Goal: Task Accomplishment & Management: Manage account settings

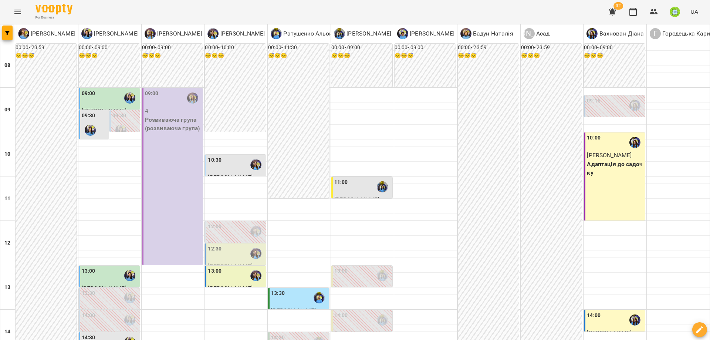
scroll to position [205, 0]
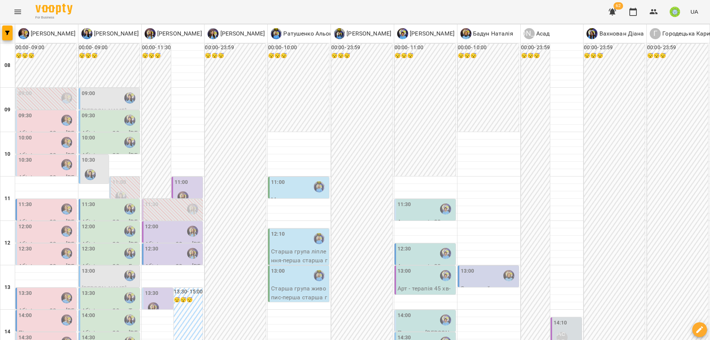
scroll to position [329, 0]
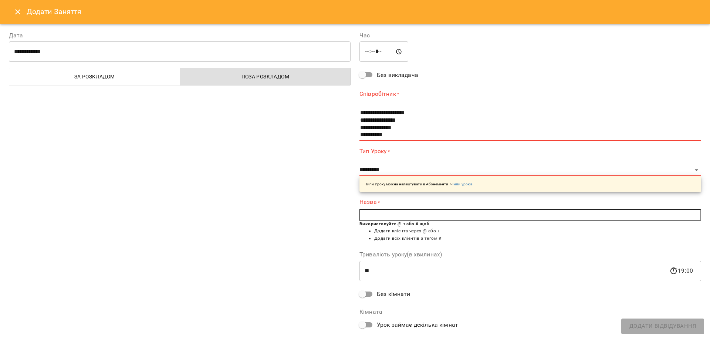
scroll to position [51, 0]
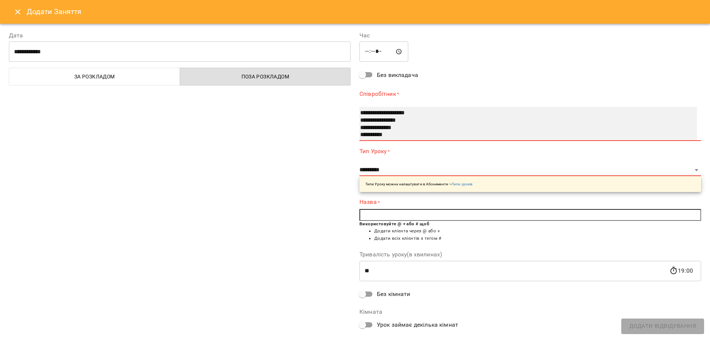
select select "**********"
click at [370, 133] on option "**********" at bounding box center [519, 134] width 320 height 7
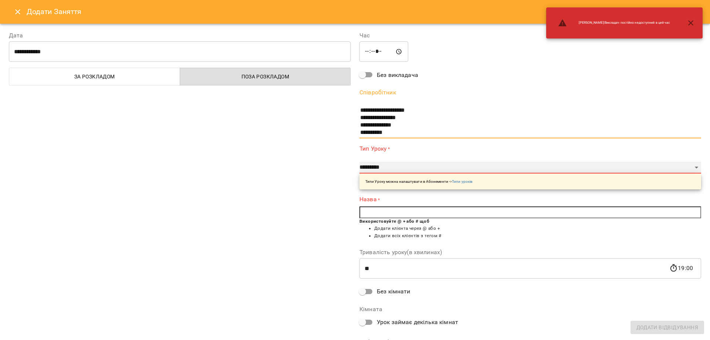
click at [391, 168] on select "**********" at bounding box center [530, 168] width 342 height 12
select select "**********"
type input "**"
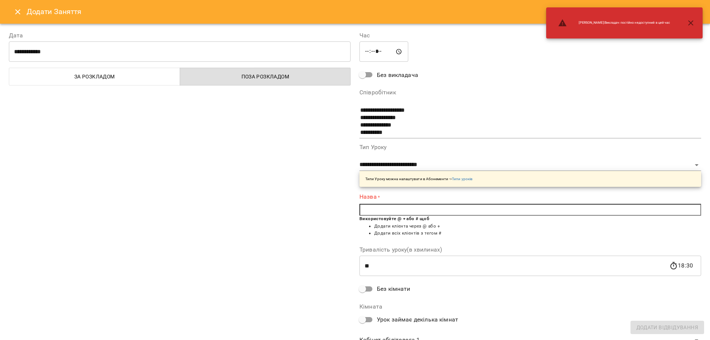
click at [365, 211] on input "text" at bounding box center [530, 210] width 342 height 12
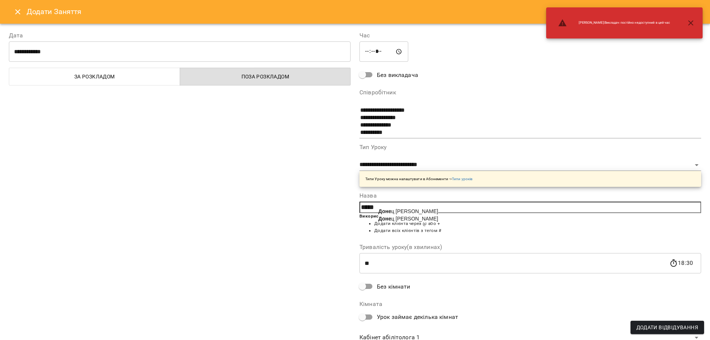
click at [389, 214] on span "Доне ц Адам" at bounding box center [408, 211] width 60 height 6
type input "**********"
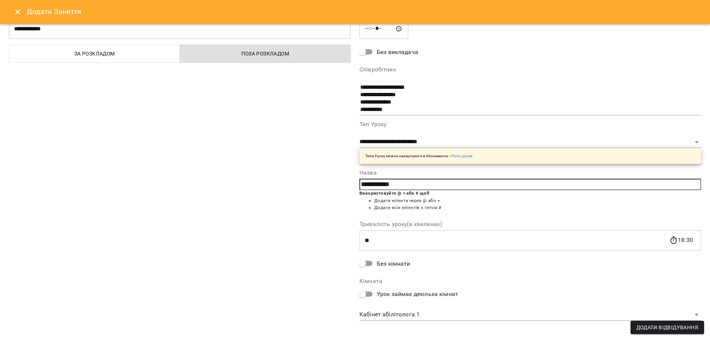
scroll to position [28, 0]
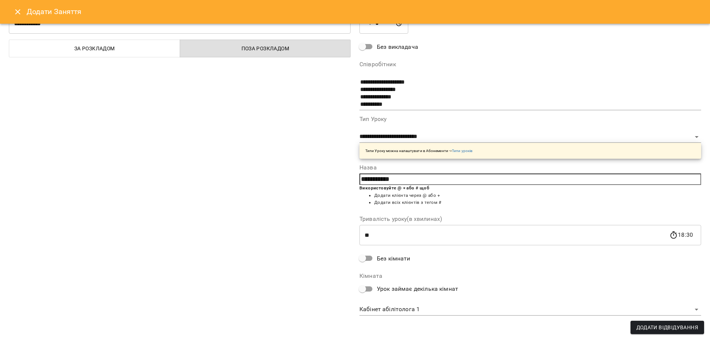
click at [403, 310] on body "For Business 62 UA Позднякова Анастасія Базілєва Катерина Казимирів Тетяна Ігна…" at bounding box center [355, 334] width 710 height 669
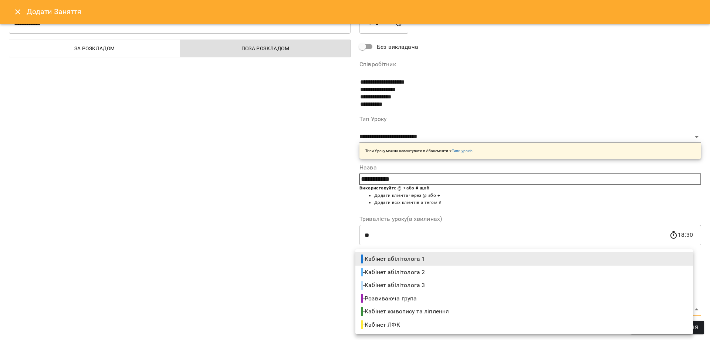
drag, startPoint x: 424, startPoint y: 253, endPoint x: 561, endPoint y: 296, distance: 143.9
click at [424, 253] on li "- Кабінет абілітолога 1" at bounding box center [524, 258] width 338 height 13
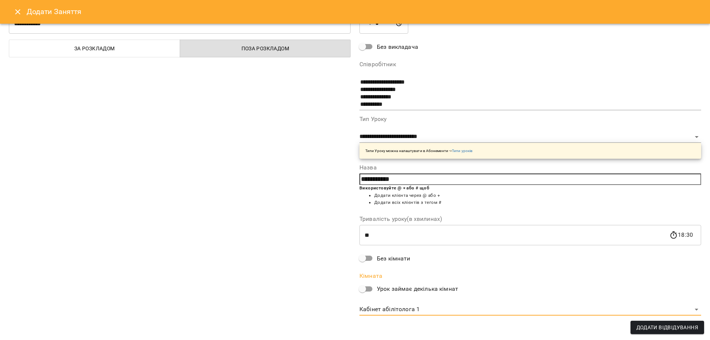
click at [685, 322] on button "Додати Відвідування" at bounding box center [668, 327] width 74 height 13
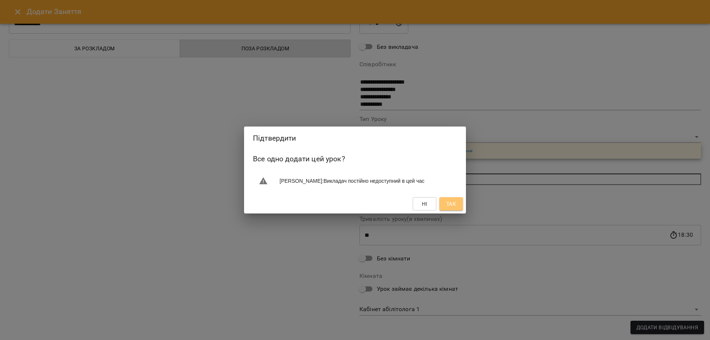
click at [449, 207] on span "Так" at bounding box center [451, 203] width 10 height 9
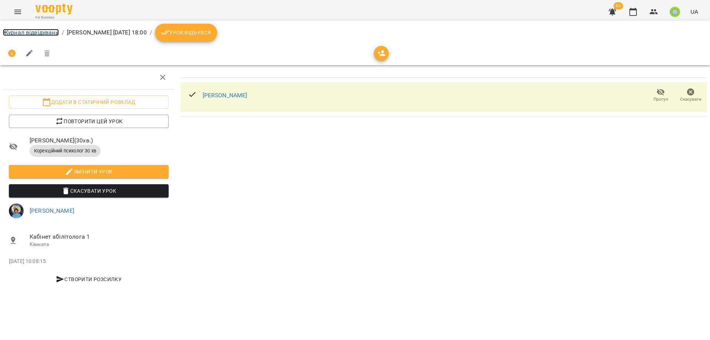
click at [18, 32] on link "Журнал відвідувань" at bounding box center [31, 32] width 56 height 7
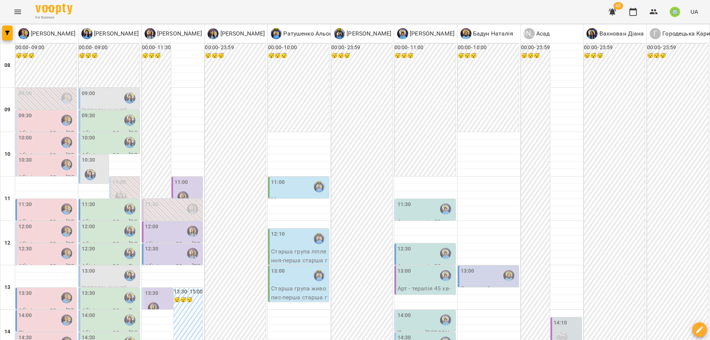
scroll to position [163, 0]
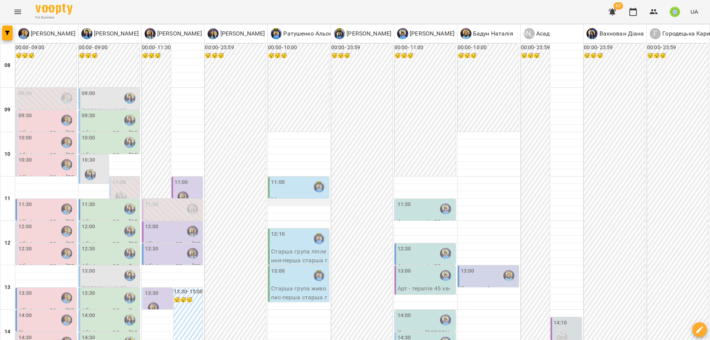
scroll to position [115, 0]
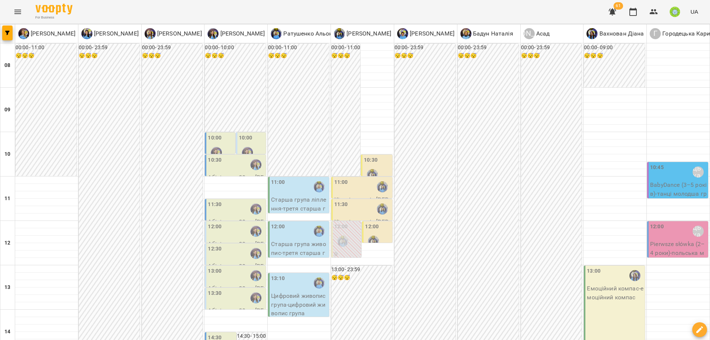
click at [294, 197] on p "Старша група ліплення - третя старша група ліплення" at bounding box center [299, 208] width 57 height 26
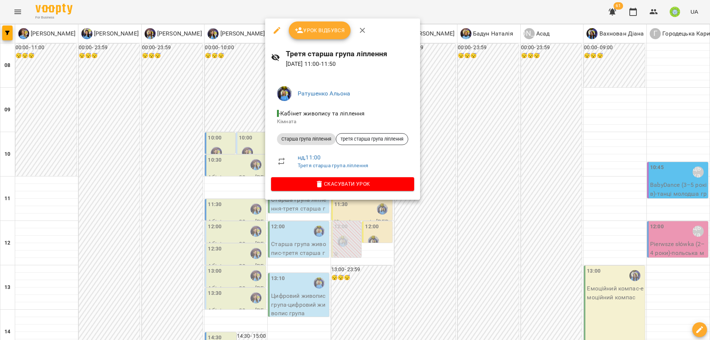
drag, startPoint x: 490, startPoint y: 240, endPoint x: 423, endPoint y: 245, distance: 67.1
click at [489, 240] on div at bounding box center [355, 170] width 710 height 340
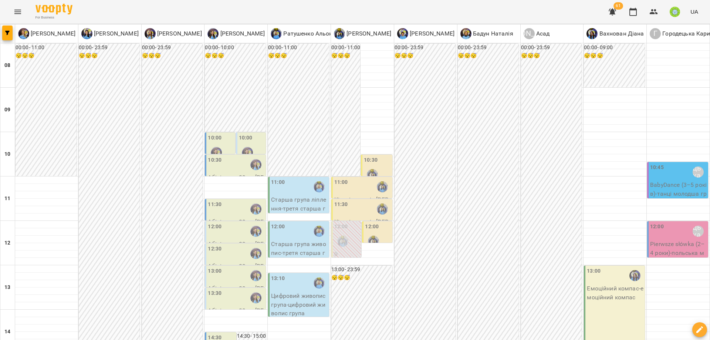
click at [294, 281] on div "13:10" at bounding box center [299, 282] width 57 height 17
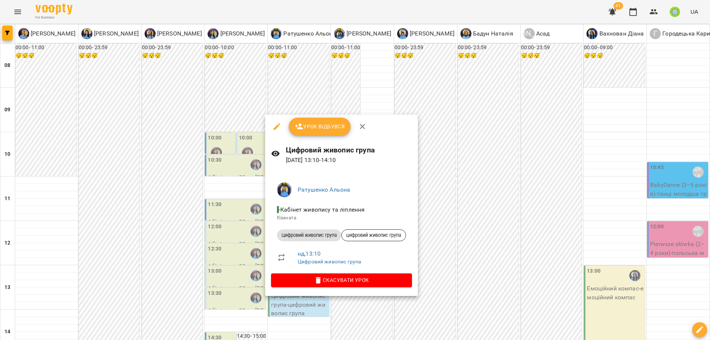
drag, startPoint x: 275, startPoint y: 125, endPoint x: 311, endPoint y: 136, distance: 38.3
click at [275, 125] on icon "button" at bounding box center [277, 126] width 9 height 9
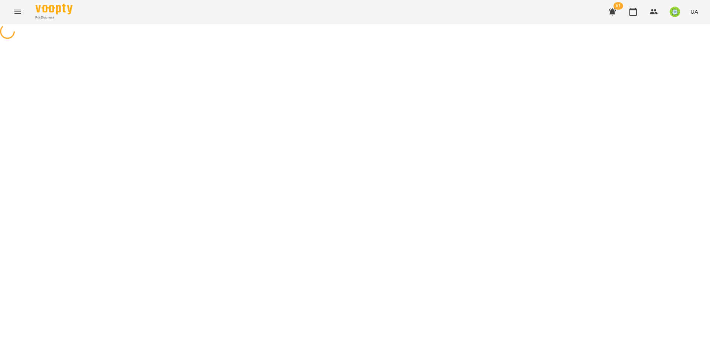
select select "**********"
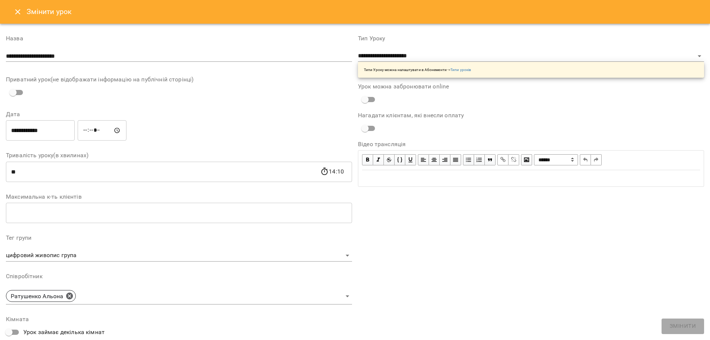
click at [28, 129] on input "**********" at bounding box center [40, 130] width 69 height 21
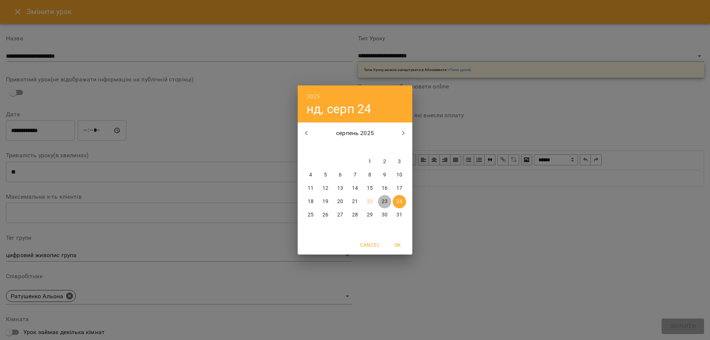
drag, startPoint x: 384, startPoint y: 201, endPoint x: 242, endPoint y: 163, distance: 146.9
click at [383, 201] on p "23" at bounding box center [385, 201] width 6 height 7
type input "**********"
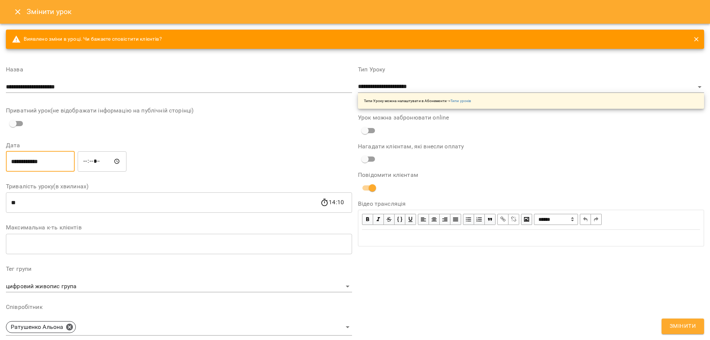
click at [88, 162] on input "*****" at bounding box center [102, 161] width 49 height 21
type input "*****"
click at [679, 323] on span "Змінити" at bounding box center [683, 326] width 26 height 10
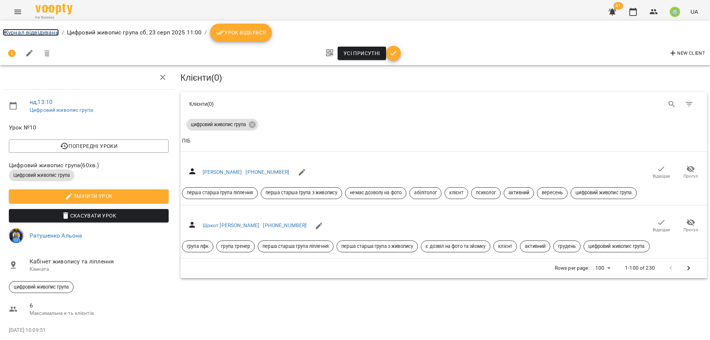
click at [51, 30] on link "Журнал відвідувань" at bounding box center [31, 32] width 56 height 7
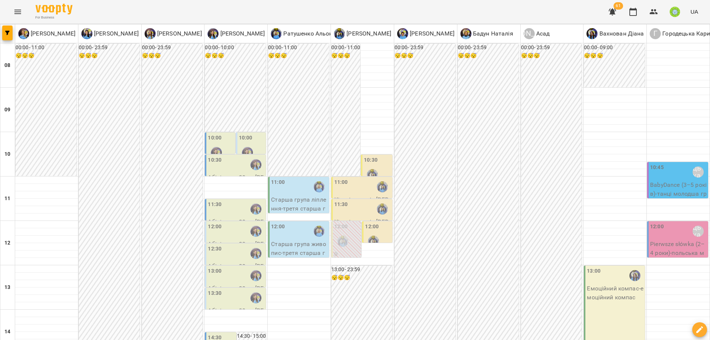
scroll to position [187, 0]
click at [230, 267] on div "13:00" at bounding box center [236, 275] width 57 height 17
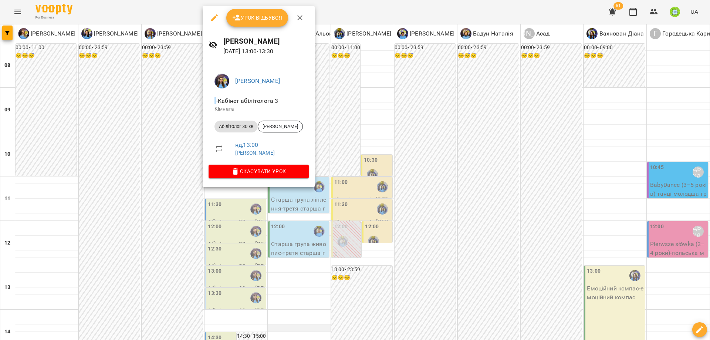
drag, startPoint x: 379, startPoint y: 168, endPoint x: 282, endPoint y: 138, distance: 101.2
click at [377, 167] on div at bounding box center [355, 170] width 710 height 340
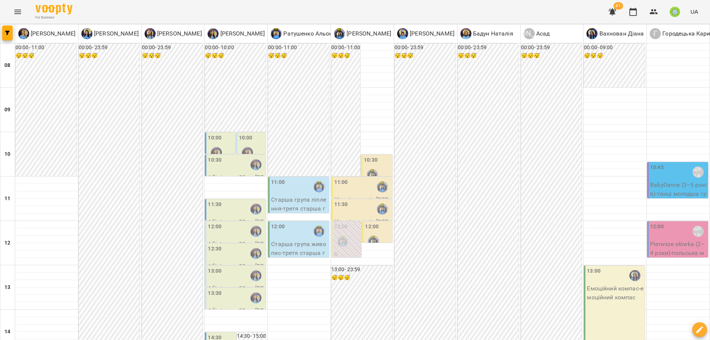
click at [218, 289] on div "13:30" at bounding box center [215, 297] width 14 height 17
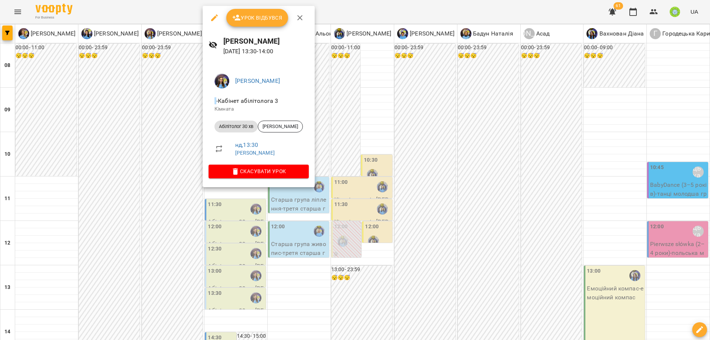
drag, startPoint x: 379, startPoint y: 170, endPoint x: 351, endPoint y: 122, distance: 55.1
click at [379, 169] on div at bounding box center [355, 170] width 710 height 340
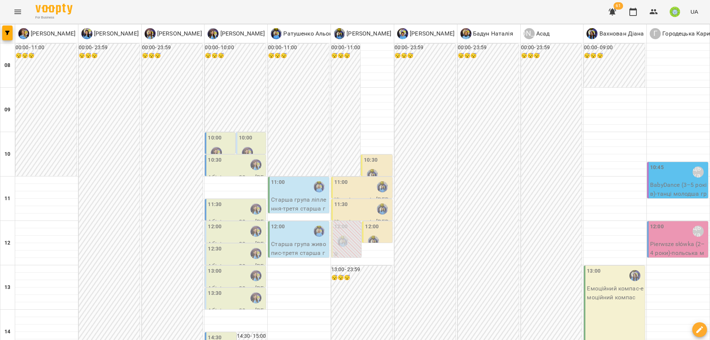
scroll to position [31, 0]
click at [220, 200] on div "11:30" at bounding box center [236, 208] width 57 height 17
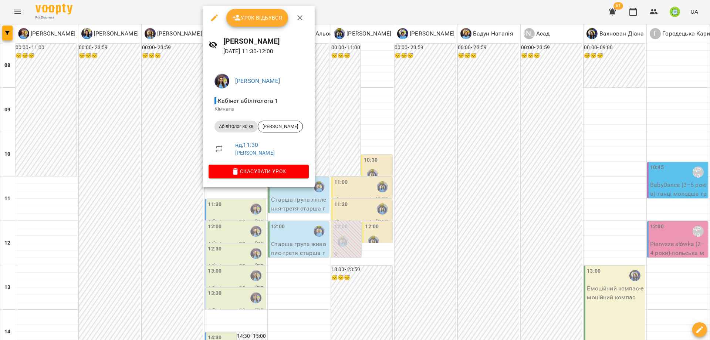
click at [380, 230] on div at bounding box center [355, 170] width 710 height 340
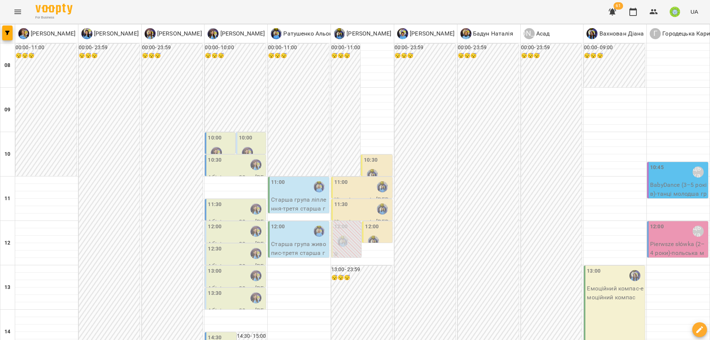
click at [366, 223] on div "12:00" at bounding box center [372, 228] width 14 height 10
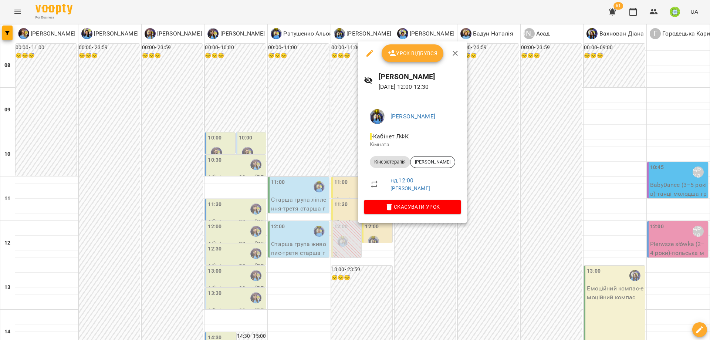
click at [348, 242] on div at bounding box center [355, 170] width 710 height 340
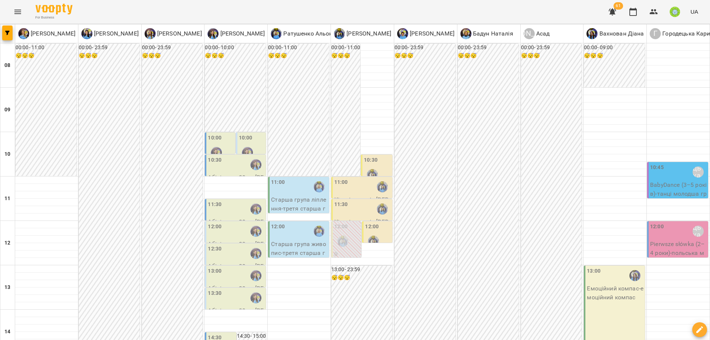
click at [348, 178] on div "11:00" at bounding box center [362, 186] width 57 height 17
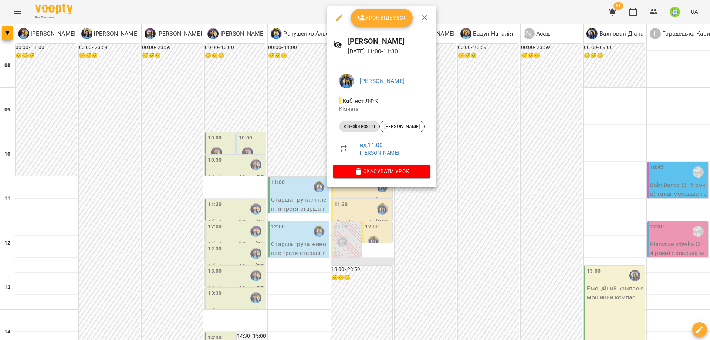
drag, startPoint x: 368, startPoint y: 246, endPoint x: 374, endPoint y: 232, distance: 15.1
click at [369, 244] on div at bounding box center [355, 170] width 710 height 340
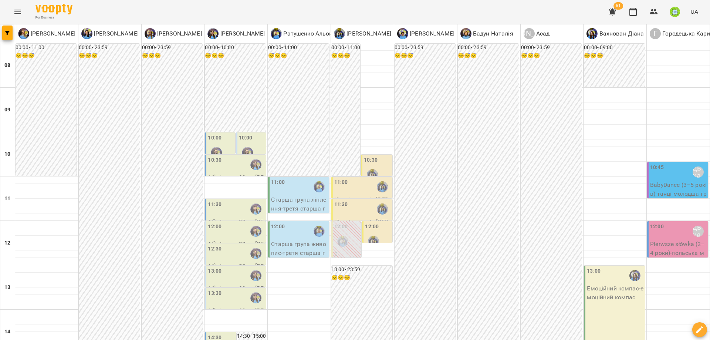
click at [369, 156] on label "10:30" at bounding box center [371, 160] width 14 height 8
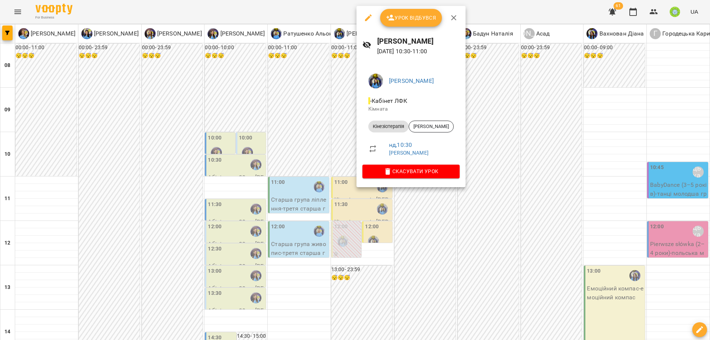
drag, startPoint x: 410, startPoint y: 256, endPoint x: 373, endPoint y: 210, distance: 58.9
click at [408, 254] on div at bounding box center [355, 170] width 710 height 340
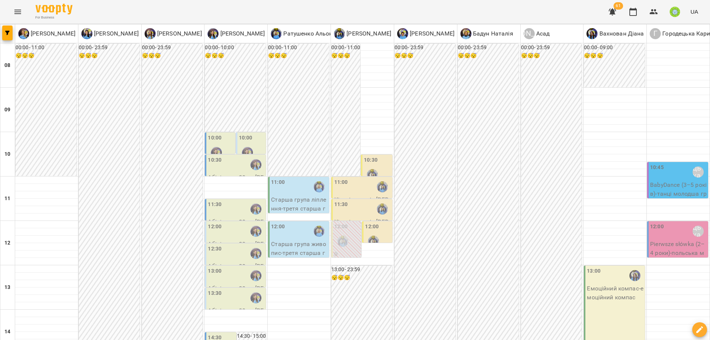
click at [356, 178] on div "11:00" at bounding box center [362, 186] width 57 height 17
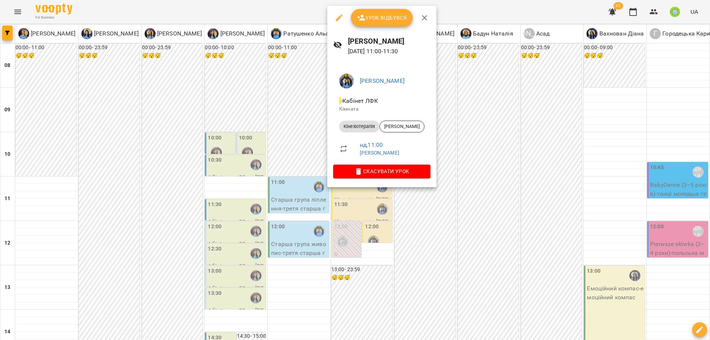
drag, startPoint x: 435, startPoint y: 258, endPoint x: 422, endPoint y: 246, distance: 18.1
click at [435, 258] on div at bounding box center [355, 170] width 710 height 340
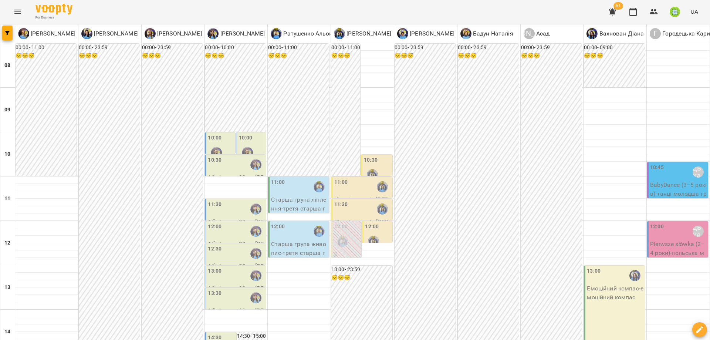
click at [214, 134] on label "10:00" at bounding box center [215, 138] width 14 height 8
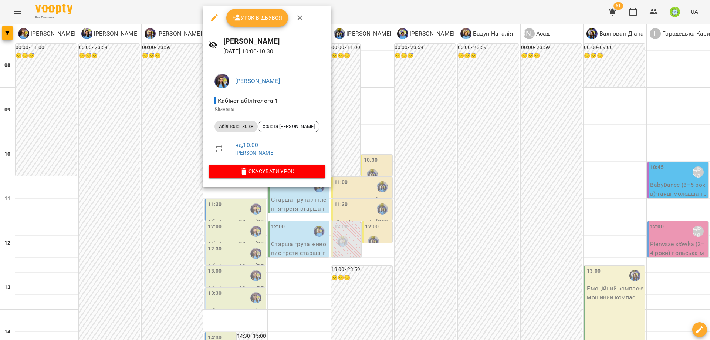
drag, startPoint x: 412, startPoint y: 237, endPoint x: 405, endPoint y: 232, distance: 8.5
click at [412, 237] on div at bounding box center [355, 170] width 710 height 340
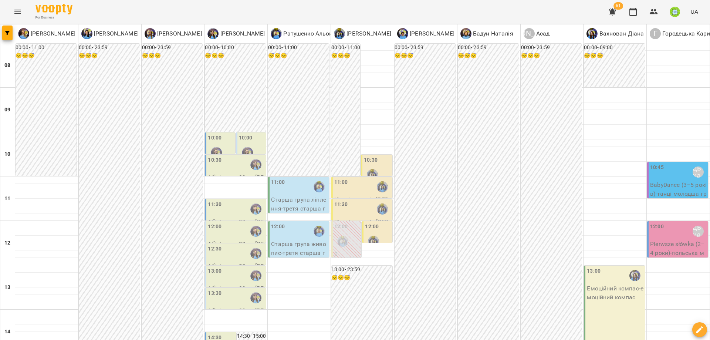
click at [247, 134] on label "10:00" at bounding box center [246, 138] width 14 height 8
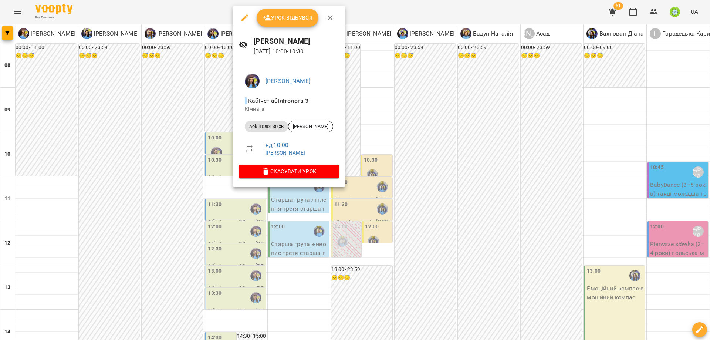
drag, startPoint x: 425, startPoint y: 212, endPoint x: 393, endPoint y: 202, distance: 33.7
click at [425, 212] on div at bounding box center [355, 170] width 710 height 340
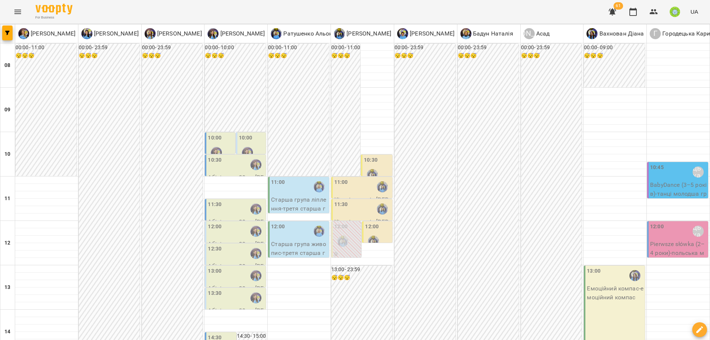
click at [226, 156] on div "10:30" at bounding box center [236, 164] width 57 height 17
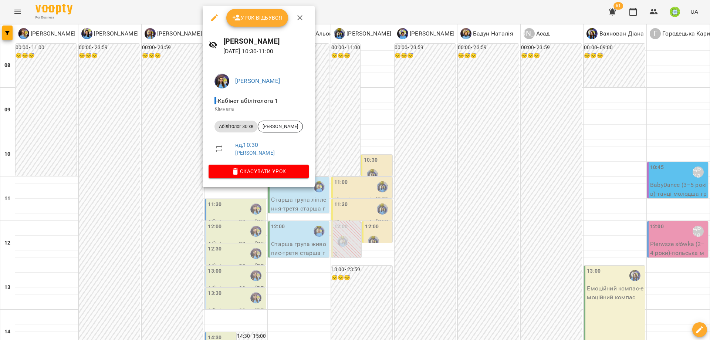
click at [428, 212] on div at bounding box center [355, 170] width 710 height 340
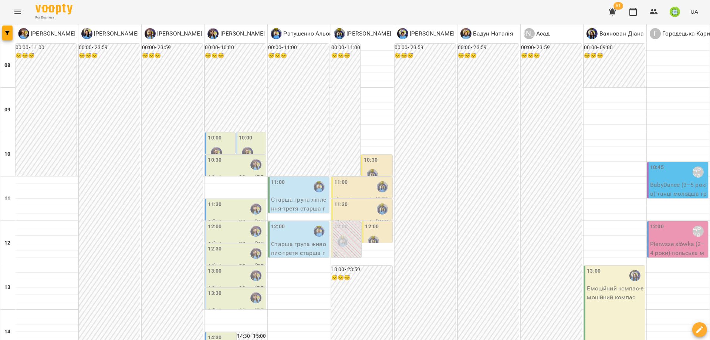
drag, startPoint x: 320, startPoint y: 303, endPoint x: 325, endPoint y: 307, distance: 6.8
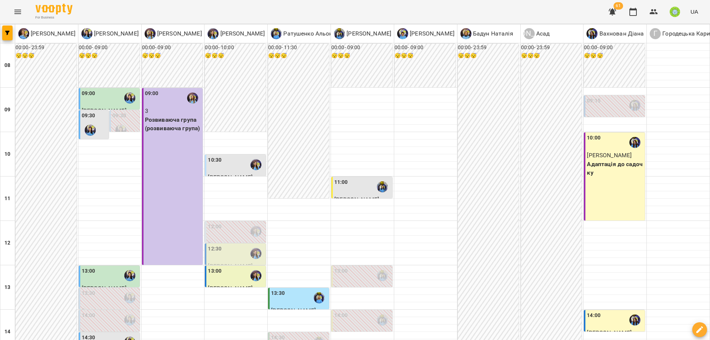
scroll to position [329, 0]
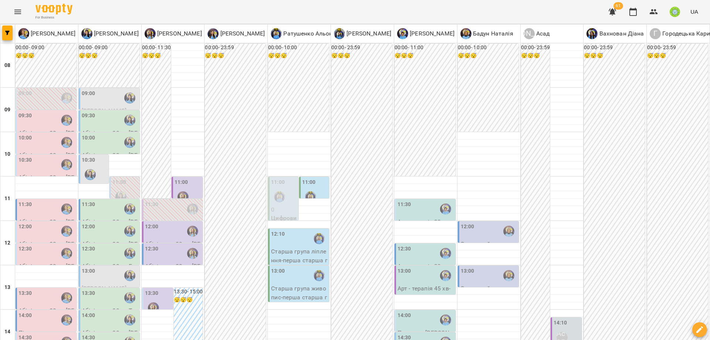
scroll to position [64, 0]
click at [400, 200] on label "11:30" at bounding box center [405, 204] width 14 height 8
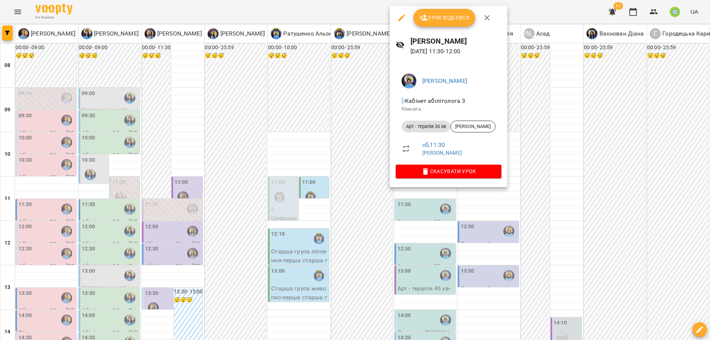
click at [501, 228] on div at bounding box center [355, 170] width 710 height 340
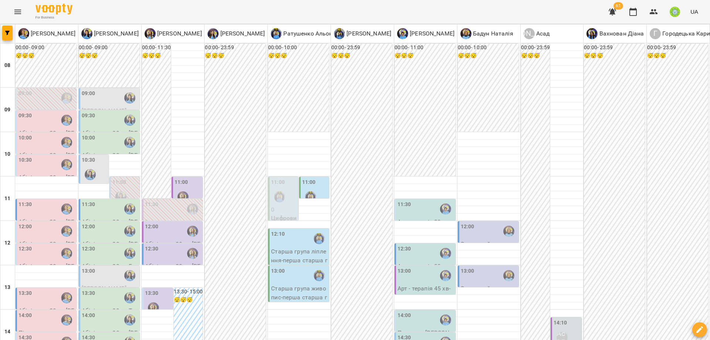
click at [166, 123] on div "00:00 - 11:30 😴😴😴" at bounding box center [156, 121] width 29 height 155
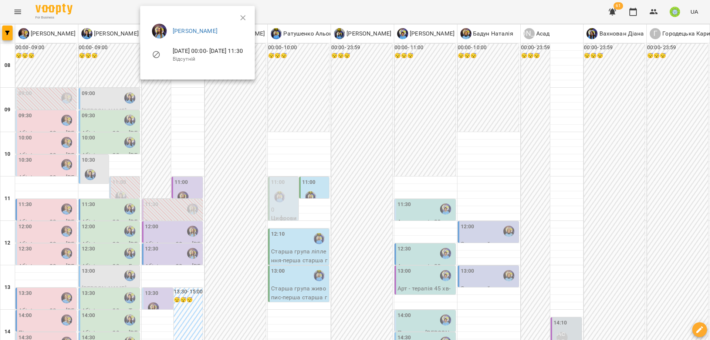
drag, startPoint x: 236, startPoint y: 138, endPoint x: 175, endPoint y: 126, distance: 61.8
click at [236, 138] on div at bounding box center [355, 170] width 710 height 340
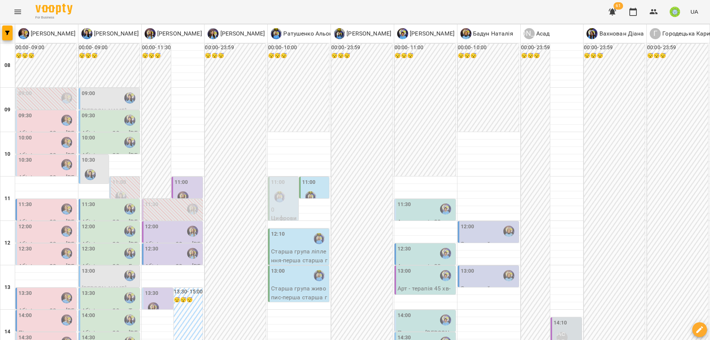
click at [176, 178] on label "11:00" at bounding box center [182, 182] width 14 height 8
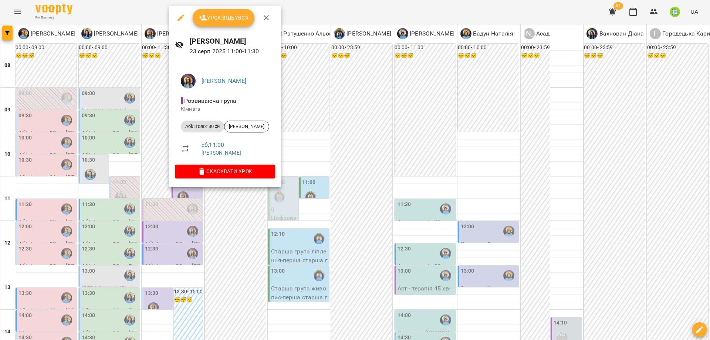
click at [238, 241] on div at bounding box center [355, 170] width 710 height 340
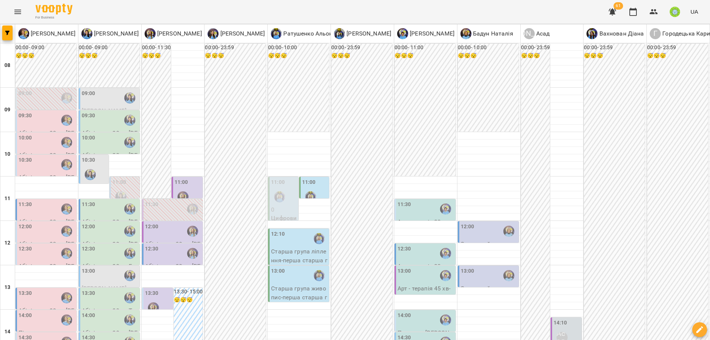
click at [418, 245] on div "12:30" at bounding box center [426, 253] width 57 height 17
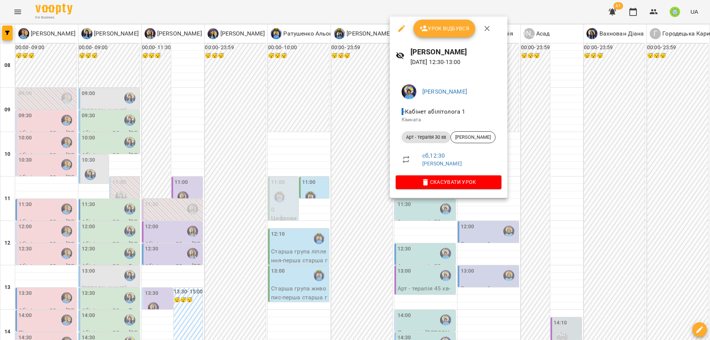
click at [482, 260] on div at bounding box center [355, 170] width 710 height 340
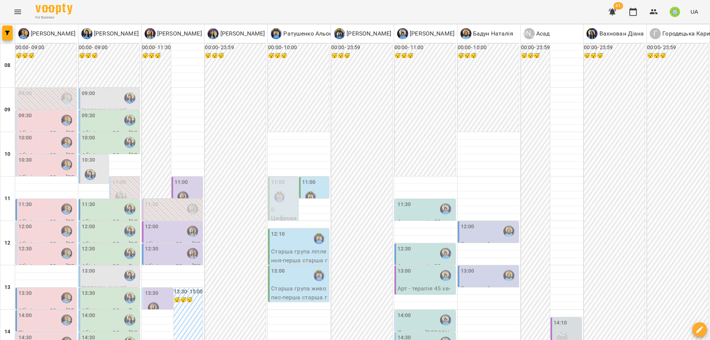
click at [470, 223] on div "12:00" at bounding box center [489, 231] width 57 height 17
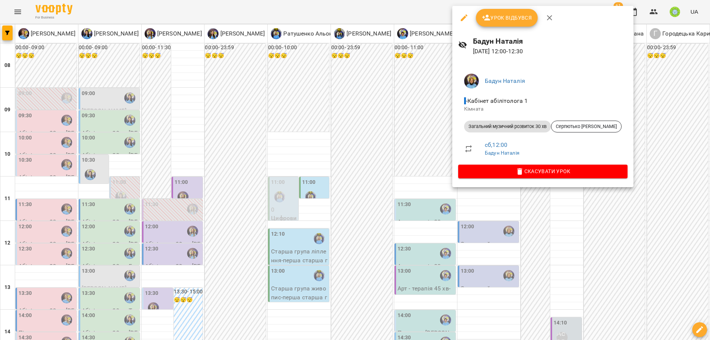
click at [485, 275] on div at bounding box center [355, 170] width 710 height 340
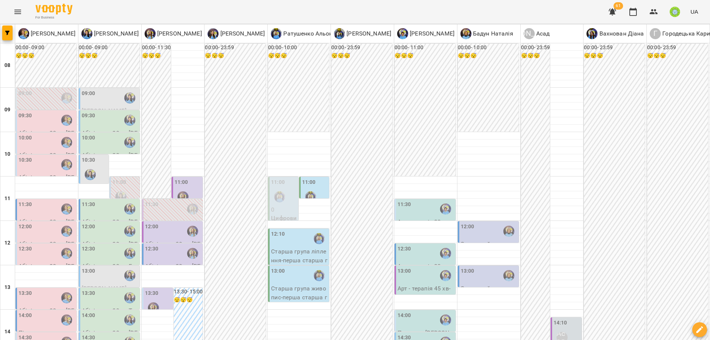
click at [471, 267] on div "13:00" at bounding box center [489, 275] width 57 height 17
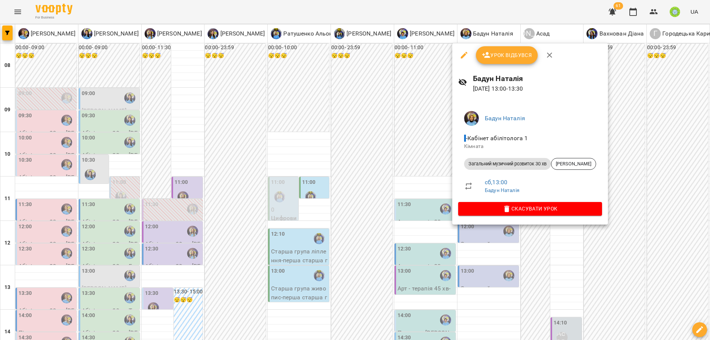
click at [468, 300] on div at bounding box center [355, 170] width 710 height 340
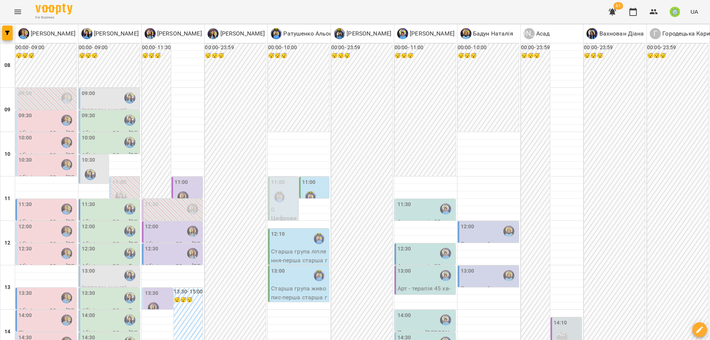
click at [416, 245] on div "12:30" at bounding box center [426, 253] width 57 height 17
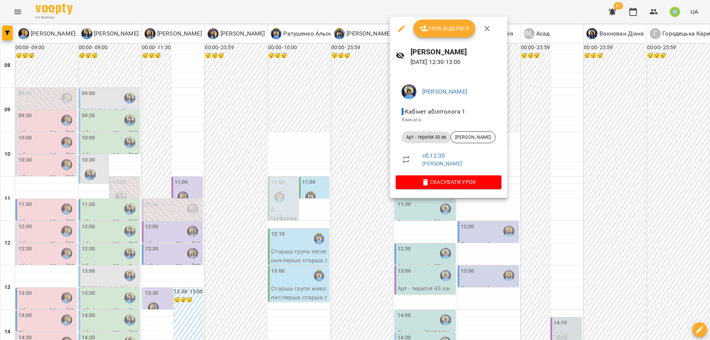
click at [482, 261] on div at bounding box center [355, 170] width 710 height 340
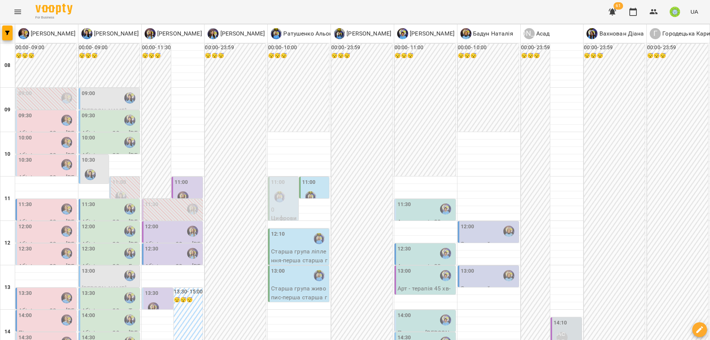
click at [409, 200] on div "11:30" at bounding box center [426, 208] width 57 height 17
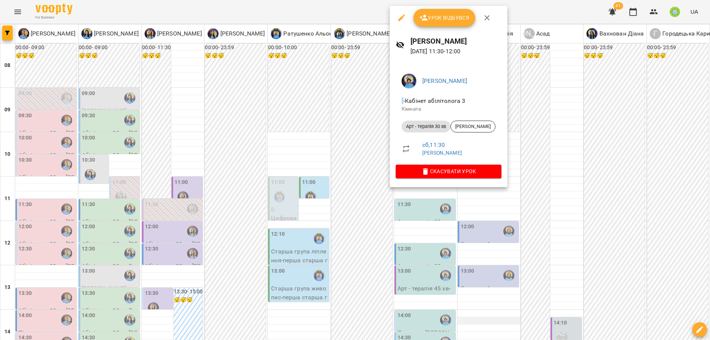
click at [476, 259] on div at bounding box center [355, 170] width 710 height 340
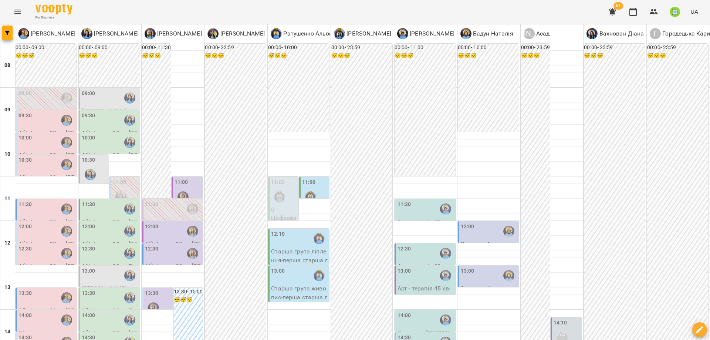
scroll to position [224, 0]
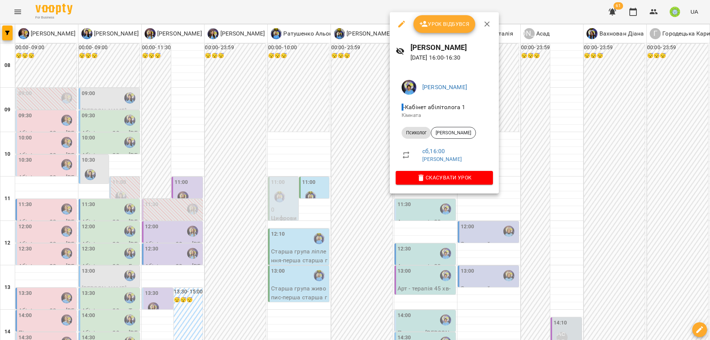
drag, startPoint x: 468, startPoint y: 241, endPoint x: 451, endPoint y: 165, distance: 77.3
click at [468, 240] on div at bounding box center [355, 170] width 710 height 340
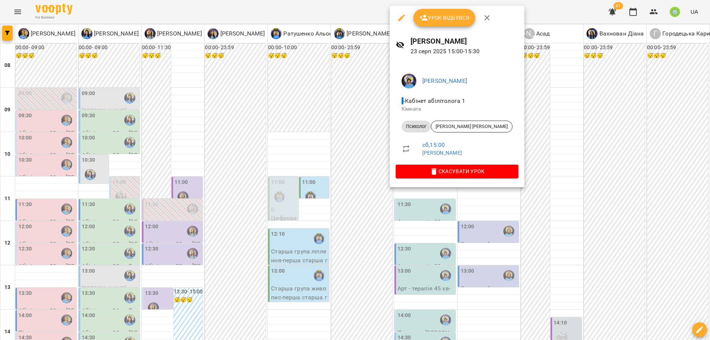
click at [496, 224] on div at bounding box center [355, 170] width 710 height 340
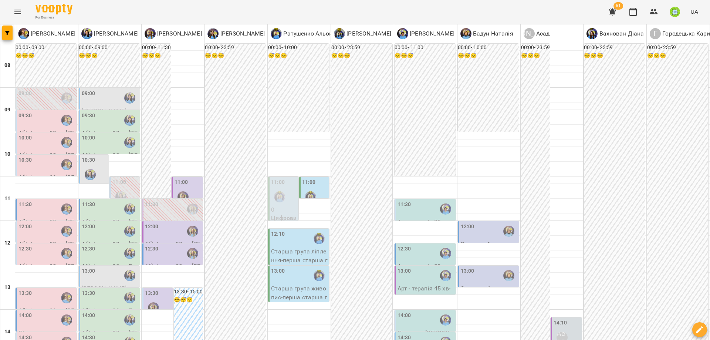
click at [403, 334] on label "14:30" at bounding box center [405, 338] width 14 height 8
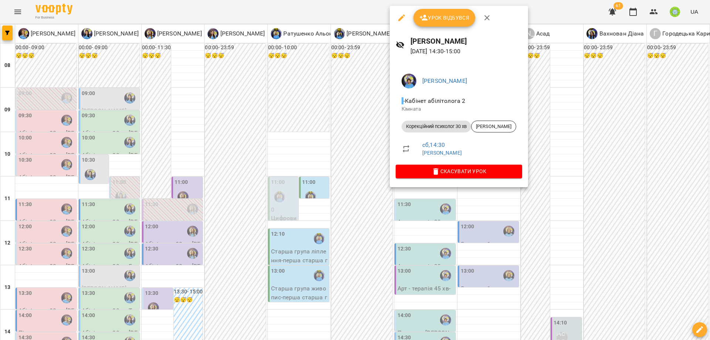
click at [487, 239] on div at bounding box center [355, 170] width 710 height 340
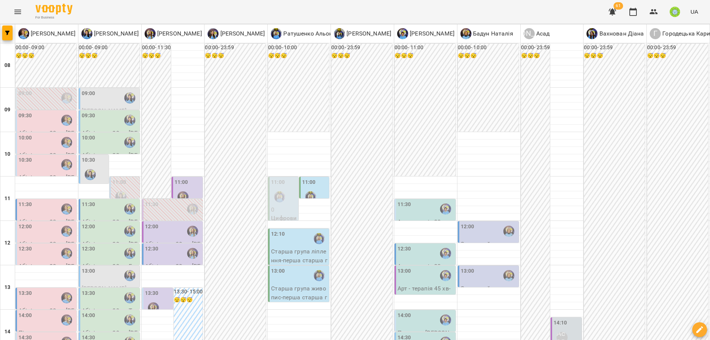
scroll to position [65, 0]
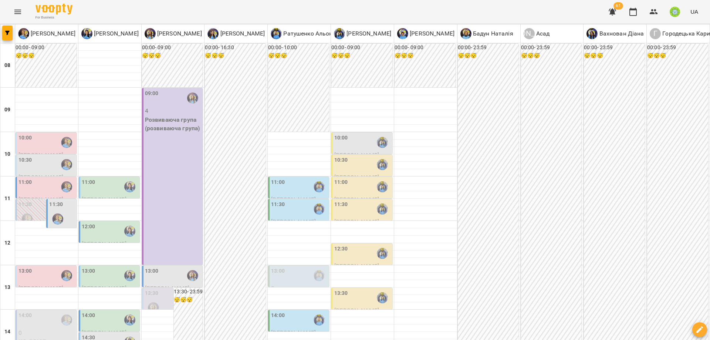
click at [38, 140] on div "10:00" at bounding box center [46, 142] width 57 height 17
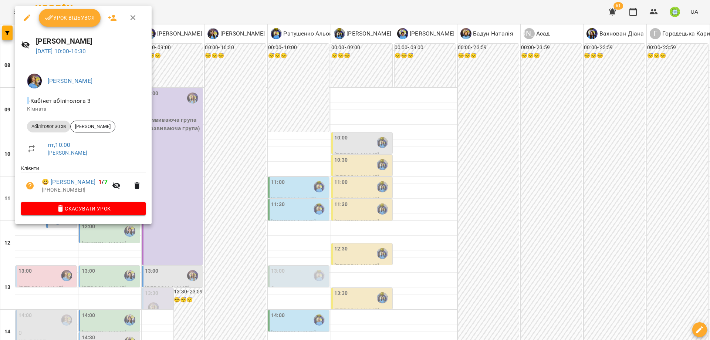
drag, startPoint x: 272, startPoint y: 169, endPoint x: 234, endPoint y: 166, distance: 37.5
click at [271, 169] on div at bounding box center [355, 170] width 710 height 340
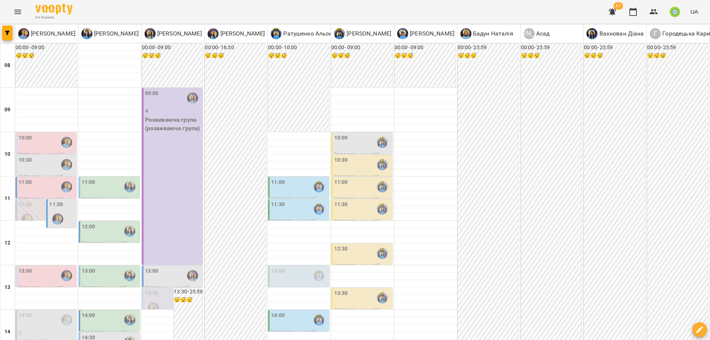
click at [23, 162] on label "10:30" at bounding box center [25, 160] width 14 height 8
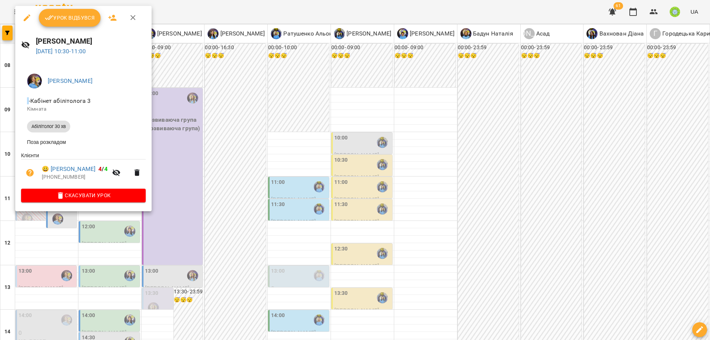
drag, startPoint x: 243, startPoint y: 153, endPoint x: 126, endPoint y: 176, distance: 119.9
click at [241, 153] on div at bounding box center [355, 170] width 710 height 340
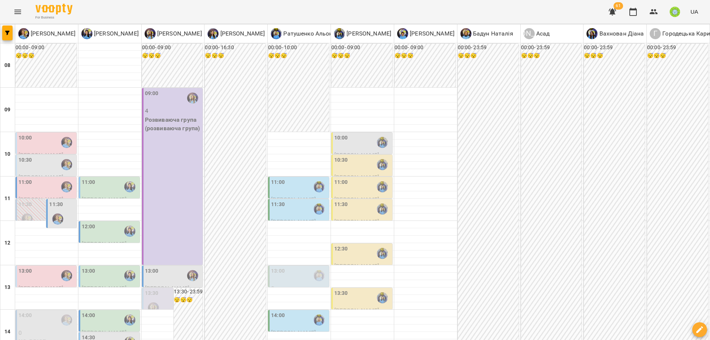
click at [19, 186] on div "11:00" at bounding box center [25, 186] width 14 height 17
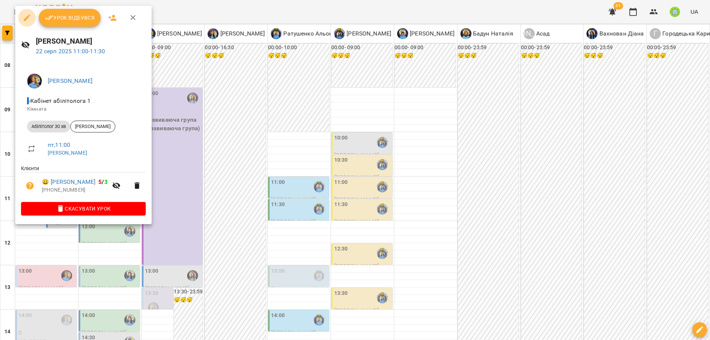
drag, startPoint x: 24, startPoint y: 17, endPoint x: 61, endPoint y: 34, distance: 41.2
click at [24, 17] on icon "button" at bounding box center [27, 17] width 9 height 9
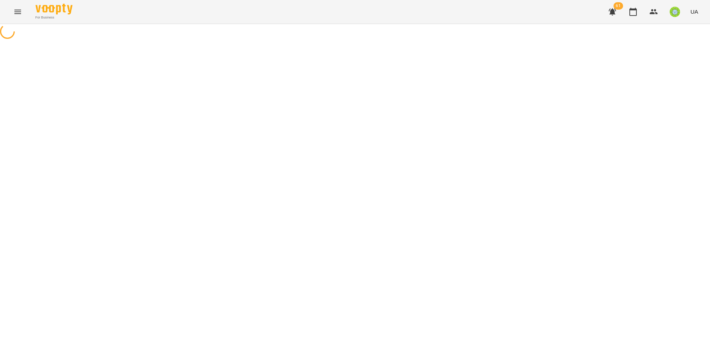
select select "**********"
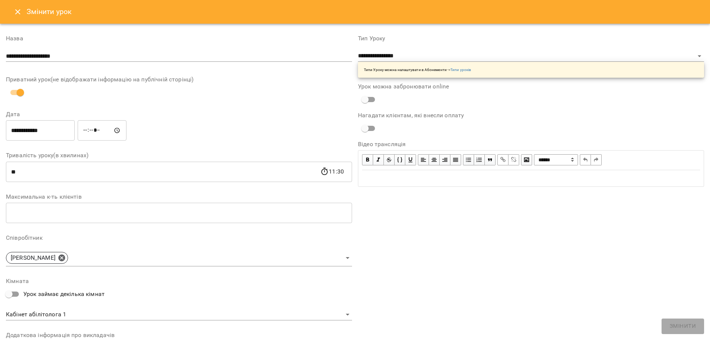
scroll to position [105, 0]
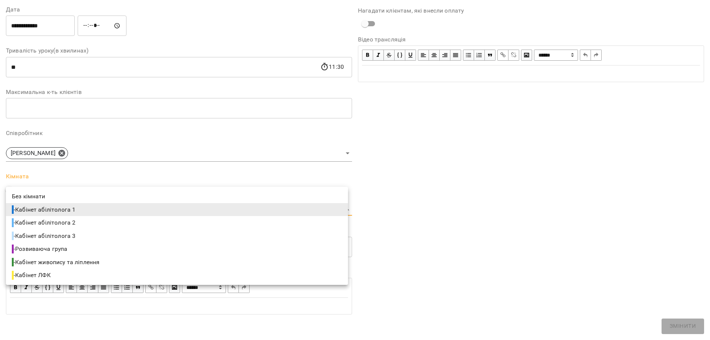
drag, startPoint x: 58, startPoint y: 212, endPoint x: 92, endPoint y: 231, distance: 38.3
click at [58, 212] on body "**********" at bounding box center [355, 168] width 710 height 337
click at [92, 236] on li "- Кабінет абілітолога 3" at bounding box center [177, 235] width 342 height 13
type input "**********"
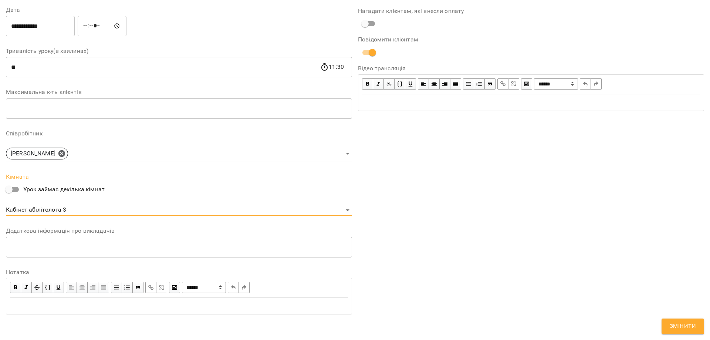
drag, startPoint x: 685, startPoint y: 331, endPoint x: 672, endPoint y: 328, distance: 12.8
click at [685, 331] on span "Змінити" at bounding box center [683, 326] width 26 height 10
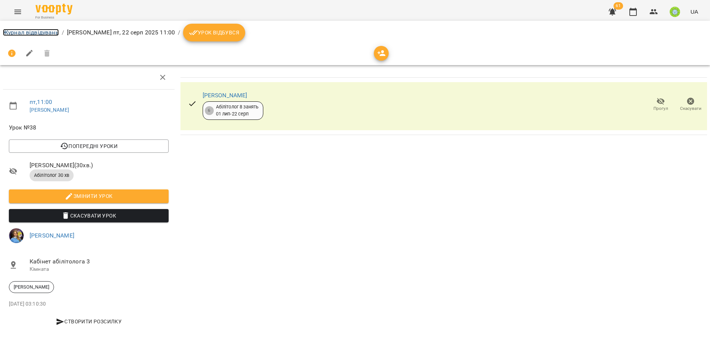
click at [33, 33] on link "Журнал відвідувань" at bounding box center [31, 32] width 56 height 7
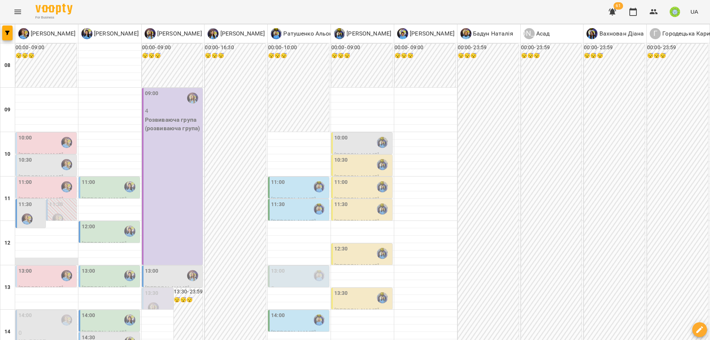
scroll to position [83, 0]
click at [31, 210] on div at bounding box center [26, 218] width 17 height 17
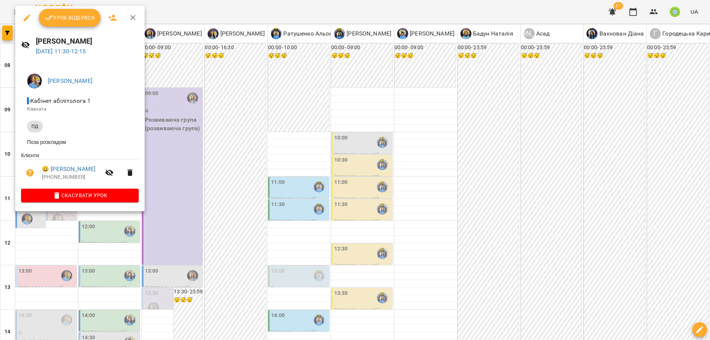
drag, startPoint x: 29, startPoint y: 19, endPoint x: 79, endPoint y: 51, distance: 59.4
click at [29, 19] on icon "button" at bounding box center [27, 17] width 9 height 9
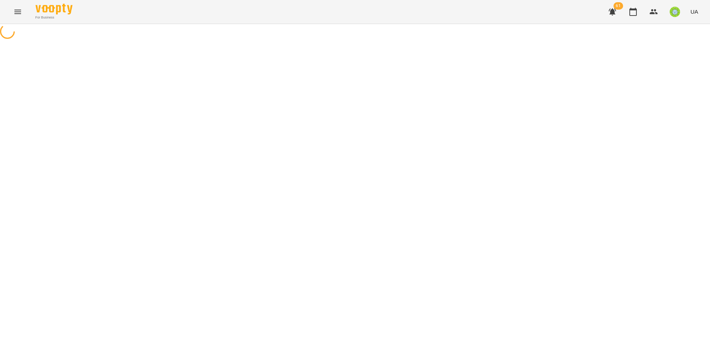
select select "**"
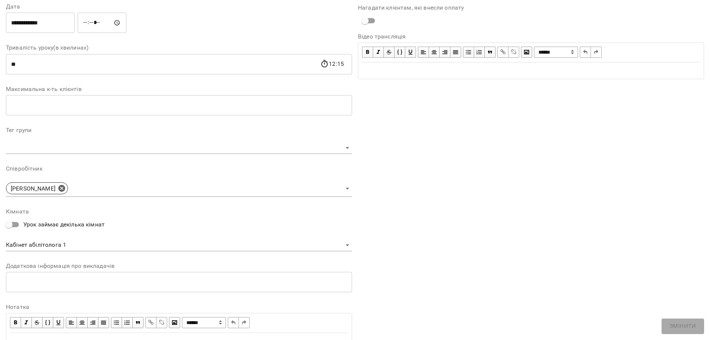
scroll to position [115, 0]
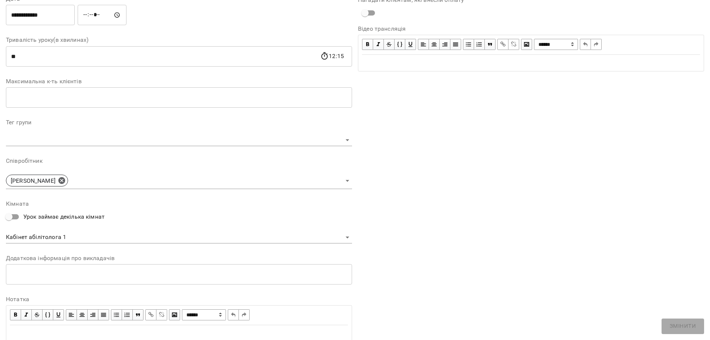
click at [54, 237] on body "**********" at bounding box center [355, 147] width 710 height 295
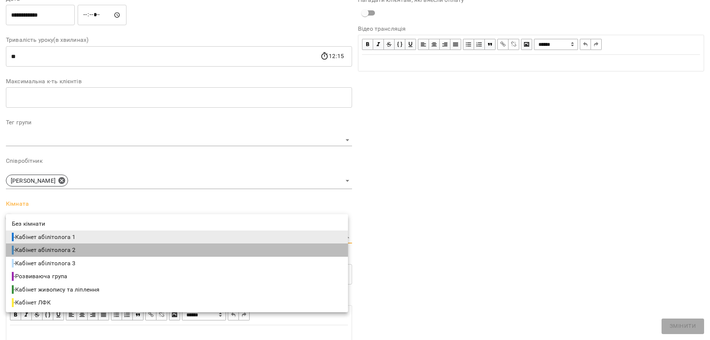
click at [75, 253] on span "- Кабінет абілітолога 2" at bounding box center [44, 250] width 65 height 9
type input "**********"
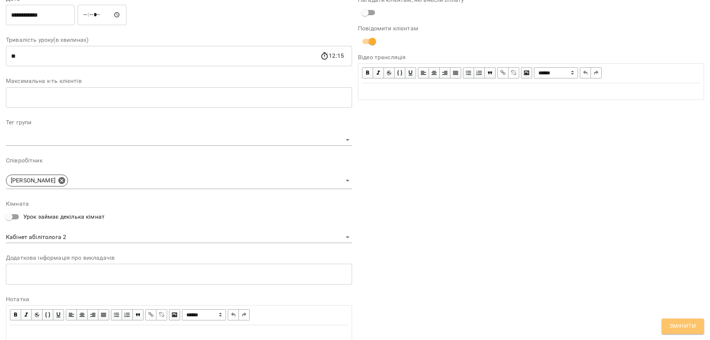
click at [681, 328] on span "Змінити" at bounding box center [683, 326] width 26 height 10
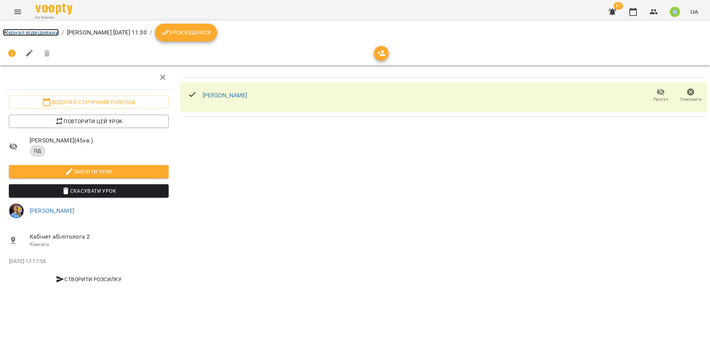
click at [30, 31] on link "Журнал відвідувань" at bounding box center [31, 32] width 56 height 7
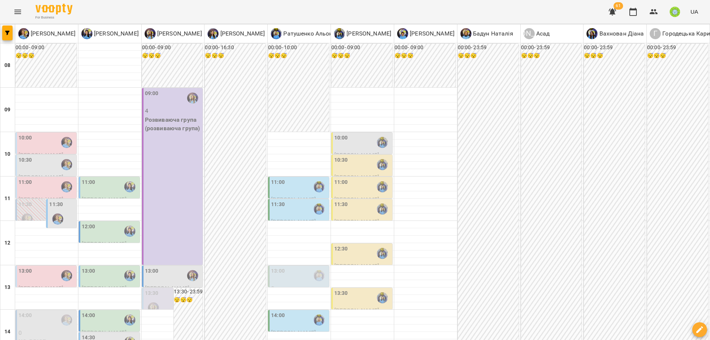
click at [342, 165] on div "10:30" at bounding box center [341, 164] width 14 height 17
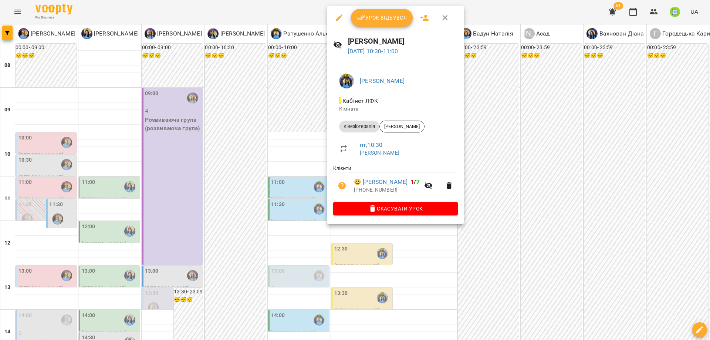
click at [433, 249] on div at bounding box center [355, 170] width 710 height 340
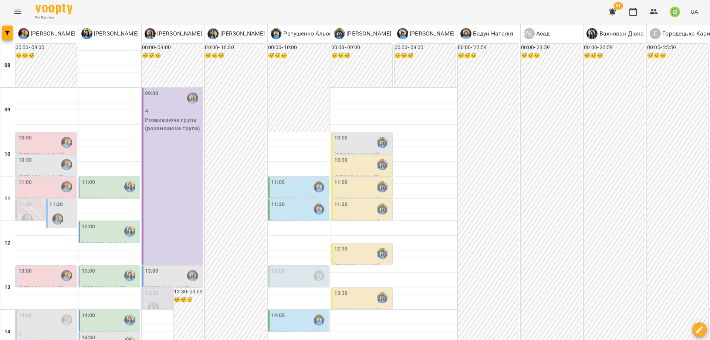
click at [374, 167] on div at bounding box center [382, 164] width 17 height 17
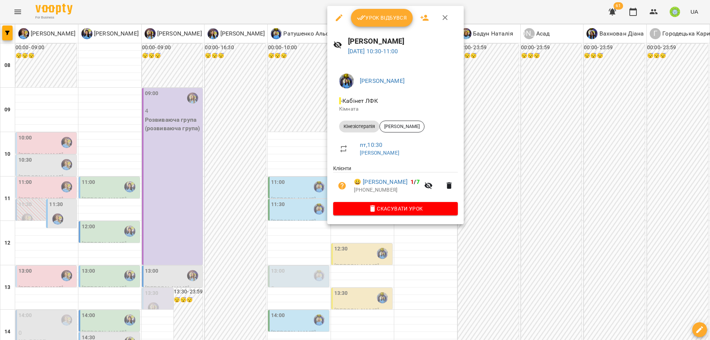
click at [514, 213] on div at bounding box center [355, 170] width 710 height 340
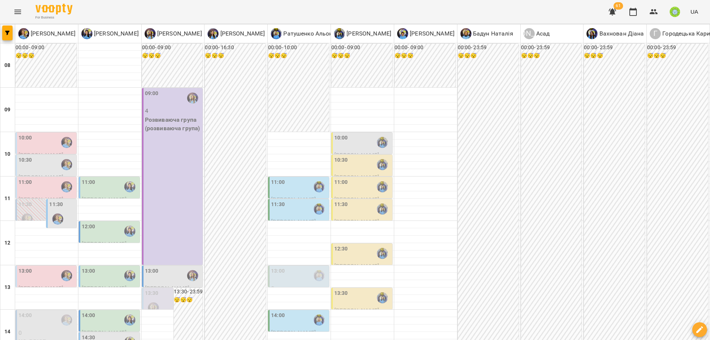
click at [45, 155] on div "10:30 Данилов Орлан Абілітолог 30 хв" at bounding box center [46, 173] width 61 height 37
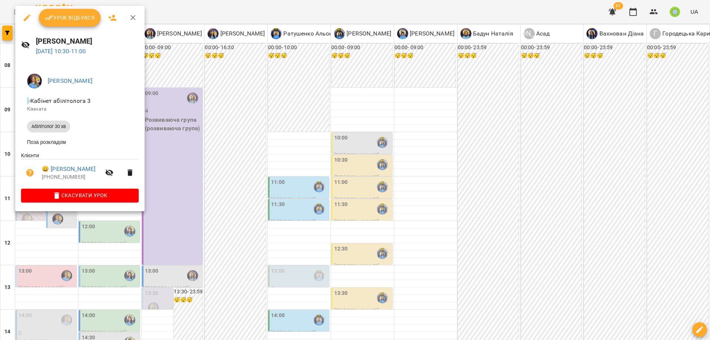
click at [58, 142] on li "Поза розкладом" at bounding box center [80, 141] width 118 height 13
click at [291, 160] on div at bounding box center [355, 170] width 710 height 340
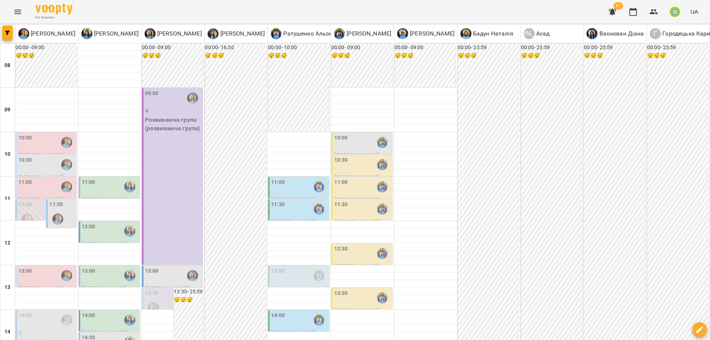
click at [34, 145] on div "10:00" at bounding box center [46, 142] width 57 height 17
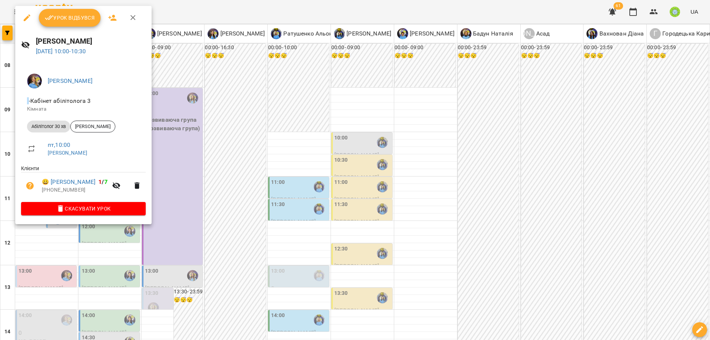
click at [29, 21] on icon "button" at bounding box center [27, 17] width 9 height 9
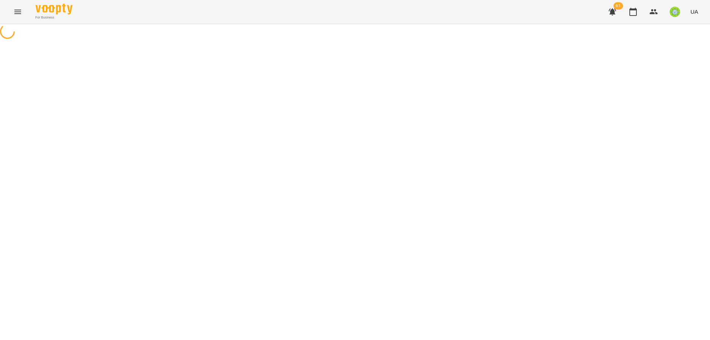
select select "**********"
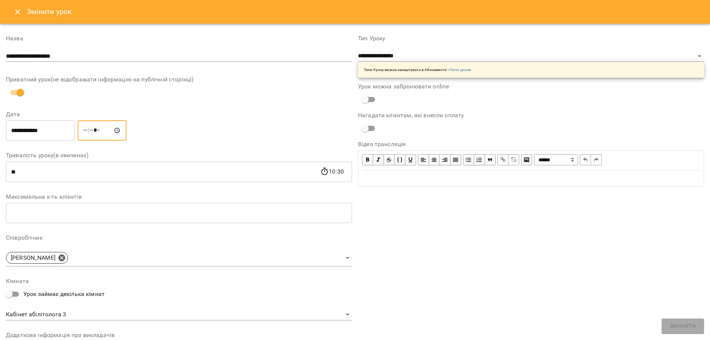
drag, startPoint x: 89, startPoint y: 131, endPoint x: 85, endPoint y: 134, distance: 4.5
click at [88, 131] on input "*****" at bounding box center [102, 130] width 49 height 21
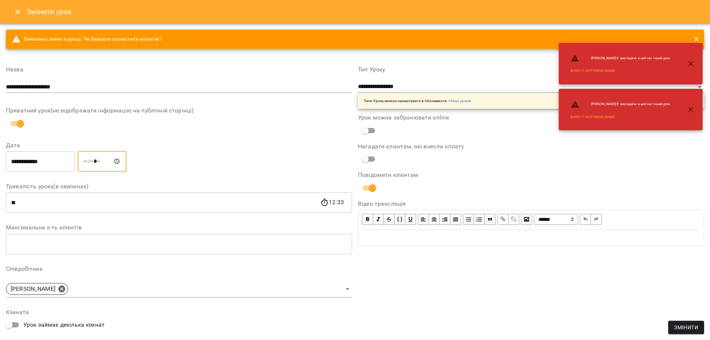
type input "*****"
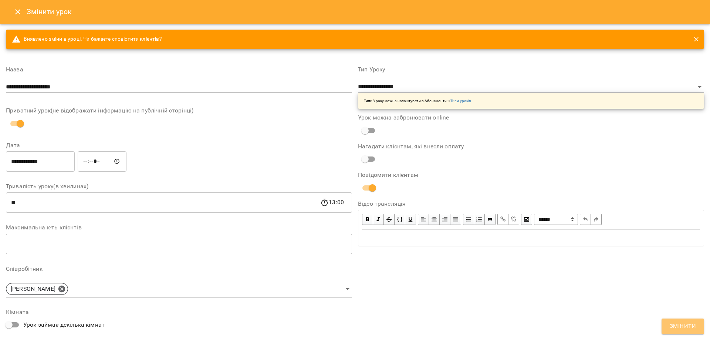
drag, startPoint x: 692, startPoint y: 334, endPoint x: 672, endPoint y: 333, distance: 20.0
click at [692, 334] on button "Змінити" at bounding box center [683, 326] width 43 height 16
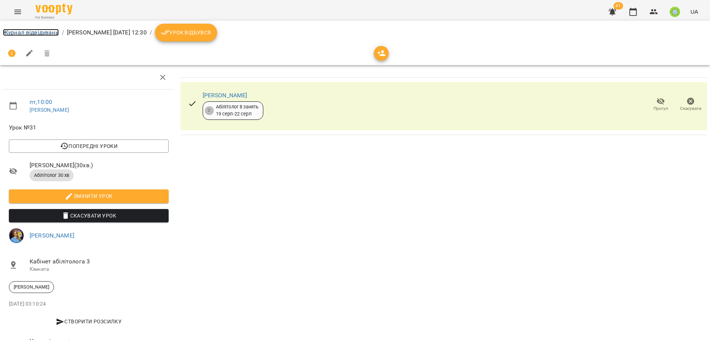
click at [41, 33] on link "Журнал відвідувань" at bounding box center [31, 32] width 56 height 7
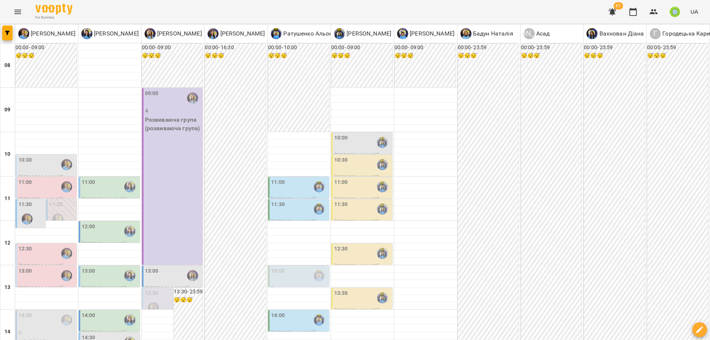
scroll to position [79, 0]
click at [354, 156] on div "10:30" at bounding box center [362, 164] width 57 height 17
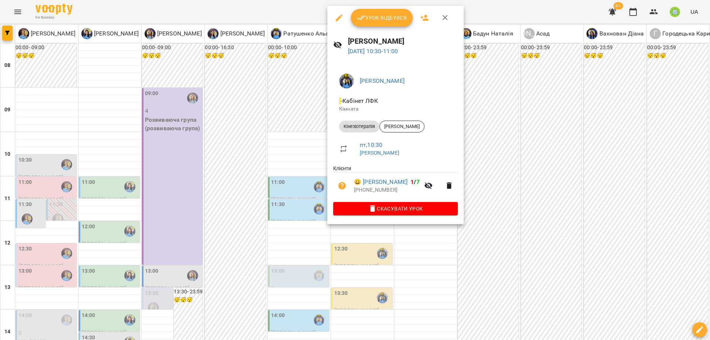
click at [335, 18] on icon "button" at bounding box center [339, 17] width 9 height 9
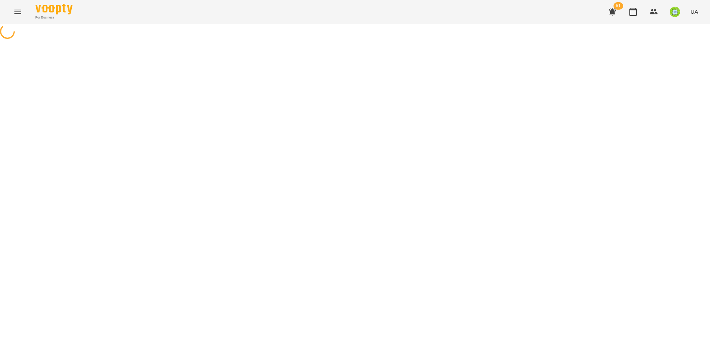
select select "**********"
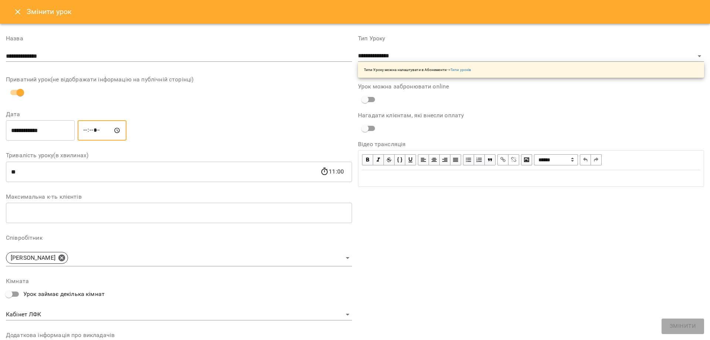
click at [90, 130] on input "*****" at bounding box center [102, 130] width 49 height 21
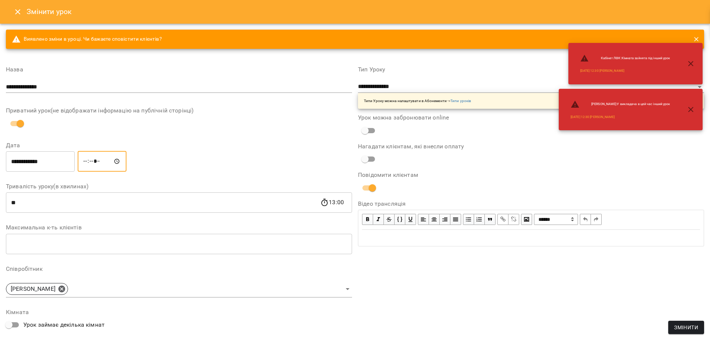
type input "*****"
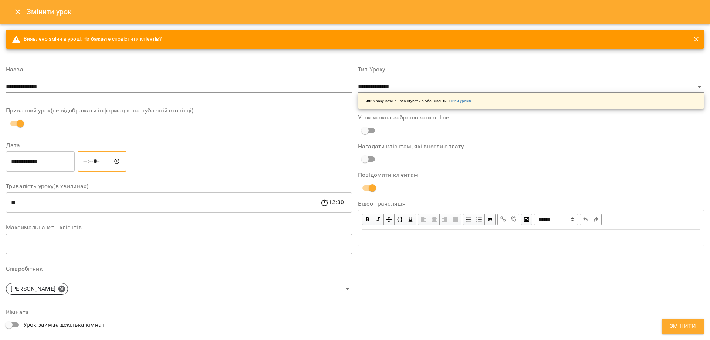
click at [686, 327] on span "Змінити" at bounding box center [683, 326] width 26 height 10
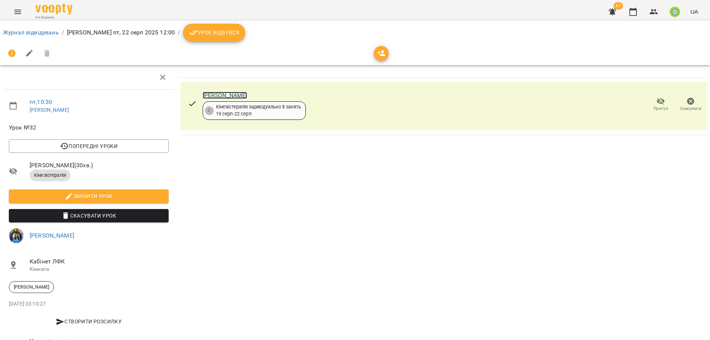
click at [210, 94] on link "Сохач Гліб" at bounding box center [225, 95] width 45 height 7
click at [15, 33] on link "Журнал відвідувань" at bounding box center [31, 32] width 56 height 7
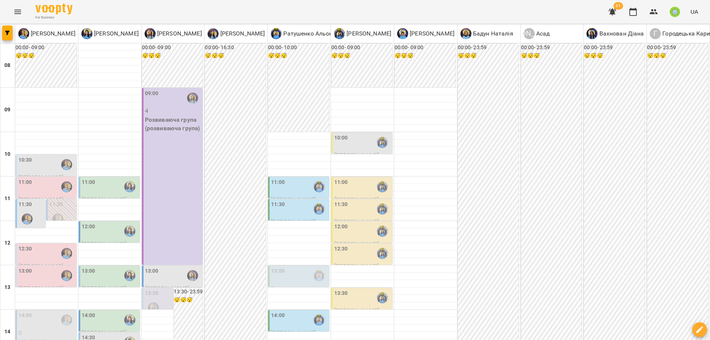
click at [93, 184] on label "11:00" at bounding box center [89, 182] width 14 height 8
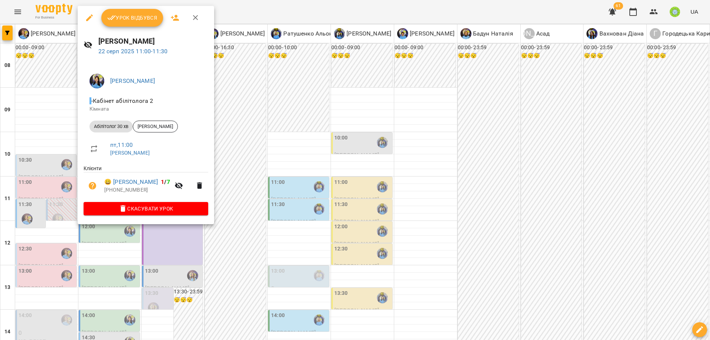
drag, startPoint x: 296, startPoint y: 213, endPoint x: 259, endPoint y: 214, distance: 37.4
click at [295, 213] on div at bounding box center [355, 170] width 710 height 340
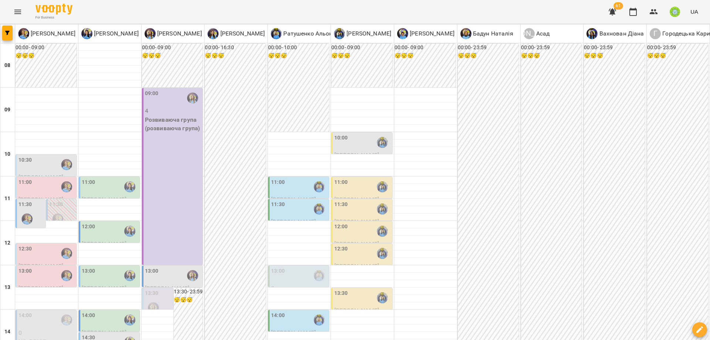
scroll to position [131, 0]
click at [103, 223] on div "12:00" at bounding box center [110, 231] width 57 height 17
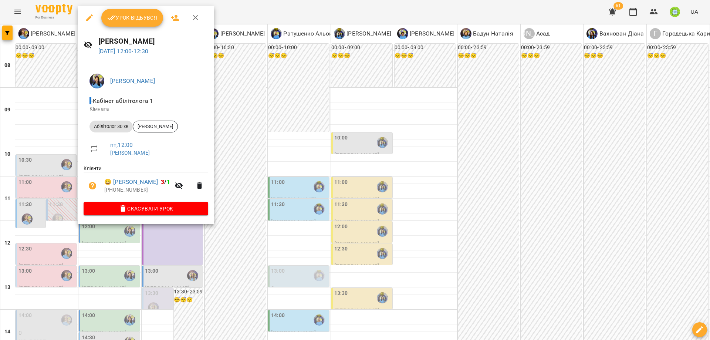
click at [85, 18] on icon "button" at bounding box center [89, 17] width 9 height 9
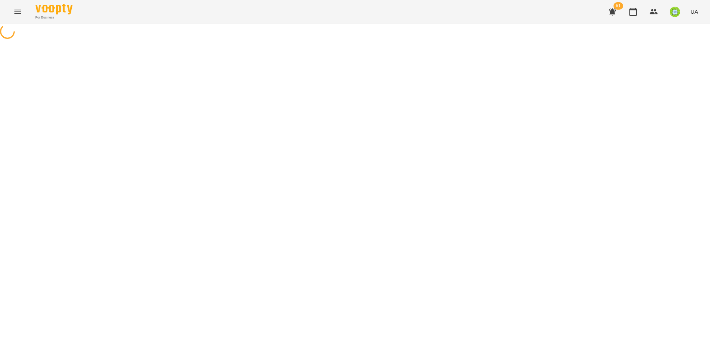
select select "**********"
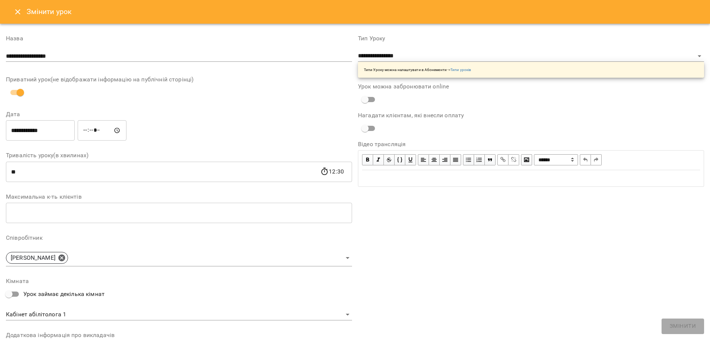
scroll to position [77, 0]
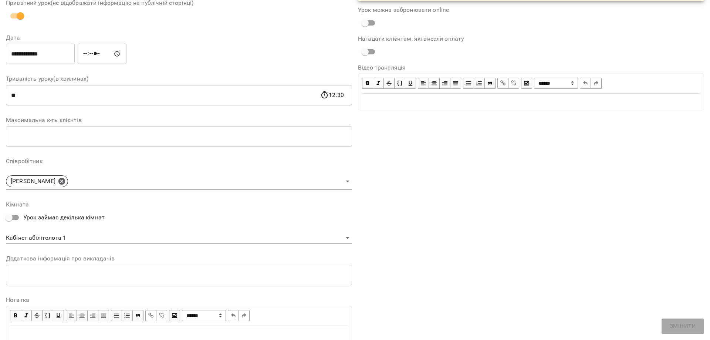
click at [58, 234] on body "**********" at bounding box center [355, 168] width 710 height 337
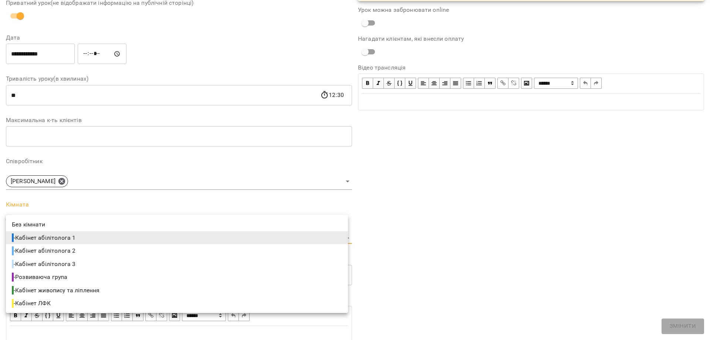
drag, startPoint x: 97, startPoint y: 259, endPoint x: 125, endPoint y: 256, distance: 28.2
click at [97, 259] on li "- Кабінет абілітолога 3" at bounding box center [177, 263] width 342 height 13
type input "**********"
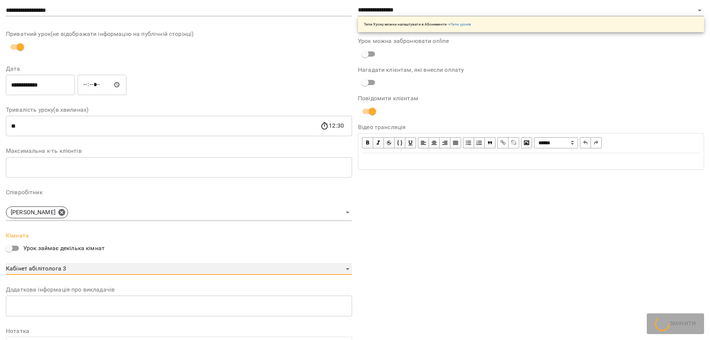
scroll to position [108, 0]
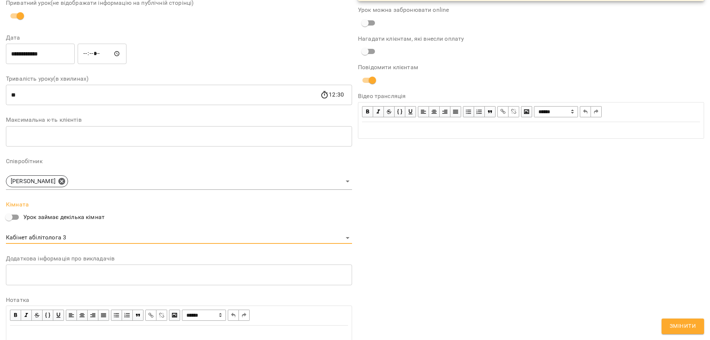
click at [695, 329] on span "Змінити" at bounding box center [683, 326] width 26 height 10
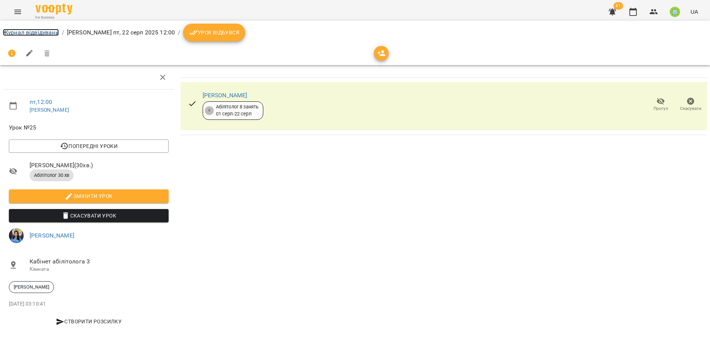
click at [45, 32] on link "Журнал відвідувань" at bounding box center [31, 32] width 56 height 7
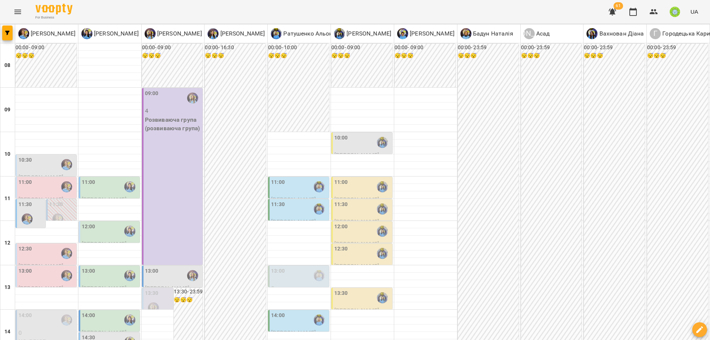
click at [107, 181] on div "11:00" at bounding box center [110, 186] width 57 height 17
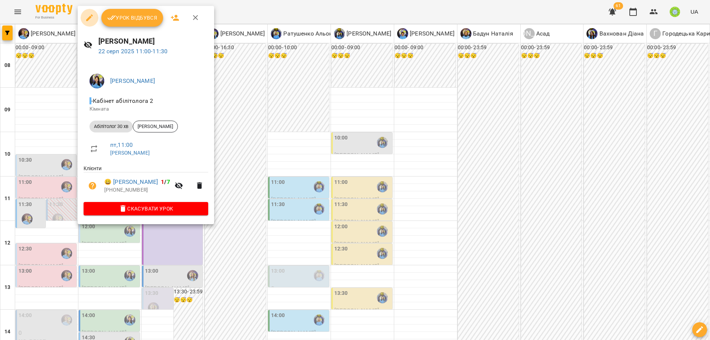
click at [89, 18] on icon "button" at bounding box center [89, 17] width 7 height 7
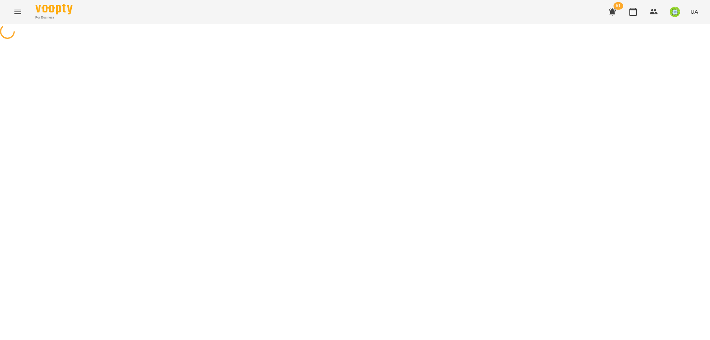
select select "**********"
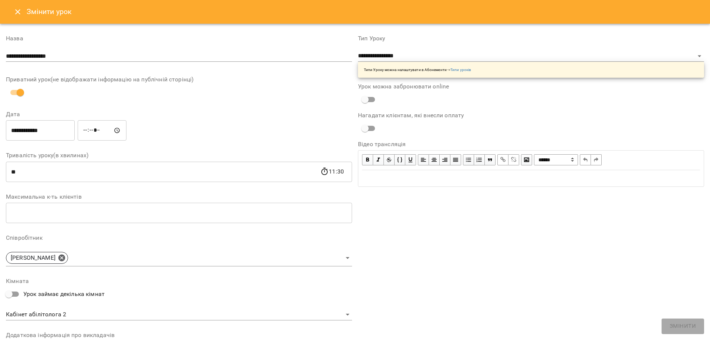
click at [19, 10] on icon "Close" at bounding box center [17, 11] width 5 height 5
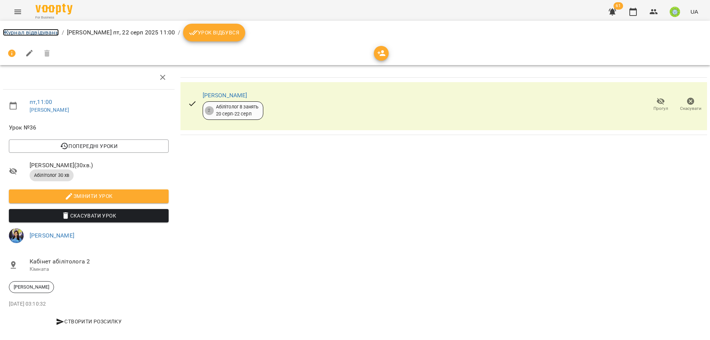
click at [8, 34] on link "Журнал відвідувань" at bounding box center [31, 32] width 56 height 7
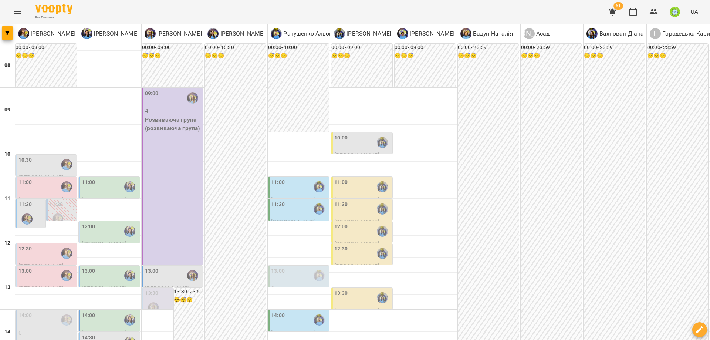
scroll to position [180, 0]
click at [44, 328] on p "0" at bounding box center [46, 332] width 57 height 9
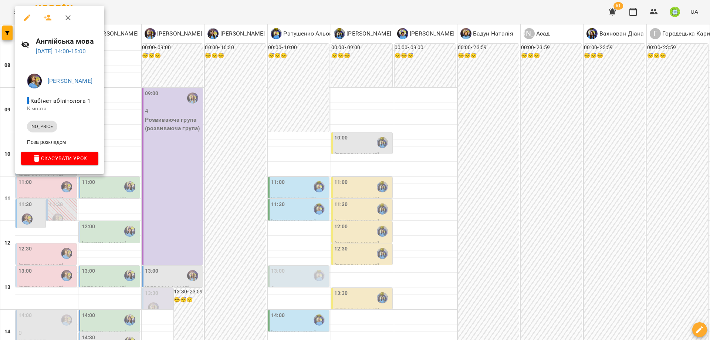
drag, startPoint x: 141, startPoint y: 202, endPoint x: 59, endPoint y: 172, distance: 86.4
click at [137, 199] on div at bounding box center [355, 170] width 710 height 340
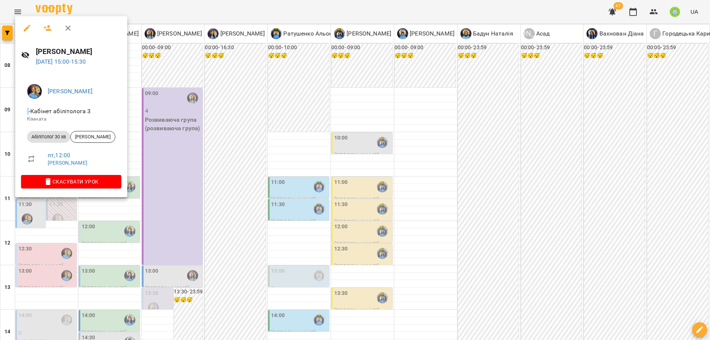
click at [180, 193] on div at bounding box center [355, 170] width 710 height 340
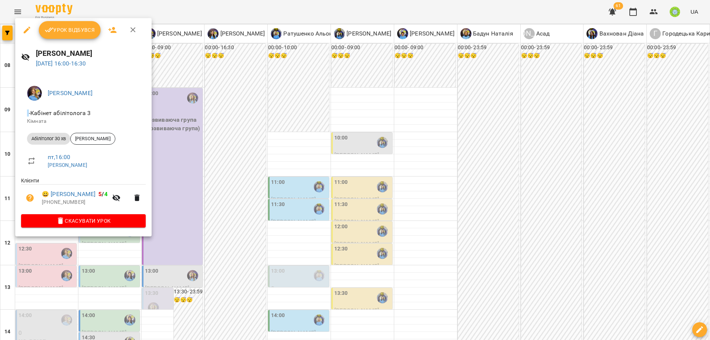
drag, startPoint x: 190, startPoint y: 192, endPoint x: 107, endPoint y: 227, distance: 90.0
click at [189, 192] on div at bounding box center [355, 170] width 710 height 340
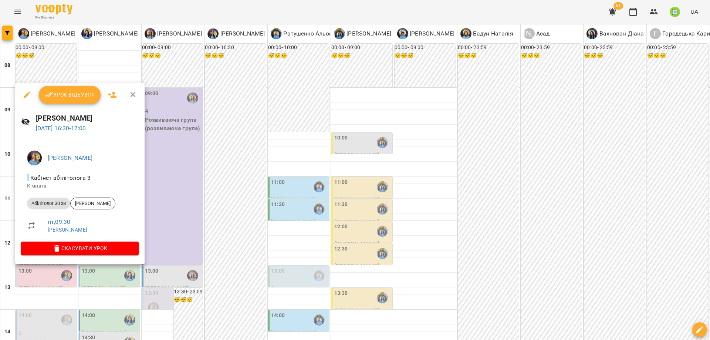
drag, startPoint x: 193, startPoint y: 213, endPoint x: 135, endPoint y: 213, distance: 58.1
click at [193, 213] on div at bounding box center [355, 170] width 710 height 340
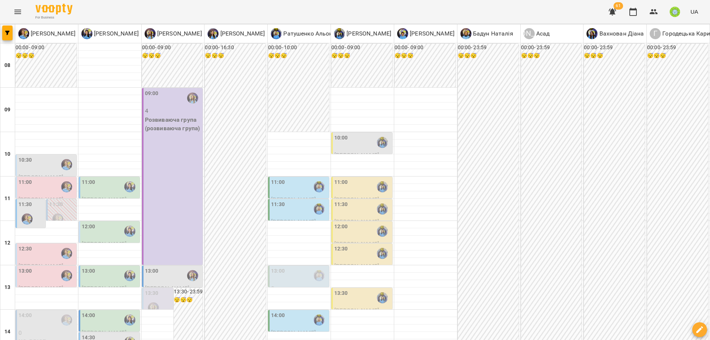
scroll to position [329, 0]
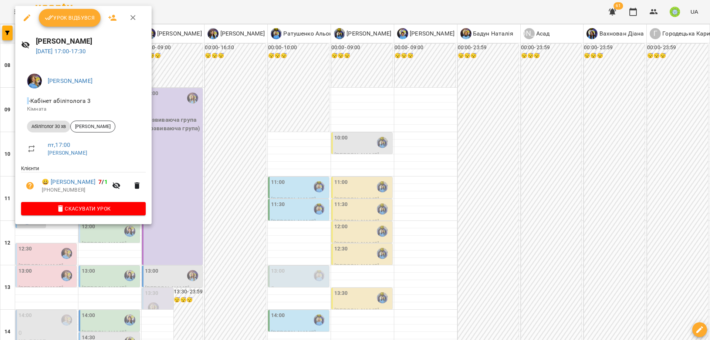
drag, startPoint x: 169, startPoint y: 236, endPoint x: 91, endPoint y: 175, distance: 98.8
click at [169, 235] on div at bounding box center [355, 170] width 710 height 340
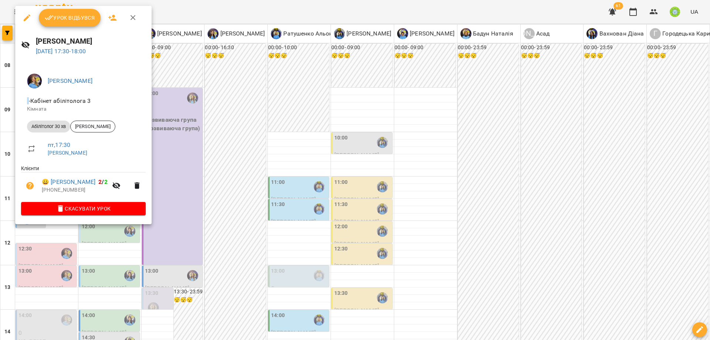
click at [174, 224] on div at bounding box center [355, 170] width 710 height 340
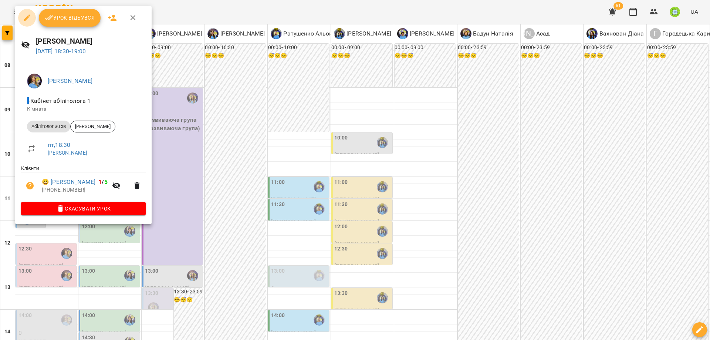
click at [26, 19] on icon "button" at bounding box center [27, 17] width 7 height 7
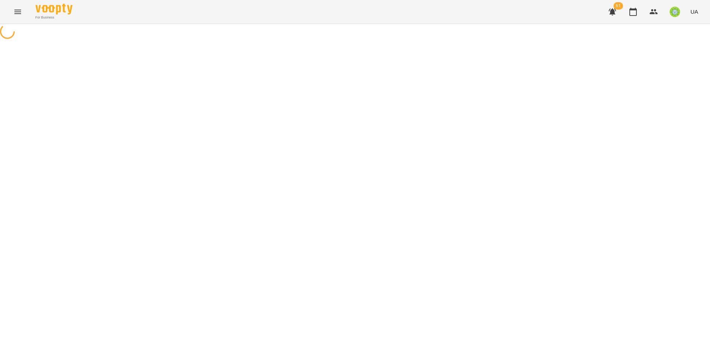
select select "**********"
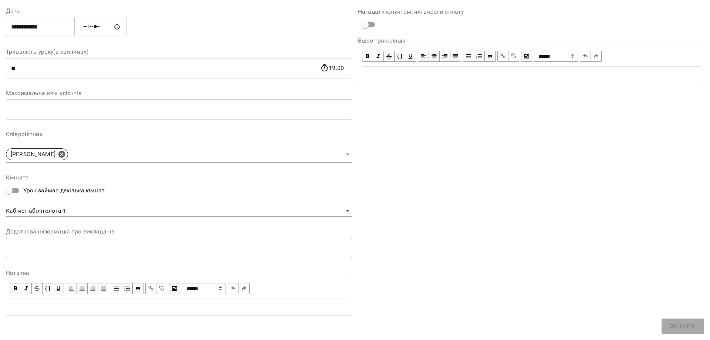
scroll to position [105, 0]
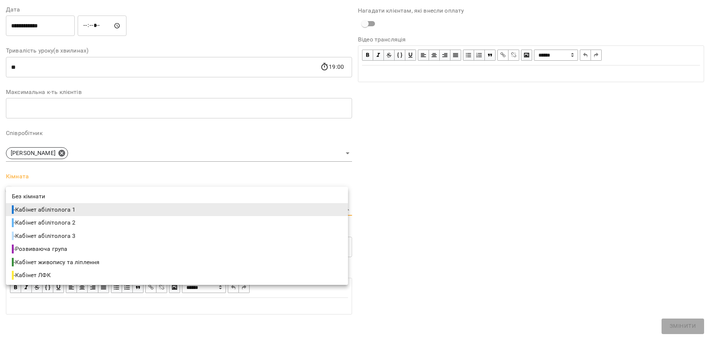
click at [51, 212] on body "For Business 61 UA Журнал відвідувань / Позднякова Анастасія пт, 22 серп 2025 1…" at bounding box center [355, 168] width 710 height 337
click at [98, 230] on li "- Кабінет абілітолога 3" at bounding box center [177, 235] width 342 height 13
type input "**********"
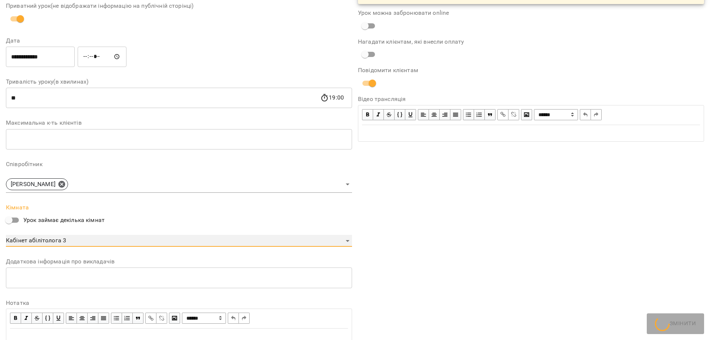
scroll to position [135, 0]
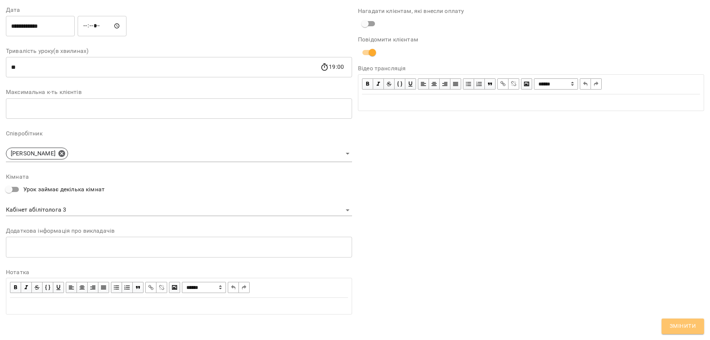
drag, startPoint x: 686, startPoint y: 326, endPoint x: 672, endPoint y: 316, distance: 17.8
click at [686, 326] on span "Змінити" at bounding box center [683, 326] width 26 height 10
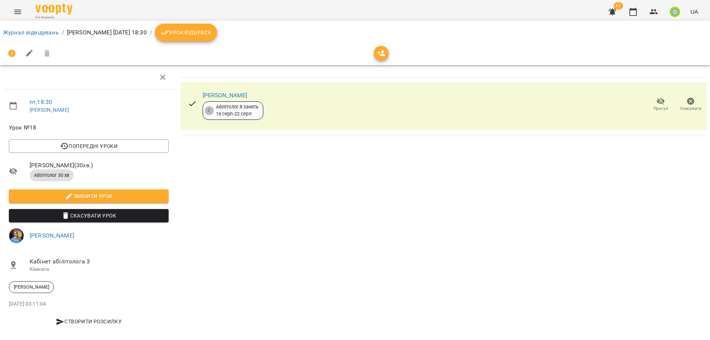
click at [26, 37] on ol "Журнал відвідувань / Позднякова Анастасія пт, 22 серп 2025 18:30 / Урок відбувся" at bounding box center [355, 33] width 704 height 18
click at [36, 32] on link "Журнал відвідувань" at bounding box center [31, 32] width 56 height 7
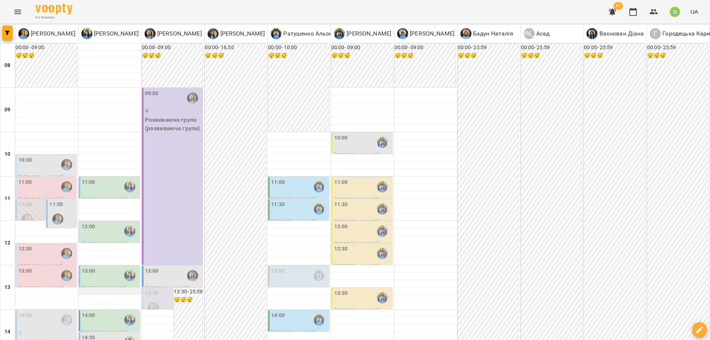
scroll to position [74, 0]
click at [107, 178] on div "11:00" at bounding box center [110, 186] width 57 height 17
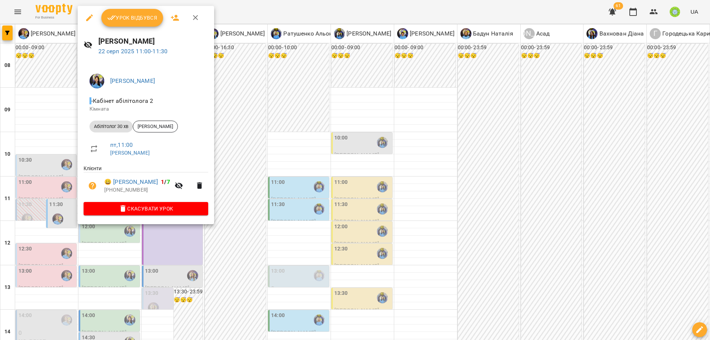
drag, startPoint x: 240, startPoint y: 192, endPoint x: 157, endPoint y: 170, distance: 85.7
click at [238, 190] on div at bounding box center [355, 170] width 710 height 340
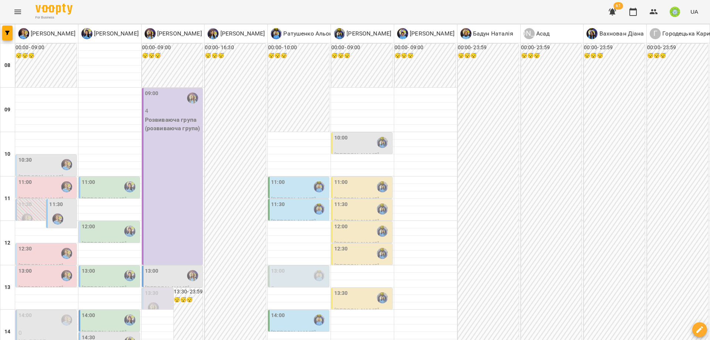
click at [103, 223] on div "12:00" at bounding box center [110, 231] width 57 height 17
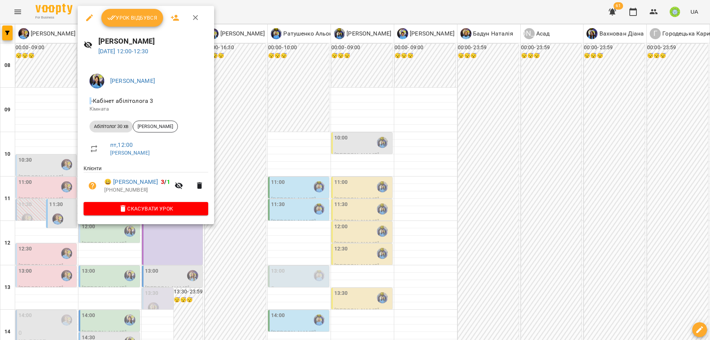
drag, startPoint x: 266, startPoint y: 184, endPoint x: 168, endPoint y: 183, distance: 98.4
click at [266, 184] on div at bounding box center [355, 170] width 710 height 340
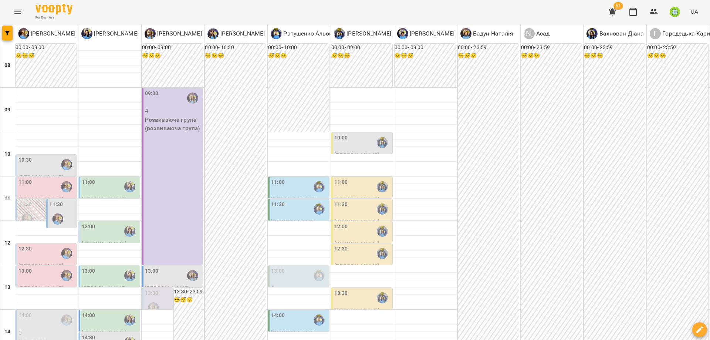
click at [100, 267] on div "13:00" at bounding box center [110, 275] width 57 height 17
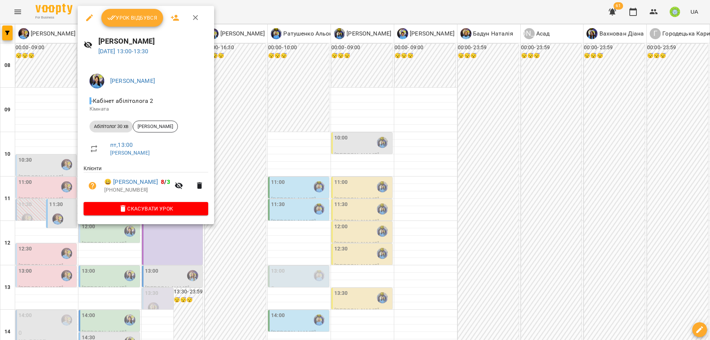
click at [248, 167] on div at bounding box center [355, 170] width 710 height 340
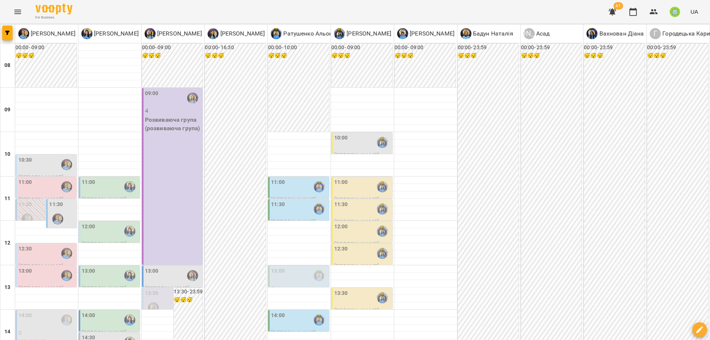
click at [101, 311] on div "14:00" at bounding box center [110, 319] width 57 height 17
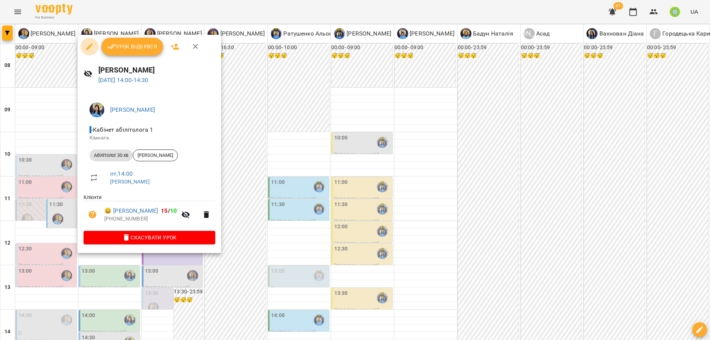
click at [89, 44] on icon "button" at bounding box center [89, 46] width 9 height 9
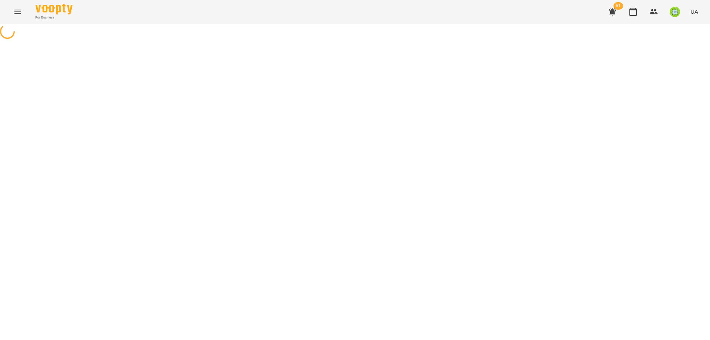
select select "**********"
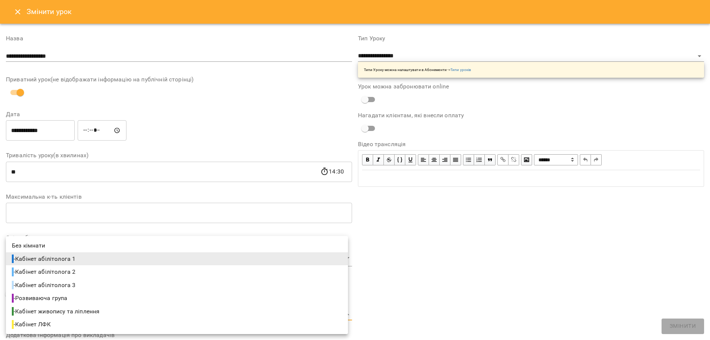
drag, startPoint x: 82, startPoint y: 314, endPoint x: 92, endPoint y: 302, distance: 15.0
click at [83, 314] on body "**********" at bounding box center [355, 168] width 710 height 337
click at [101, 270] on li "- Кабінет абілітолога 2" at bounding box center [177, 271] width 342 height 13
type input "**********"
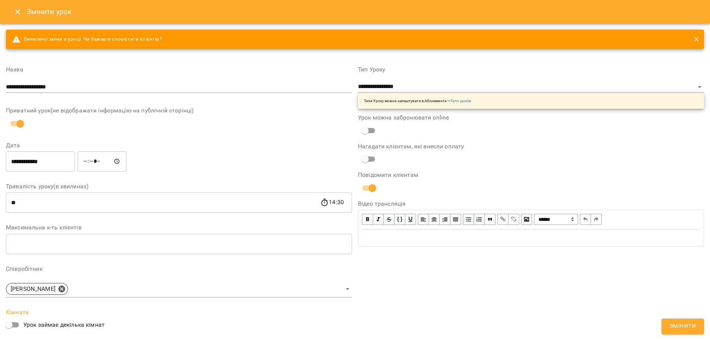
click at [693, 324] on span "Змінити" at bounding box center [683, 326] width 26 height 10
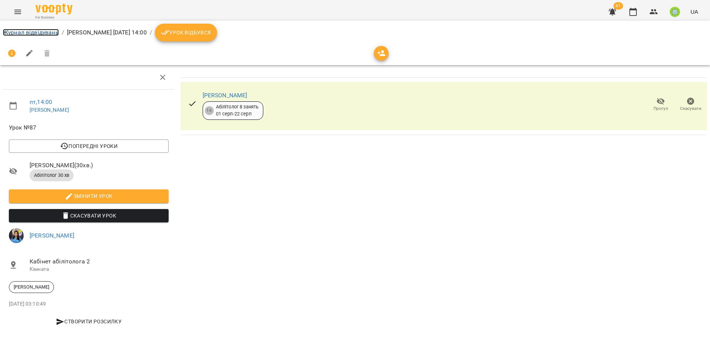
click at [47, 30] on link "Журнал відвідувань" at bounding box center [31, 32] width 56 height 7
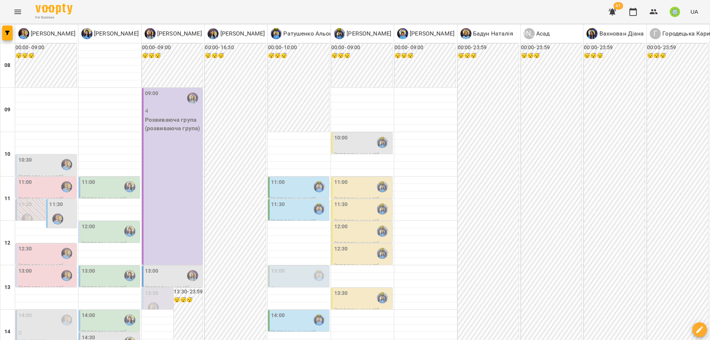
scroll to position [222, 0]
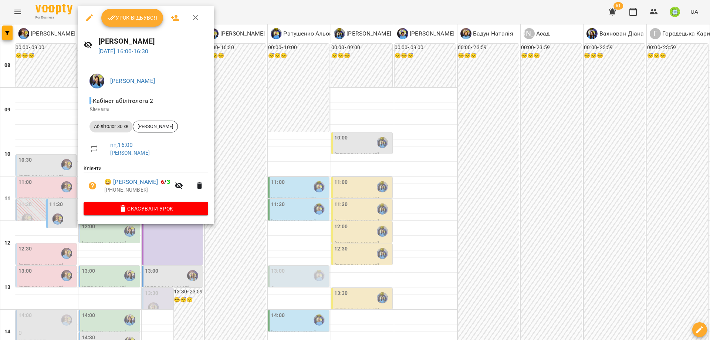
drag, startPoint x: 257, startPoint y: 178, endPoint x: 167, endPoint y: 220, distance: 99.9
click at [254, 179] on div at bounding box center [355, 170] width 710 height 340
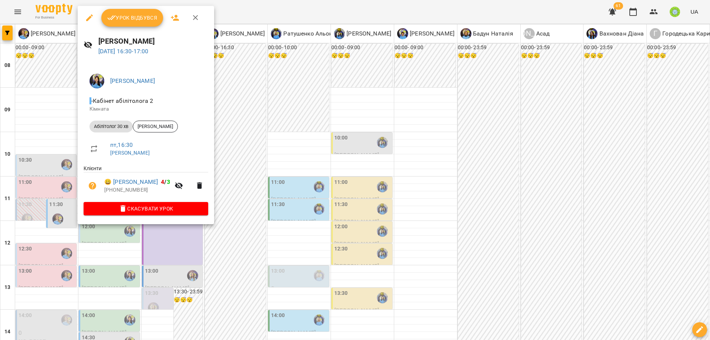
drag, startPoint x: 247, startPoint y: 151, endPoint x: 169, endPoint y: 202, distance: 94.3
click at [247, 151] on div at bounding box center [355, 170] width 710 height 340
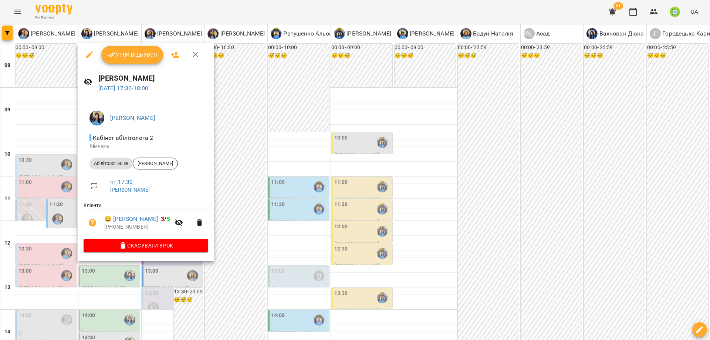
drag, startPoint x: 230, startPoint y: 161, endPoint x: 196, endPoint y: 204, distance: 55.0
click at [230, 161] on div at bounding box center [355, 170] width 710 height 340
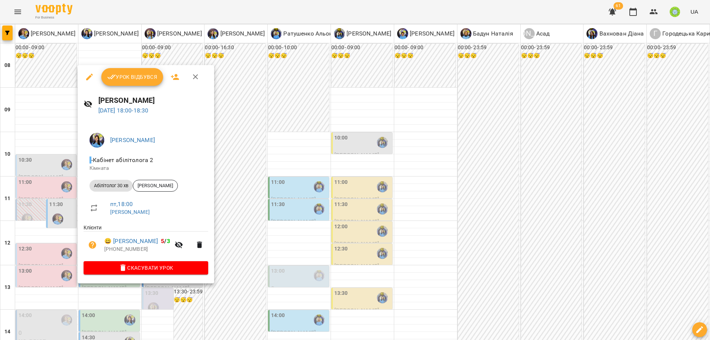
click at [233, 165] on div at bounding box center [355, 170] width 710 height 340
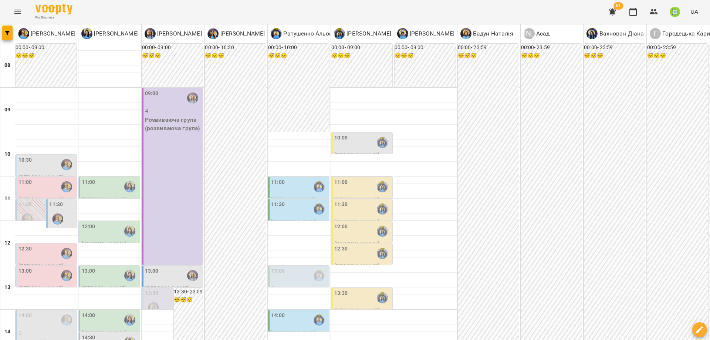
scroll to position [73, 0]
click at [172, 267] on div "13:00" at bounding box center [173, 275] width 57 height 17
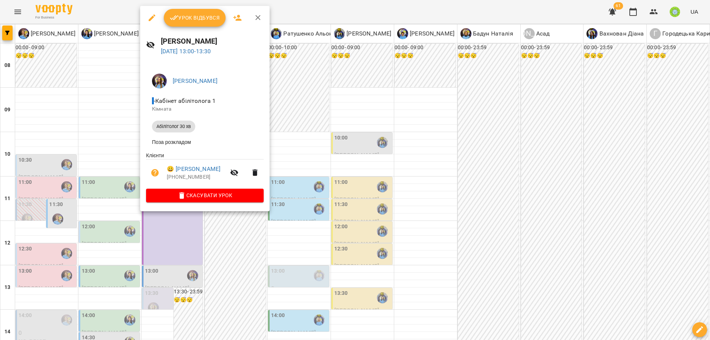
click at [355, 191] on div at bounding box center [355, 170] width 710 height 340
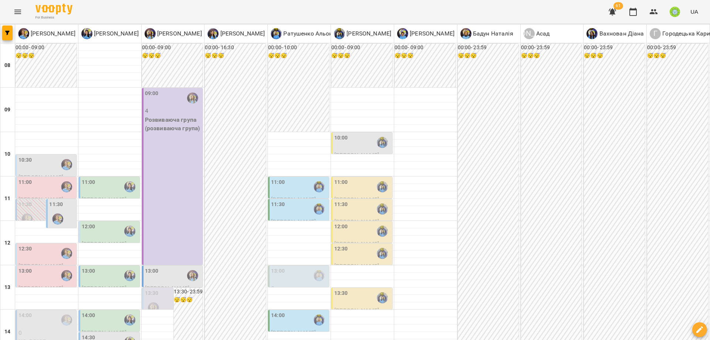
click at [163, 267] on div "13:00" at bounding box center [173, 275] width 57 height 17
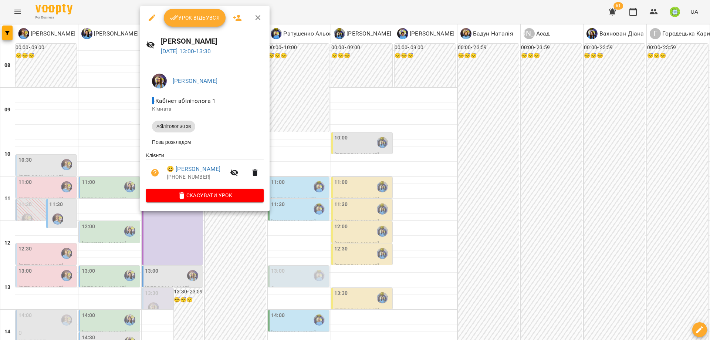
drag, startPoint x: 311, startPoint y: 183, endPoint x: 184, endPoint y: 101, distance: 151.3
click at [310, 182] on div at bounding box center [355, 170] width 710 height 340
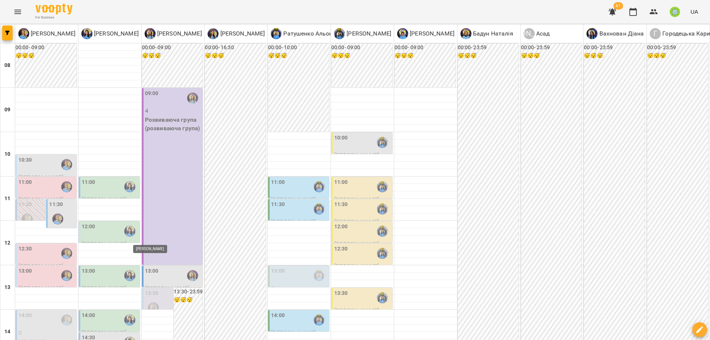
click at [149, 302] on img "Казимирів Тетяна" at bounding box center [153, 307] width 11 height 11
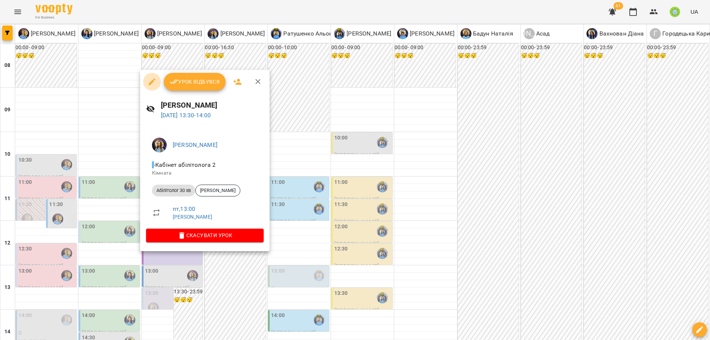
click at [155, 83] on icon "button" at bounding box center [152, 81] width 9 height 9
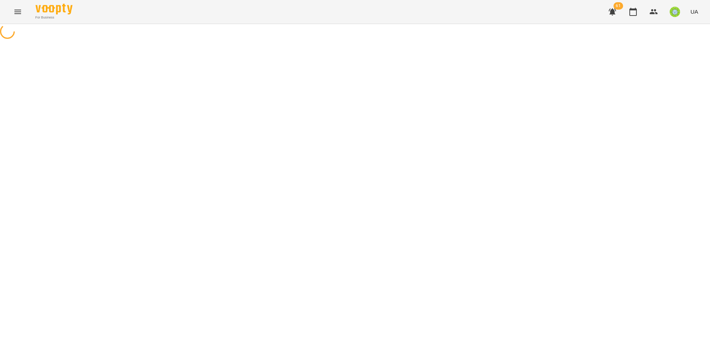
select select "**********"
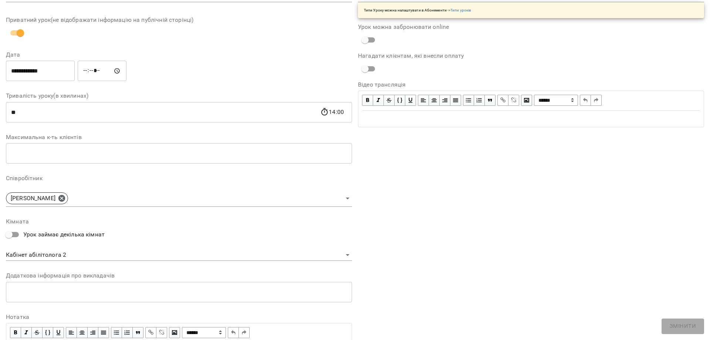
scroll to position [105, 0]
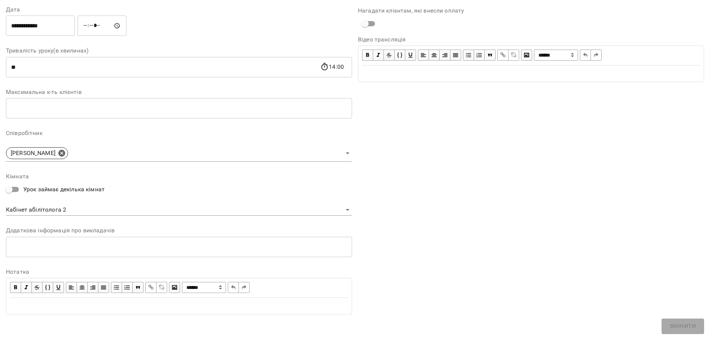
click at [72, 204] on body "For Business 61 UA Журнал відвідувань / Казимирів Тетяна пт, 22 серп 2025 13:30…" at bounding box center [355, 172] width 710 height 344
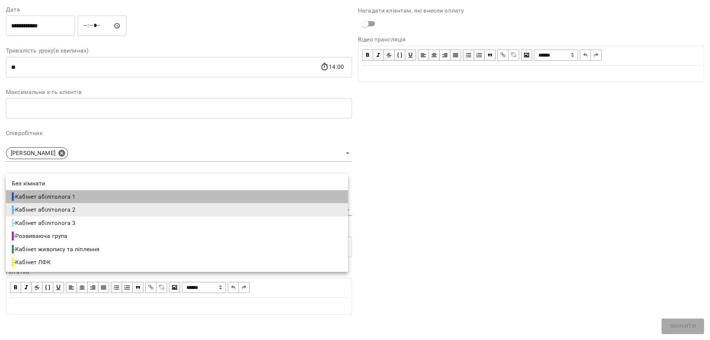
drag, startPoint x: 76, startPoint y: 195, endPoint x: 246, endPoint y: 226, distance: 173.0
click at [76, 195] on span "- Кабінет абілітолога 1" at bounding box center [44, 196] width 65 height 9
type input "**********"
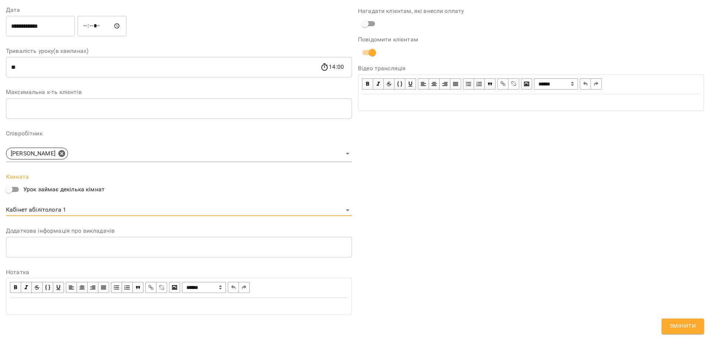
click at [697, 331] on button "Змінити" at bounding box center [683, 326] width 43 height 16
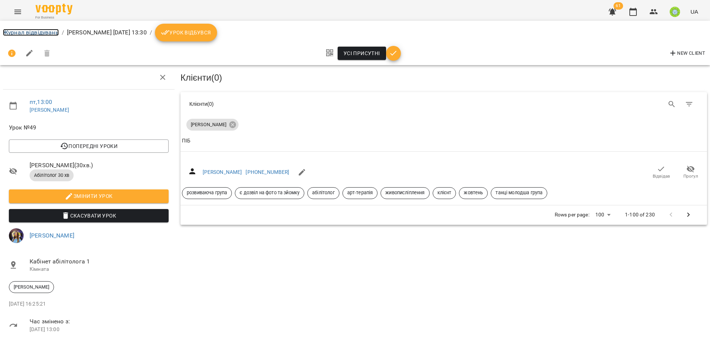
click at [31, 32] on link "Журнал відвідувань" at bounding box center [31, 32] width 56 height 7
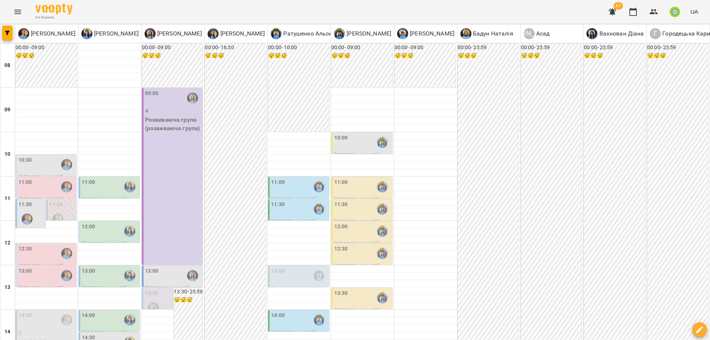
scroll to position [329, 0]
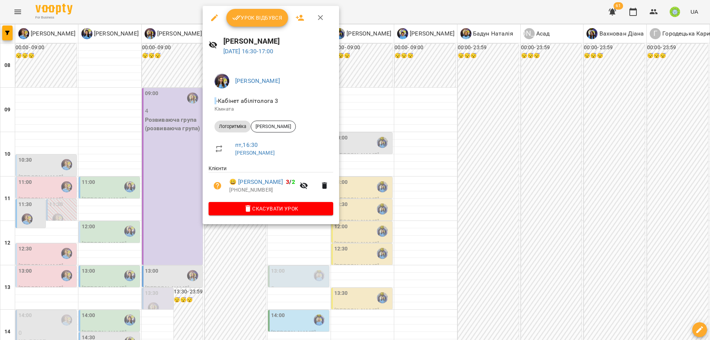
click at [215, 16] on icon "button" at bounding box center [214, 17] width 7 height 7
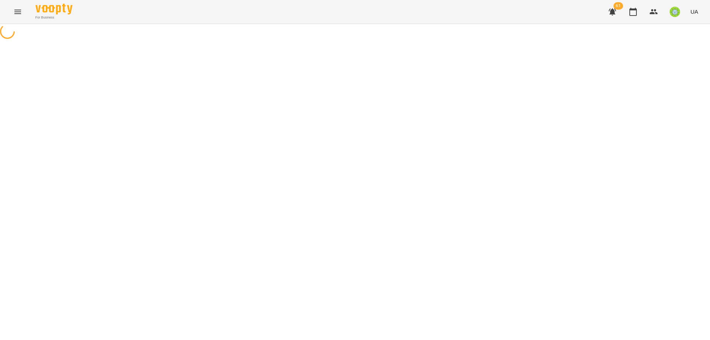
select select "**********"
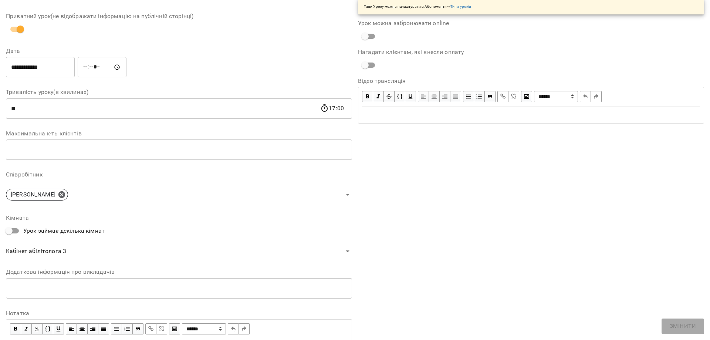
scroll to position [105, 0]
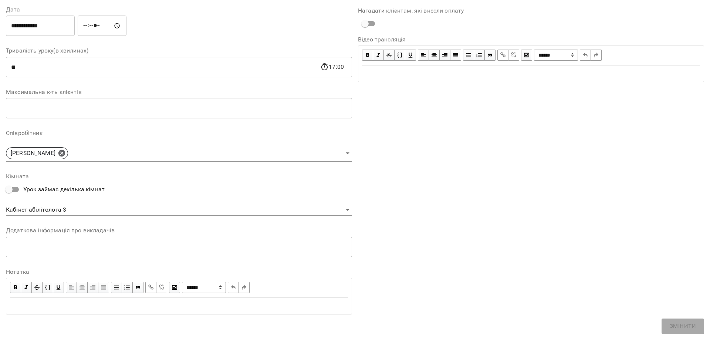
click at [85, 206] on body "**********" at bounding box center [355, 168] width 710 height 337
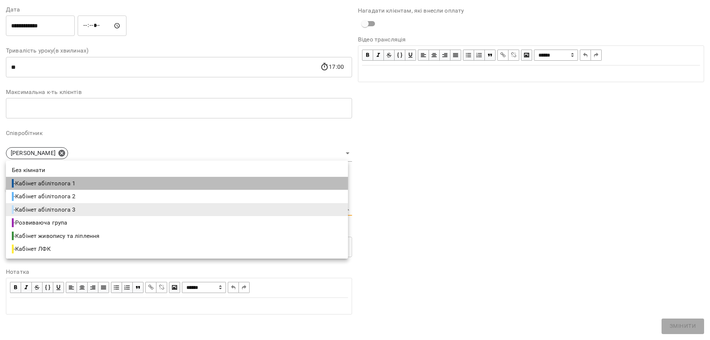
drag, startPoint x: 88, startPoint y: 184, endPoint x: 502, endPoint y: 222, distance: 415.5
click at [89, 184] on li "- Кабінет абілітолога 1" at bounding box center [177, 183] width 342 height 13
type input "**********"
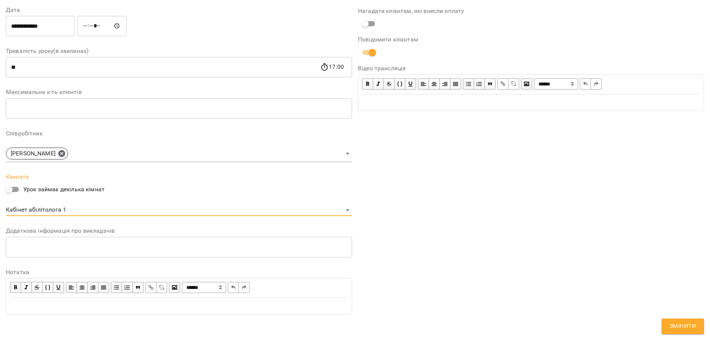
drag, startPoint x: 686, startPoint y: 326, endPoint x: 658, endPoint y: 304, distance: 36.3
click at [686, 326] on span "Змінити" at bounding box center [683, 326] width 26 height 10
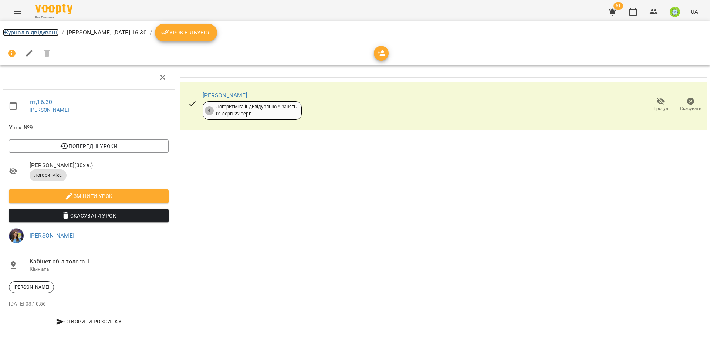
click at [37, 31] on link "Журнал відвідувань" at bounding box center [31, 32] width 56 height 7
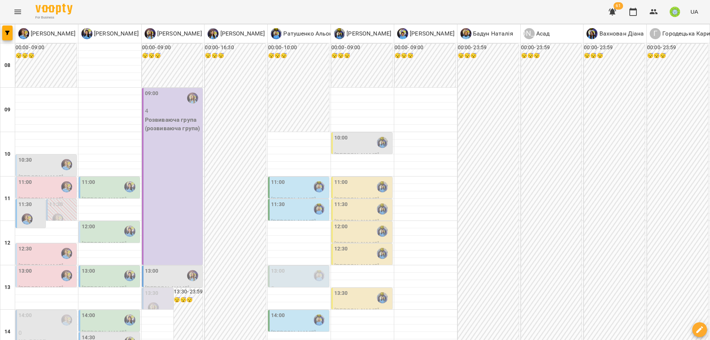
scroll to position [329, 0]
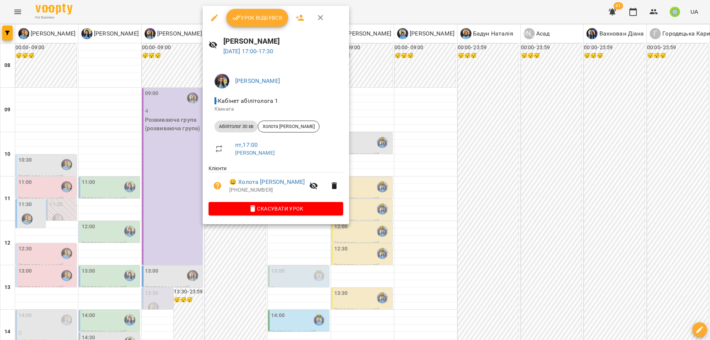
drag, startPoint x: 366, startPoint y: 166, endPoint x: 339, endPoint y: 158, distance: 28.2
click at [367, 166] on div at bounding box center [355, 170] width 710 height 340
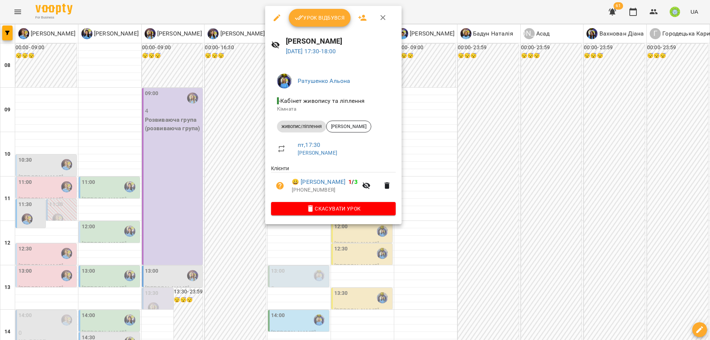
drag, startPoint x: 227, startPoint y: 141, endPoint x: 244, endPoint y: 146, distance: 18.6
click at [227, 141] on div at bounding box center [355, 170] width 710 height 340
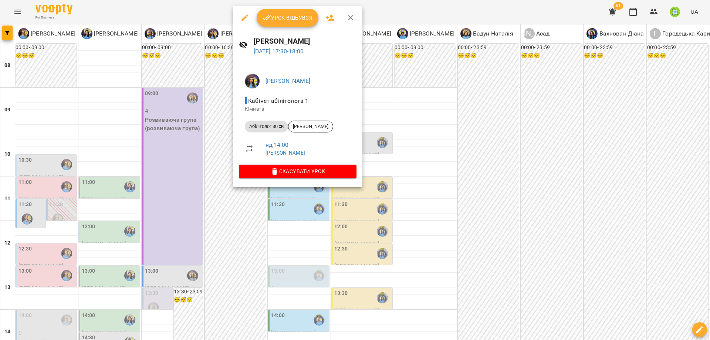
drag, startPoint x: 346, startPoint y: 206, endPoint x: 319, endPoint y: 200, distance: 27.6
click at [346, 206] on div at bounding box center [355, 170] width 710 height 340
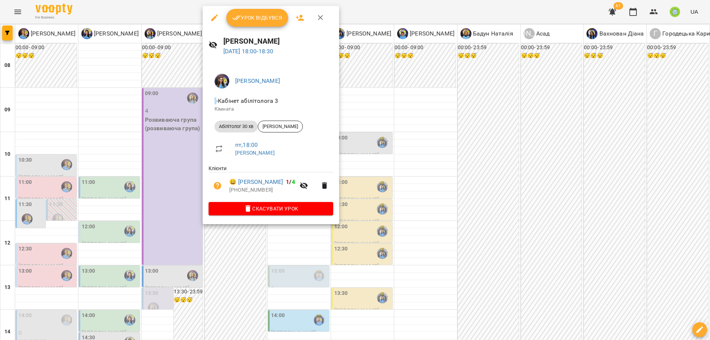
click at [211, 18] on icon "button" at bounding box center [214, 17] width 9 height 9
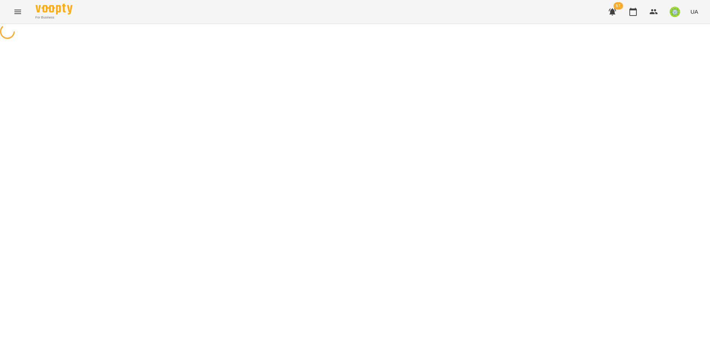
select select "**********"
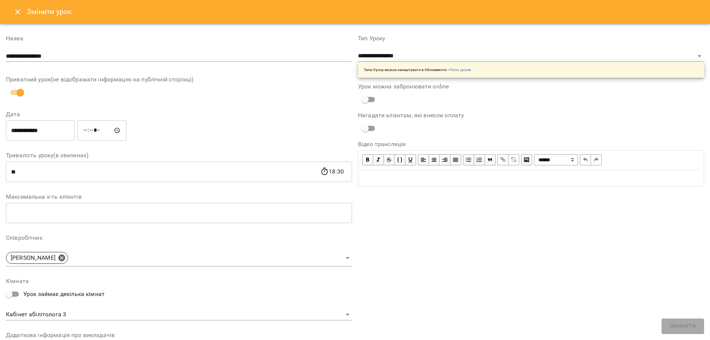
scroll to position [105, 0]
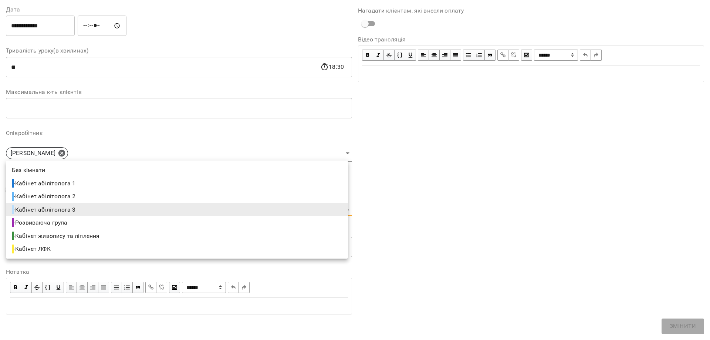
click at [58, 212] on body "**********" at bounding box center [355, 168] width 710 height 337
click at [83, 181] on li "- Кабінет абілітолога 1" at bounding box center [177, 183] width 342 height 13
type input "**********"
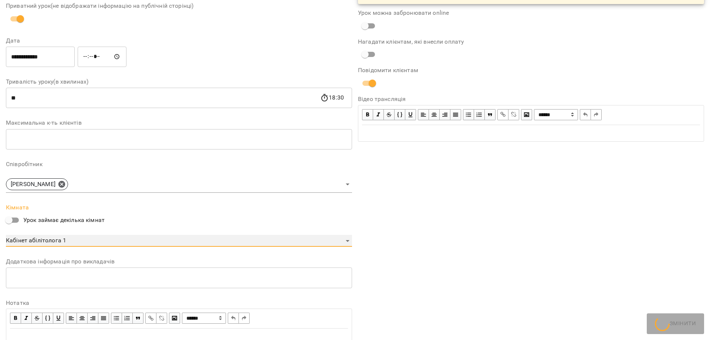
scroll to position [135, 0]
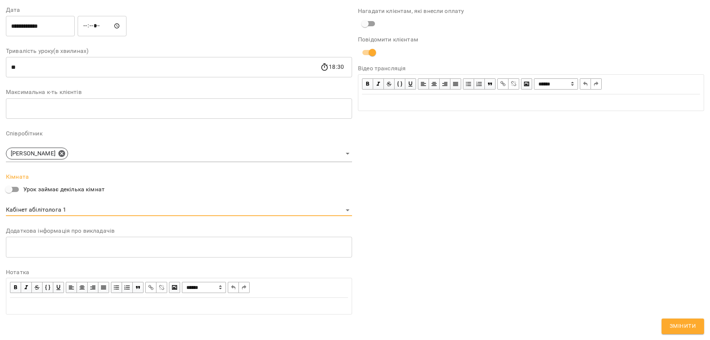
click at [688, 324] on span "Змінити" at bounding box center [683, 326] width 26 height 10
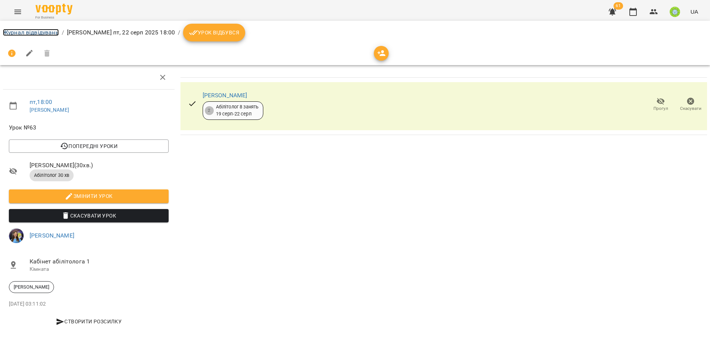
drag, startPoint x: 39, startPoint y: 32, endPoint x: 51, endPoint y: 34, distance: 12.3
click at [40, 32] on link "Журнал відвідувань" at bounding box center [31, 32] width 56 height 7
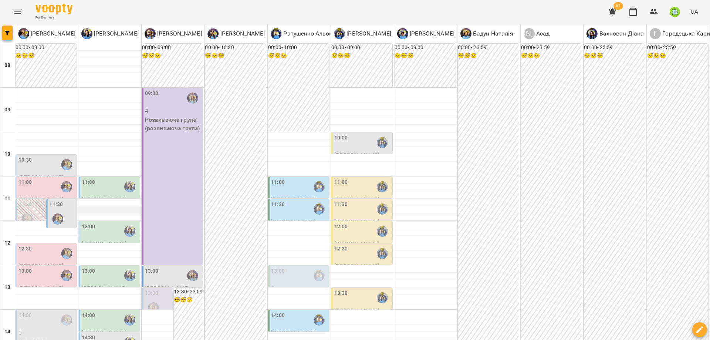
click at [82, 211] on div at bounding box center [109, 209] width 63 height 7
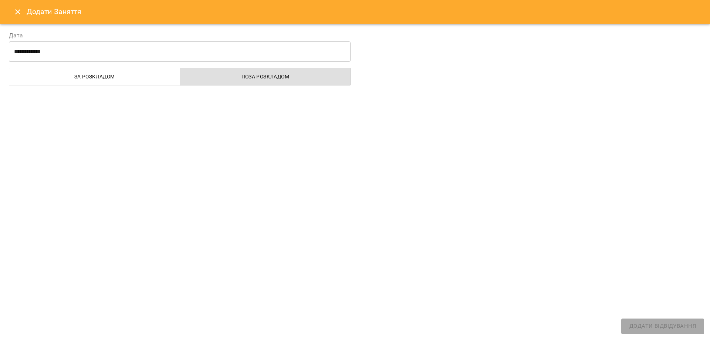
click at [62, 90] on div "**********" at bounding box center [179, 56] width 351 height 68
select select
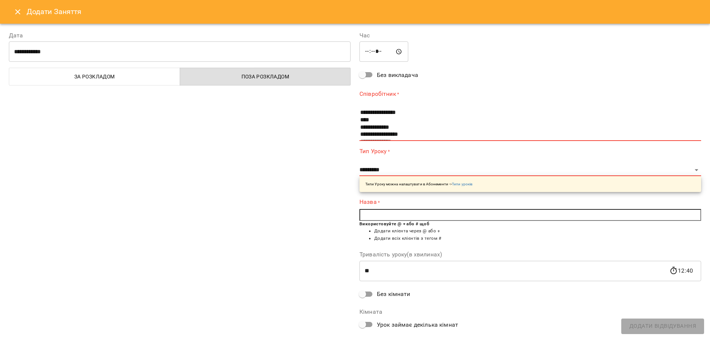
click at [10, 11] on button "Close" at bounding box center [18, 12] width 18 height 18
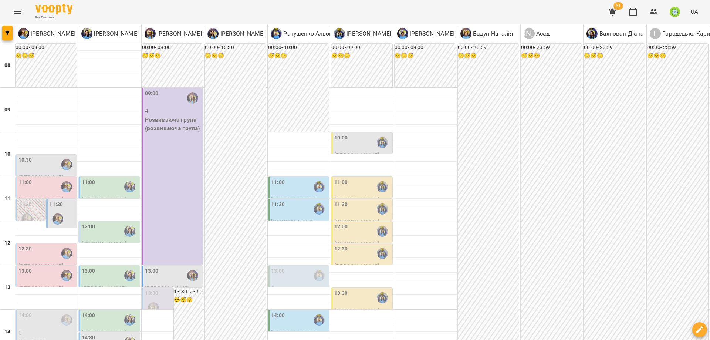
click at [49, 216] on div at bounding box center [57, 218] width 17 height 17
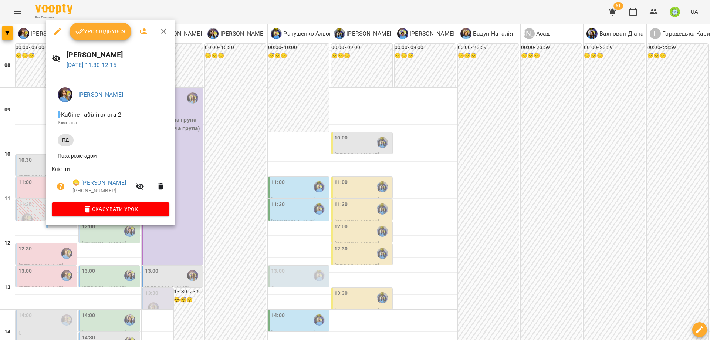
drag, startPoint x: 218, startPoint y: 225, endPoint x: 214, endPoint y: 228, distance: 4.7
click at [218, 227] on div at bounding box center [355, 170] width 710 height 340
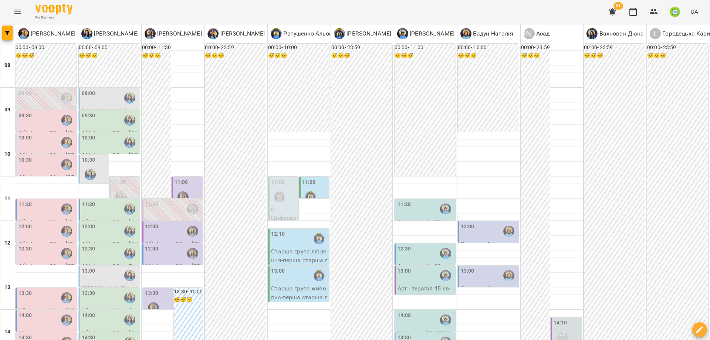
click at [313, 185] on div "11:00" at bounding box center [315, 191] width 26 height 27
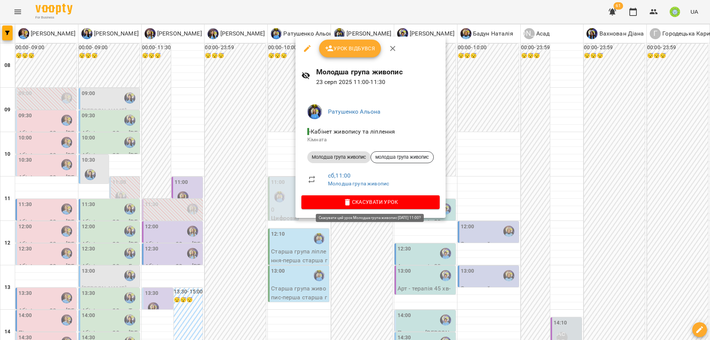
click at [365, 199] on span "Скасувати Урок" at bounding box center [370, 201] width 126 height 9
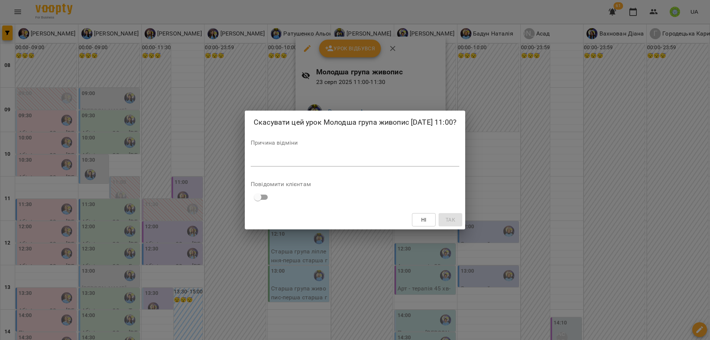
click at [354, 164] on textarea at bounding box center [355, 160] width 209 height 7
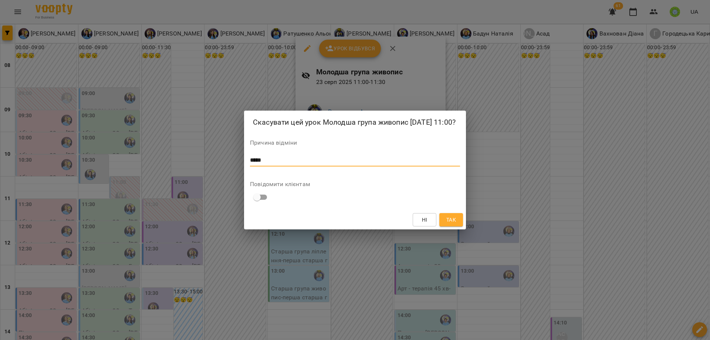
type textarea "*****"
click at [455, 224] on span "Так" at bounding box center [451, 219] width 10 height 9
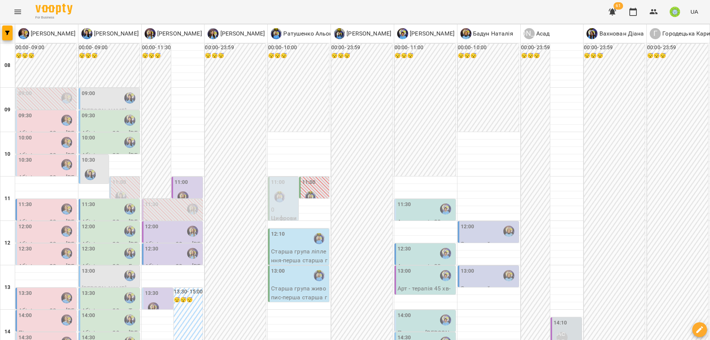
click at [42, 211] on div "11:30" at bounding box center [46, 208] width 57 height 17
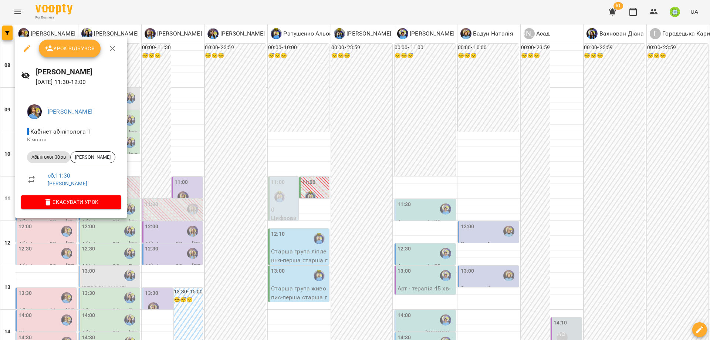
drag, startPoint x: 199, startPoint y: 227, endPoint x: 108, endPoint y: 231, distance: 91.0
click at [198, 227] on div at bounding box center [355, 170] width 710 height 340
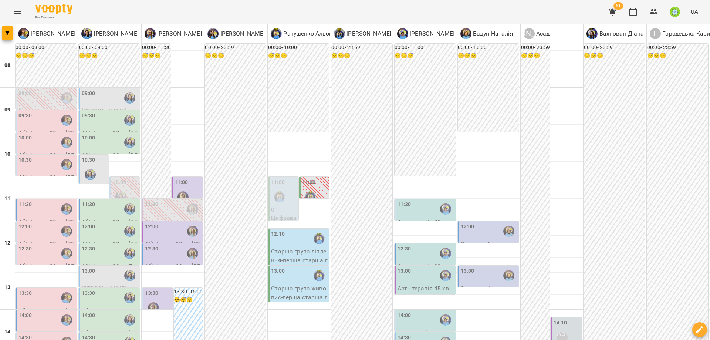
click at [50, 234] on div "12:00" at bounding box center [46, 231] width 57 height 17
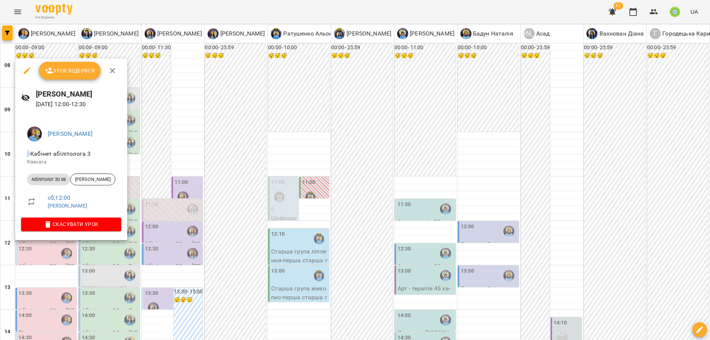
click at [202, 239] on div at bounding box center [355, 170] width 710 height 340
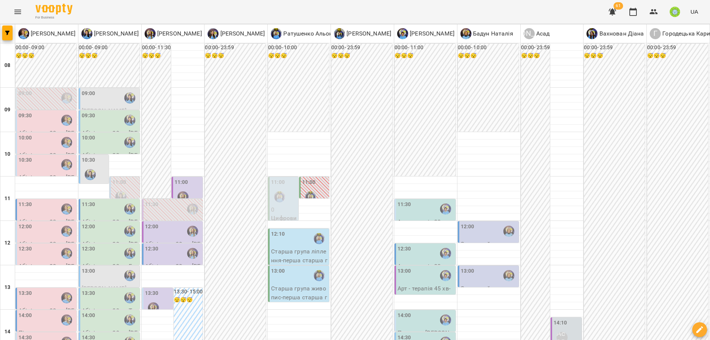
scroll to position [104, 0]
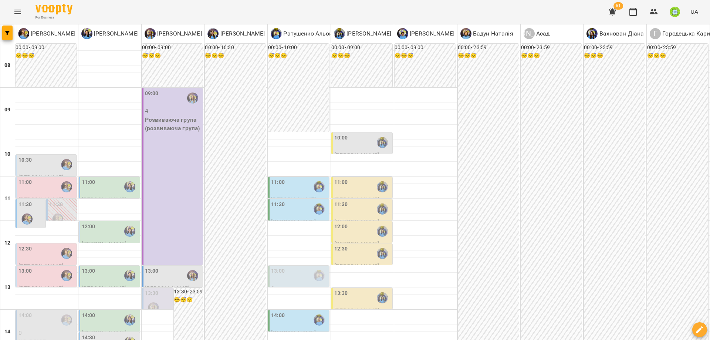
scroll to position [150, 0]
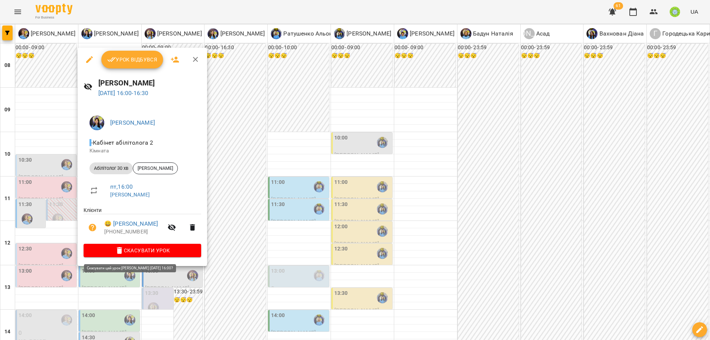
click at [231, 226] on div at bounding box center [355, 170] width 710 height 340
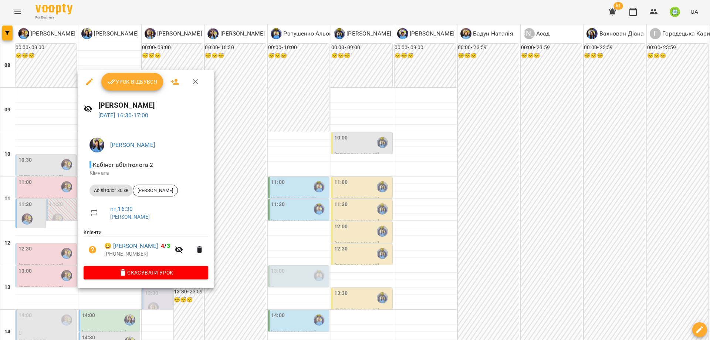
click at [243, 200] on div at bounding box center [355, 170] width 710 height 340
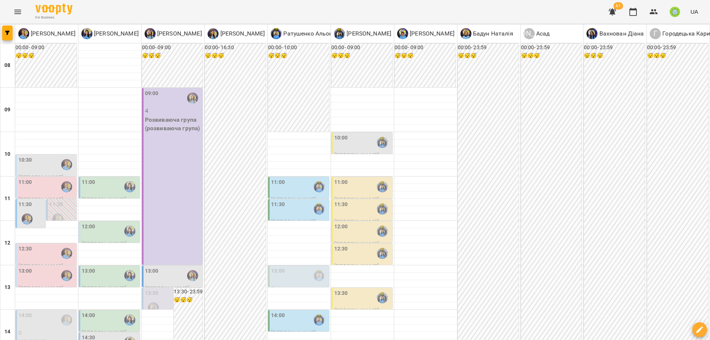
scroll to position [241, 0]
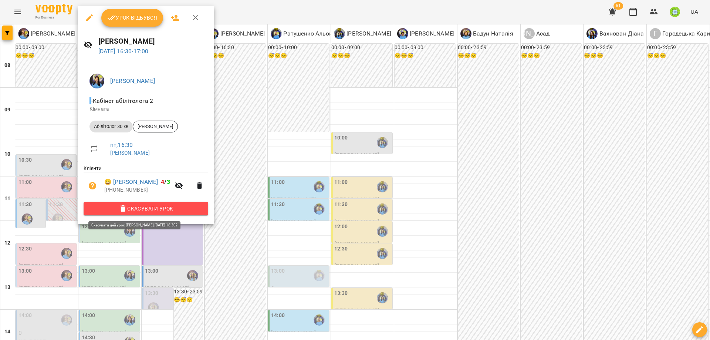
click at [174, 204] on button "Скасувати Урок" at bounding box center [146, 208] width 125 height 13
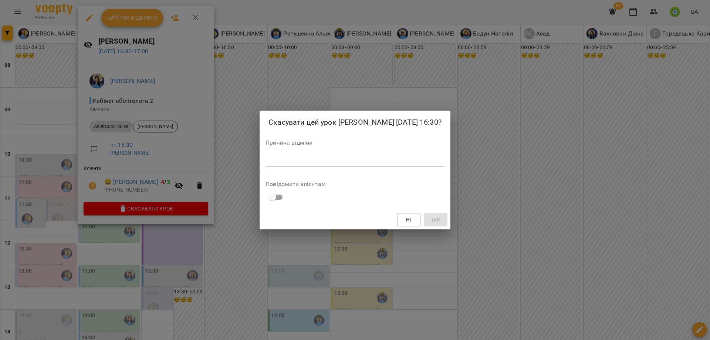
click at [337, 164] on textarea at bounding box center [355, 160] width 179 height 7
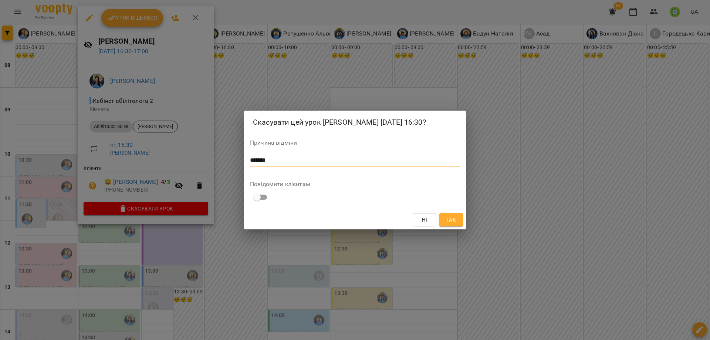
type textarea "*******"
click at [447, 223] on span "Так" at bounding box center [451, 219] width 10 height 9
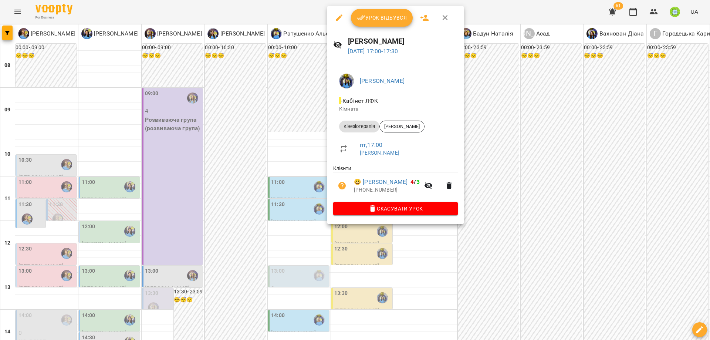
click at [402, 212] on span "Скасувати Урок" at bounding box center [395, 208] width 113 height 9
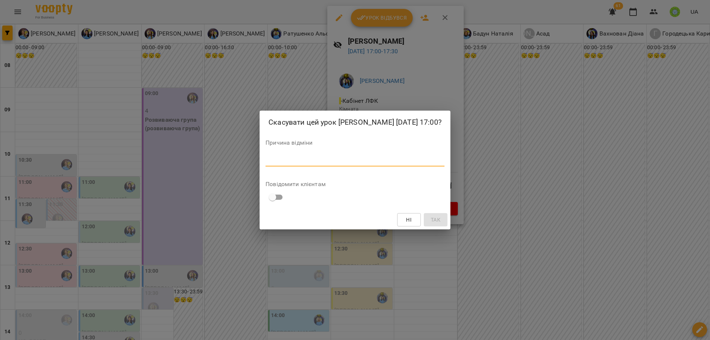
click at [367, 162] on textarea at bounding box center [355, 160] width 179 height 7
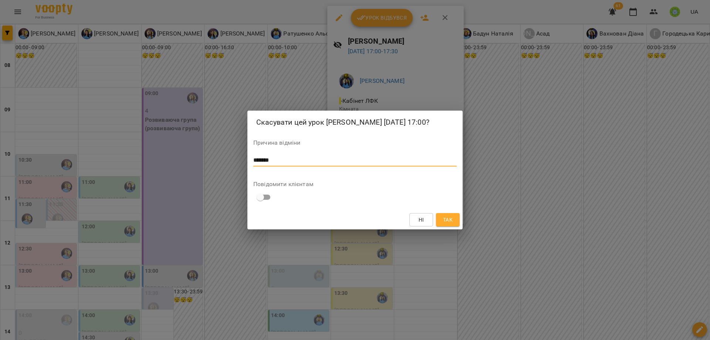
type textarea "*******"
click at [452, 218] on span "Так" at bounding box center [448, 219] width 10 height 9
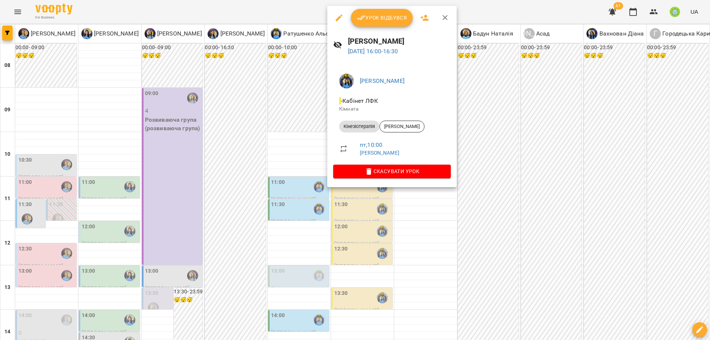
drag, startPoint x: 501, startPoint y: 216, endPoint x: 452, endPoint y: 194, distance: 54.4
click at [500, 215] on div at bounding box center [355, 170] width 710 height 340
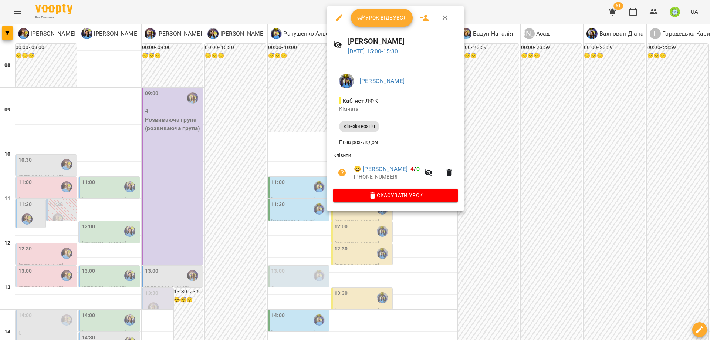
drag, startPoint x: 495, startPoint y: 199, endPoint x: 402, endPoint y: 144, distance: 108.1
click at [493, 196] on div at bounding box center [355, 170] width 710 height 340
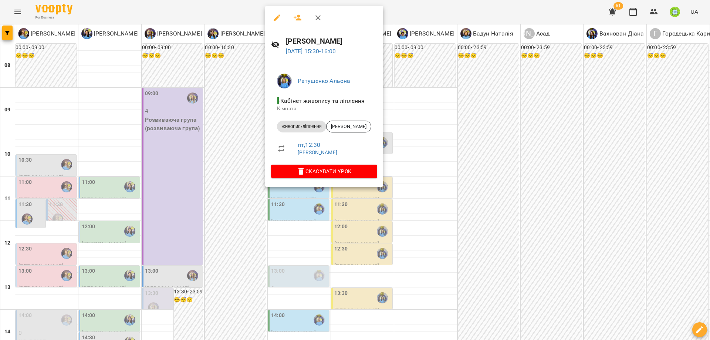
click at [477, 178] on div at bounding box center [355, 170] width 710 height 340
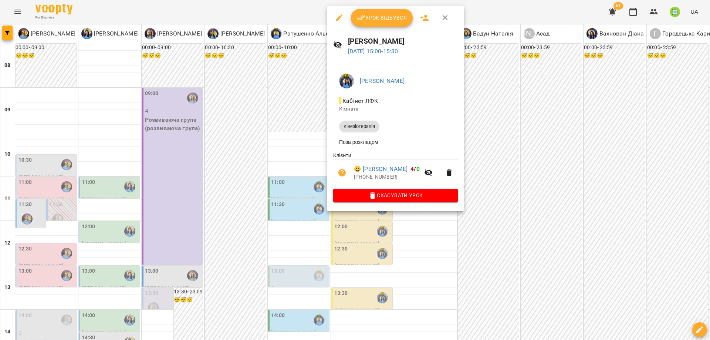
click at [507, 177] on div at bounding box center [355, 170] width 710 height 340
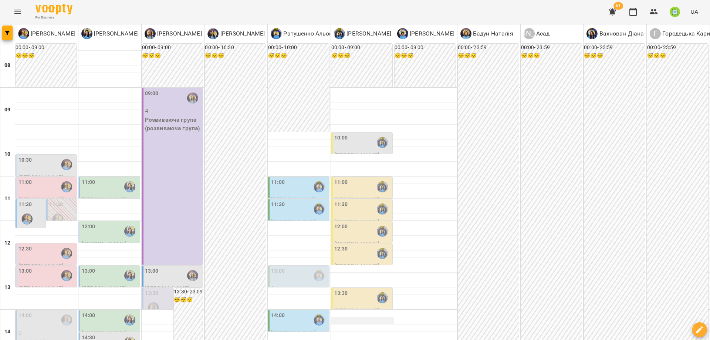
scroll to position [218, 0]
click at [363, 289] on div "13:30" at bounding box center [362, 297] width 57 height 17
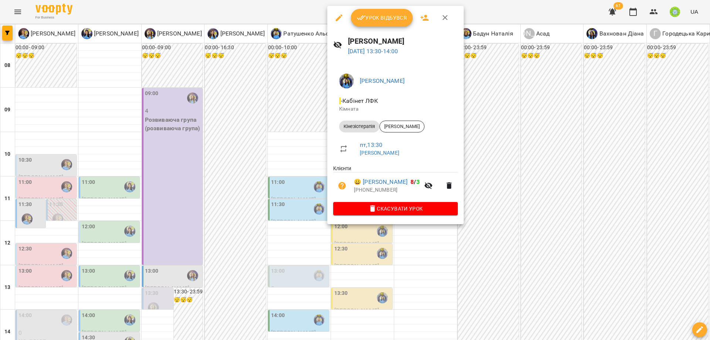
click at [493, 189] on div at bounding box center [355, 170] width 710 height 340
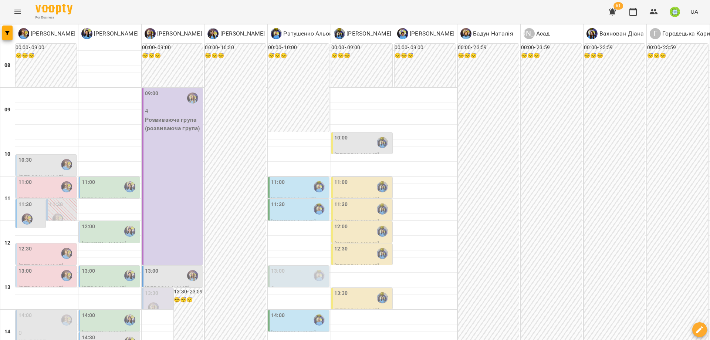
scroll to position [204, 0]
click at [341, 289] on div "13:30" at bounding box center [341, 297] width 14 height 17
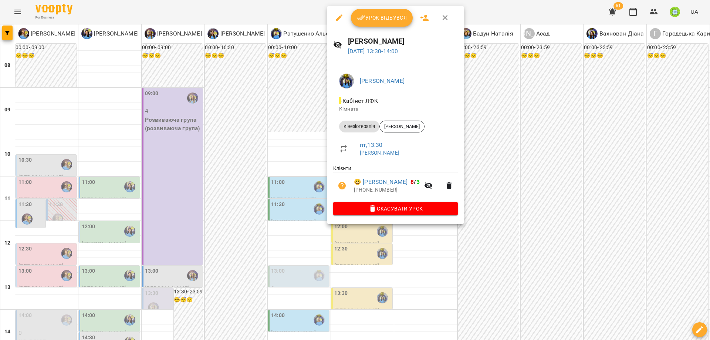
drag, startPoint x: 548, startPoint y: 219, endPoint x: 493, endPoint y: 214, distance: 55.3
click at [547, 219] on div at bounding box center [355, 170] width 710 height 340
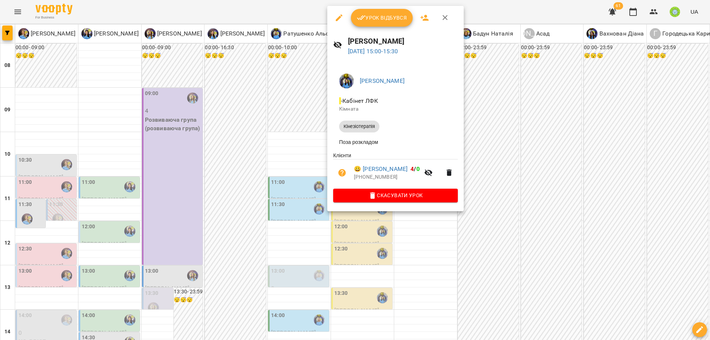
click at [561, 211] on div at bounding box center [355, 170] width 710 height 340
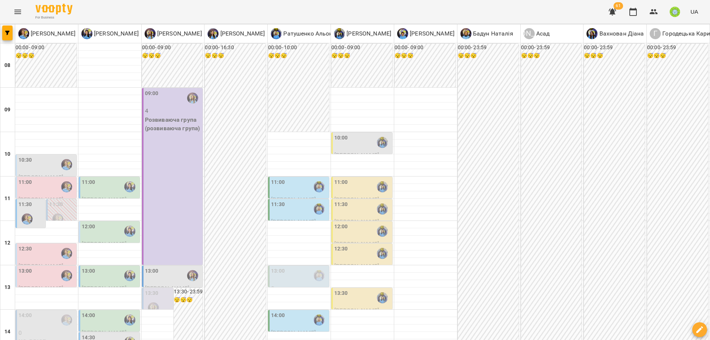
click at [359, 289] on div "13:30" at bounding box center [362, 297] width 57 height 17
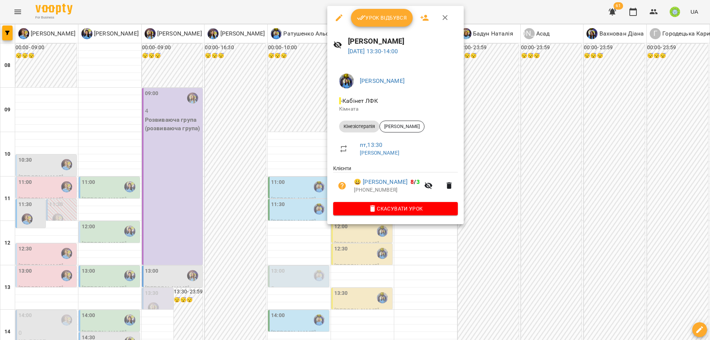
drag, startPoint x: 562, startPoint y: 210, endPoint x: 388, endPoint y: 172, distance: 178.0
click at [562, 210] on div at bounding box center [355, 170] width 710 height 340
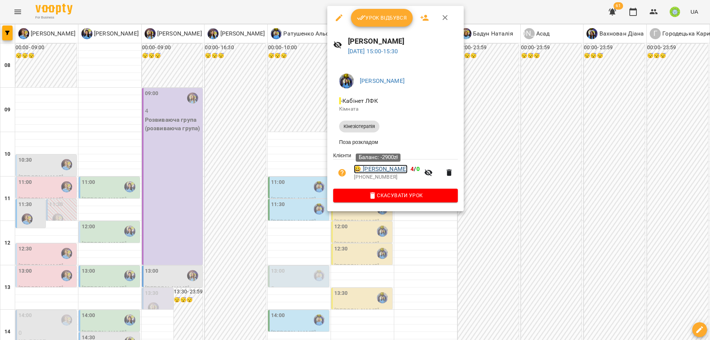
click at [379, 168] on link "😀 Васильков Рон" at bounding box center [381, 169] width 54 height 9
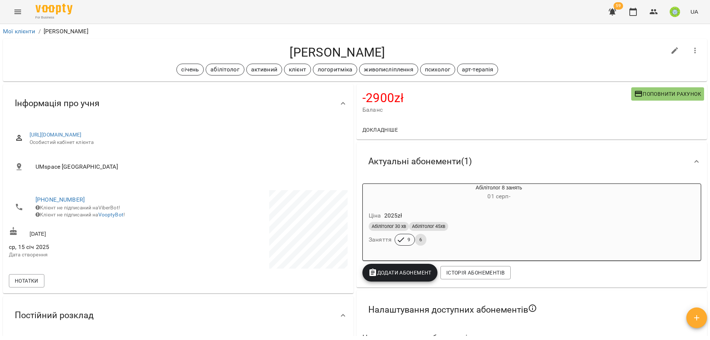
click at [20, 8] on icon "Menu" at bounding box center [17, 11] width 9 height 9
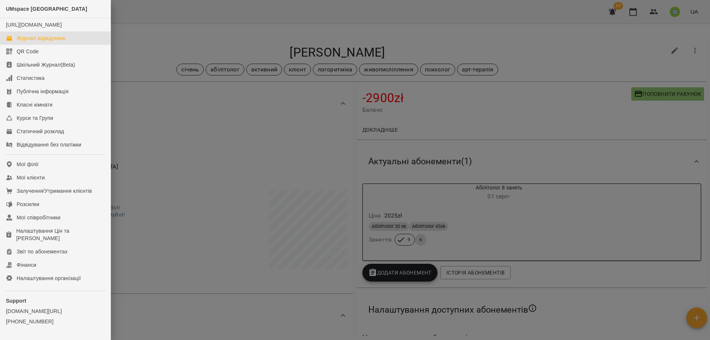
click at [60, 42] on div "Журнал відвідувань" at bounding box center [41, 37] width 49 height 7
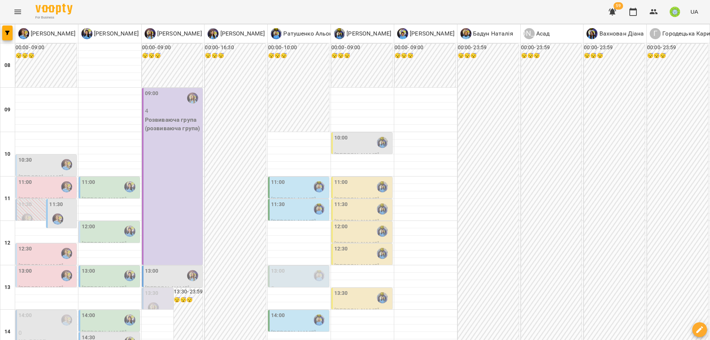
scroll to position [153, 0]
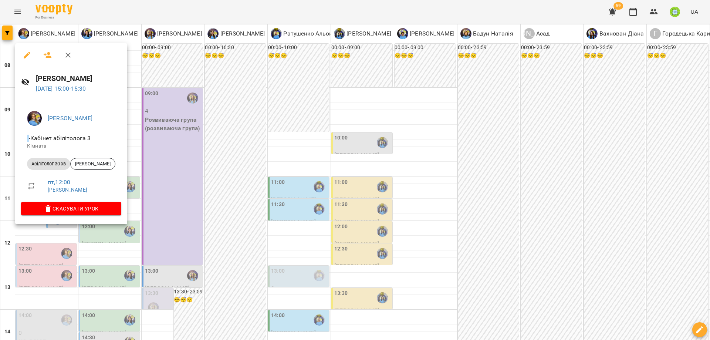
drag, startPoint x: 400, startPoint y: 215, endPoint x: 272, endPoint y: 235, distance: 129.8
click at [400, 215] on div at bounding box center [355, 170] width 710 height 340
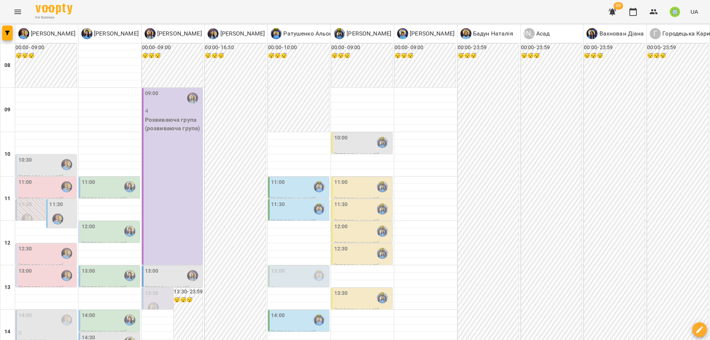
click at [100, 334] on div "14:30" at bounding box center [110, 342] width 57 height 17
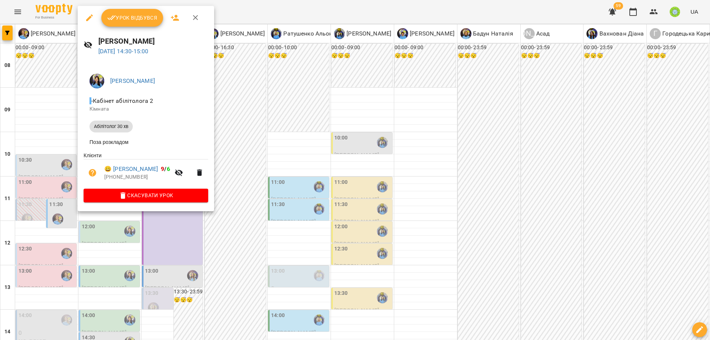
click at [425, 209] on div at bounding box center [355, 170] width 710 height 340
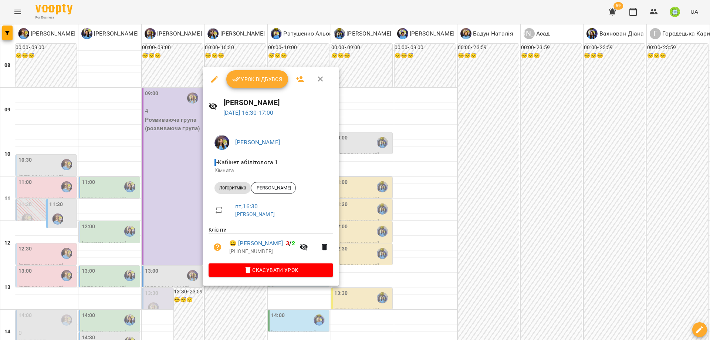
click at [454, 238] on div at bounding box center [355, 170] width 710 height 340
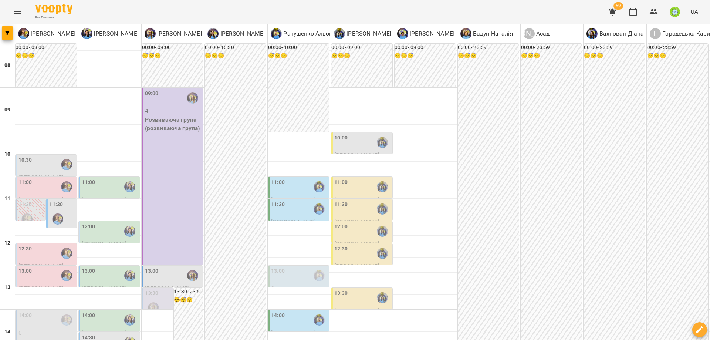
scroll to position [259, 0]
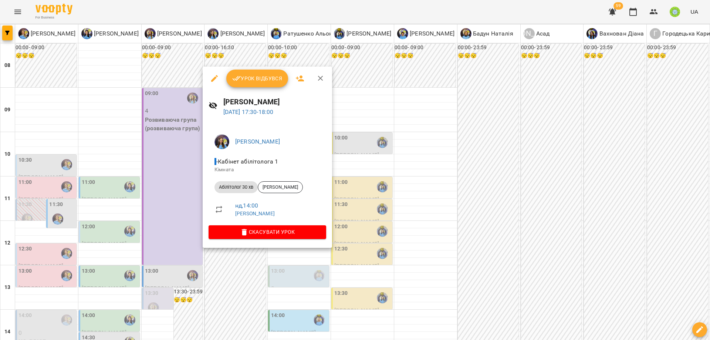
click at [398, 211] on div at bounding box center [355, 170] width 710 height 340
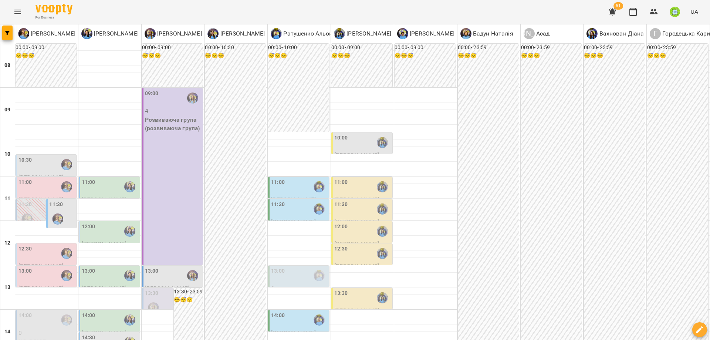
scroll to position [0, 0]
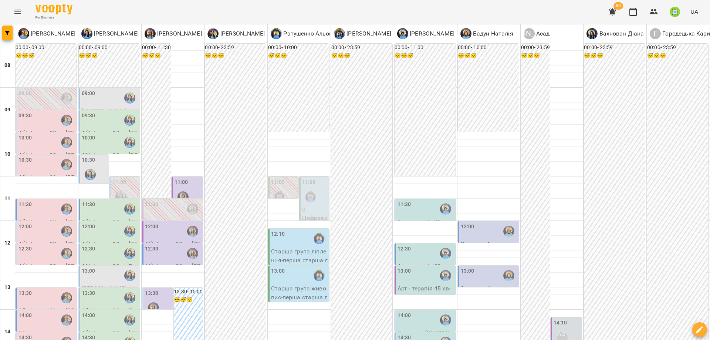
scroll to position [101, 0]
click at [404, 200] on div "11:30" at bounding box center [405, 208] width 14 height 17
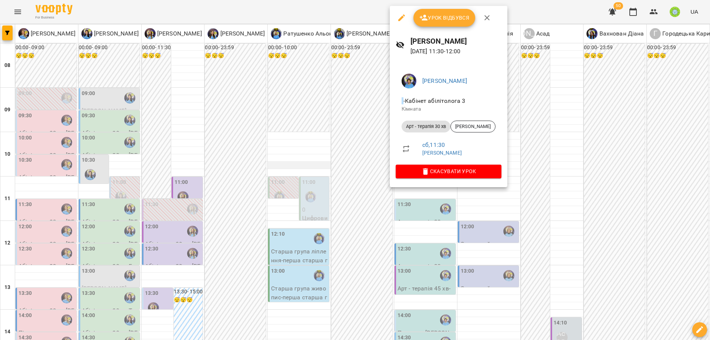
drag, startPoint x: 510, startPoint y: 237, endPoint x: 317, endPoint y: 61, distance: 260.7
click at [509, 237] on div at bounding box center [355, 170] width 710 height 340
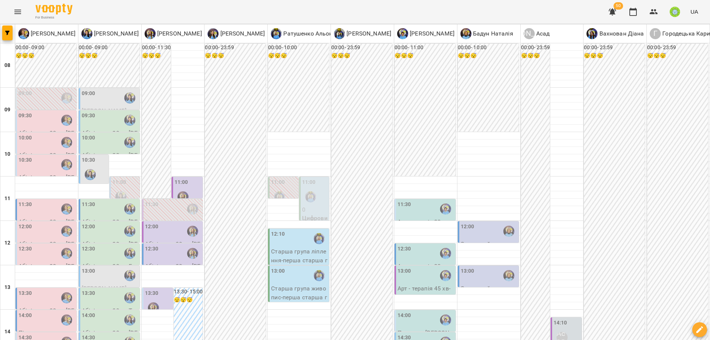
scroll to position [0, 0]
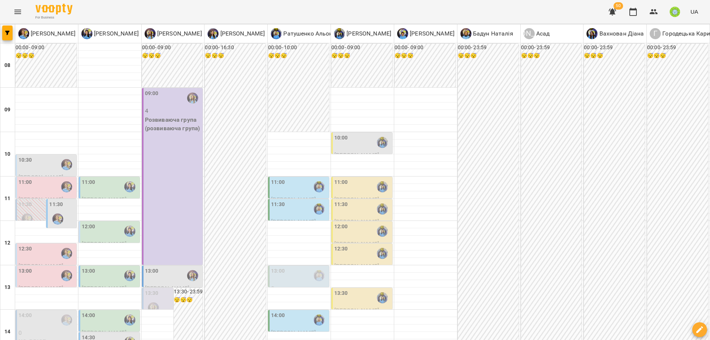
click at [34, 164] on div "10:30" at bounding box center [46, 164] width 57 height 17
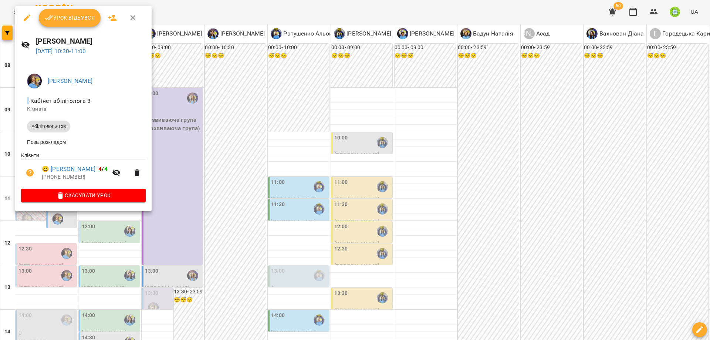
click at [223, 202] on div at bounding box center [355, 170] width 710 height 340
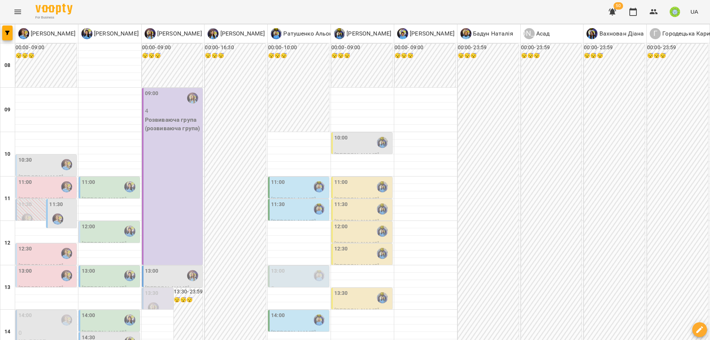
click at [28, 190] on div "11:00" at bounding box center [25, 186] width 14 height 17
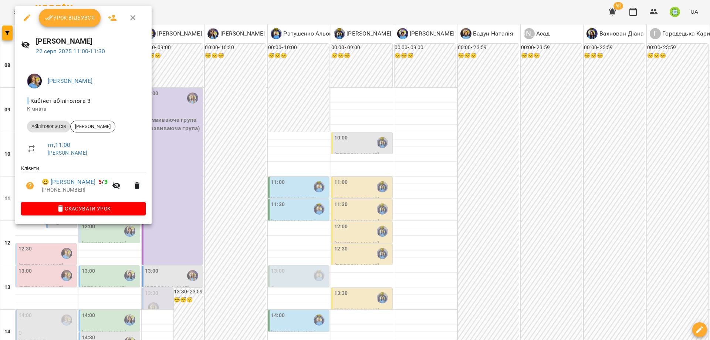
drag, startPoint x: 217, startPoint y: 190, endPoint x: 279, endPoint y: 266, distance: 97.8
click at [219, 190] on div at bounding box center [355, 170] width 710 height 340
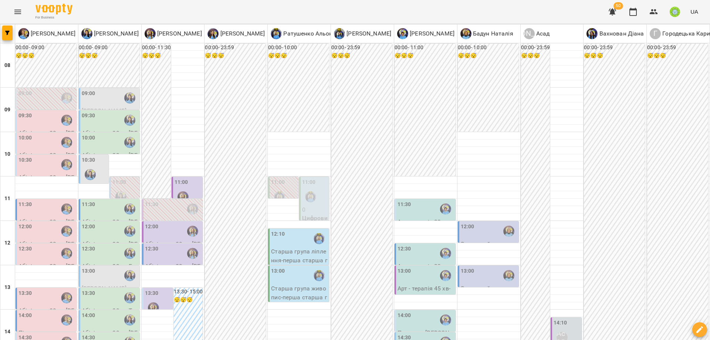
scroll to position [142, 0]
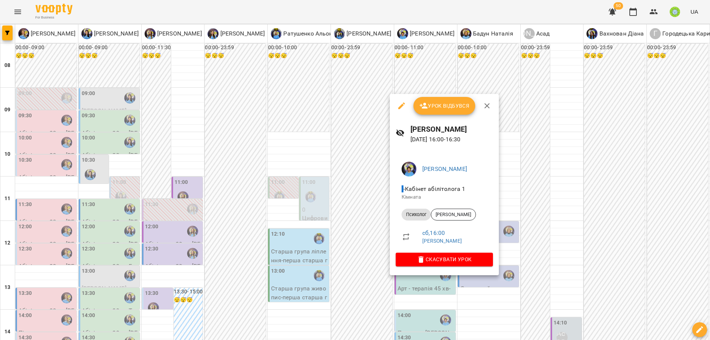
click at [540, 226] on div at bounding box center [355, 170] width 710 height 340
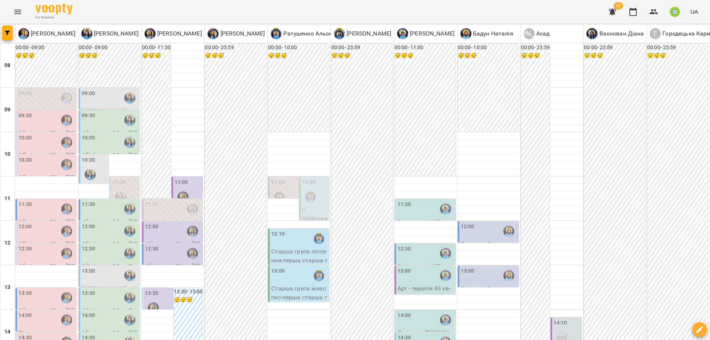
scroll to position [0, 0]
drag, startPoint x: 425, startPoint y: 305, endPoint x: 467, endPoint y: 271, distance: 54.7
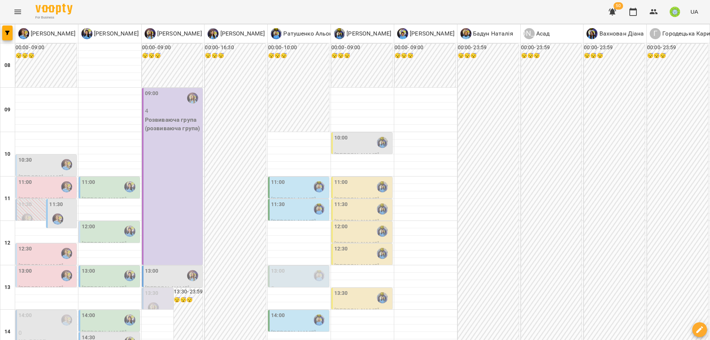
click at [66, 207] on div "11:30" at bounding box center [62, 213] width 26 height 27
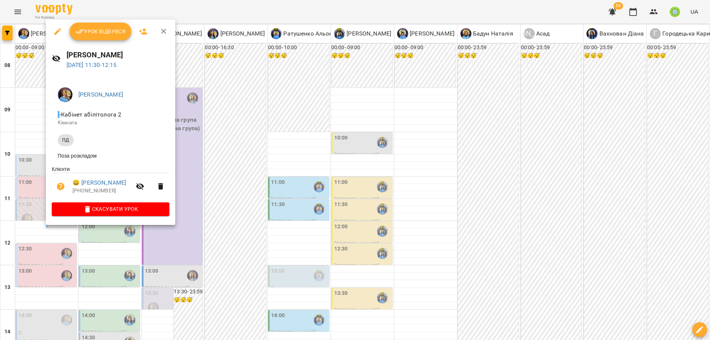
click at [585, 307] on div at bounding box center [355, 170] width 710 height 340
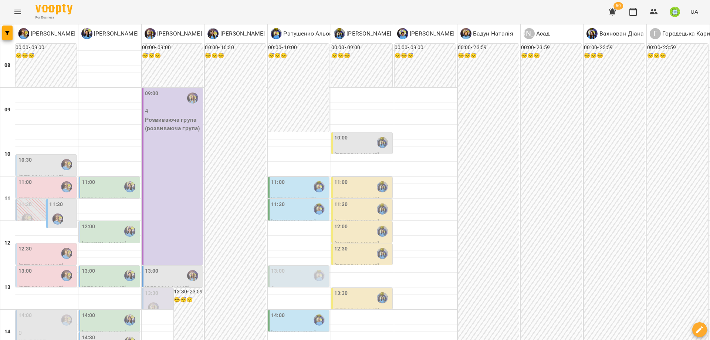
drag, startPoint x: 586, startPoint y: 308, endPoint x: 590, endPoint y: 303, distance: 6.0
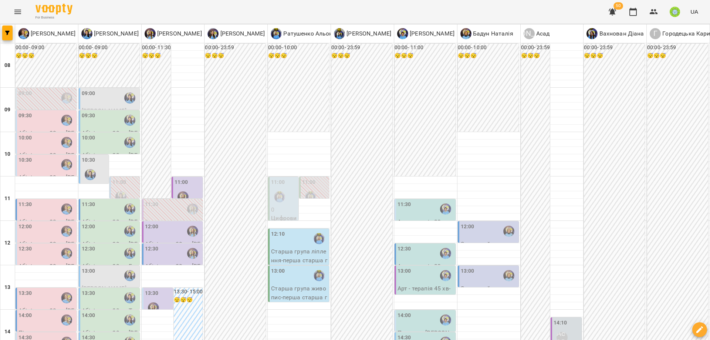
scroll to position [125, 0]
click at [34, 223] on div "12:00" at bounding box center [46, 231] width 57 height 17
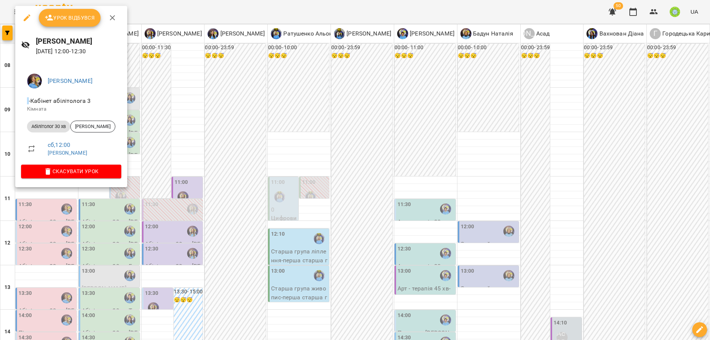
click at [195, 201] on div at bounding box center [355, 170] width 710 height 340
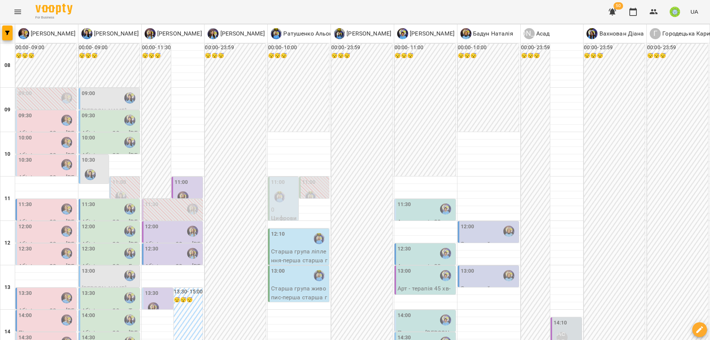
click at [472, 223] on div "12:00" at bounding box center [489, 231] width 57 height 17
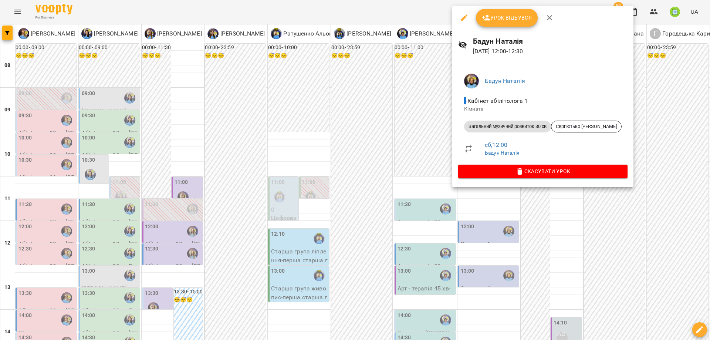
drag, startPoint x: 510, startPoint y: 215, endPoint x: 467, endPoint y: 176, distance: 58.1
click at [509, 214] on div at bounding box center [355, 170] width 710 height 340
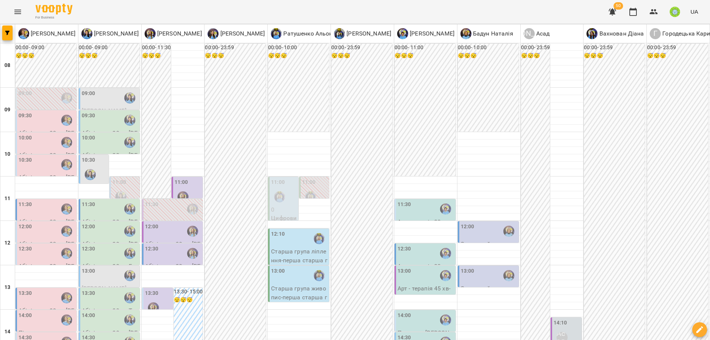
click at [478, 267] on div "13:00" at bounding box center [489, 275] width 57 height 17
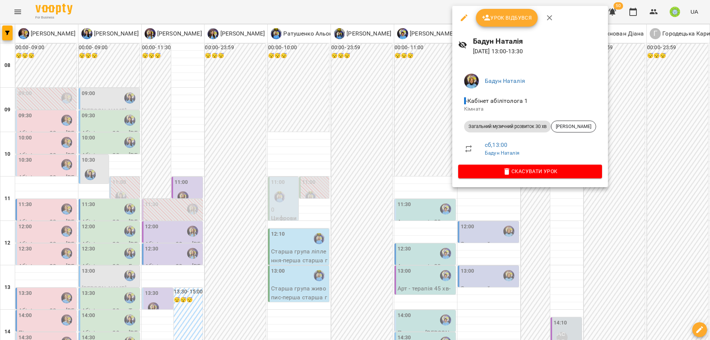
click at [491, 233] on div at bounding box center [355, 170] width 710 height 340
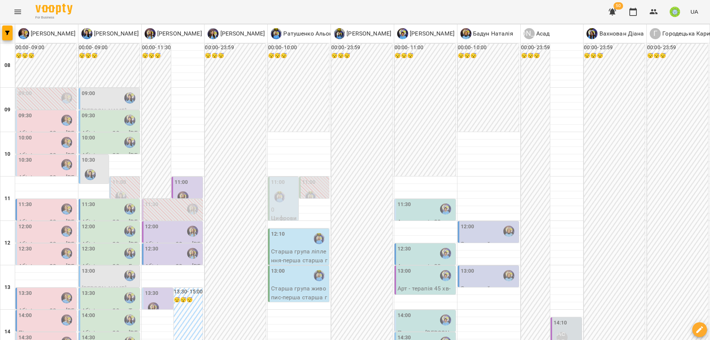
scroll to position [67, 0]
click at [62, 226] on img "Позднякова Анастасія" at bounding box center [66, 231] width 11 height 11
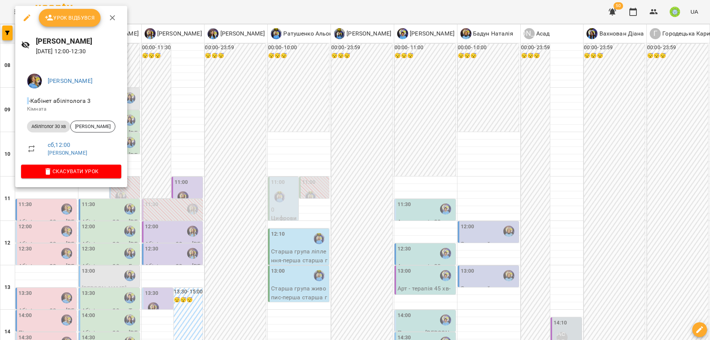
drag, startPoint x: 79, startPoint y: 211, endPoint x: 87, endPoint y: 206, distance: 9.6
click at [81, 207] on div at bounding box center [355, 170] width 710 height 340
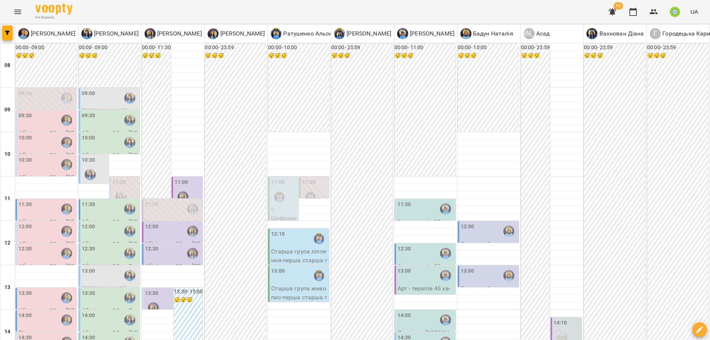
click at [401, 245] on div "12:30" at bounding box center [405, 253] width 14 height 17
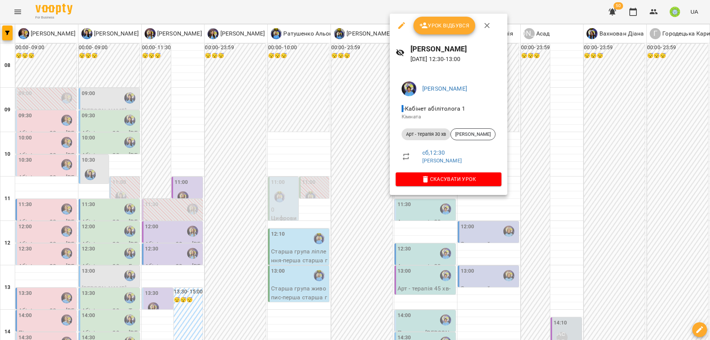
click at [312, 201] on div at bounding box center [355, 170] width 710 height 340
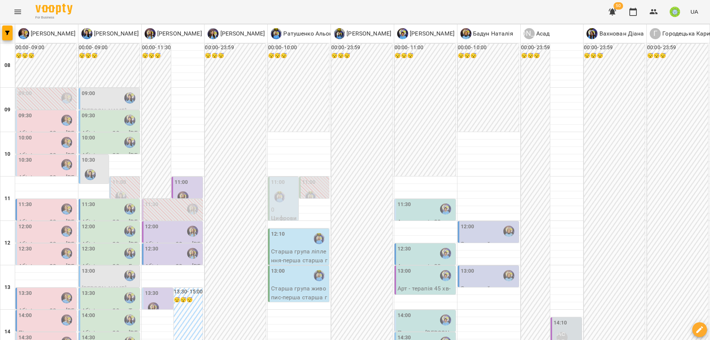
click at [43, 245] on div "12:30" at bounding box center [46, 253] width 57 height 17
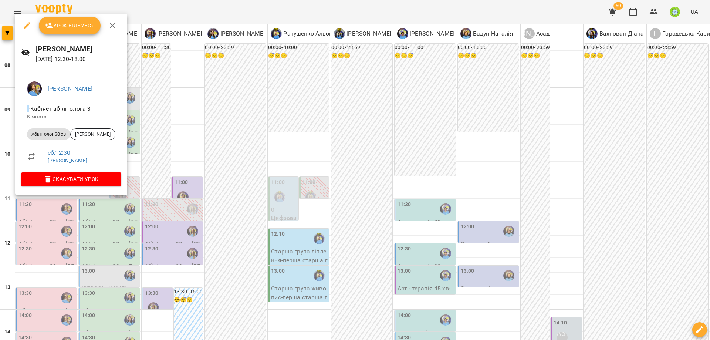
click at [205, 166] on div at bounding box center [355, 170] width 710 height 340
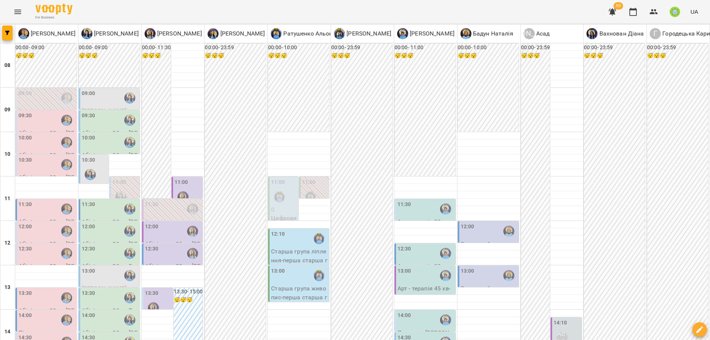
click at [30, 223] on div "12:00" at bounding box center [25, 231] width 14 height 17
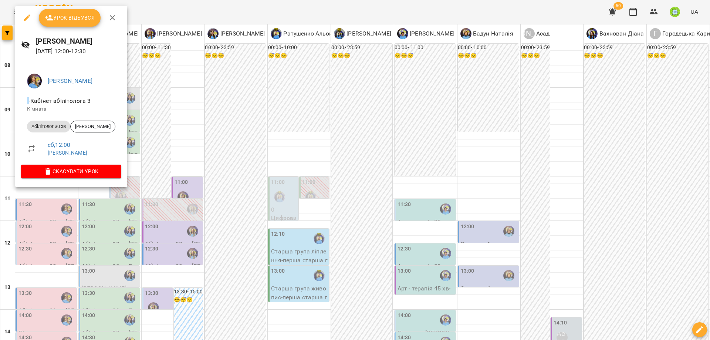
click at [217, 178] on div at bounding box center [355, 170] width 710 height 340
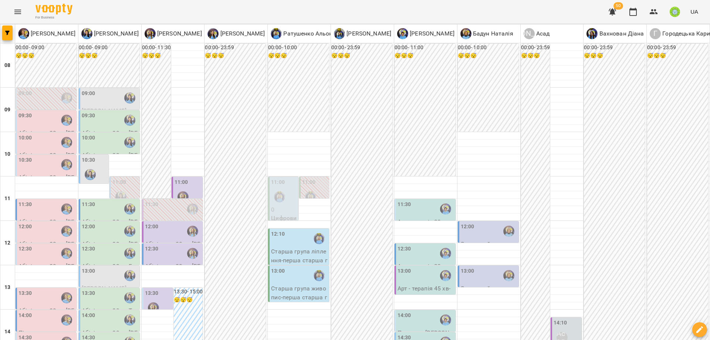
click at [40, 223] on div "12:00" at bounding box center [46, 231] width 57 height 17
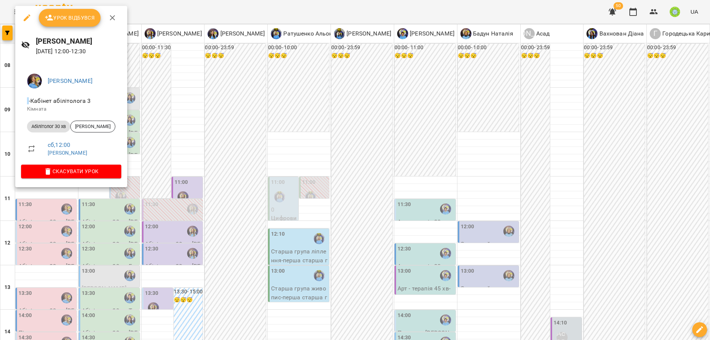
click at [175, 139] on div at bounding box center [355, 170] width 710 height 340
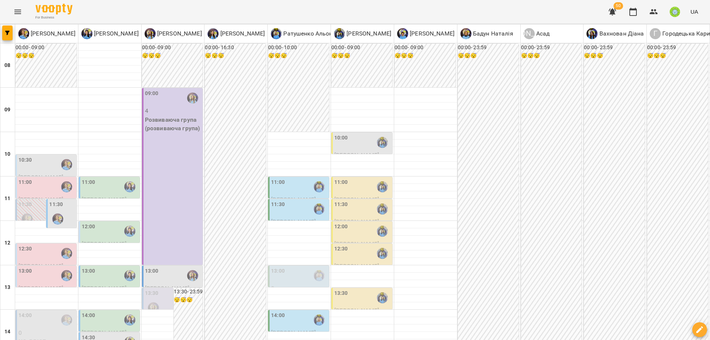
click at [75, 220] on div "11:30 Николенко Томас ПД" at bounding box center [61, 227] width 30 height 56
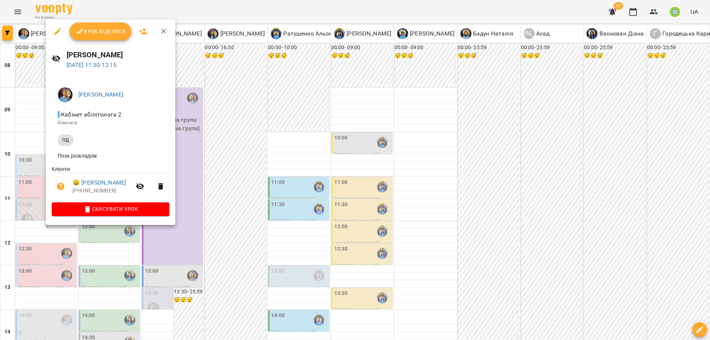
click at [82, 56] on h6 "[PERSON_NAME]" at bounding box center [118, 54] width 103 height 11
click at [262, 172] on div at bounding box center [355, 170] width 710 height 340
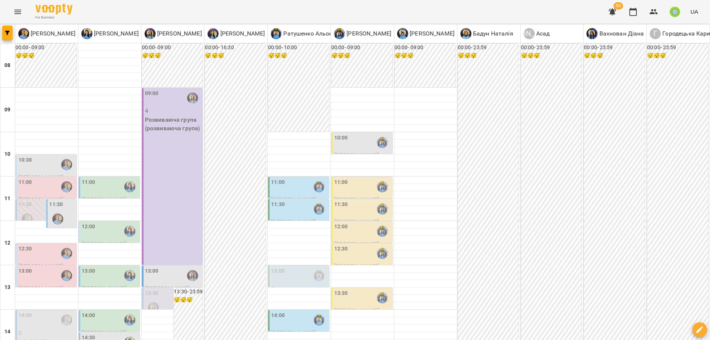
scroll to position [88, 0]
click at [158, 299] on div at bounding box center [153, 307] width 17 height 17
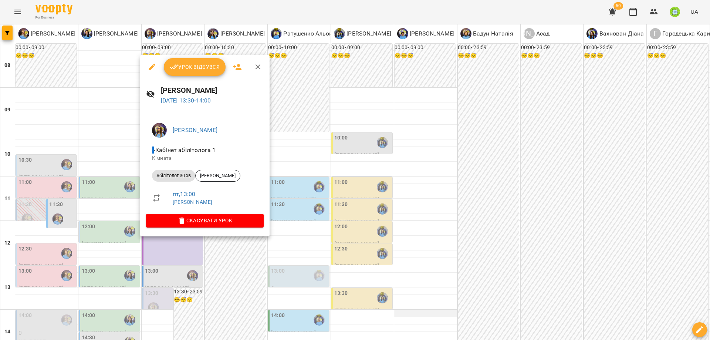
drag, startPoint x: 458, startPoint y: 234, endPoint x: 401, endPoint y: 223, distance: 58.6
click at [458, 234] on div at bounding box center [355, 170] width 710 height 340
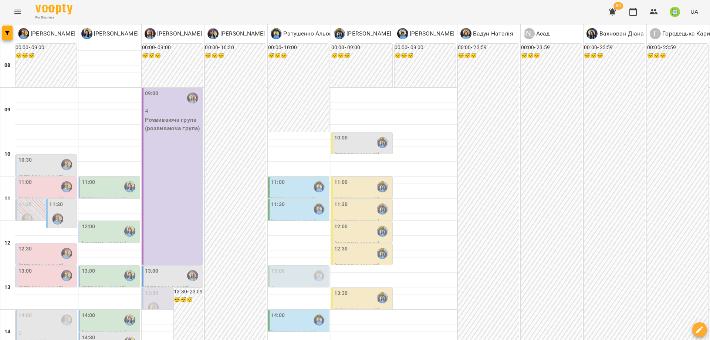
drag, startPoint x: 578, startPoint y: 301, endPoint x: 592, endPoint y: 307, distance: 15.1
drag, startPoint x: 597, startPoint y: 308, endPoint x: 586, endPoint y: 297, distance: 15.4
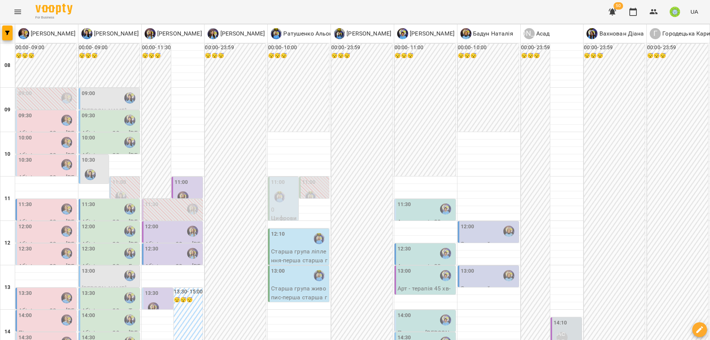
scroll to position [110, 0]
click at [28, 223] on label "12:00" at bounding box center [25, 227] width 14 height 8
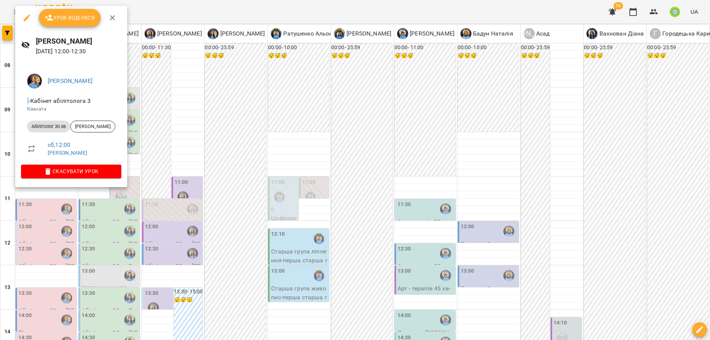
click at [258, 266] on div at bounding box center [355, 170] width 710 height 340
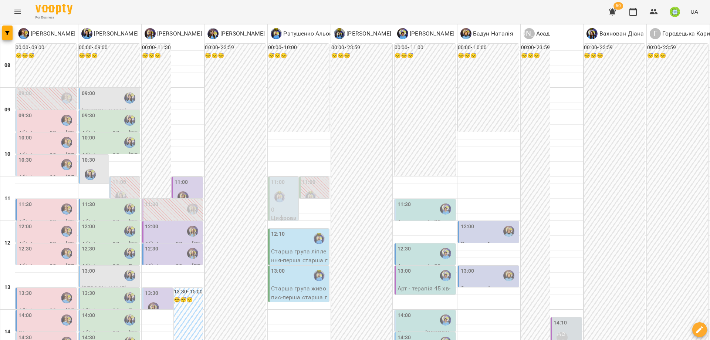
click at [399, 245] on label "12:30" at bounding box center [405, 249] width 14 height 8
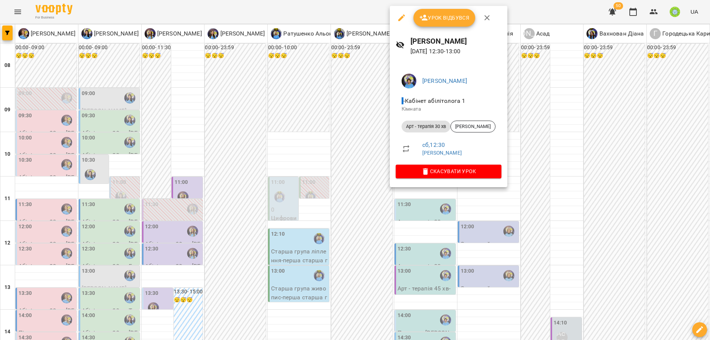
click at [492, 235] on div at bounding box center [355, 170] width 710 height 340
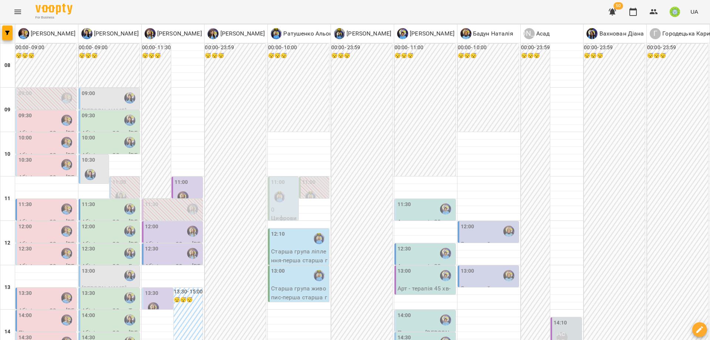
click at [413, 311] on div "14:00" at bounding box center [426, 319] width 57 height 17
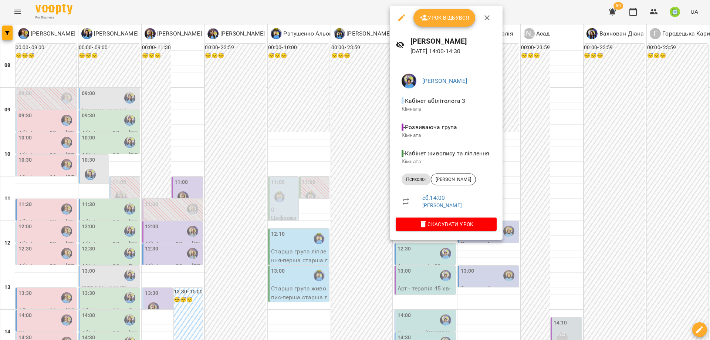
click at [576, 181] on div at bounding box center [355, 170] width 710 height 340
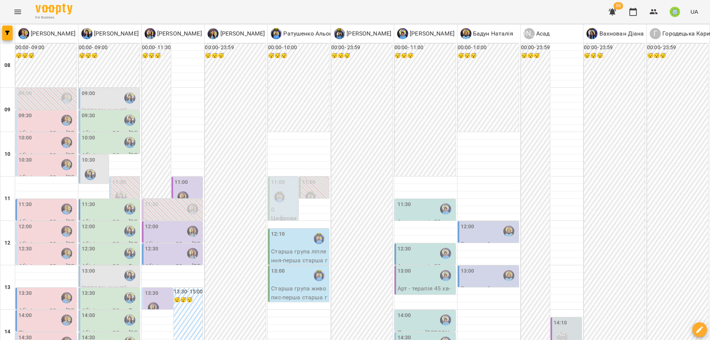
click at [419, 311] on div "14:00" at bounding box center [426, 319] width 57 height 17
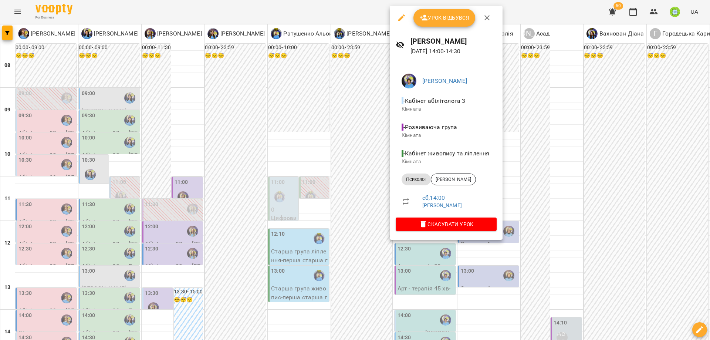
click at [498, 274] on div at bounding box center [355, 170] width 710 height 340
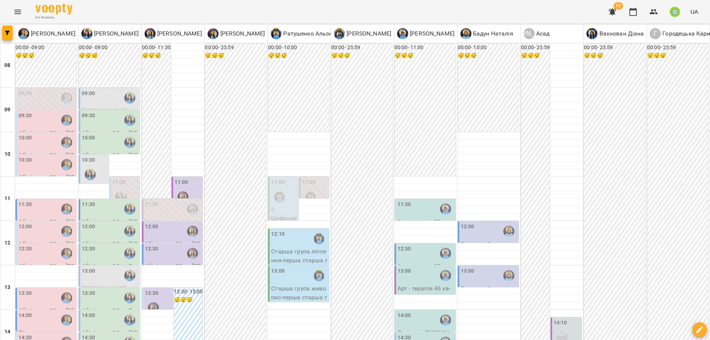
click at [419, 334] on div "14:30" at bounding box center [426, 342] width 57 height 17
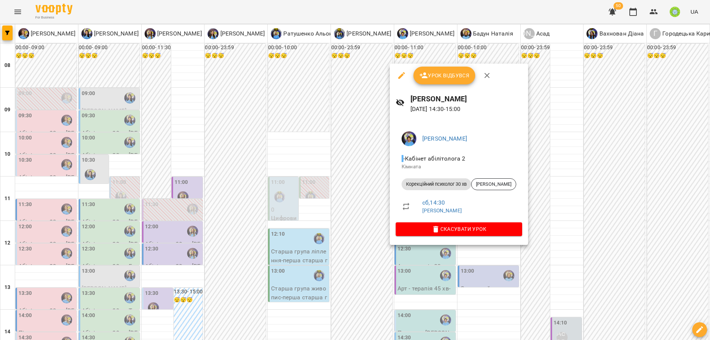
click at [514, 268] on div at bounding box center [355, 170] width 710 height 340
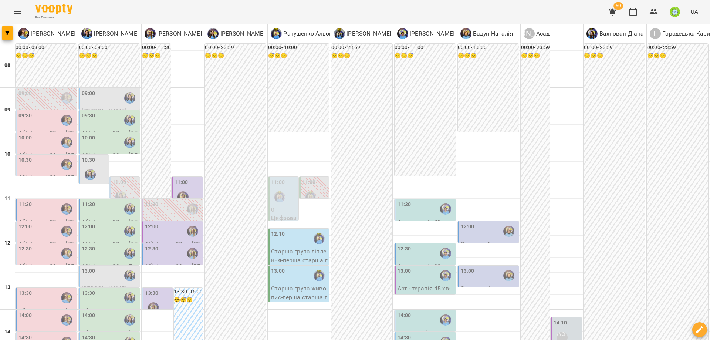
drag, startPoint x: 406, startPoint y: 248, endPoint x: 409, endPoint y: 246, distance: 3.9
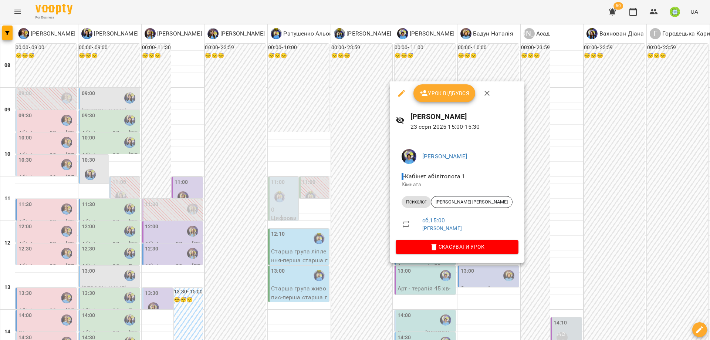
click at [552, 273] on div at bounding box center [355, 170] width 710 height 340
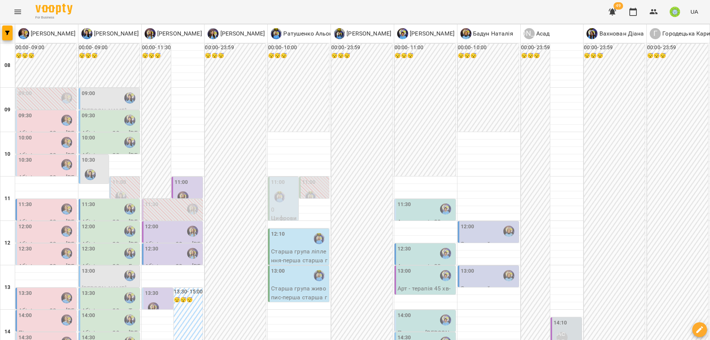
scroll to position [305, 0]
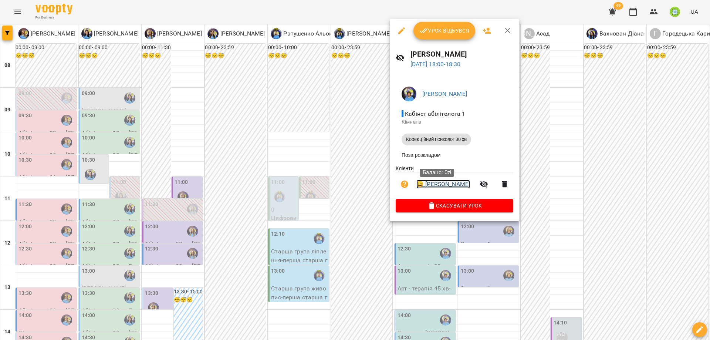
click at [443, 189] on link "😀 Донец Адам" at bounding box center [443, 184] width 54 height 9
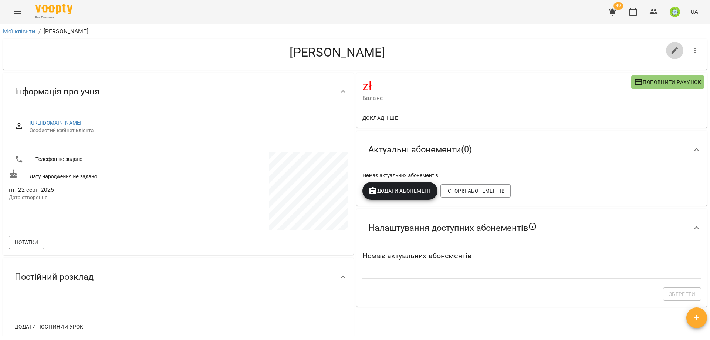
click at [670, 47] on icon "button" at bounding box center [674, 50] width 9 height 9
select select "**"
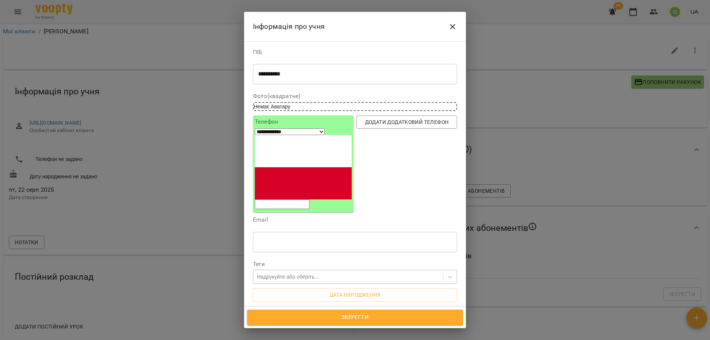
click at [289, 273] on div "Надрукуйте або оберіть..." at bounding box center [288, 276] width 62 height 7
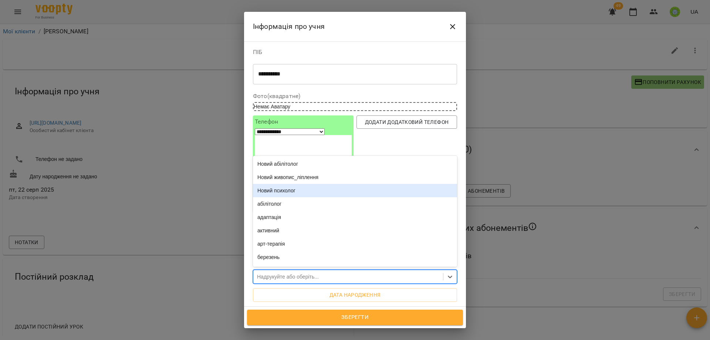
click at [294, 184] on div "Новий психолог" at bounding box center [355, 190] width 204 height 13
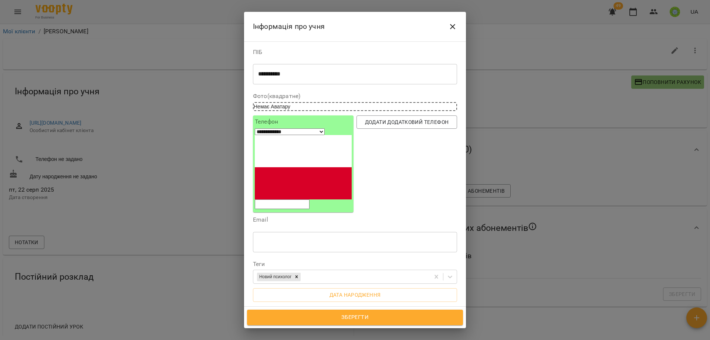
click at [293, 199] on input "tel" at bounding box center [282, 204] width 55 height 10
paste input "**********"
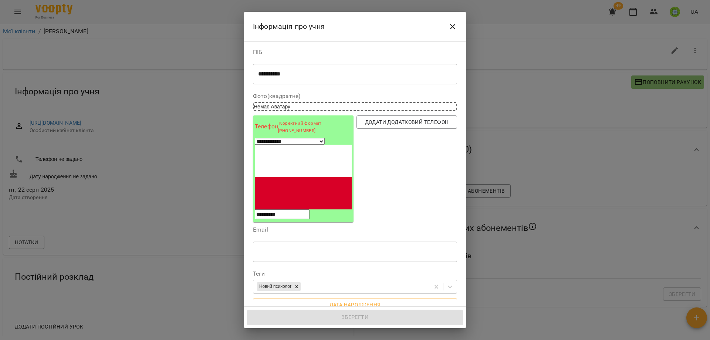
click at [273, 209] on input "**********" at bounding box center [282, 214] width 55 height 10
type input "**********"
click at [267, 144] on select "**********" at bounding box center [290, 141] width 70 height 7
select select "**"
type input "**********"
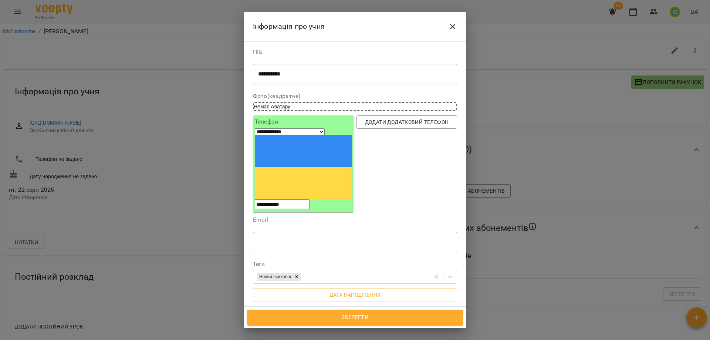
click at [346, 320] on span "Зберегти" at bounding box center [355, 317] width 200 height 10
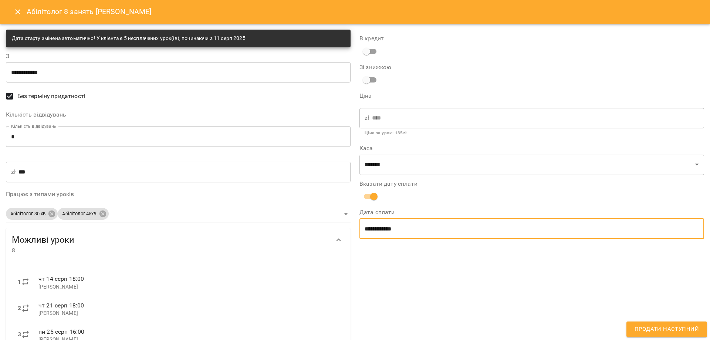
select select "****"
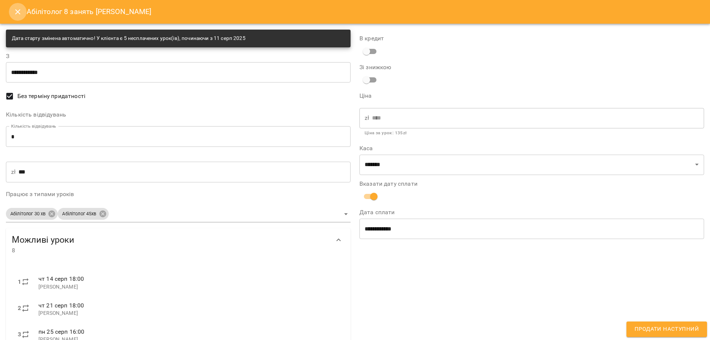
click at [20, 10] on icon "Close" at bounding box center [17, 11] width 9 height 9
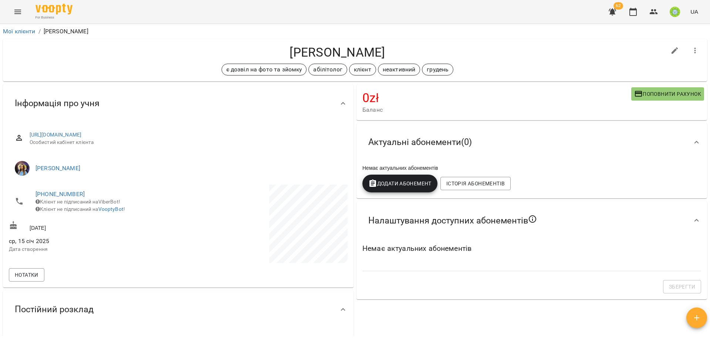
scroll to position [0, 0]
click at [654, 12] on icon "button" at bounding box center [653, 11] width 9 height 9
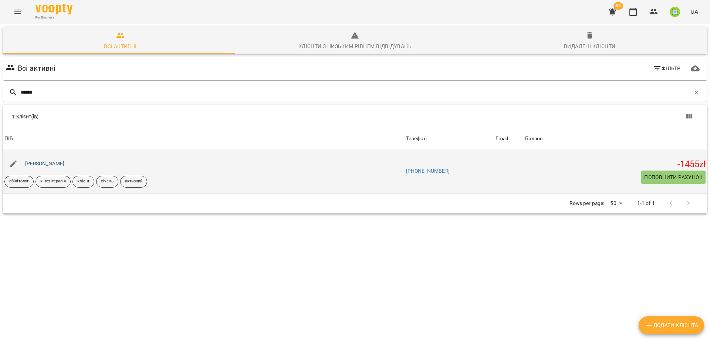
type input "******"
click at [58, 164] on link "[PERSON_NAME]" at bounding box center [45, 163] width 40 height 6
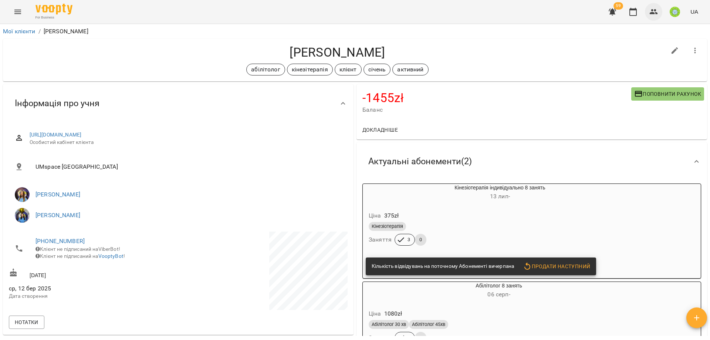
click at [657, 11] on icon "button" at bounding box center [653, 11] width 9 height 9
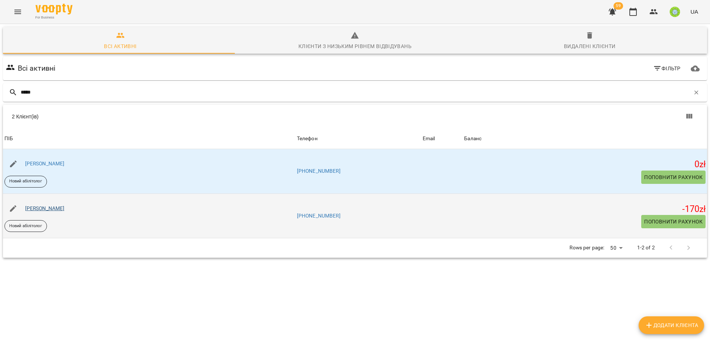
type input "*****"
click at [61, 209] on link "[PERSON_NAME]" at bounding box center [45, 208] width 40 height 6
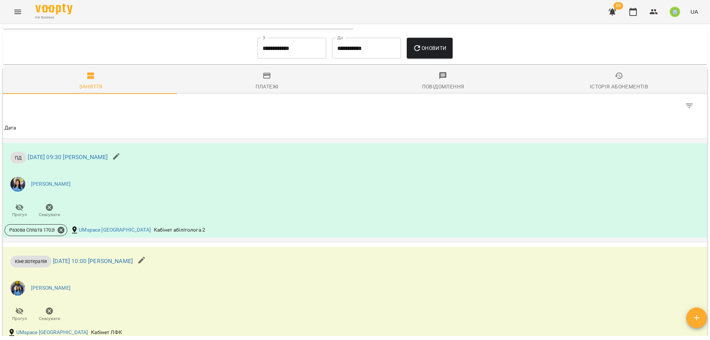
scroll to position [387, 0]
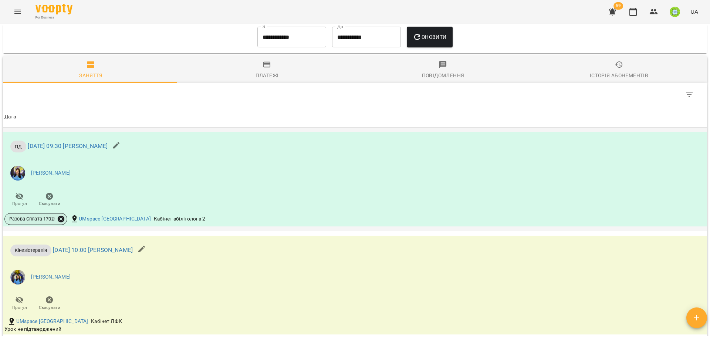
click at [65, 222] on icon at bounding box center [61, 219] width 8 height 8
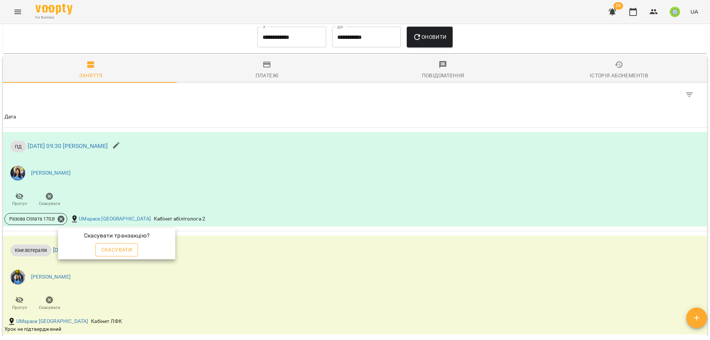
click at [116, 248] on span "Скасувати" at bounding box center [116, 249] width 31 height 9
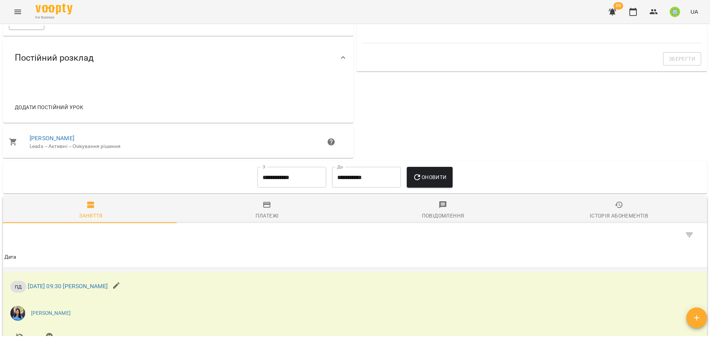
scroll to position [355, 0]
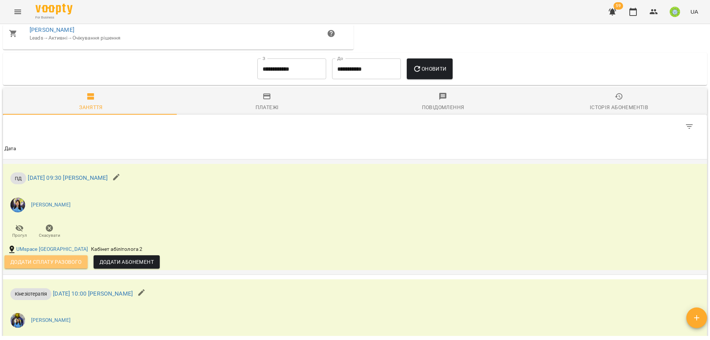
click at [53, 266] on span "Додати сплату разового" at bounding box center [45, 261] width 71 height 9
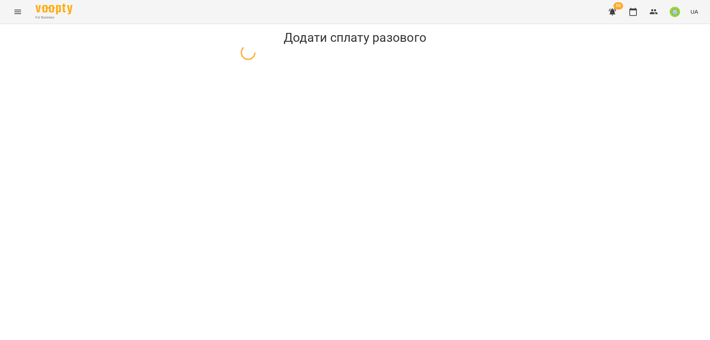
select select "**"
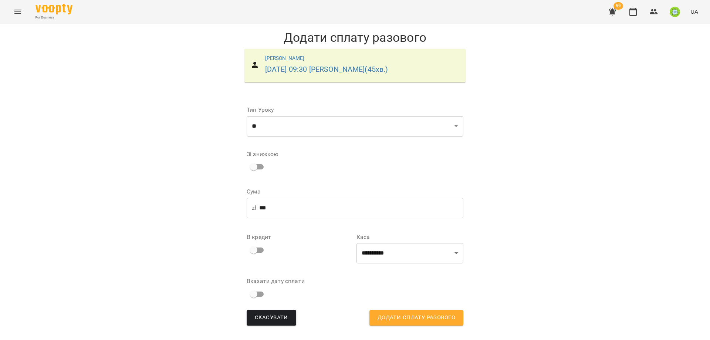
click at [274, 203] on input "***" at bounding box center [361, 207] width 204 height 21
drag, startPoint x: 274, startPoint y: 203, endPoint x: 274, endPoint y: 208, distance: 4.5
click at [274, 208] on input "***" at bounding box center [361, 207] width 204 height 21
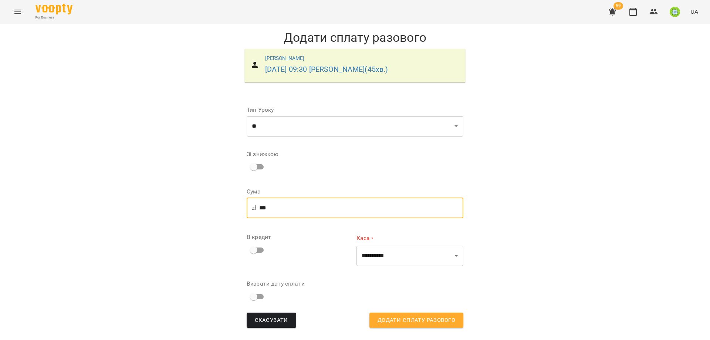
type input "***"
click at [618, 172] on div "**********" at bounding box center [355, 181] width 710 height 315
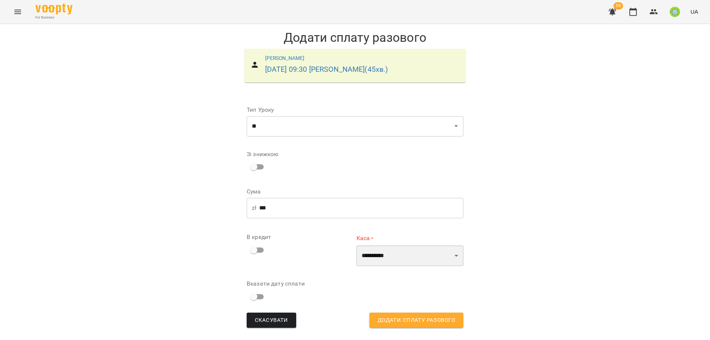
click at [381, 258] on select "**********" at bounding box center [410, 255] width 107 height 21
select select "****"
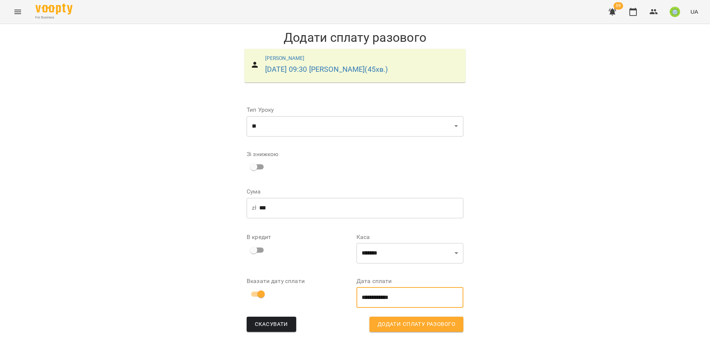
click at [387, 292] on input "**********" at bounding box center [410, 297] width 107 height 21
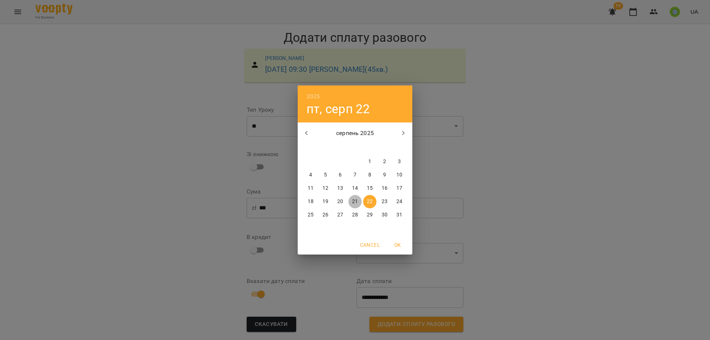
click at [349, 200] on span "21" at bounding box center [354, 201] width 13 height 7
type input "**********"
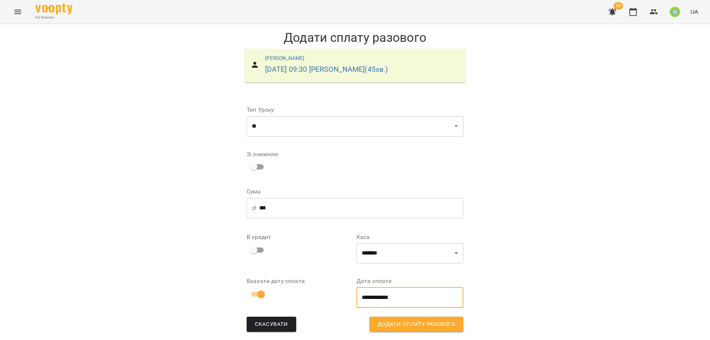
click at [416, 325] on span "Додати сплату разового" at bounding box center [417, 325] width 78 height 10
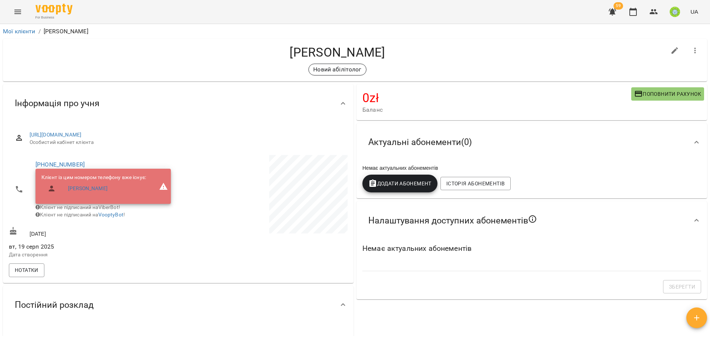
click at [672, 52] on icon "button" at bounding box center [675, 50] width 7 height 7
select select "**"
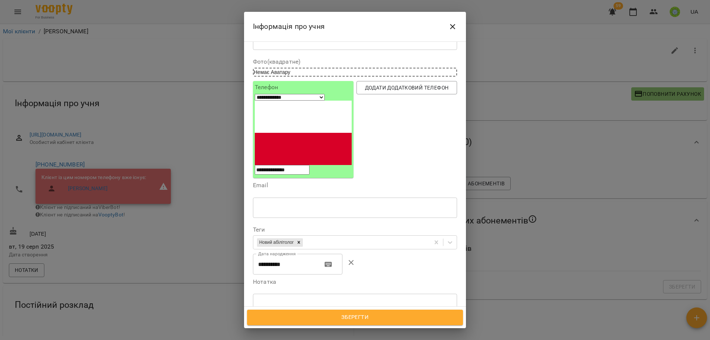
scroll to position [10, 0]
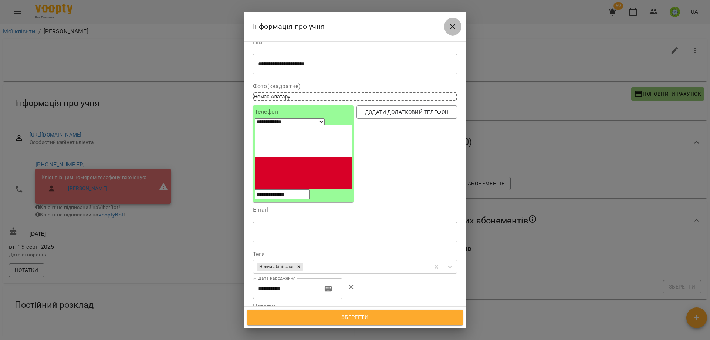
click at [455, 29] on icon "Close" at bounding box center [452, 26] width 9 height 9
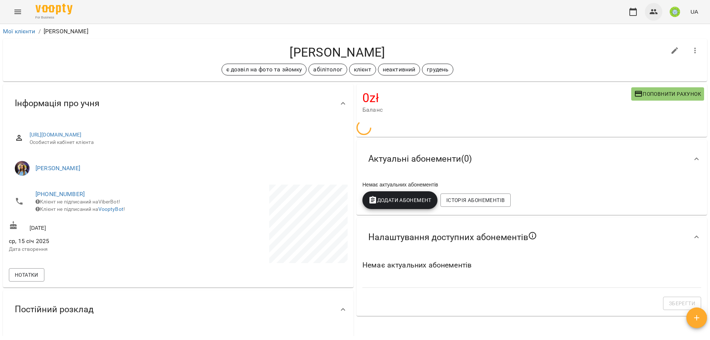
click at [655, 13] on icon "button" at bounding box center [653, 11] width 9 height 9
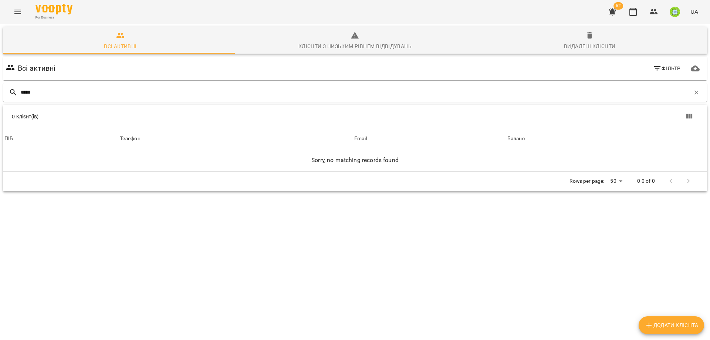
type input "*****"
click at [588, 35] on span "Видалені клієнти" at bounding box center [590, 41] width 226 height 20
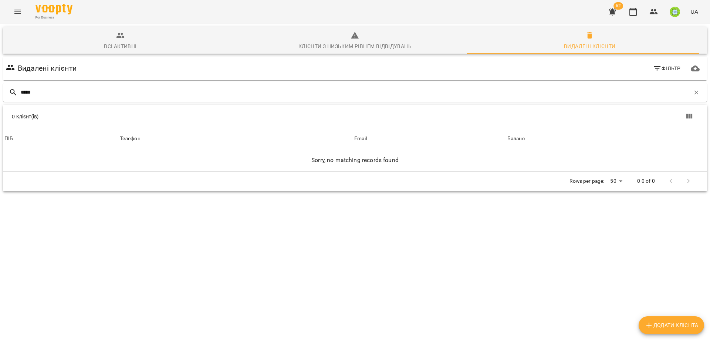
click at [673, 329] on span "Додати клієнта" at bounding box center [672, 325] width 54 height 9
select select "**"
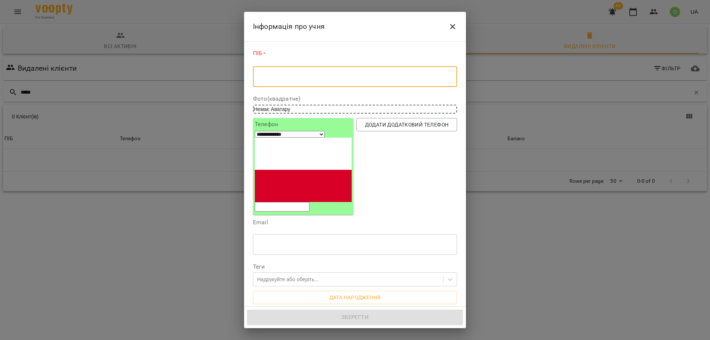
click at [278, 77] on textarea at bounding box center [355, 76] width 194 height 7
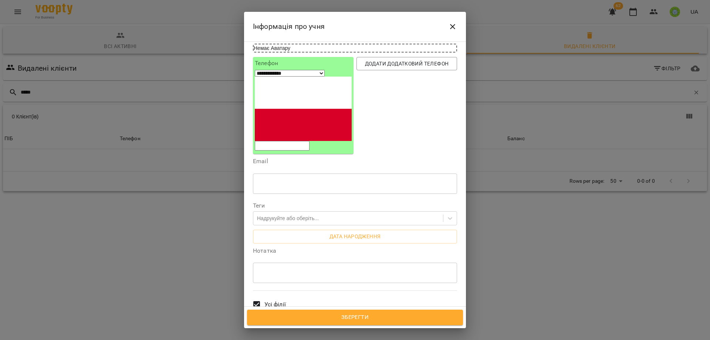
scroll to position [107, 0]
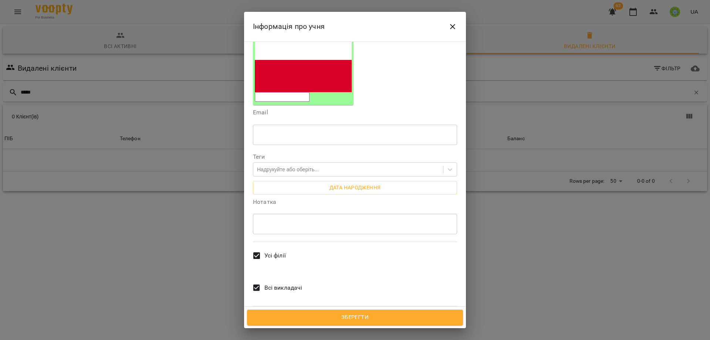
type textarea "**********"
click at [347, 316] on span "Зберегти" at bounding box center [355, 317] width 200 height 10
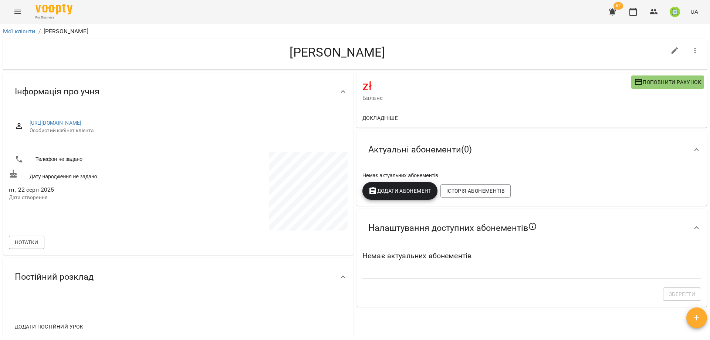
click at [691, 51] on icon "button" at bounding box center [695, 50] width 9 height 9
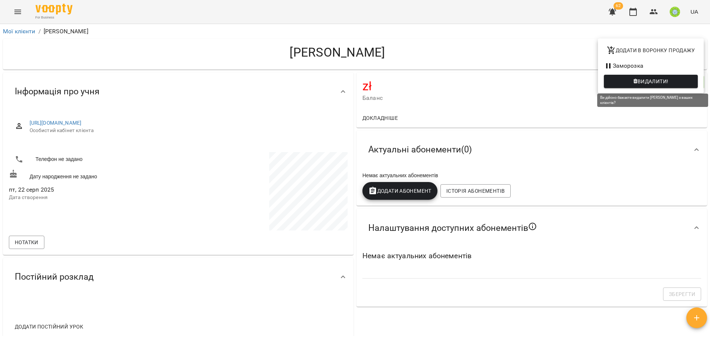
click at [632, 84] on span "Видалити!" at bounding box center [651, 81] width 82 height 9
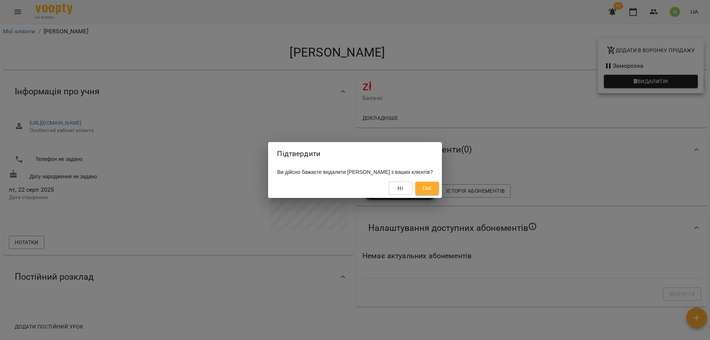
click at [432, 189] on span "Так" at bounding box center [427, 188] width 10 height 9
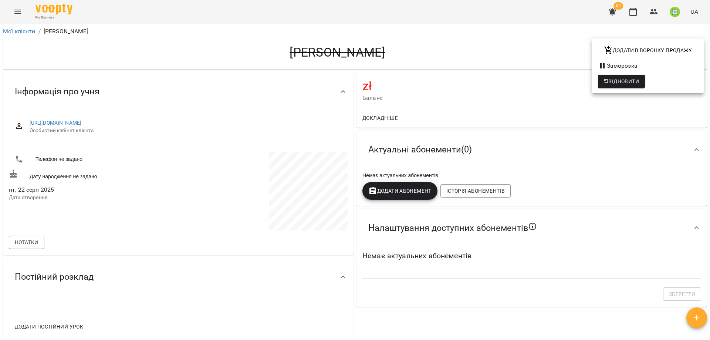
drag, startPoint x: 405, startPoint y: 56, endPoint x: 437, endPoint y: 52, distance: 33.2
click at [406, 57] on div at bounding box center [355, 170] width 710 height 340
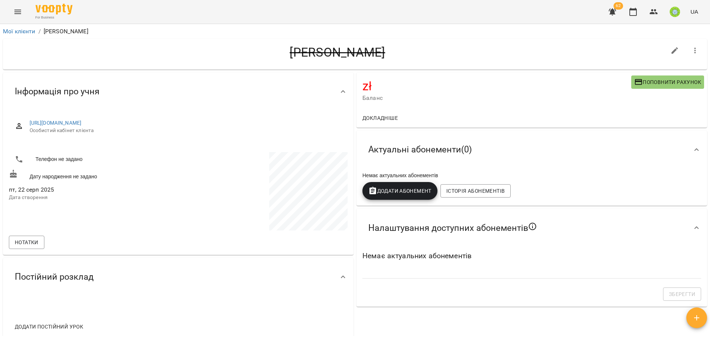
click at [691, 53] on icon "button" at bounding box center [695, 50] width 9 height 9
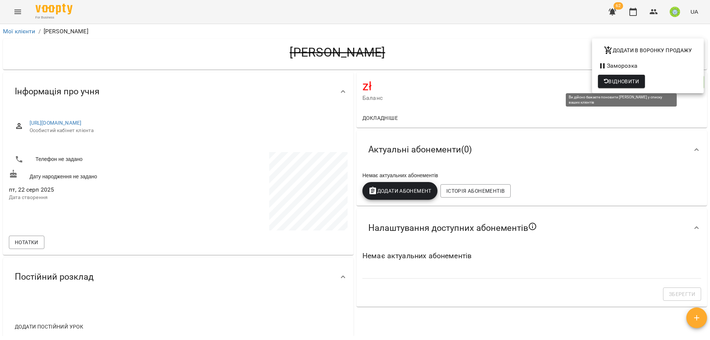
click at [612, 80] on span "Відновити" at bounding box center [621, 81] width 35 height 9
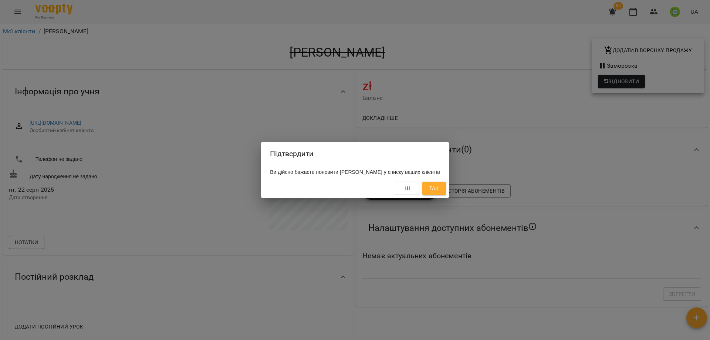
click at [446, 189] on button "Так" at bounding box center [434, 188] width 24 height 13
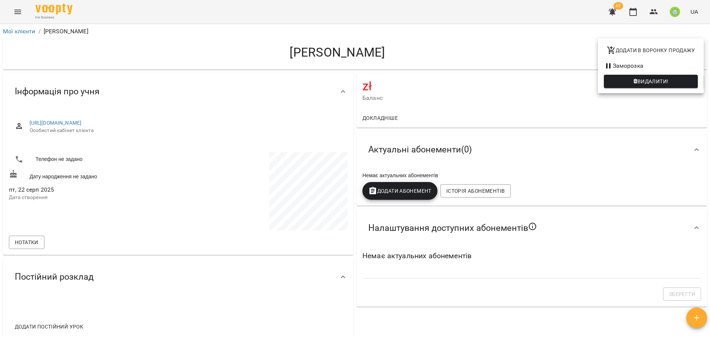
click at [18, 12] on div at bounding box center [355, 170] width 710 height 340
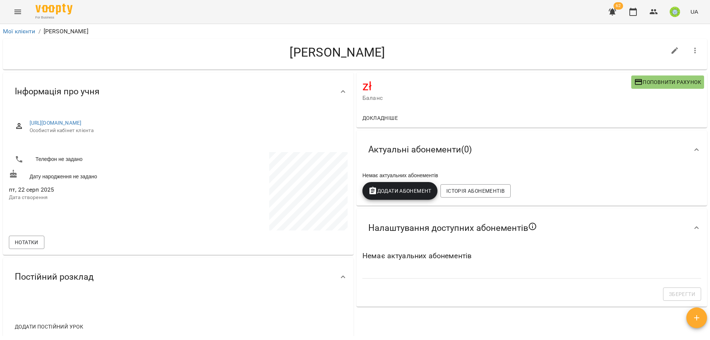
click at [23, 10] on button "Menu" at bounding box center [18, 12] width 18 height 18
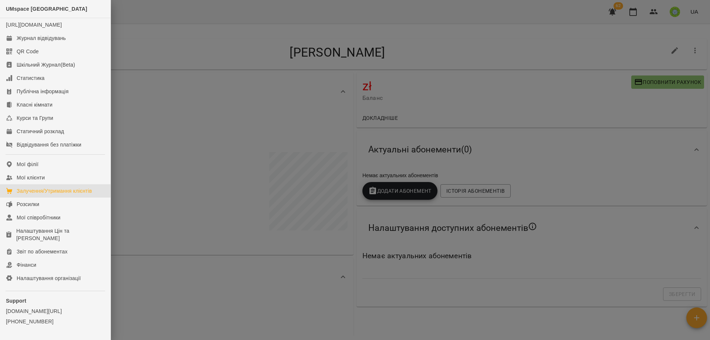
click at [41, 195] on div "Залучення/Утримання клієнтів" at bounding box center [54, 190] width 75 height 7
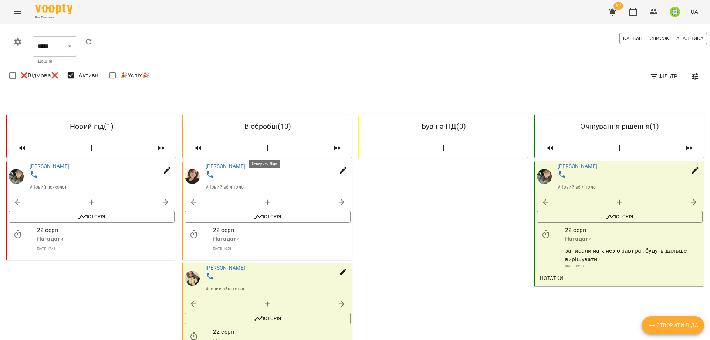
click at [268, 150] on icon "button" at bounding box center [267, 147] width 9 height 9
select select "*"
select select "**"
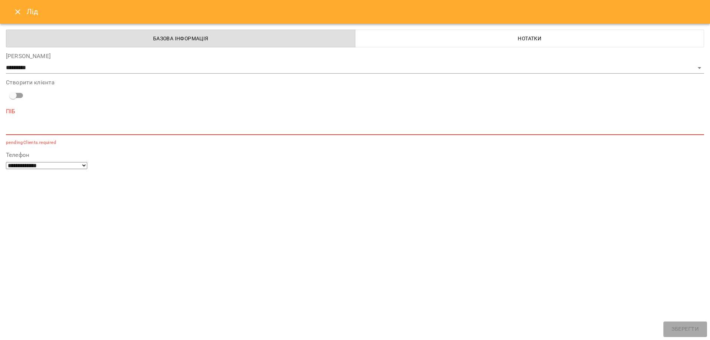
click at [19, 125] on div "*" at bounding box center [355, 129] width 698 height 12
type textarea "*"
type textarea "**********"
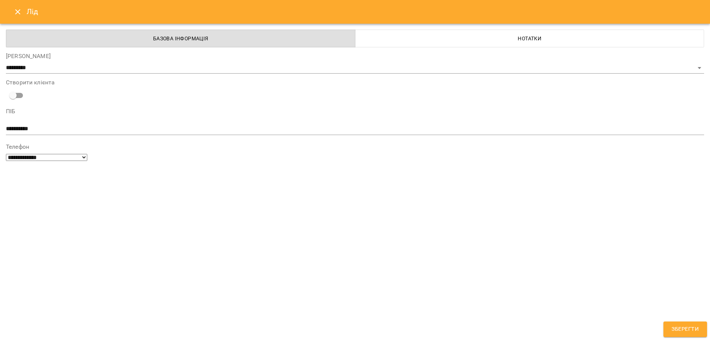
select select "**********"
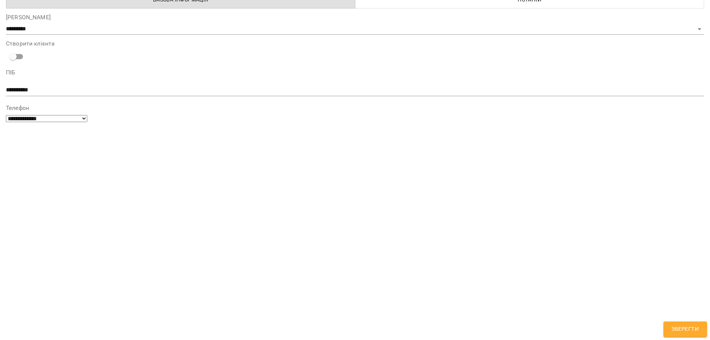
drag, startPoint x: 54, startPoint y: 295, endPoint x: 54, endPoint y: 301, distance: 6.3
paste textarea "**********"
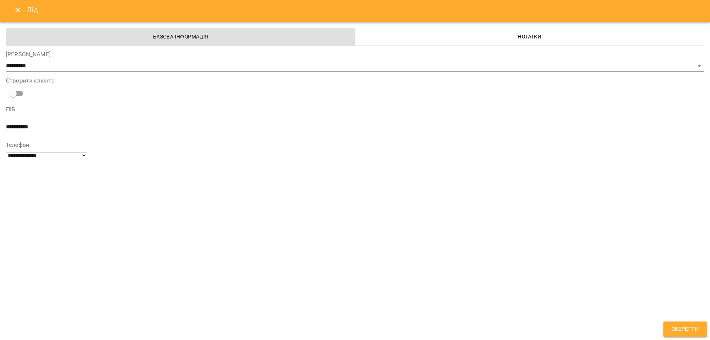
scroll to position [0, 0]
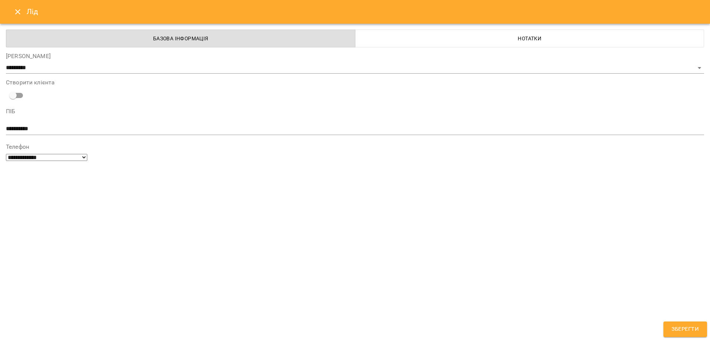
type textarea "**********"
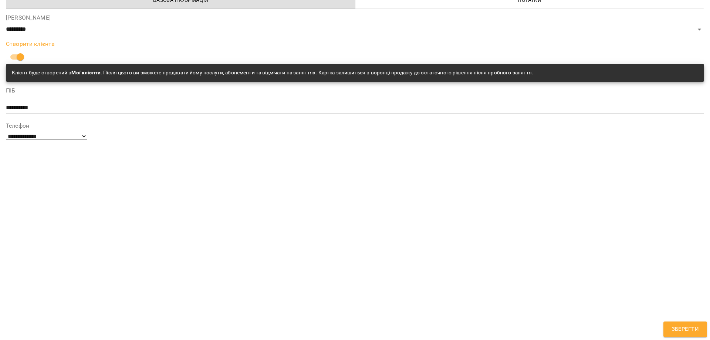
scroll to position [57, 0]
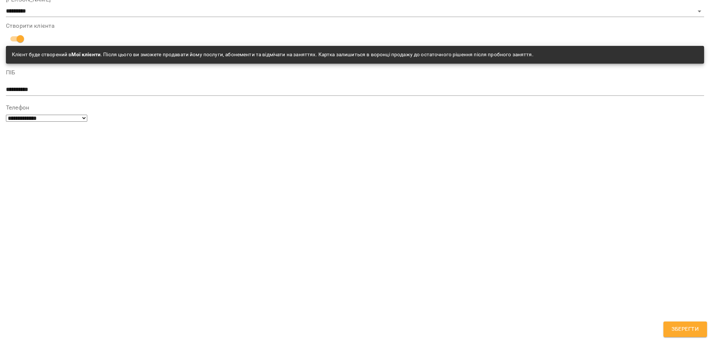
click at [678, 332] on span "Зберегти" at bounding box center [685, 329] width 27 height 10
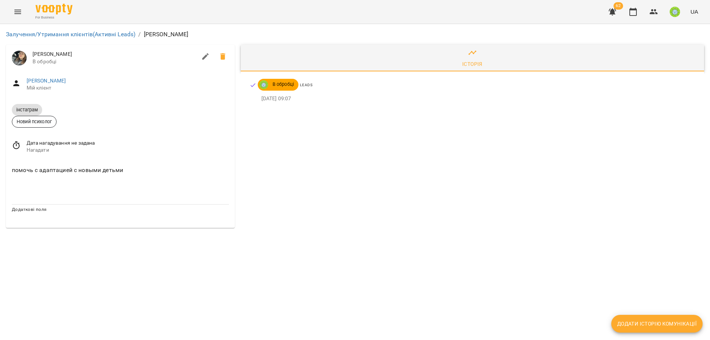
drag, startPoint x: 447, startPoint y: 131, endPoint x: 451, endPoint y: 133, distance: 4.8
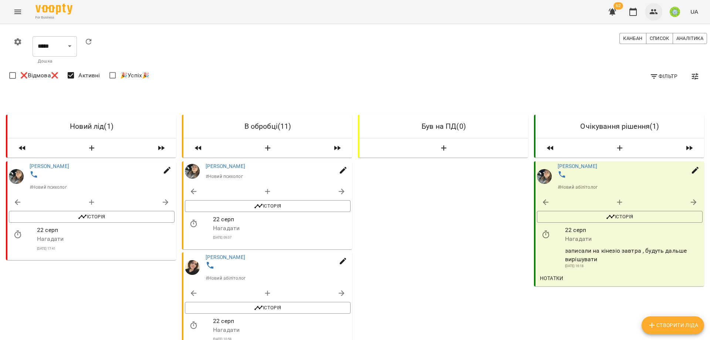
click at [655, 14] on icon "button" at bounding box center [653, 11] width 9 height 9
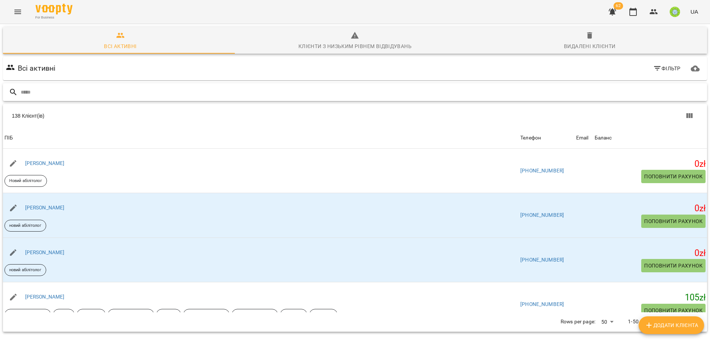
click at [463, 89] on input "text" at bounding box center [362, 92] width 683 height 12
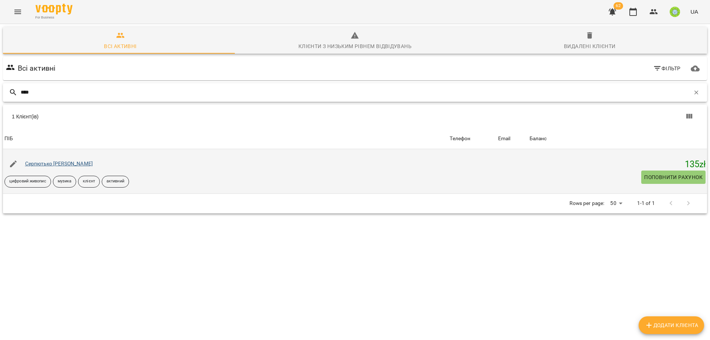
type input "****"
click at [52, 162] on link "Серпютько [PERSON_NAME]" at bounding box center [59, 163] width 68 height 6
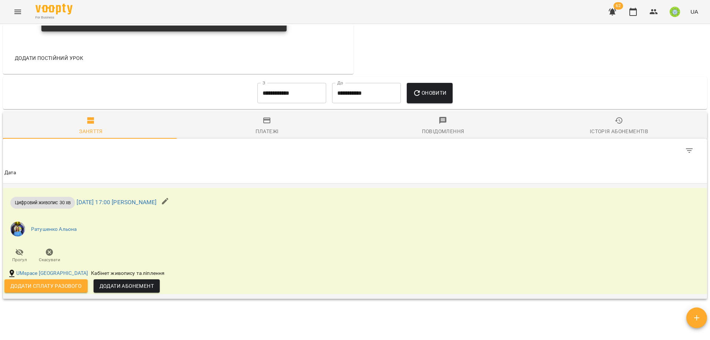
scroll to position [449, 0]
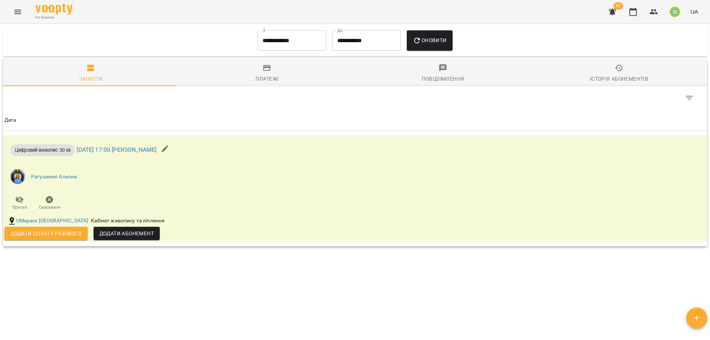
click at [51, 230] on span "Додати сплату разового" at bounding box center [45, 233] width 71 height 9
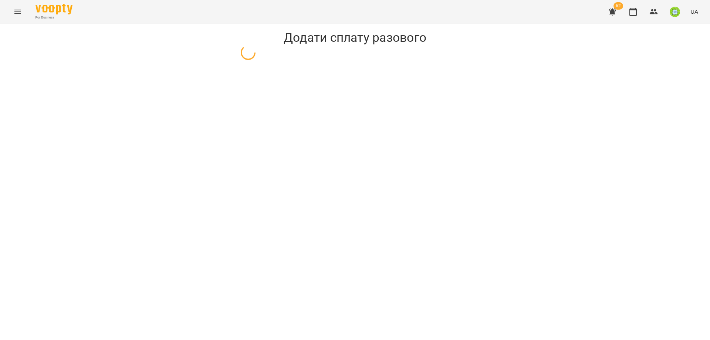
select select "**********"
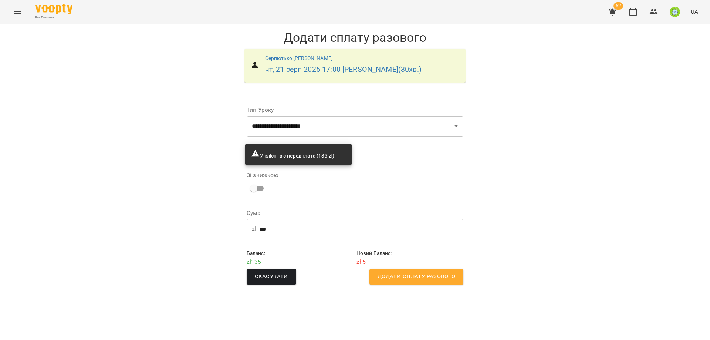
click at [279, 231] on input "***" at bounding box center [361, 229] width 204 height 21
click at [279, 232] on input "***" at bounding box center [361, 229] width 204 height 21
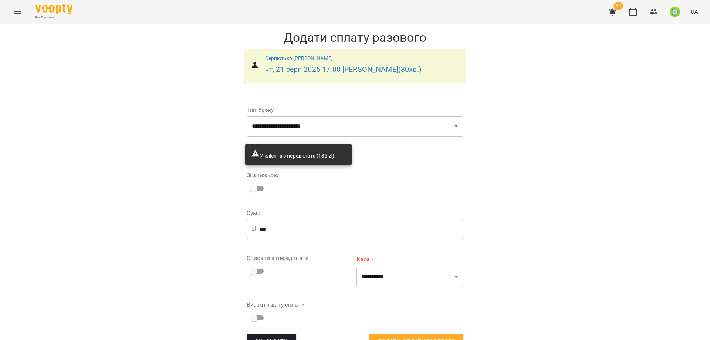
type input "***"
drag, startPoint x: 637, startPoint y: 237, endPoint x: 537, endPoint y: 252, distance: 101.0
click at [635, 237] on div "**********" at bounding box center [355, 192] width 710 height 337
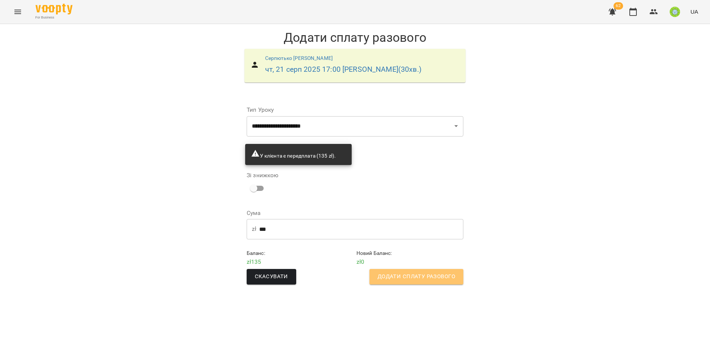
click at [421, 275] on span "Додати сплату разового" at bounding box center [417, 277] width 78 height 10
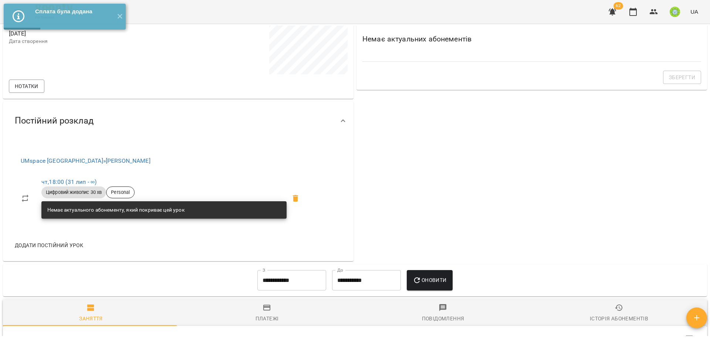
scroll to position [219, 0]
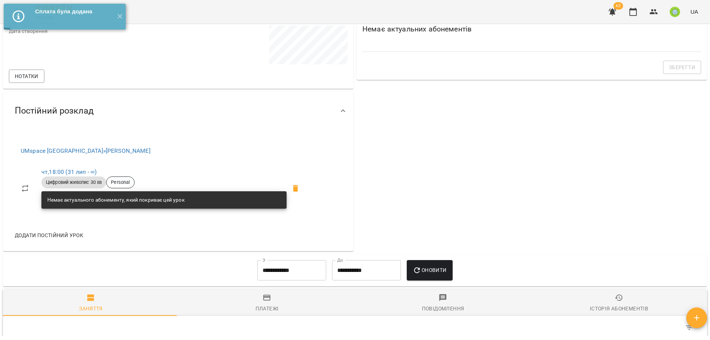
click at [51, 234] on span "Додати постійний урок" at bounding box center [49, 235] width 68 height 9
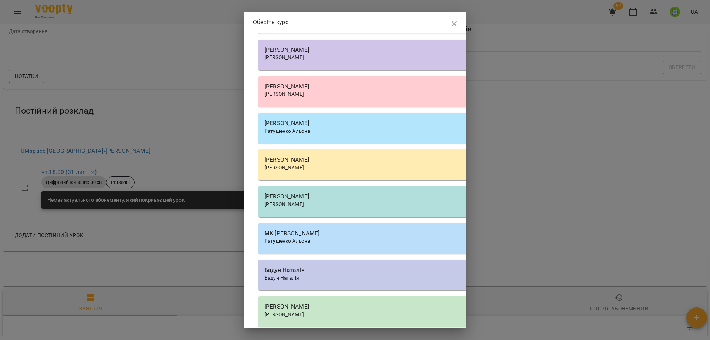
scroll to position [1018, 0]
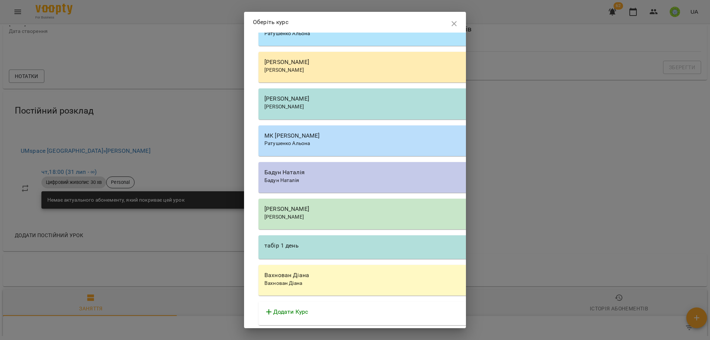
click at [309, 182] on div "Бадун Наталія" at bounding box center [469, 180] width 410 height 7
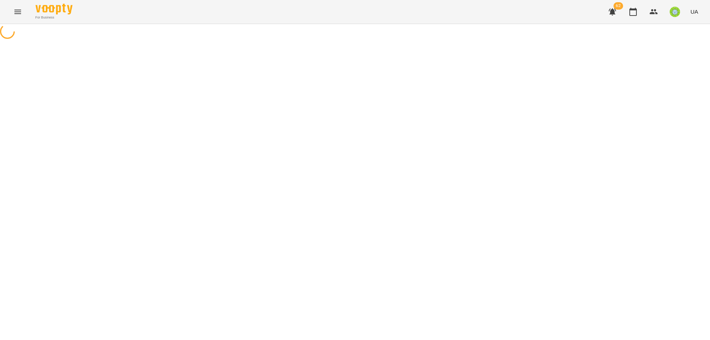
select select "**********"
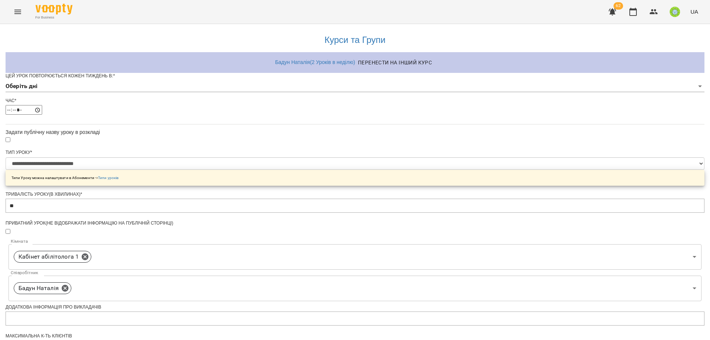
click at [280, 101] on body "**********" at bounding box center [355, 238] width 710 height 477
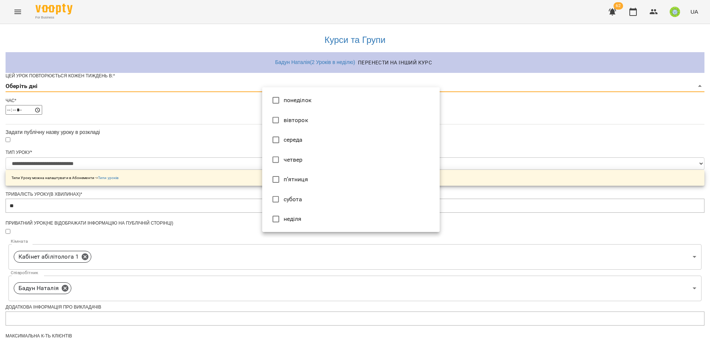
type input "*"
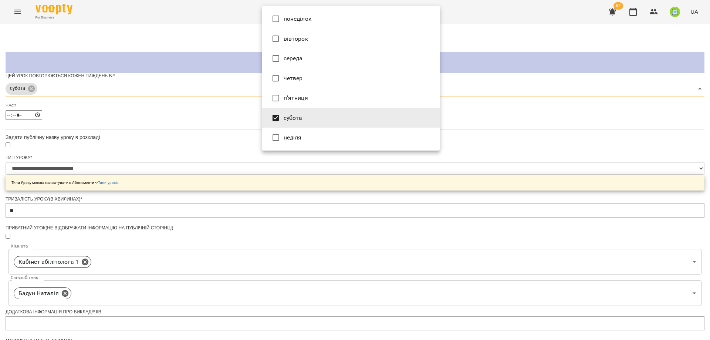
drag, startPoint x: 633, startPoint y: 203, endPoint x: 498, endPoint y: 169, distance: 138.9
click at [621, 201] on div at bounding box center [355, 170] width 710 height 340
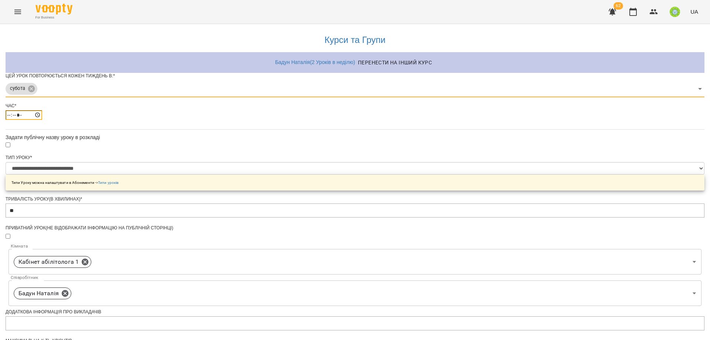
click at [42, 120] on input "*****" at bounding box center [24, 115] width 37 height 10
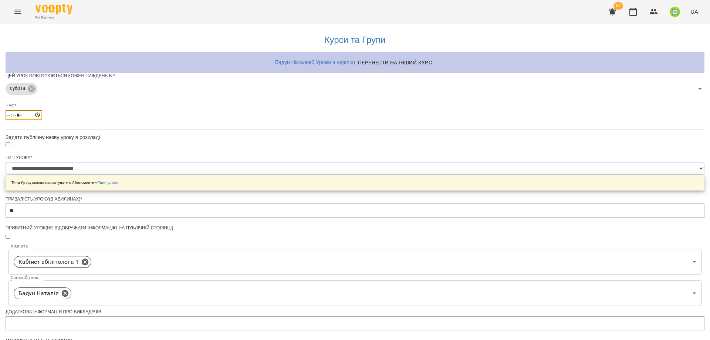
type input "*****"
drag, startPoint x: 545, startPoint y: 174, endPoint x: 511, endPoint y: 176, distance: 34.1
click at [545, 173] on div "**********" at bounding box center [355, 253] width 699 height 459
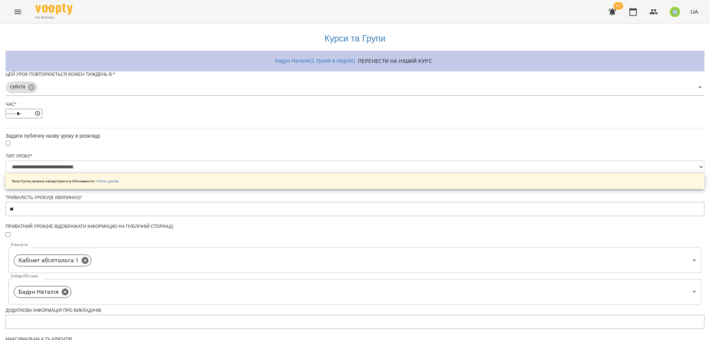
scroll to position [193, 0]
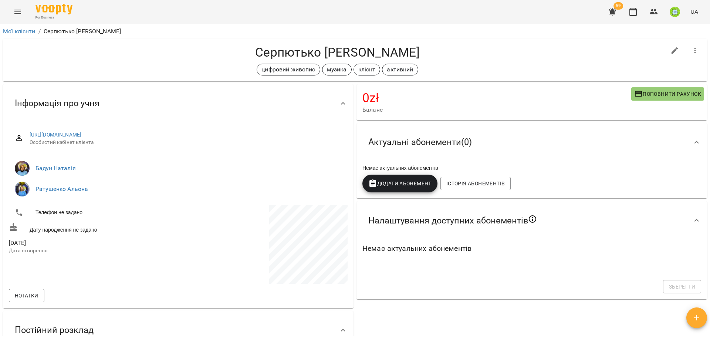
click at [616, 12] on icon "button" at bounding box center [612, 11] width 9 height 9
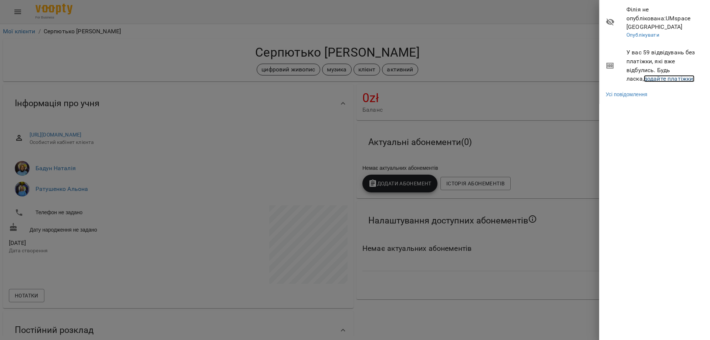
click at [644, 75] on link "додайте платіжки!" at bounding box center [669, 78] width 51 height 7
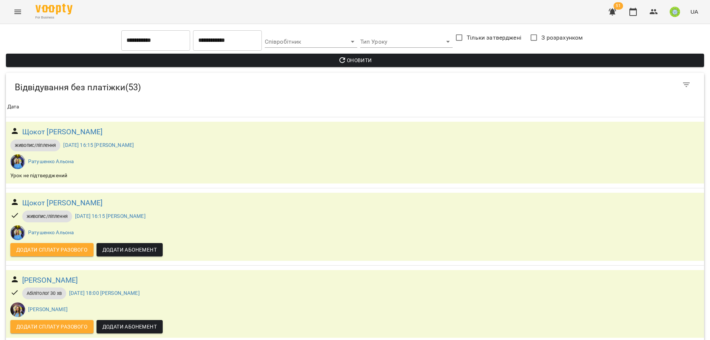
scroll to position [3615, 0]
click at [11, 16] on button "Menu" at bounding box center [18, 12] width 18 height 18
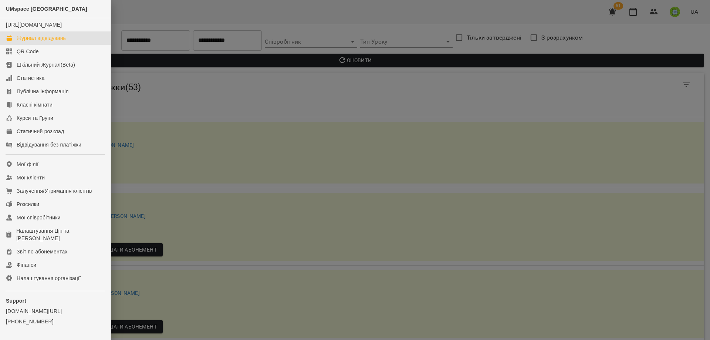
click at [59, 42] on div "Журнал відвідувань" at bounding box center [41, 37] width 49 height 7
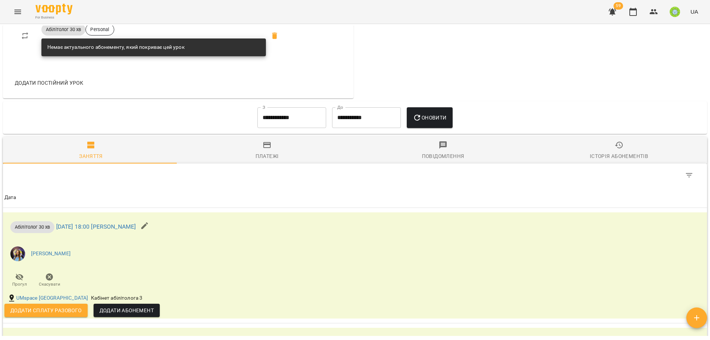
scroll to position [390, 0]
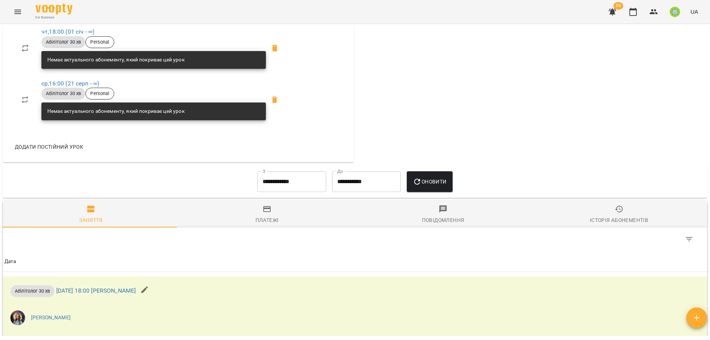
click at [267, 182] on input "**********" at bounding box center [291, 181] width 69 height 21
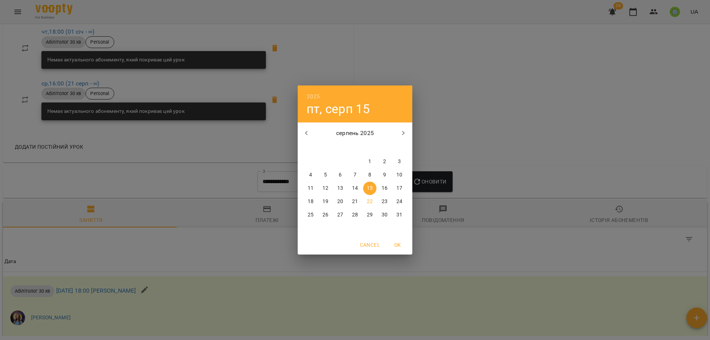
drag, startPoint x: 298, startPoint y: 188, endPoint x: 307, endPoint y: 186, distance: 8.4
click at [298, 187] on div "11 12 13 14 15 16 17" at bounding box center [355, 188] width 115 height 13
drag, startPoint x: 309, startPoint y: 185, endPoint x: 328, endPoint y: 185, distance: 18.5
click at [309, 185] on p "11" at bounding box center [311, 188] width 6 height 7
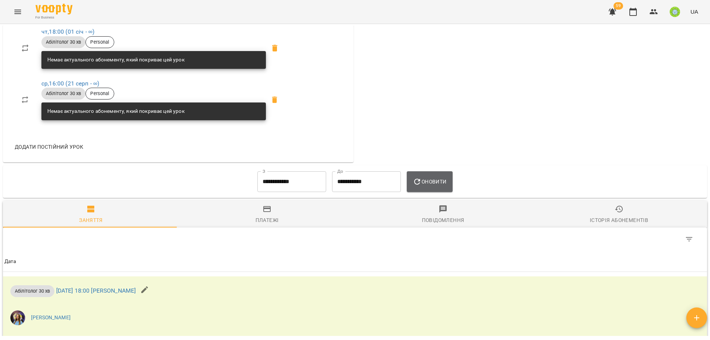
click at [414, 182] on icon "button" at bounding box center [417, 181] width 9 height 9
click at [296, 179] on input "**********" at bounding box center [291, 181] width 69 height 21
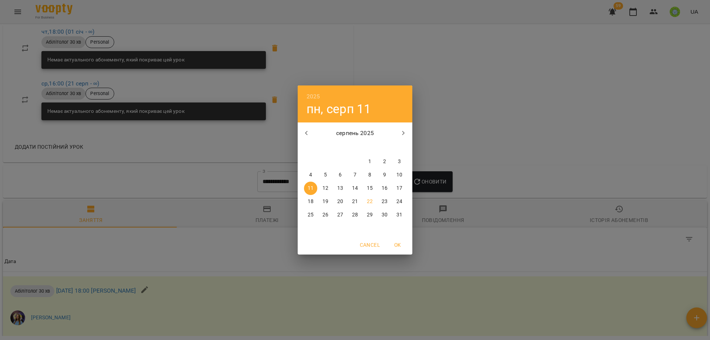
drag, startPoint x: 367, startPoint y: 160, endPoint x: 390, endPoint y: 164, distance: 23.2
click at [367, 160] on span "1" at bounding box center [369, 161] width 13 height 7
type input "**********"
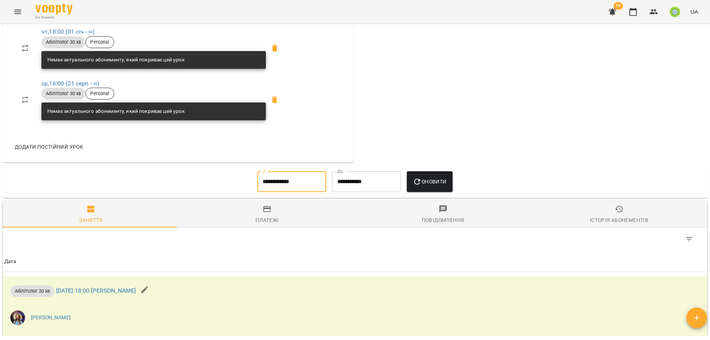
click at [416, 183] on icon "button" at bounding box center [417, 182] width 6 height 6
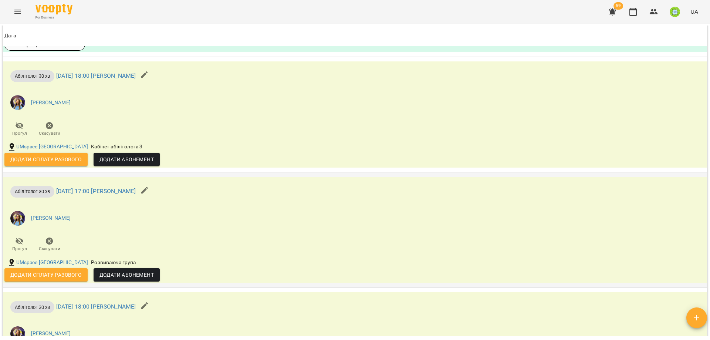
scroll to position [922, 0]
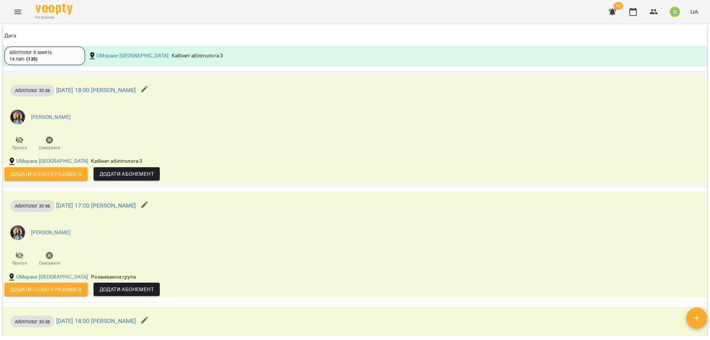
click at [134, 175] on span "Додати Абонемент" at bounding box center [126, 173] width 54 height 9
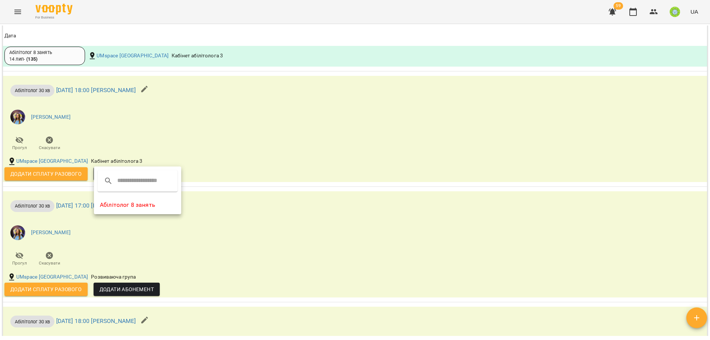
click at [153, 205] on li "Абілітолог 8 занять" at bounding box center [137, 204] width 87 height 13
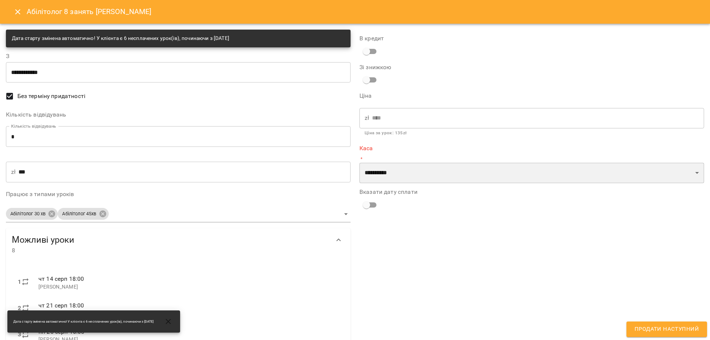
click at [371, 172] on select "**********" at bounding box center [531, 173] width 345 height 21
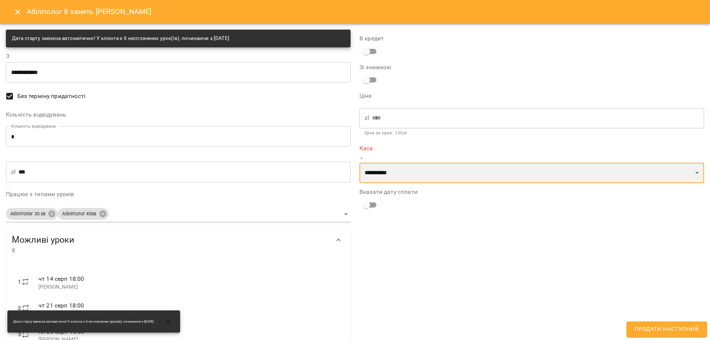
select select "****"
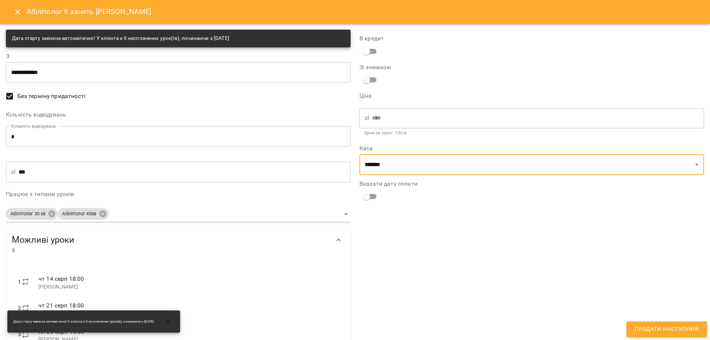
click at [364, 206] on div "**********" at bounding box center [532, 260] width 354 height 471
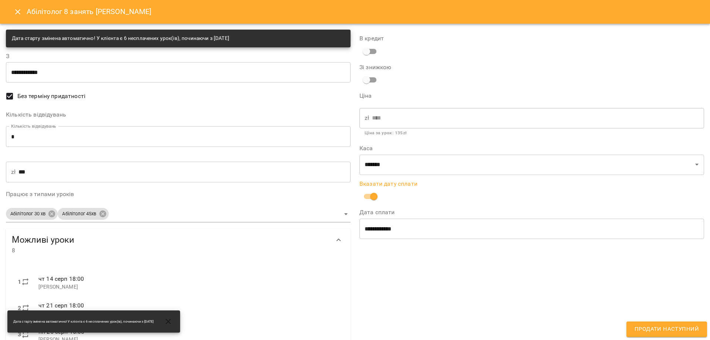
click at [401, 226] on input "**********" at bounding box center [531, 228] width 345 height 21
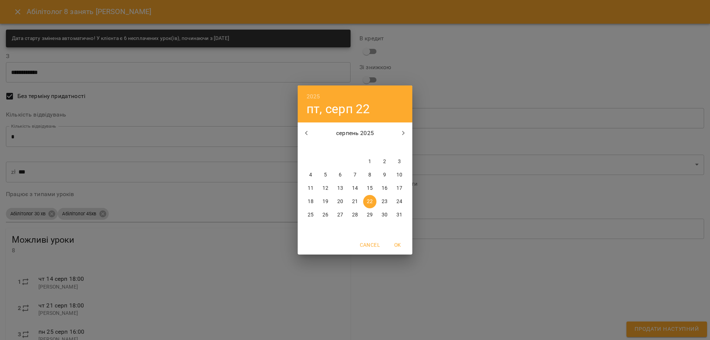
click at [316, 185] on span "11" at bounding box center [310, 188] width 13 height 7
type input "**********"
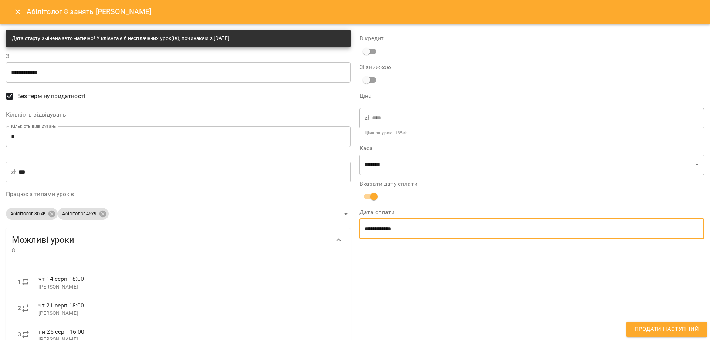
click at [637, 327] on span "Продати наступний" at bounding box center [667, 329] width 64 height 10
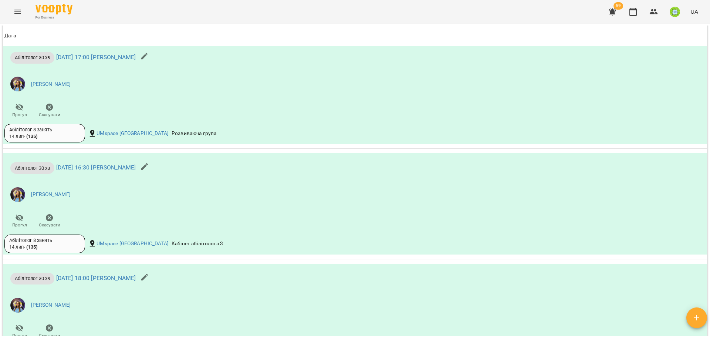
scroll to position [0, 0]
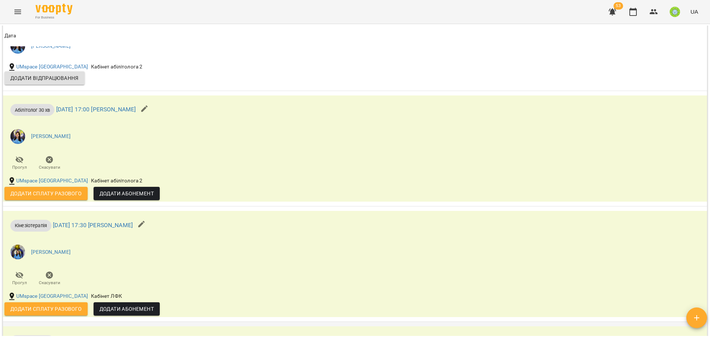
scroll to position [901, 0]
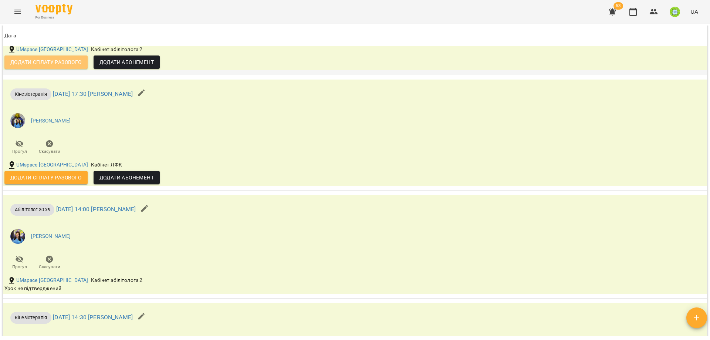
click at [66, 63] on span "Додати сплату разового" at bounding box center [45, 62] width 71 height 9
select select "**********"
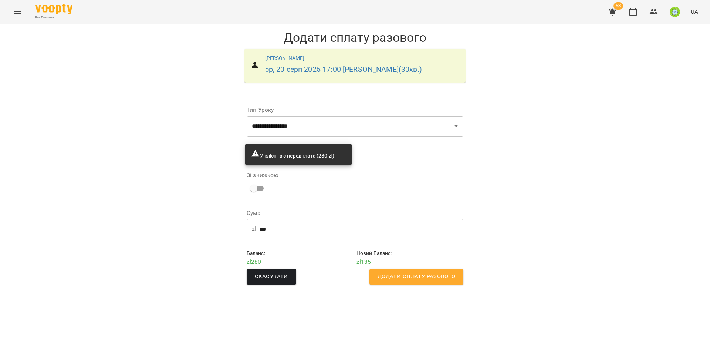
drag, startPoint x: 416, startPoint y: 274, endPoint x: 400, endPoint y: 265, distance: 18.1
click at [416, 274] on span "Додати сплату разового" at bounding box center [417, 277] width 78 height 10
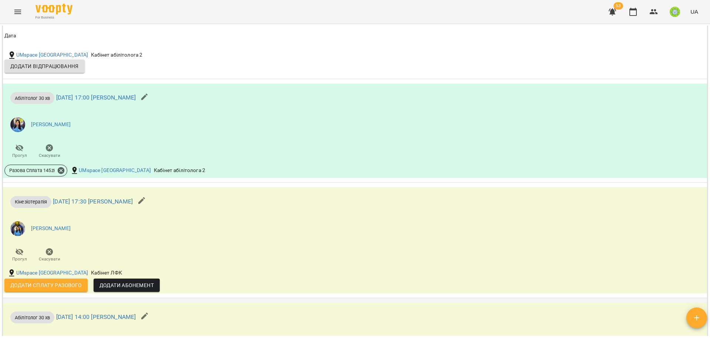
scroll to position [839, 0]
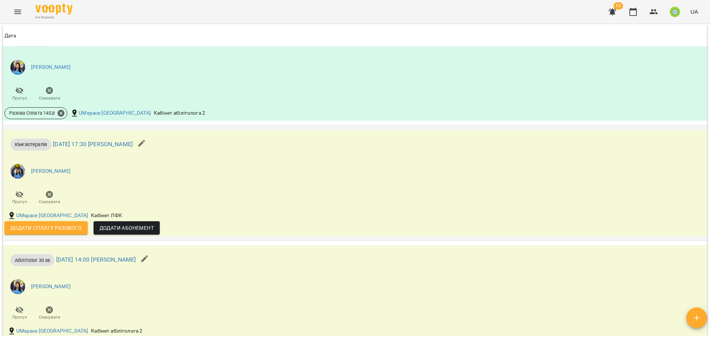
click at [64, 227] on span "Додати сплату разового" at bounding box center [45, 227] width 71 height 9
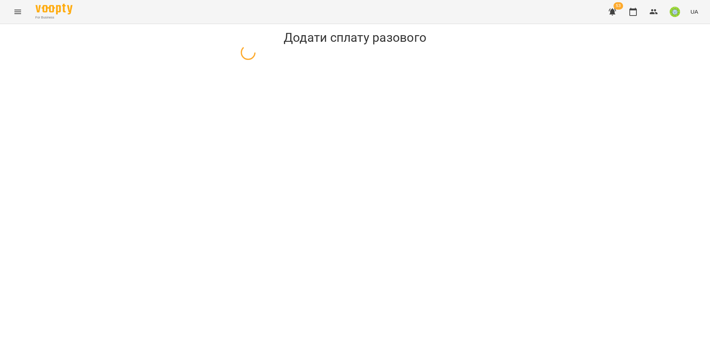
select select "**********"
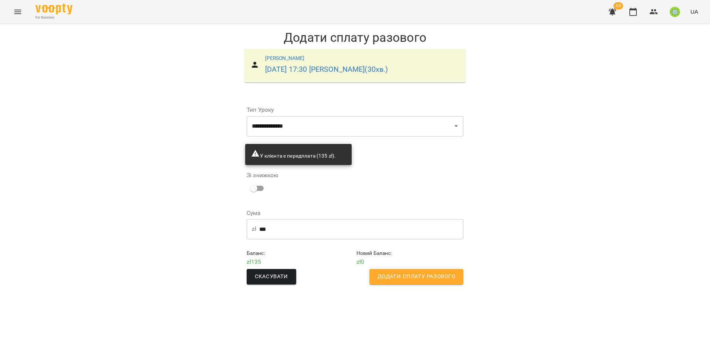
drag, startPoint x: 426, startPoint y: 277, endPoint x: 422, endPoint y: 260, distance: 17.5
click at [426, 277] on span "Додати сплату разового" at bounding box center [417, 277] width 78 height 10
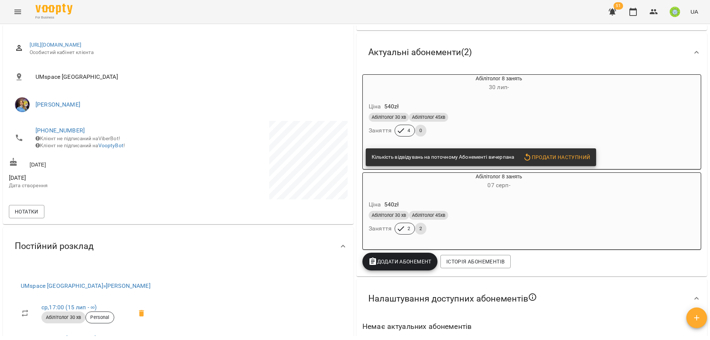
scroll to position [128, 0]
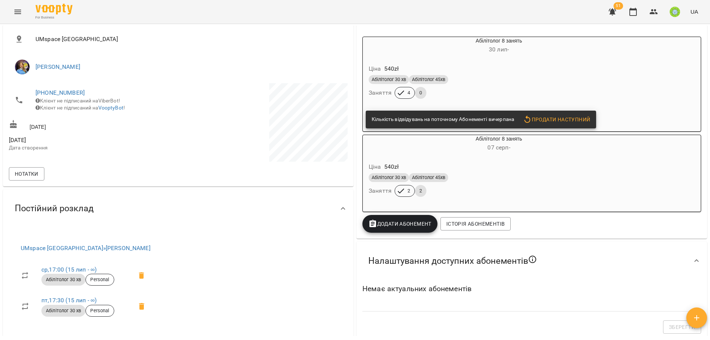
click at [553, 72] on div "Ціна 540 zł" at bounding box center [481, 68] width 228 height 13
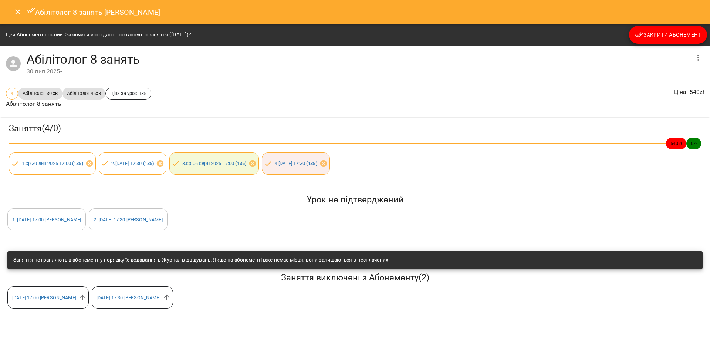
click at [654, 34] on span "Закрити Абонемент" at bounding box center [668, 34] width 66 height 9
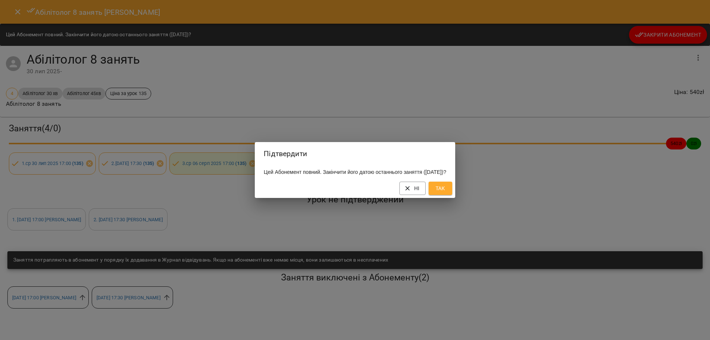
click at [447, 187] on div "Підтвердити Цей Абонемент повний. Закінчити його датою останнього заняття (08 с…" at bounding box center [355, 170] width 200 height 56
drag, startPoint x: 447, startPoint y: 192, endPoint x: 460, endPoint y: 187, distance: 14.2
click at [446, 192] on span "Так" at bounding box center [441, 188] width 12 height 9
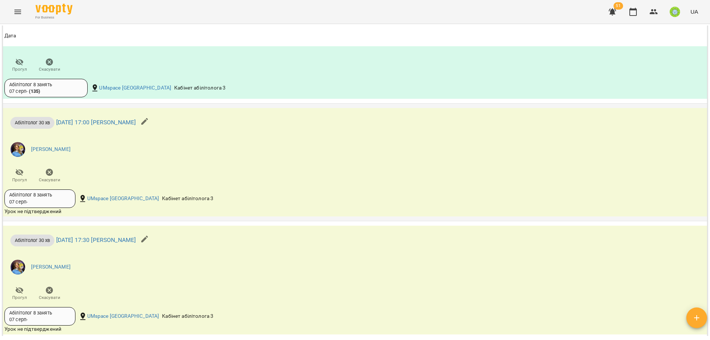
scroll to position [629, 0]
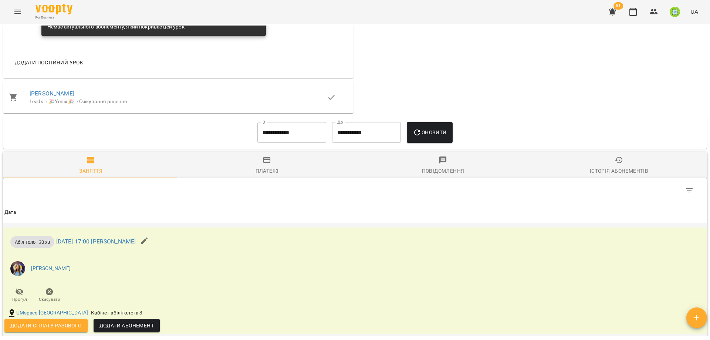
scroll to position [490, 0]
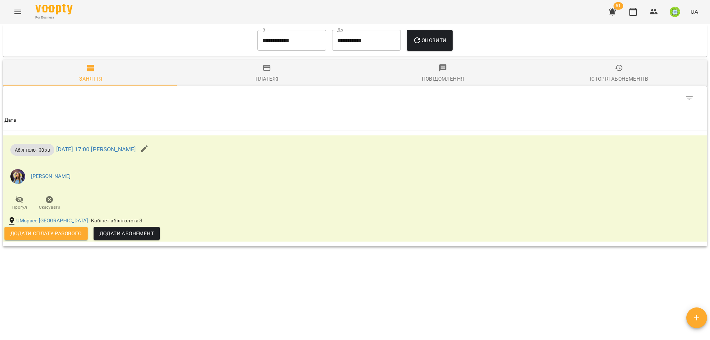
drag, startPoint x: 56, startPoint y: 227, endPoint x: 133, endPoint y: 240, distance: 78.0
click at [56, 227] on button "Додати сплату разового" at bounding box center [45, 233] width 83 height 13
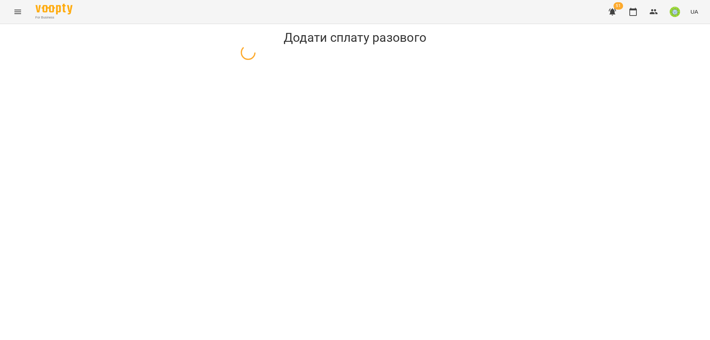
select select "**********"
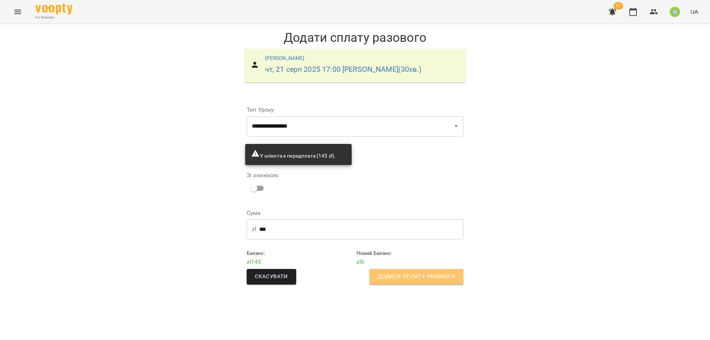
click at [409, 276] on span "Додати сплату разового" at bounding box center [417, 277] width 78 height 10
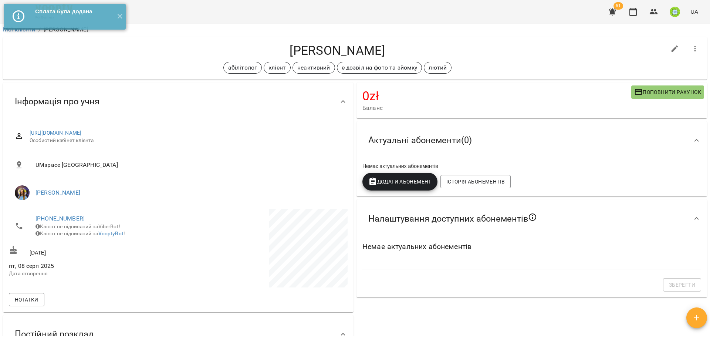
scroll to position [2, 0]
click at [392, 183] on span "Додати Абонемент" at bounding box center [399, 181] width 63 height 9
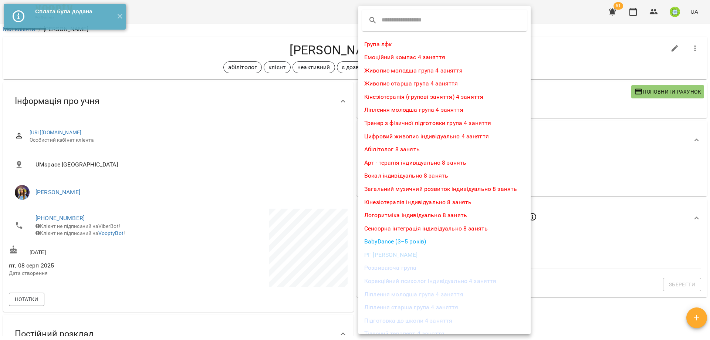
click at [392, 148] on li "Абілітолог 8 занять" at bounding box center [444, 149] width 172 height 13
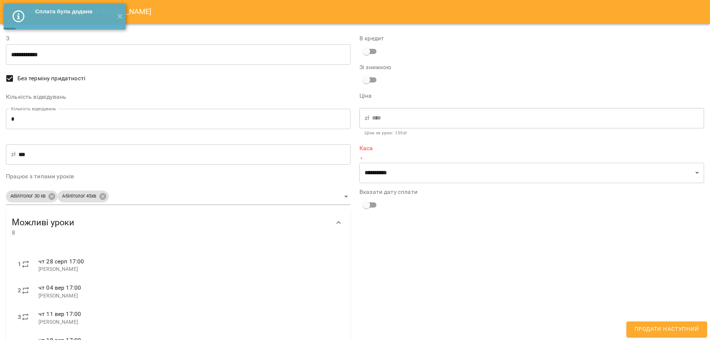
click at [31, 118] on input "*" at bounding box center [178, 119] width 345 height 21
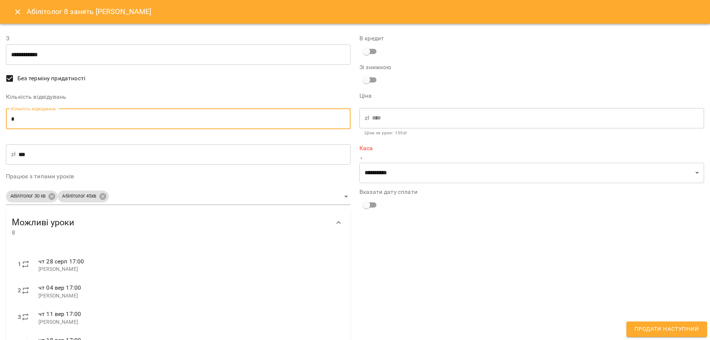
click at [31, 118] on input "*" at bounding box center [178, 119] width 345 height 21
type input "*"
type input "***"
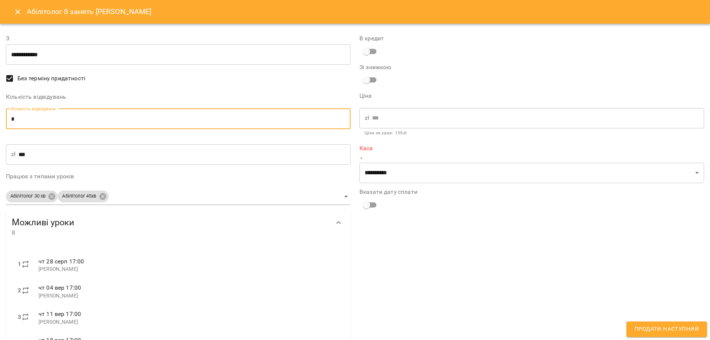
type input "*"
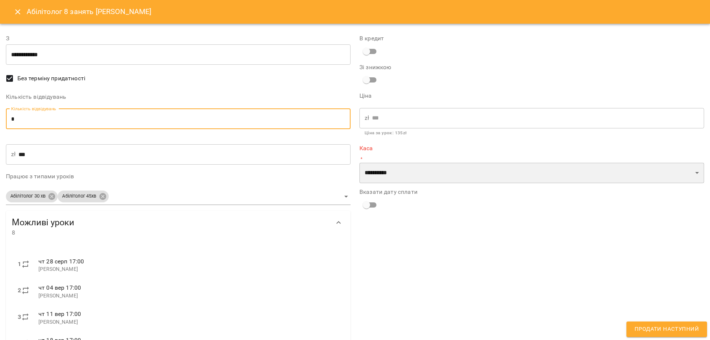
click at [378, 179] on select "**********" at bounding box center [531, 173] width 345 height 21
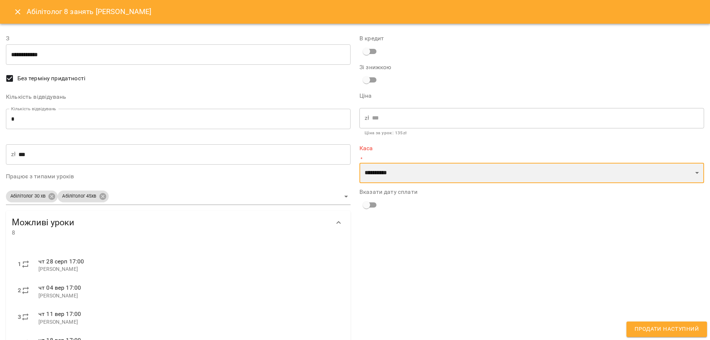
select select "****"
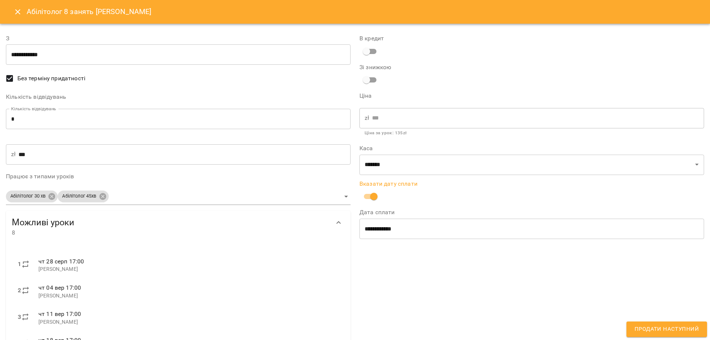
drag, startPoint x: 369, startPoint y: 219, endPoint x: 374, endPoint y: 227, distance: 8.4
click at [372, 225] on div "**********" at bounding box center [531, 223] width 345 height 29
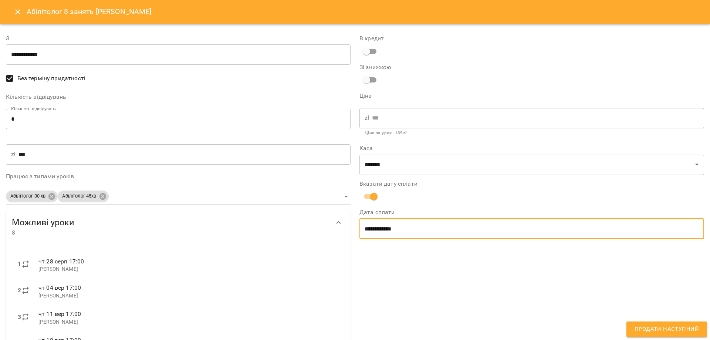
click at [374, 226] on input "**********" at bounding box center [531, 228] width 345 height 21
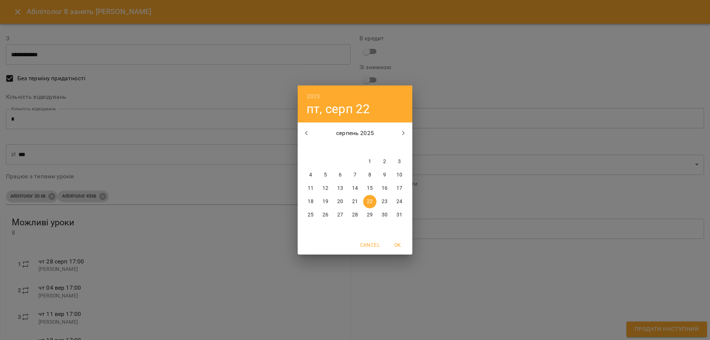
click at [355, 202] on p "21" at bounding box center [355, 201] width 6 height 7
type input "**********"
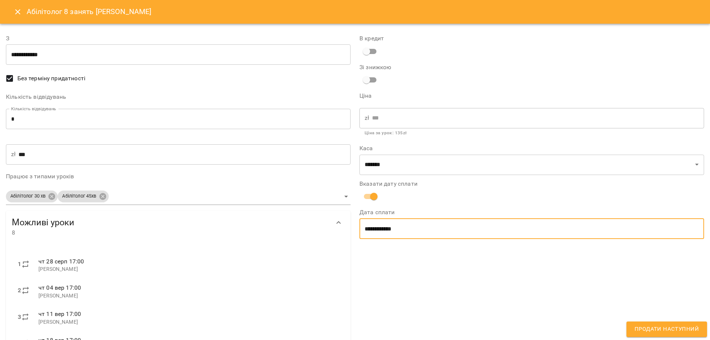
click at [658, 329] on span "Продати наступний" at bounding box center [667, 329] width 64 height 10
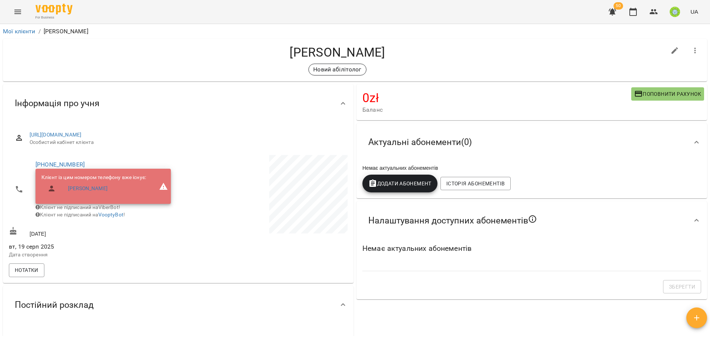
drag, startPoint x: 655, startPoint y: 85, endPoint x: 650, endPoint y: 90, distance: 7.3
click at [655, 85] on div "0 zł [PERSON_NAME] рахунок" at bounding box center [532, 102] width 351 height 36
click at [650, 93] on span "Поповнити рахунок" at bounding box center [667, 93] width 67 height 9
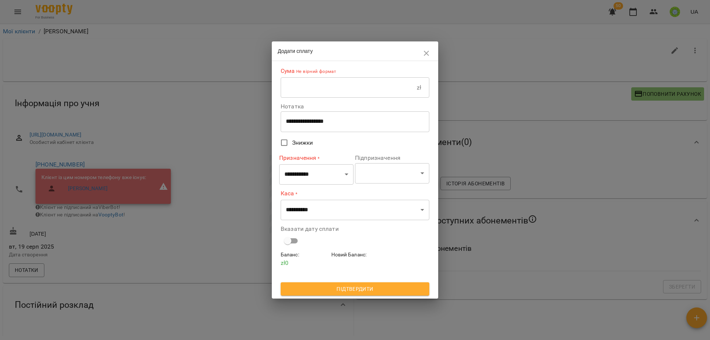
click at [314, 90] on input "text" at bounding box center [349, 87] width 136 height 21
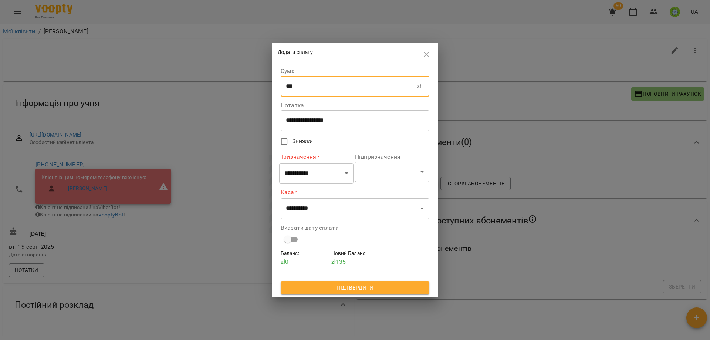
type input "***"
click at [307, 172] on select "**********" at bounding box center [316, 173] width 74 height 21
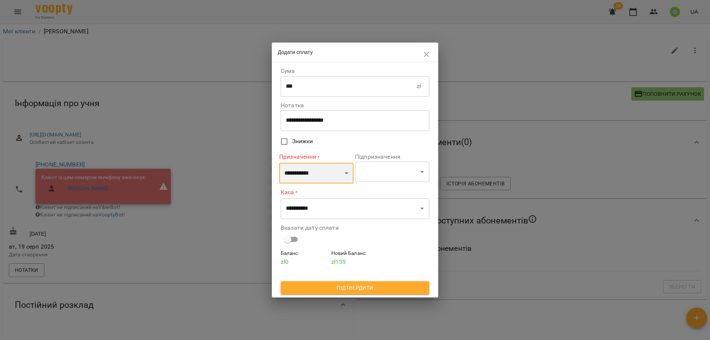
select select "**********"
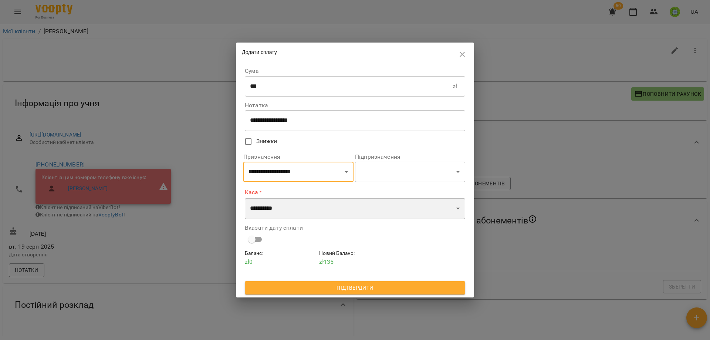
click at [299, 204] on select "**********" at bounding box center [355, 208] width 220 height 21
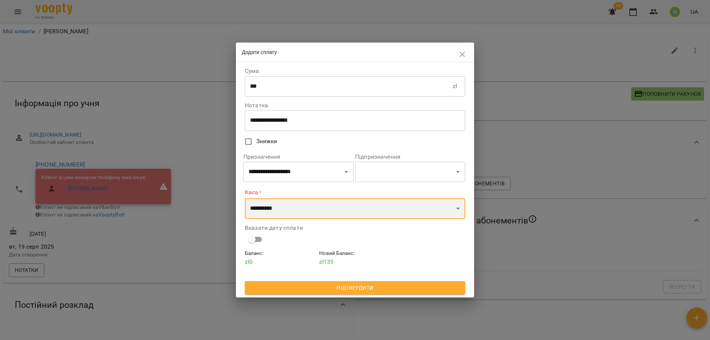
select select "****"
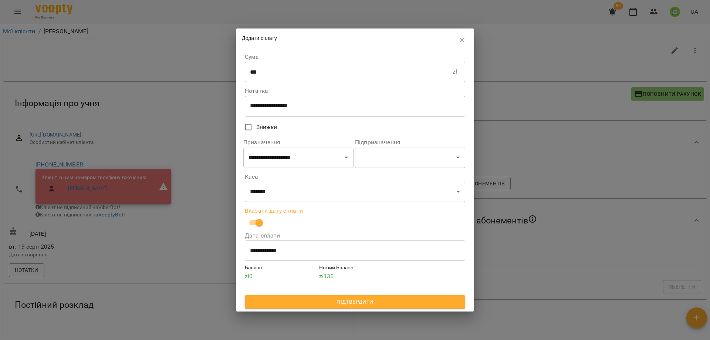
drag, startPoint x: 376, startPoint y: 302, endPoint x: 392, endPoint y: 296, distance: 17.5
click at [376, 302] on span "Підтвердити" at bounding box center [355, 301] width 209 height 9
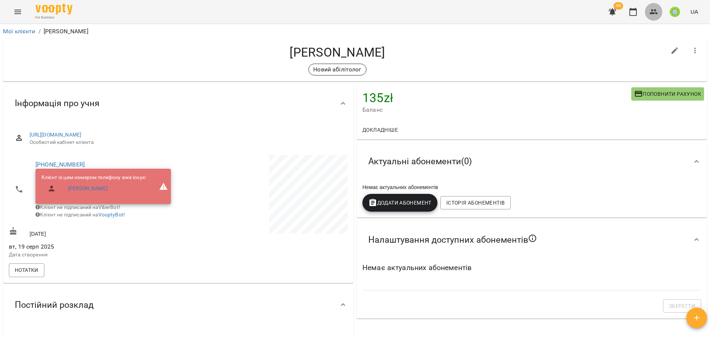
click at [651, 18] on button "button" at bounding box center [654, 12] width 18 height 18
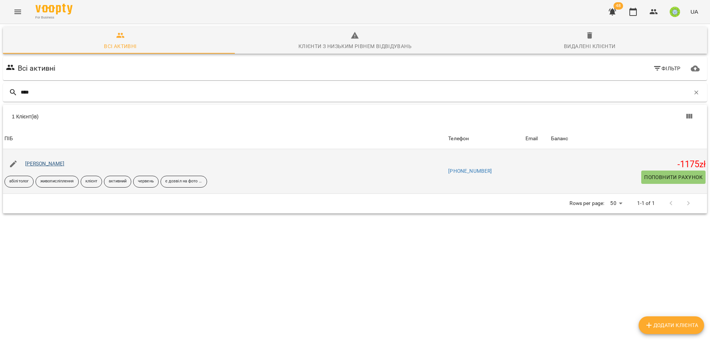
type input "****"
click at [29, 165] on link "[PERSON_NAME]" at bounding box center [45, 163] width 40 height 6
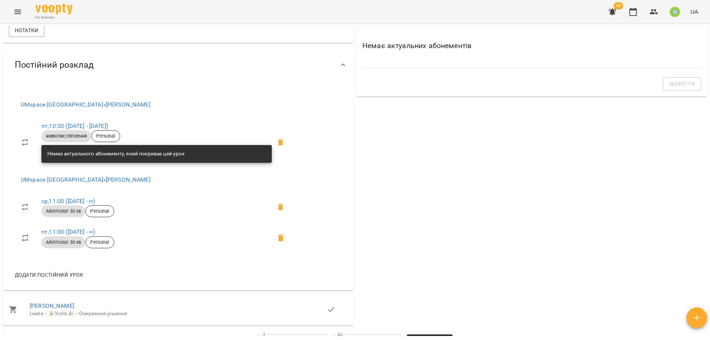
scroll to position [293, 0]
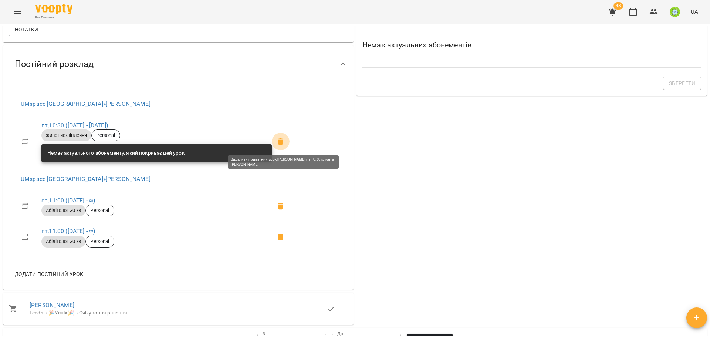
click at [283, 142] on icon at bounding box center [280, 141] width 5 height 7
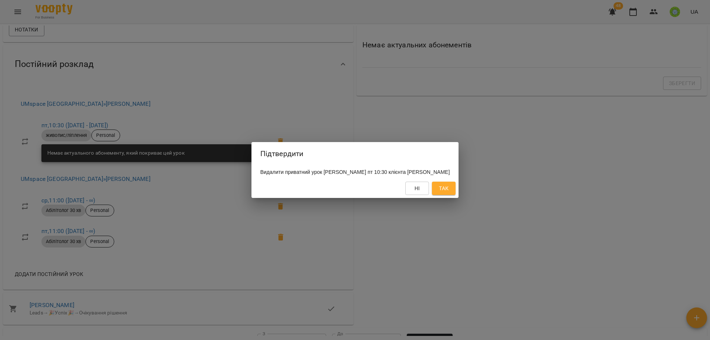
drag, startPoint x: 449, startPoint y: 190, endPoint x: 416, endPoint y: 206, distance: 36.4
click at [449, 190] on span "Так" at bounding box center [444, 188] width 10 height 9
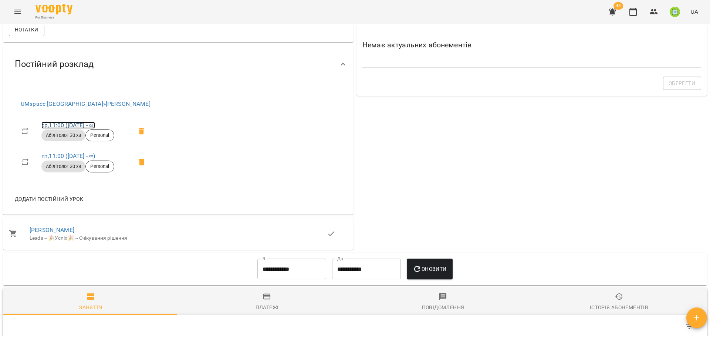
click at [70, 122] on link "ср , 11:00 (09 квіт - ∞)" at bounding box center [68, 125] width 54 height 7
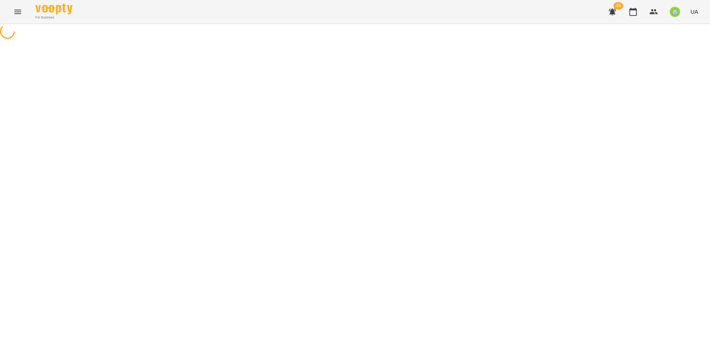
select select "*"
select select "**********"
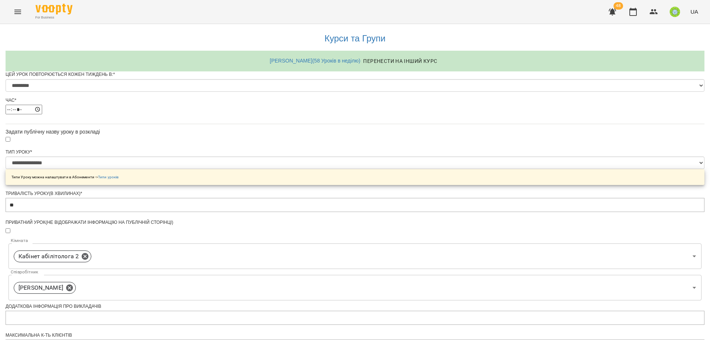
scroll to position [244, 0]
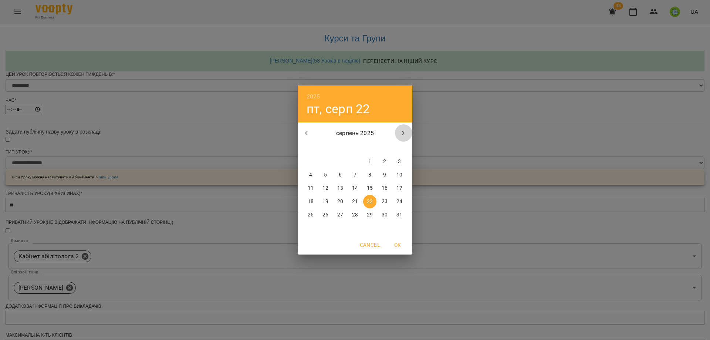
click at [405, 131] on icon "button" at bounding box center [403, 133] width 9 height 9
click at [308, 160] on span "1" at bounding box center [310, 161] width 13 height 7
type input "**********"
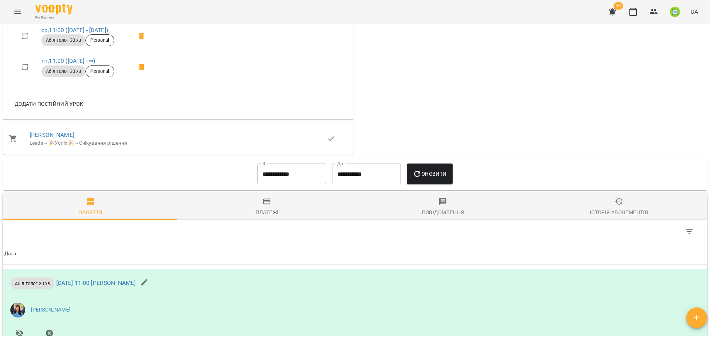
scroll to position [329, 0]
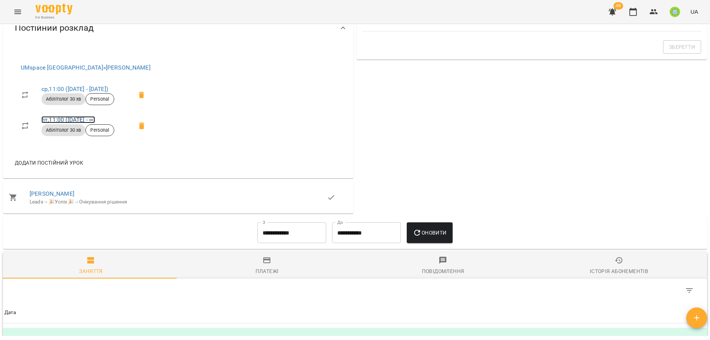
click at [73, 120] on link "пт , 11:00 (09 квіт - ∞)" at bounding box center [68, 119] width 54 height 7
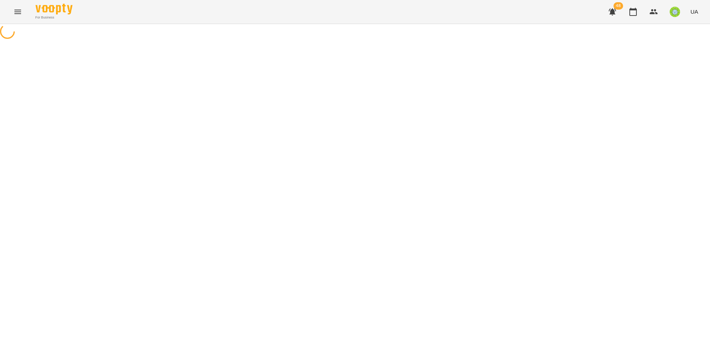
select select "*"
select select "**********"
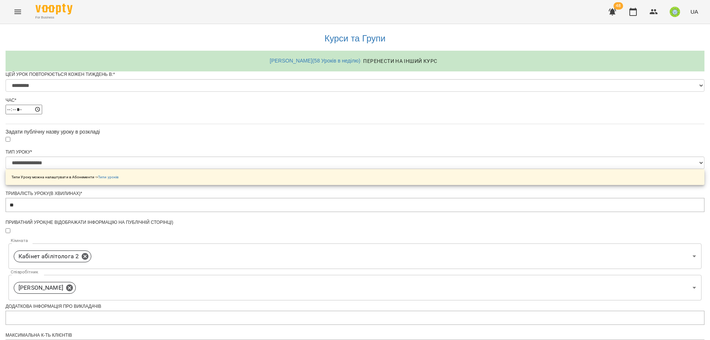
scroll to position [244, 0]
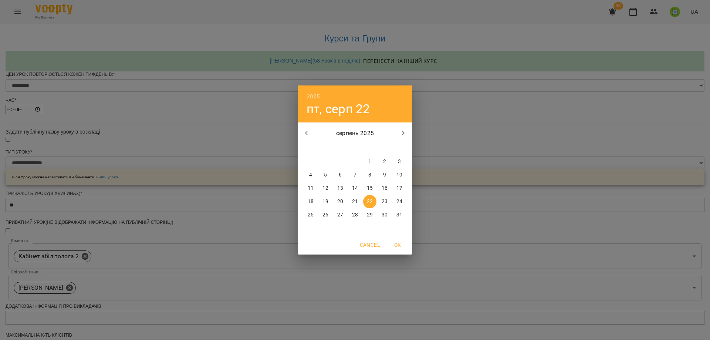
drag, startPoint x: 402, startPoint y: 133, endPoint x: 399, endPoint y: 135, distance: 4.2
click at [402, 132] on icon "button" at bounding box center [403, 133] width 9 height 9
click at [310, 159] on p "1" at bounding box center [310, 161] width 3 height 7
type input "**********"
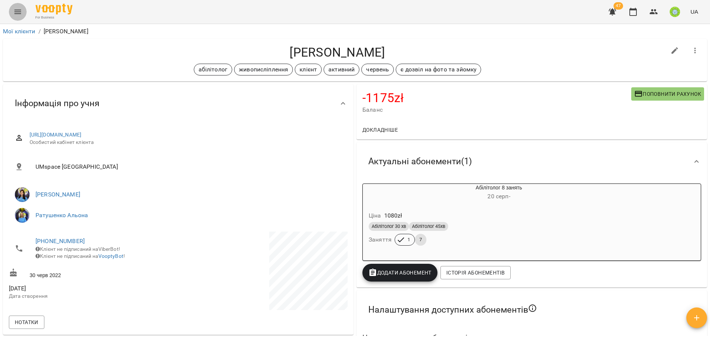
click at [16, 14] on icon "Menu" at bounding box center [17, 11] width 9 height 9
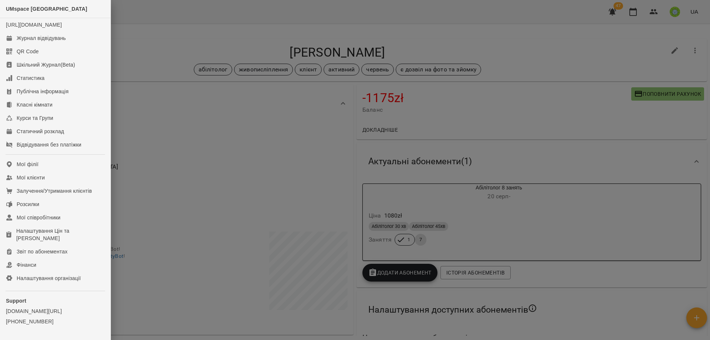
drag, startPoint x: 398, startPoint y: 48, endPoint x: 426, endPoint y: 5, distance: 51.1
click at [399, 44] on div at bounding box center [355, 170] width 710 height 340
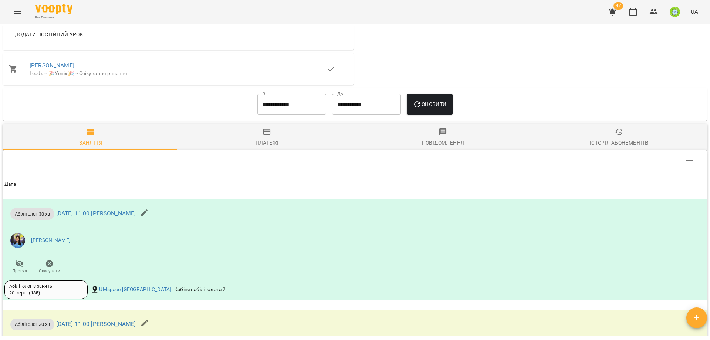
drag, startPoint x: 259, startPoint y: 135, endPoint x: 271, endPoint y: 121, distance: 18.4
click at [263, 133] on icon "button" at bounding box center [267, 132] width 9 height 9
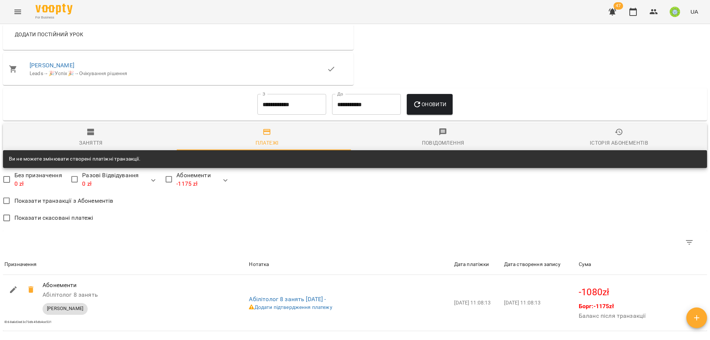
scroll to position [457, 0]
click at [269, 96] on input "**********" at bounding box center [291, 104] width 69 height 21
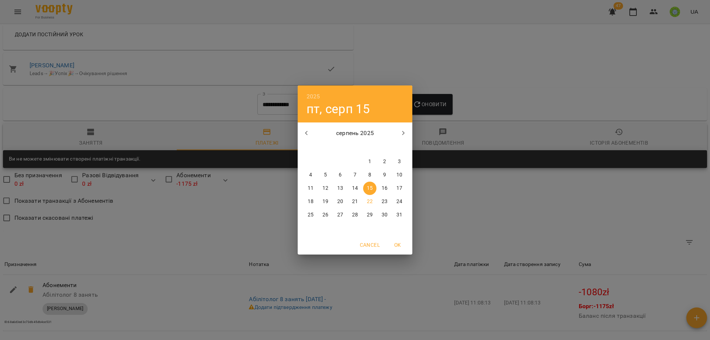
click at [300, 130] on button "button" at bounding box center [307, 133] width 18 height 18
drag, startPoint x: 327, startPoint y: 160, endPoint x: 400, endPoint y: 125, distance: 81.7
click at [326, 160] on p "1" at bounding box center [325, 161] width 3 height 7
type input "**********"
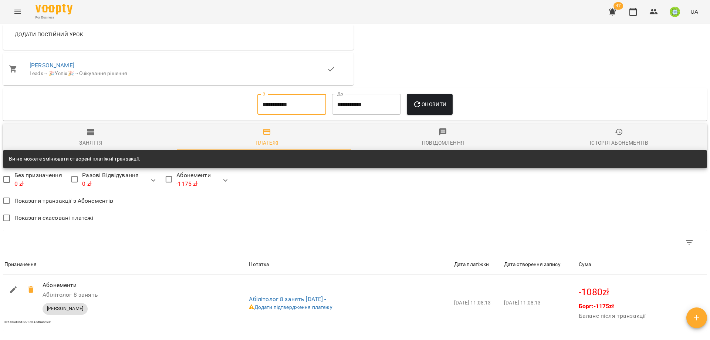
click at [424, 103] on span "Оновити" at bounding box center [430, 104] width 34 height 9
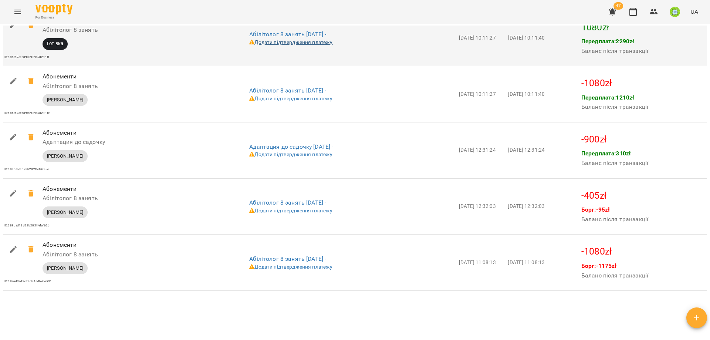
scroll to position [570, 0]
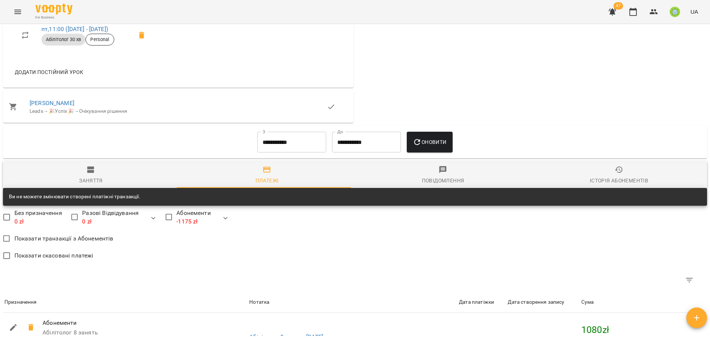
drag, startPoint x: 84, startPoint y: 175, endPoint x: 109, endPoint y: 183, distance: 26.0
click at [84, 176] on div "Заняття" at bounding box center [91, 180] width 24 height 9
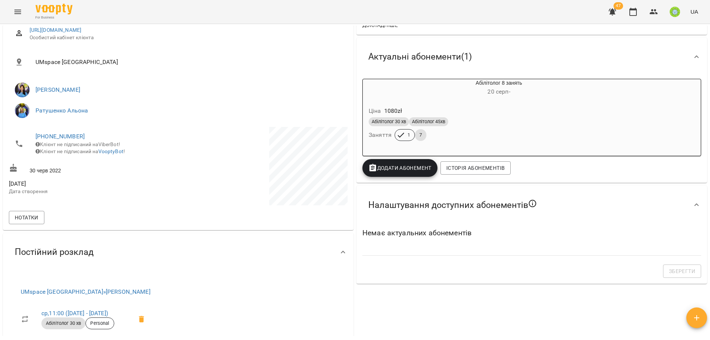
scroll to position [0, 0]
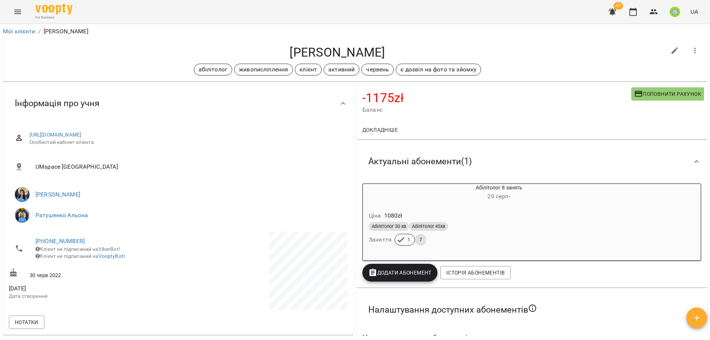
click at [17, 3] on button "Menu" at bounding box center [18, 12] width 18 height 18
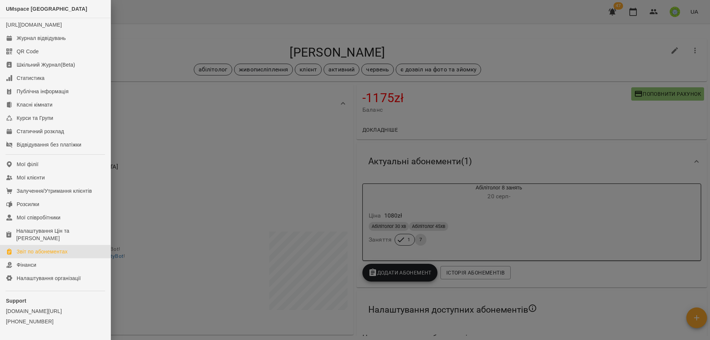
click at [49, 255] on div "Звіт по абонементах" at bounding box center [42, 251] width 51 height 7
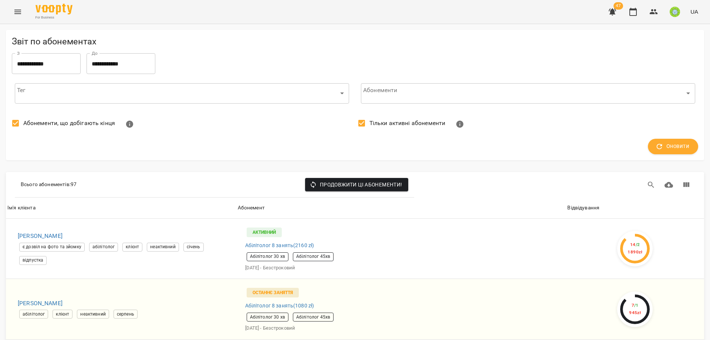
click at [10, 7] on button "Menu" at bounding box center [18, 12] width 18 height 18
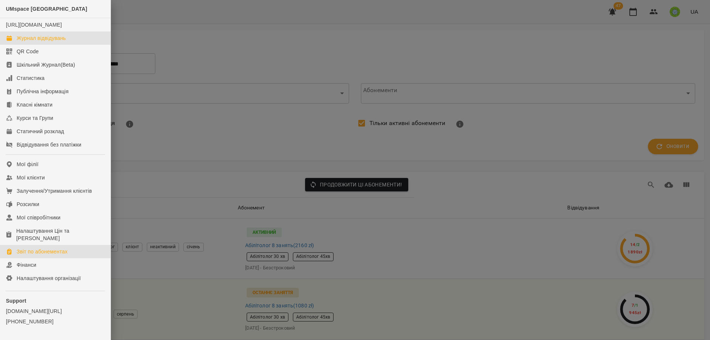
click at [53, 42] on div "Журнал відвідувань" at bounding box center [41, 37] width 49 height 7
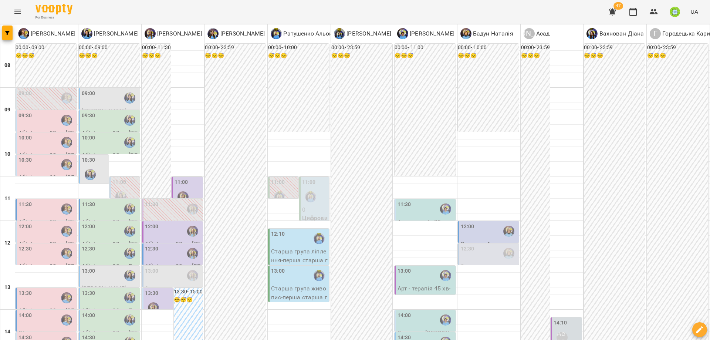
click at [469, 228] on div "12:00" at bounding box center [489, 231] width 57 height 17
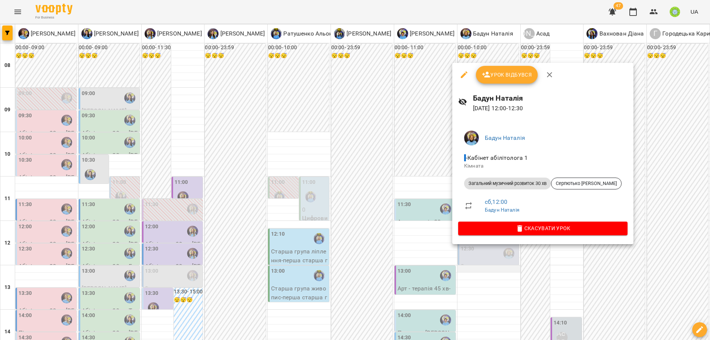
click at [476, 268] on div at bounding box center [355, 170] width 710 height 340
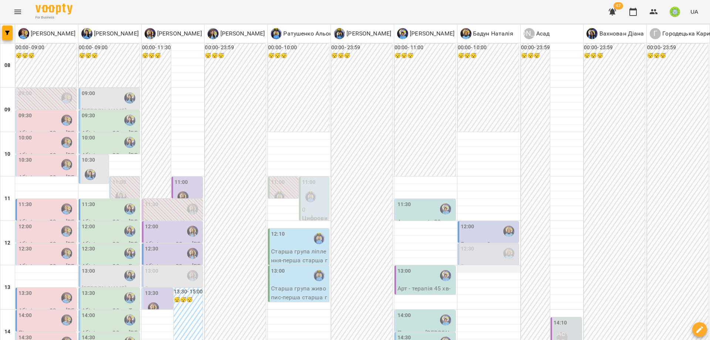
scroll to position [172, 0]
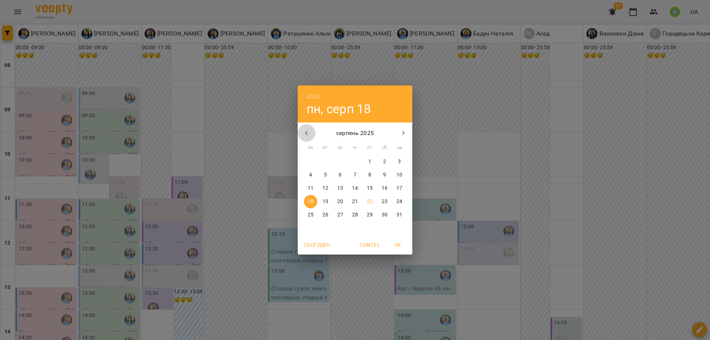
click at [308, 131] on icon "button" at bounding box center [306, 133] width 9 height 9
click at [309, 132] on icon "button" at bounding box center [306, 133] width 9 height 9
click at [386, 200] on p "24" at bounding box center [385, 201] width 6 height 7
type input "**********"
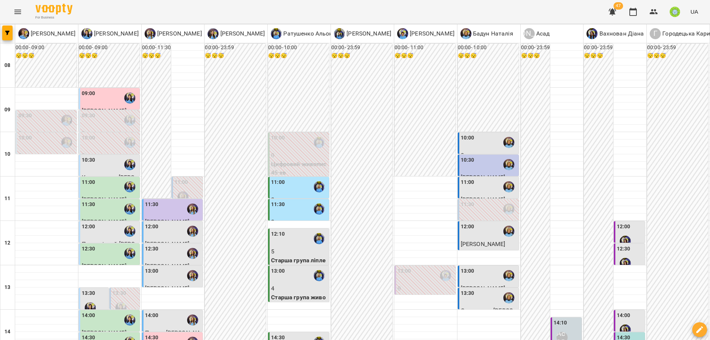
click at [478, 143] on div "10:00" at bounding box center [489, 142] width 57 height 17
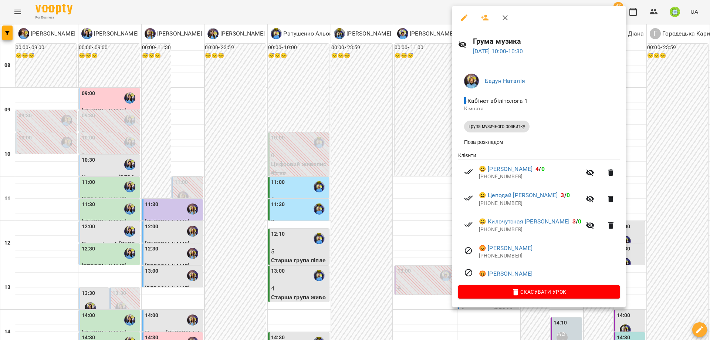
drag, startPoint x: 642, startPoint y: 154, endPoint x: 530, endPoint y: 169, distance: 113.4
click at [642, 154] on div at bounding box center [355, 170] width 710 height 340
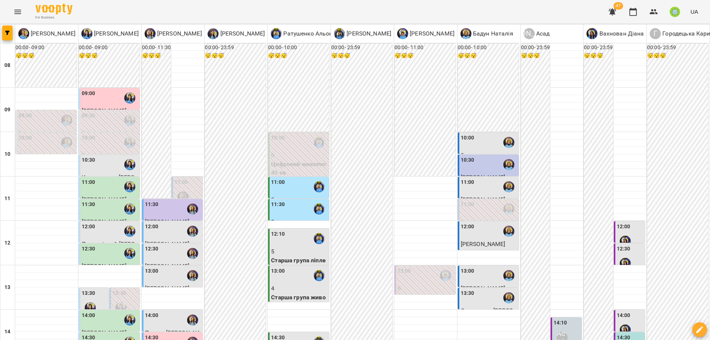
click at [477, 163] on div "10:30" at bounding box center [489, 164] width 57 height 17
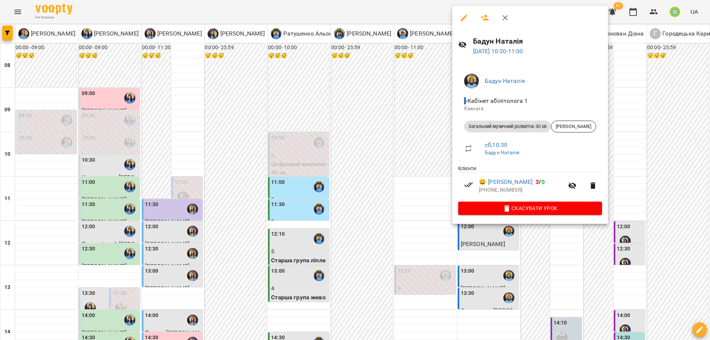
click at [656, 183] on div at bounding box center [355, 170] width 710 height 340
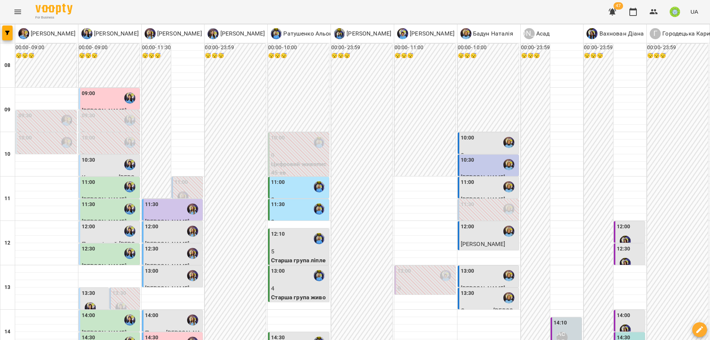
click at [467, 186] on div "11:00" at bounding box center [468, 186] width 14 height 17
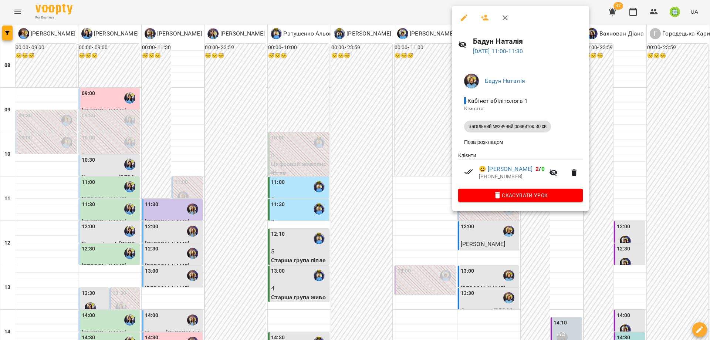
click at [635, 183] on div at bounding box center [355, 170] width 710 height 340
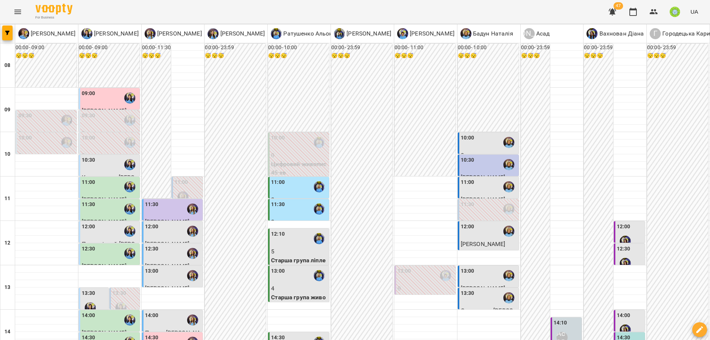
click at [472, 233] on div "12:00" at bounding box center [489, 231] width 57 height 17
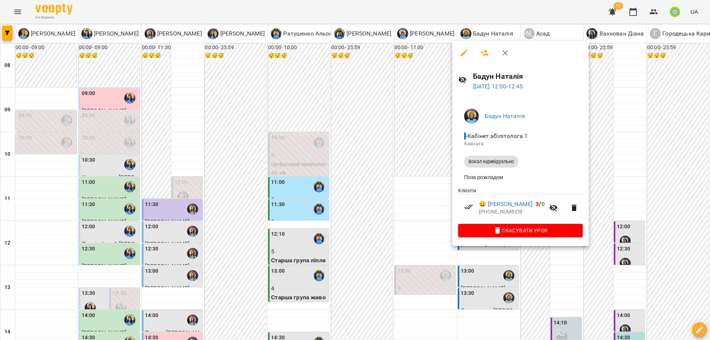
click at [620, 182] on div at bounding box center [355, 170] width 710 height 340
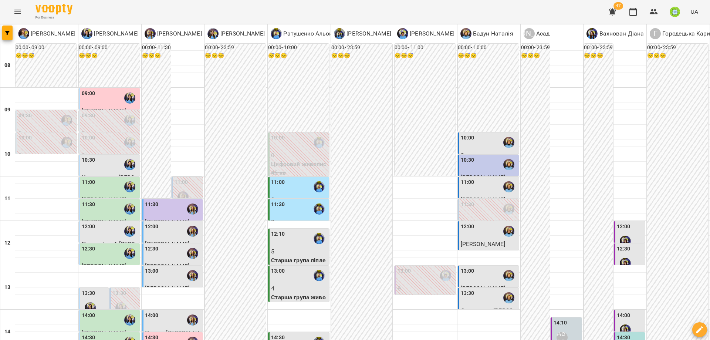
click at [471, 270] on div "13:00" at bounding box center [489, 275] width 57 height 17
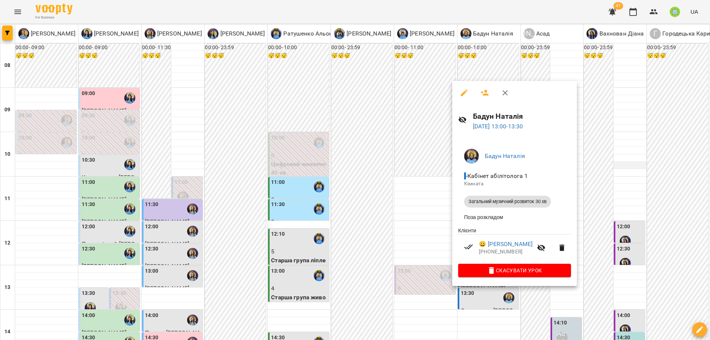
drag, startPoint x: 632, startPoint y: 160, endPoint x: 625, endPoint y: 165, distance: 8.5
click at [632, 160] on div at bounding box center [355, 170] width 710 height 340
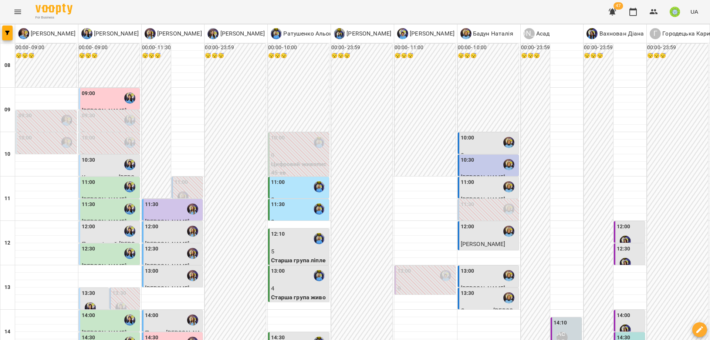
scroll to position [51, 0]
click at [477, 289] on div "13:30" at bounding box center [489, 297] width 57 height 17
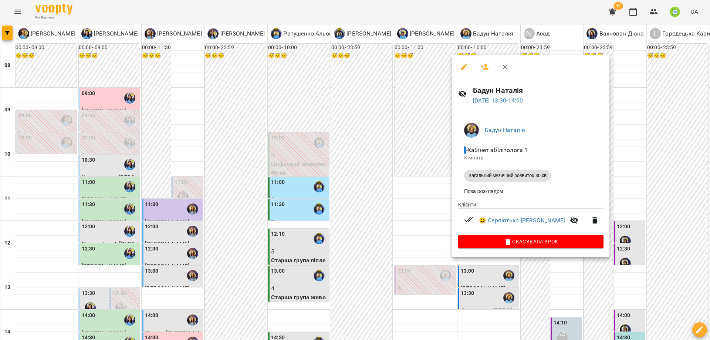
click at [624, 131] on div at bounding box center [355, 170] width 710 height 340
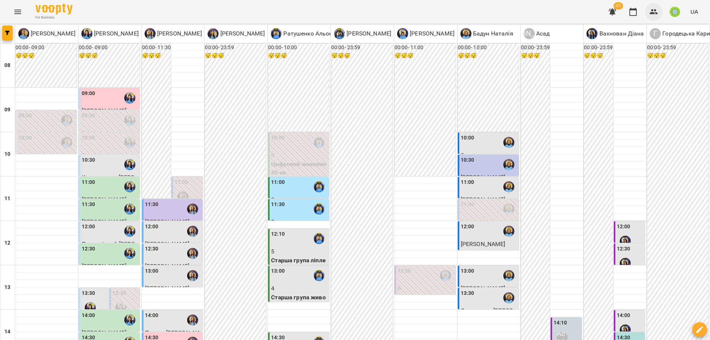
drag, startPoint x: 655, startPoint y: 10, endPoint x: 655, endPoint y: 19, distance: 8.5
click at [655, 10] on icon "button" at bounding box center [654, 11] width 8 height 5
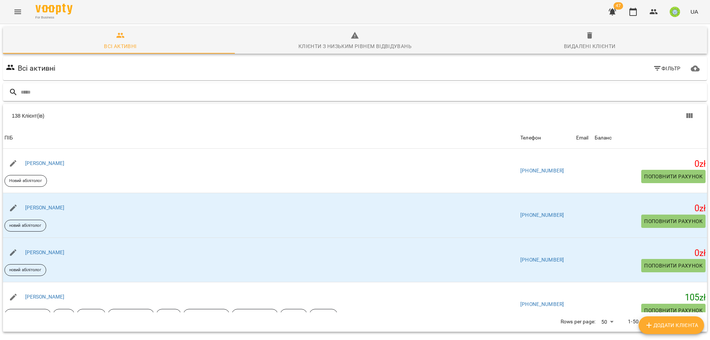
drag, startPoint x: 127, startPoint y: 104, endPoint x: 129, endPoint y: 96, distance: 8.5
click at [127, 104] on div "138 Клієнт(ів) 138 Клієнт(ів) ПІБ Телефон Email Баланс ПІБ Адам Брославский Нов…" at bounding box center [354, 217] width 707 height 231
click at [131, 92] on input "text" at bounding box center [362, 92] width 683 height 12
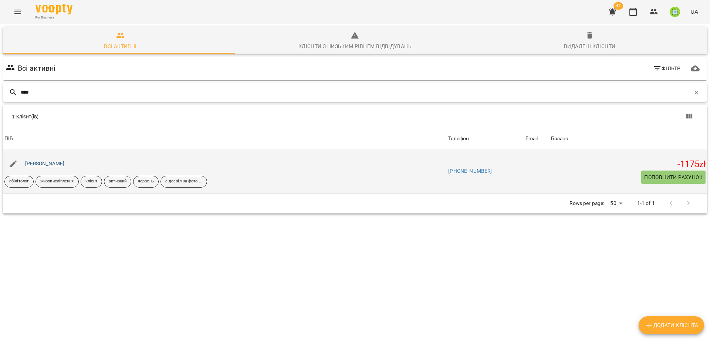
type input "****"
click at [30, 161] on link "[PERSON_NAME]" at bounding box center [45, 163] width 40 height 6
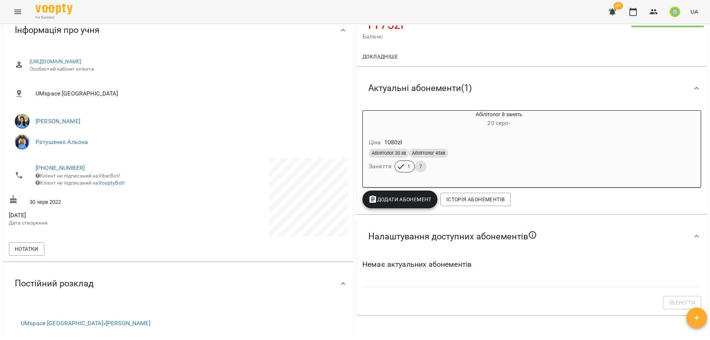
scroll to position [184, 0]
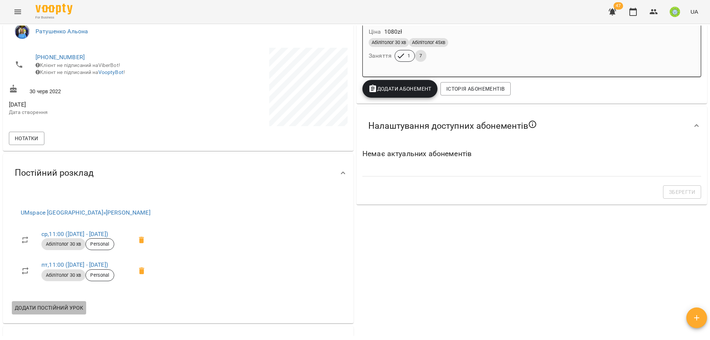
click at [49, 310] on span "Додати постійний урок" at bounding box center [49, 307] width 68 height 9
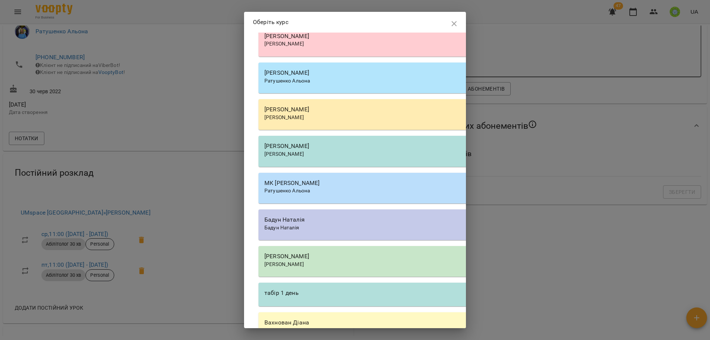
scroll to position [1018, 0]
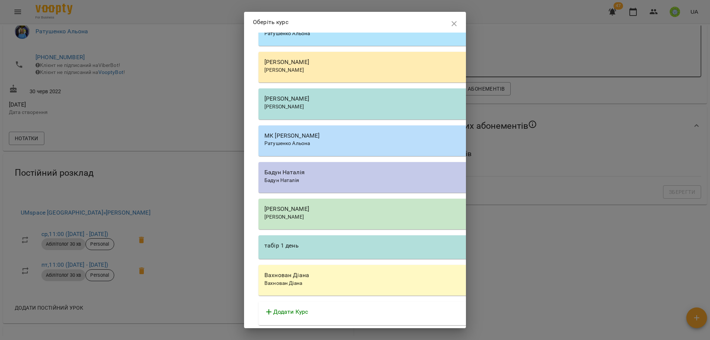
click at [312, 216] on div "[PERSON_NAME]" at bounding box center [469, 216] width 410 height 7
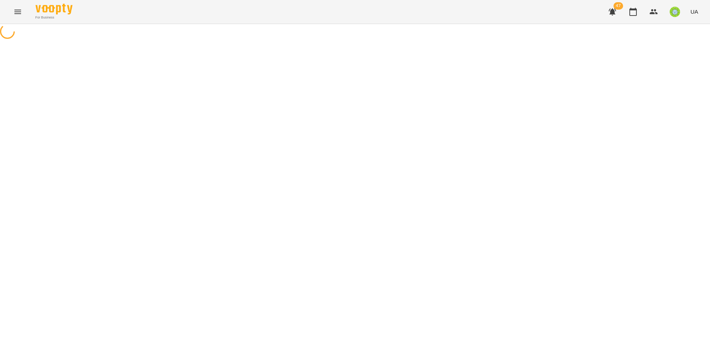
select select "**********"
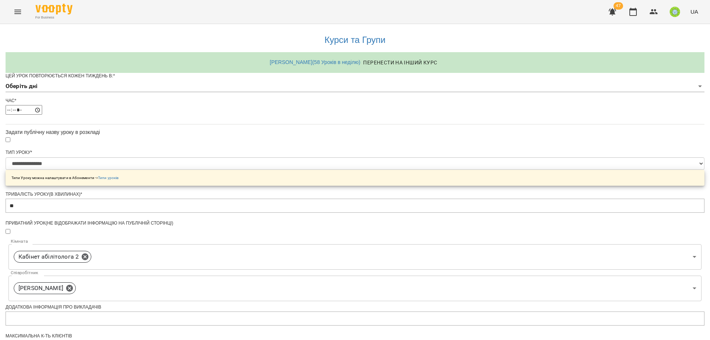
click at [304, 101] on body "**********" at bounding box center [355, 238] width 710 height 477
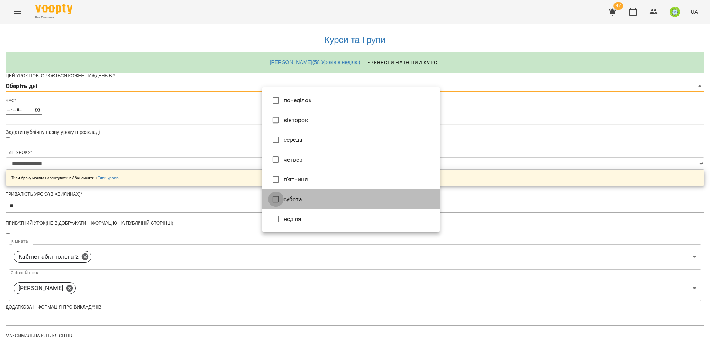
type input "*"
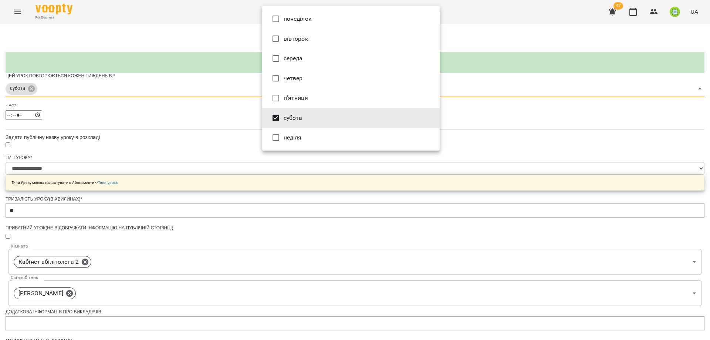
drag, startPoint x: 592, startPoint y: 216, endPoint x: 451, endPoint y: 213, distance: 141.3
click at [592, 216] on div at bounding box center [355, 170] width 710 height 340
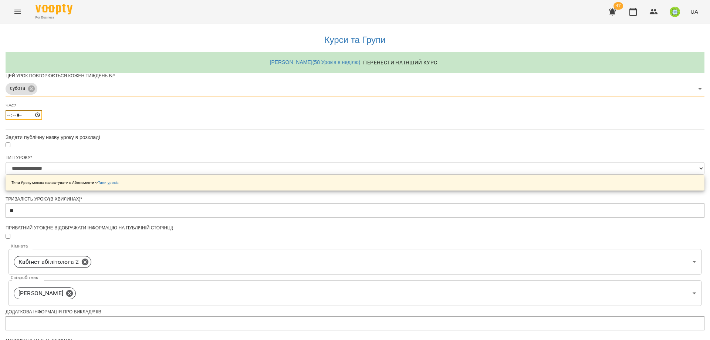
click at [42, 120] on input "*****" at bounding box center [24, 115] width 37 height 10
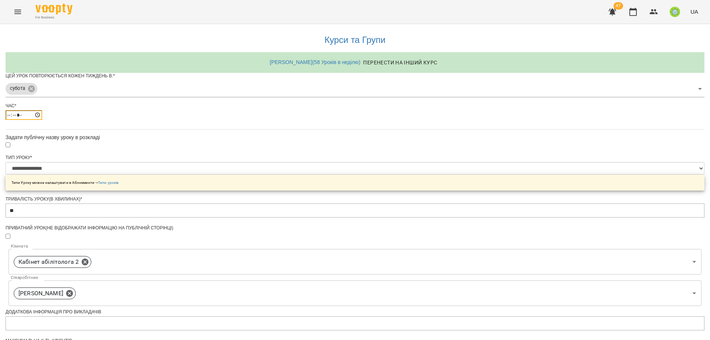
type input "*****"
drag, startPoint x: 685, startPoint y: 212, endPoint x: 572, endPoint y: 256, distance: 121.2
click at [685, 212] on div "**********" at bounding box center [355, 253] width 699 height 459
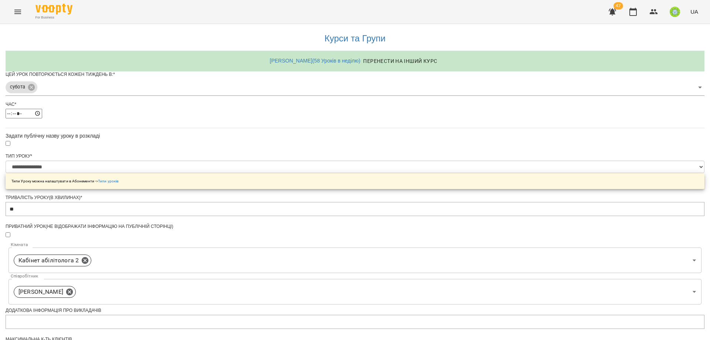
scroll to position [178, 0]
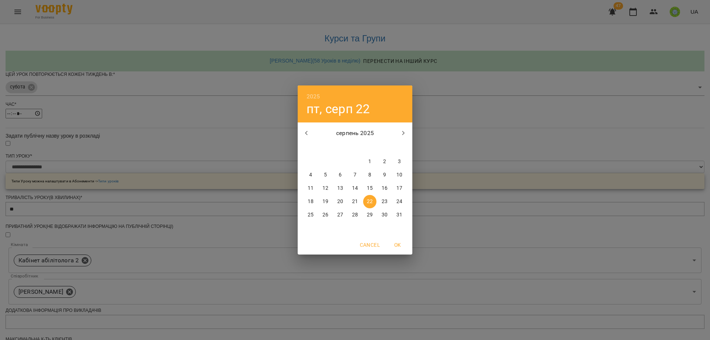
click at [369, 214] on p "29" at bounding box center [370, 214] width 6 height 7
type input "**********"
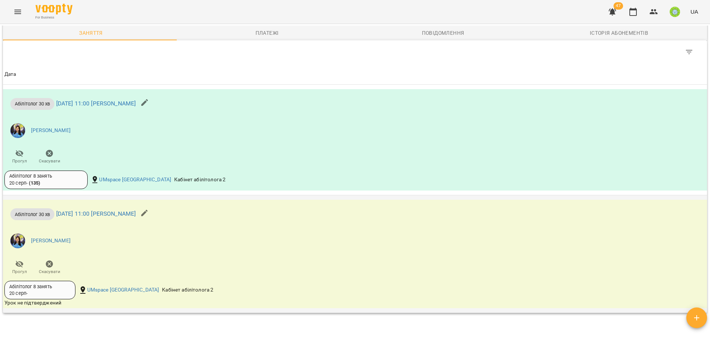
scroll to position [597, 0]
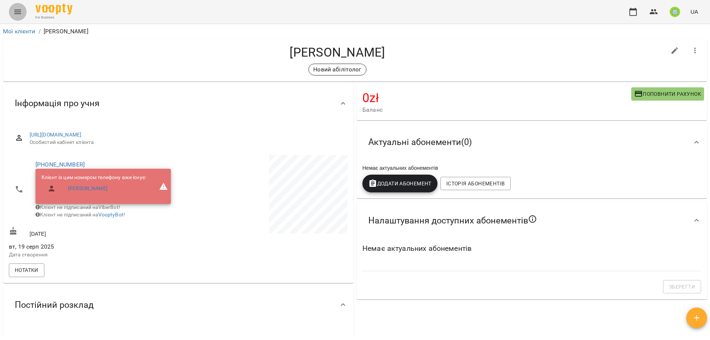
click at [15, 12] on icon "Menu" at bounding box center [17, 11] width 9 height 9
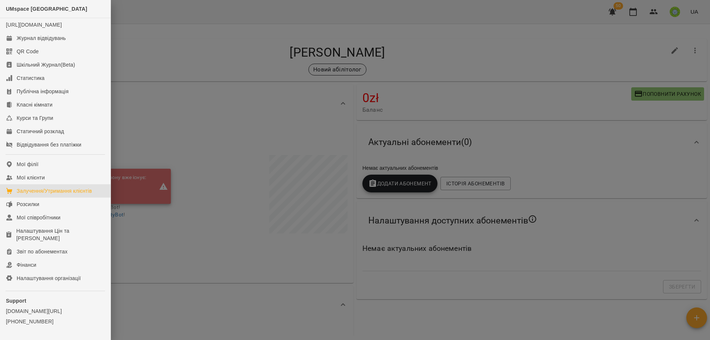
drag, startPoint x: 61, startPoint y: 196, endPoint x: 72, endPoint y: 196, distance: 11.1
click at [61, 195] on div "Залучення/Утримання клієнтів" at bounding box center [54, 190] width 75 height 7
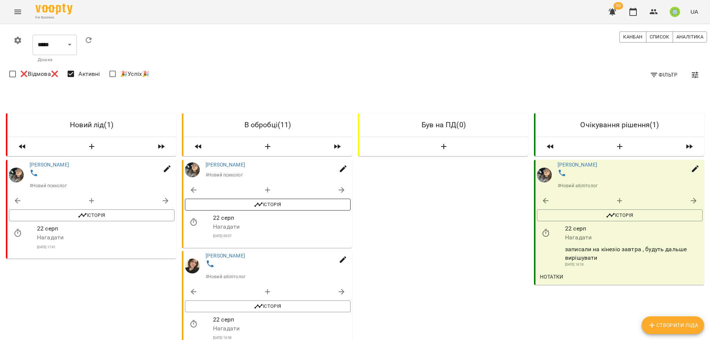
scroll to position [542, 0]
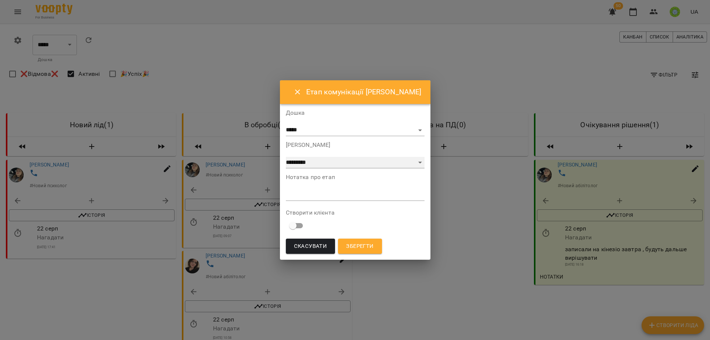
click at [327, 163] on select "**********" at bounding box center [355, 163] width 139 height 12
select select "*"
drag, startPoint x: 293, startPoint y: 192, endPoint x: 309, endPoint y: 202, distance: 18.5
click at [293, 192] on textarea at bounding box center [355, 194] width 139 height 7
type textarea "*"
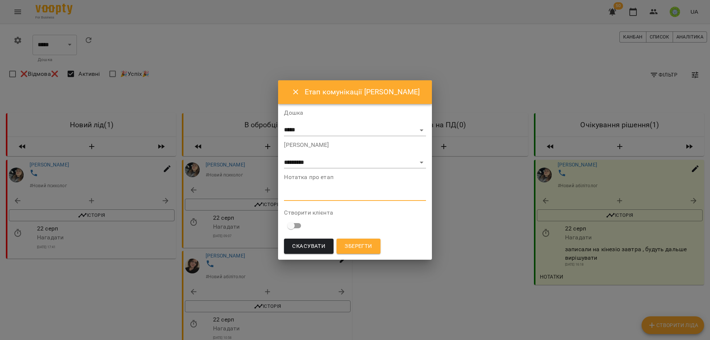
type textarea "*"
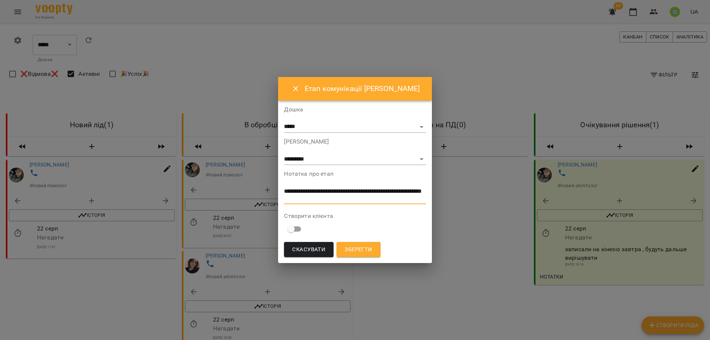
type textarea "**********"
click at [359, 252] on span "Зберегти" at bounding box center [358, 250] width 27 height 10
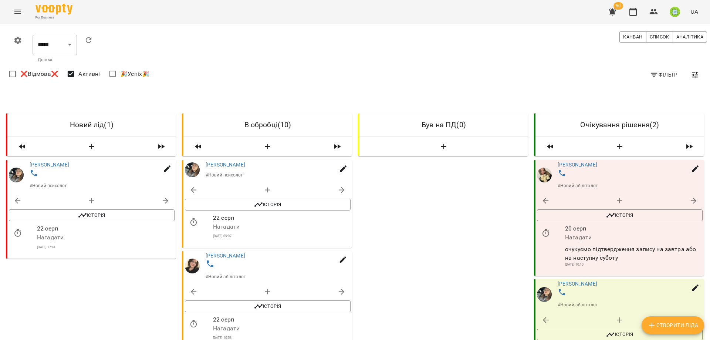
scroll to position [128, 0]
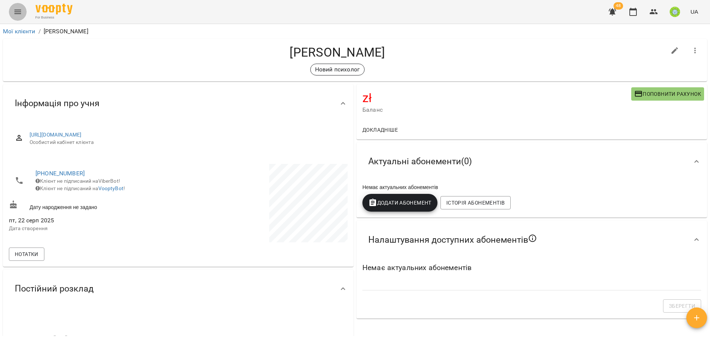
click at [18, 9] on icon "Menu" at bounding box center [17, 11] width 9 height 9
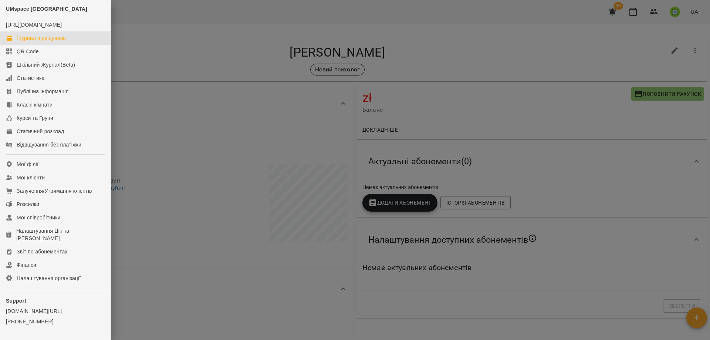
drag, startPoint x: 58, startPoint y: 46, endPoint x: 60, endPoint y: 42, distance: 5.0
click at [58, 42] on div "Журнал відвідувань" at bounding box center [41, 37] width 49 height 7
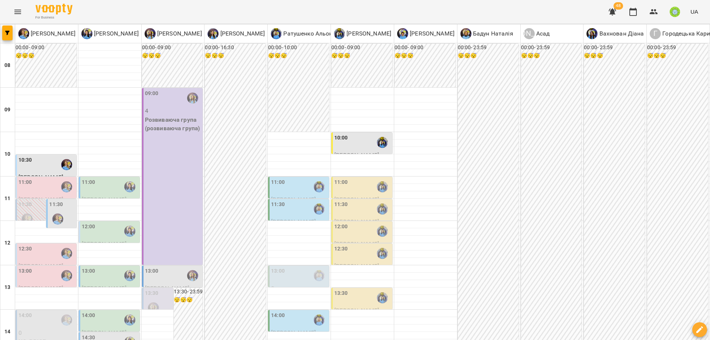
click at [108, 181] on div "11:00" at bounding box center [110, 186] width 57 height 17
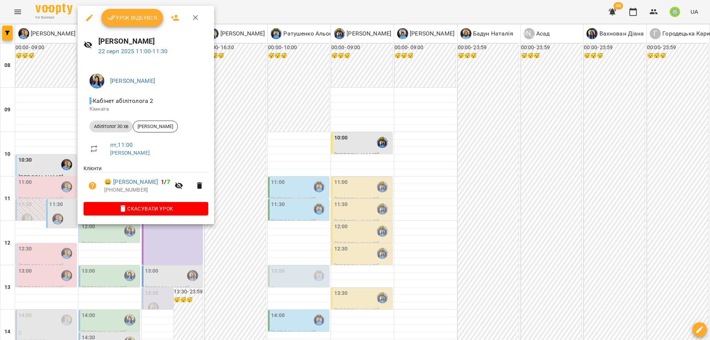
drag, startPoint x: 230, startPoint y: 160, endPoint x: 165, endPoint y: 227, distance: 93.4
click at [230, 160] on div at bounding box center [355, 170] width 710 height 340
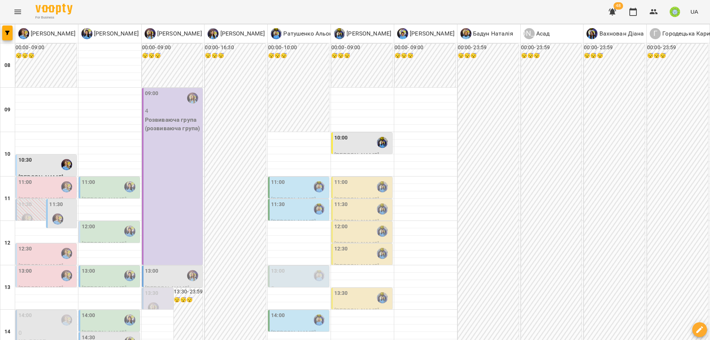
click at [95, 229] on div "12:00" at bounding box center [110, 231] width 57 height 17
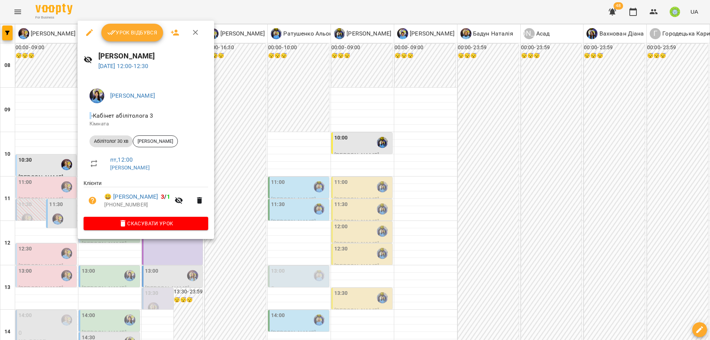
click at [258, 145] on div at bounding box center [355, 170] width 710 height 340
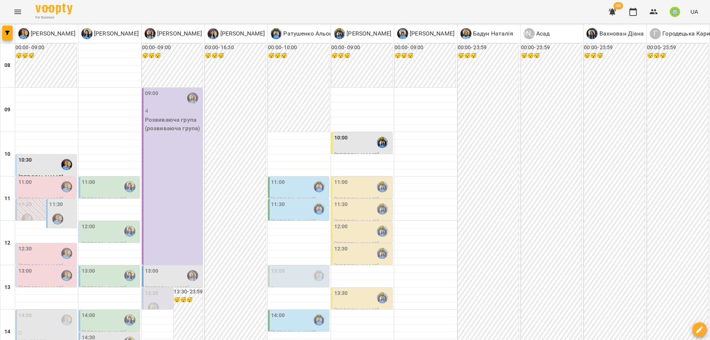
click at [346, 182] on div "11:00" at bounding box center [362, 186] width 57 height 17
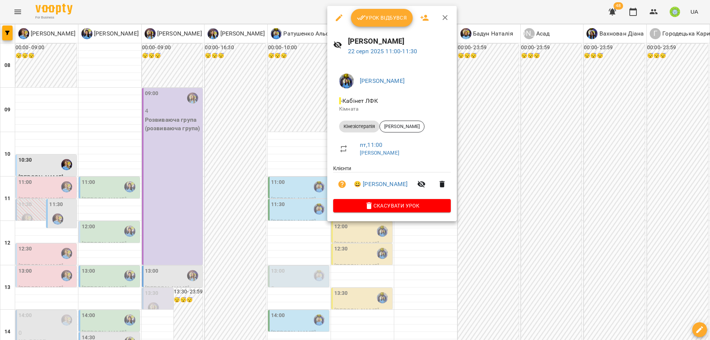
click at [552, 221] on div at bounding box center [355, 170] width 710 height 340
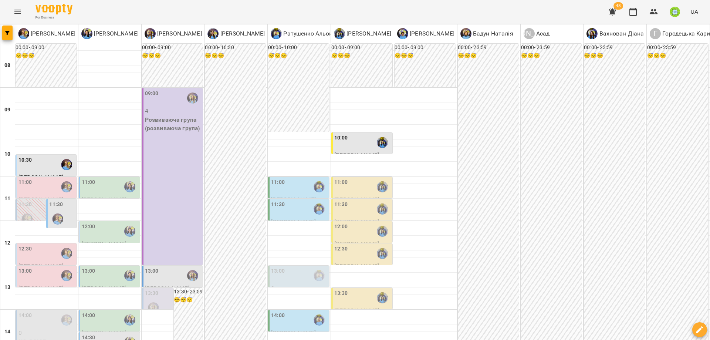
click at [341, 204] on label "11:30" at bounding box center [341, 204] width 14 height 8
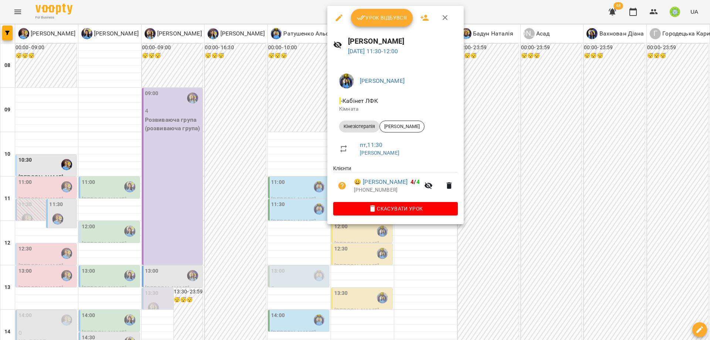
click at [513, 213] on div at bounding box center [355, 170] width 710 height 340
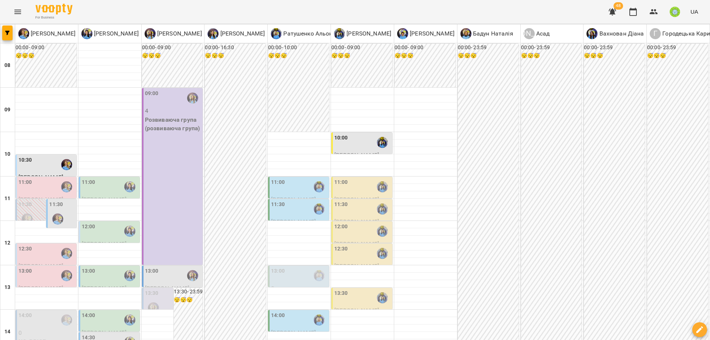
click at [37, 182] on div "11:00" at bounding box center [46, 186] width 57 height 17
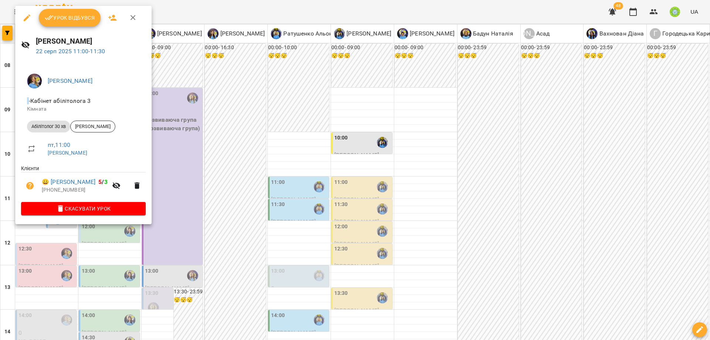
click at [244, 183] on div at bounding box center [355, 170] width 710 height 340
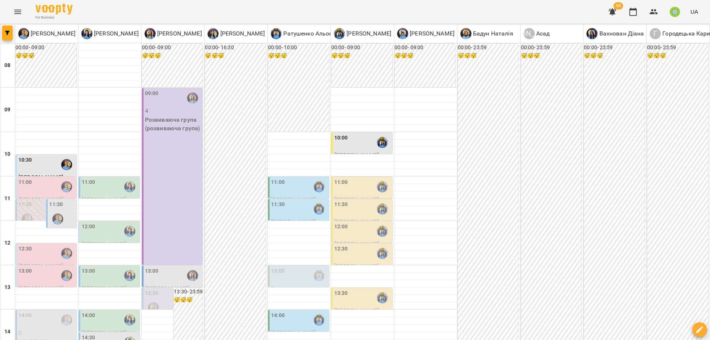
click at [359, 197] on span "[PERSON_NAME]" at bounding box center [356, 199] width 45 height 7
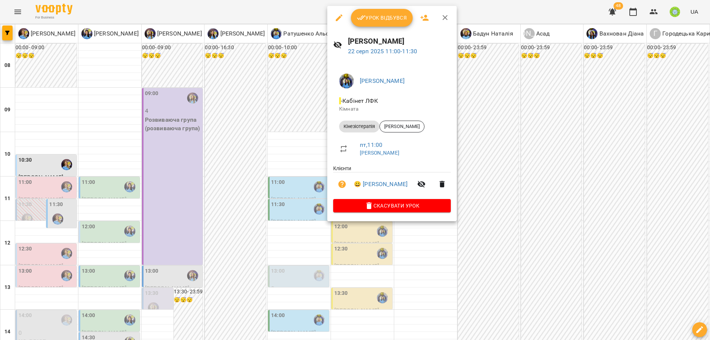
click at [480, 206] on div at bounding box center [355, 170] width 710 height 340
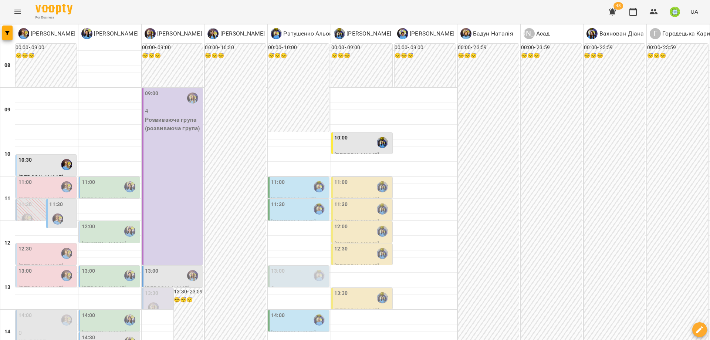
click at [349, 194] on div "11:00" at bounding box center [362, 186] width 57 height 17
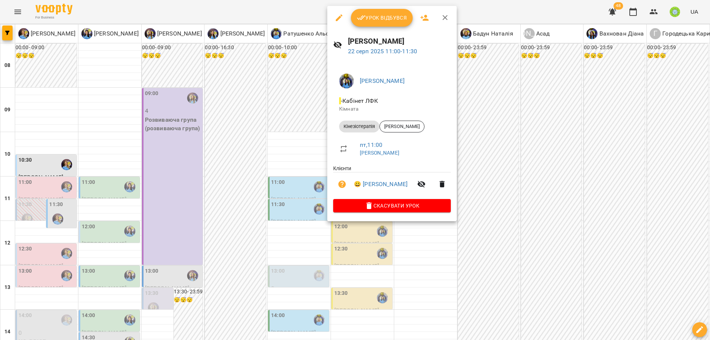
drag, startPoint x: 435, startPoint y: 237, endPoint x: 398, endPoint y: 237, distance: 37.4
click at [435, 237] on div at bounding box center [355, 170] width 710 height 340
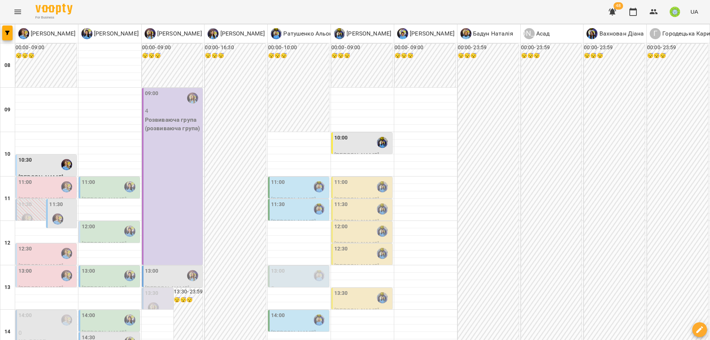
click at [324, 213] on div at bounding box center [319, 208] width 17 height 17
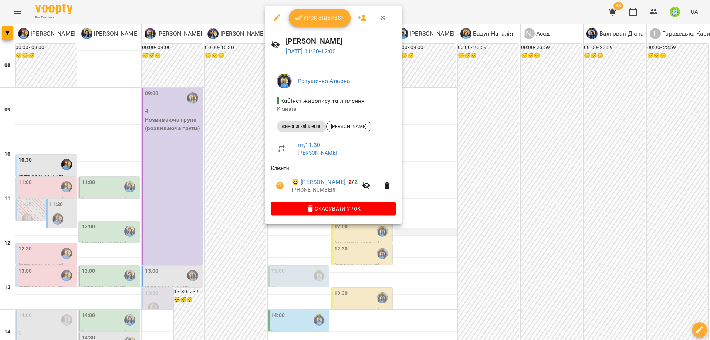
drag, startPoint x: 499, startPoint y: 241, endPoint x: 428, endPoint y: 230, distance: 71.4
click at [496, 240] on div at bounding box center [355, 170] width 710 height 340
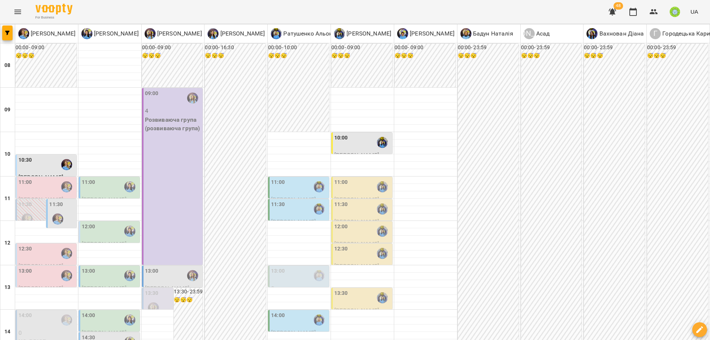
click at [344, 206] on div "11:30" at bounding box center [362, 208] width 57 height 17
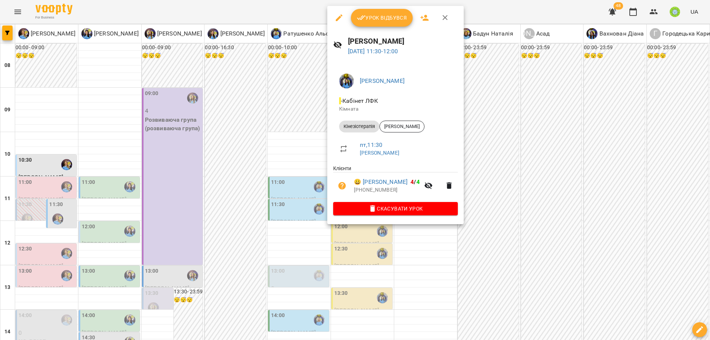
click at [475, 253] on div at bounding box center [355, 170] width 710 height 340
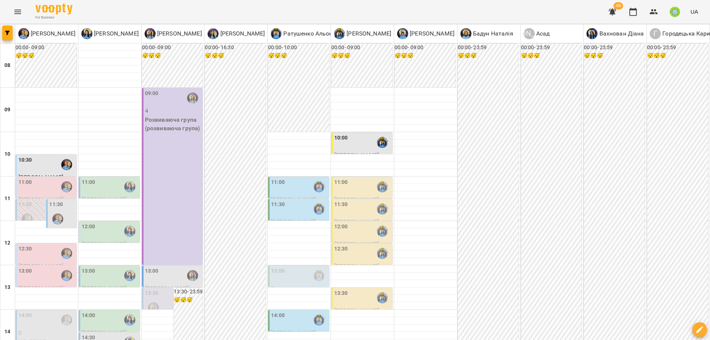
scroll to position [16, 0]
click at [37, 245] on div "12:30" at bounding box center [46, 253] width 57 height 17
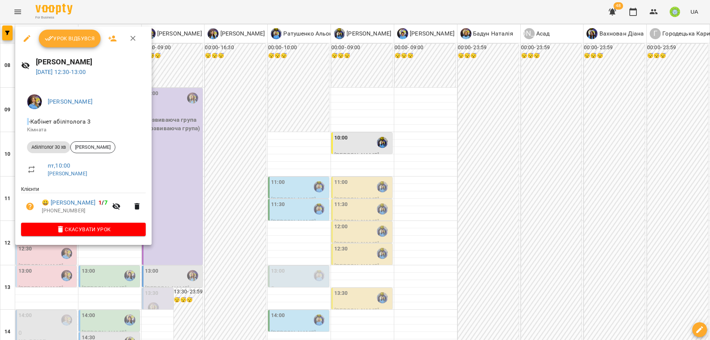
click at [234, 162] on div at bounding box center [355, 170] width 710 height 340
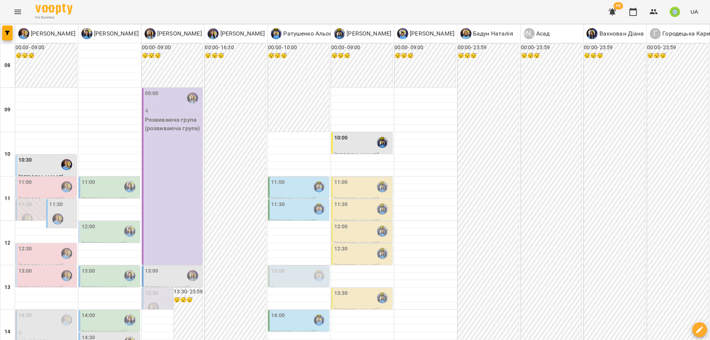
click at [52, 213] on img "Позднякова Анастасія" at bounding box center [57, 218] width 11 height 11
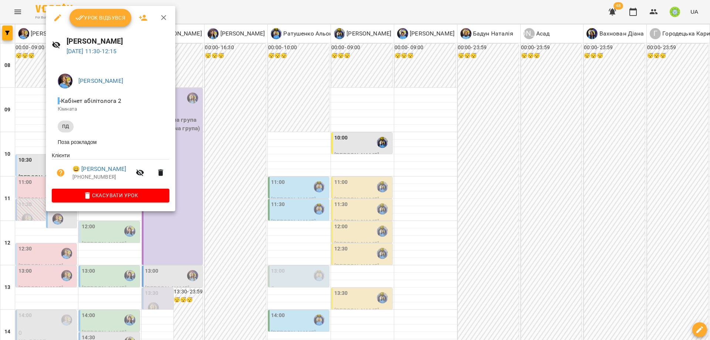
click at [217, 192] on div at bounding box center [355, 170] width 710 height 340
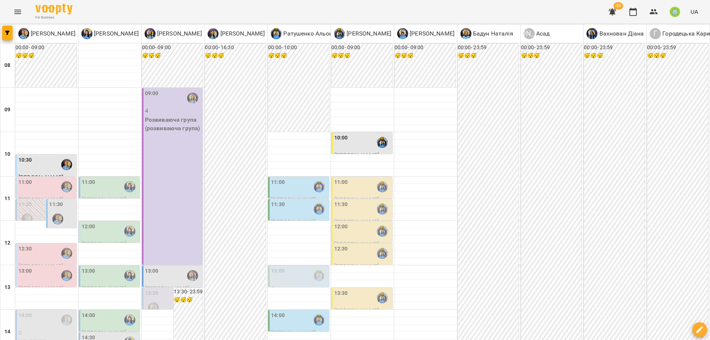
scroll to position [287, 0]
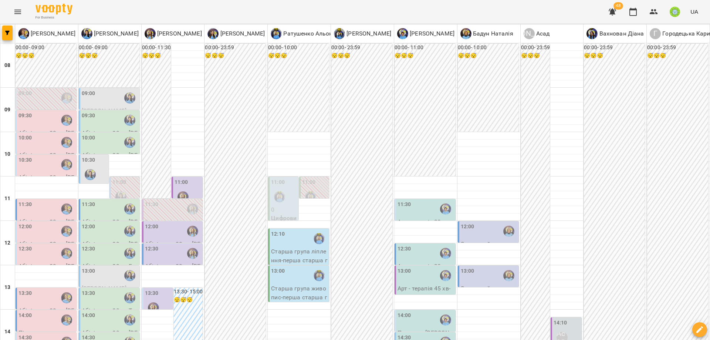
scroll to position [2, 0]
click at [110, 95] on div "09:00" at bounding box center [110, 97] width 57 height 17
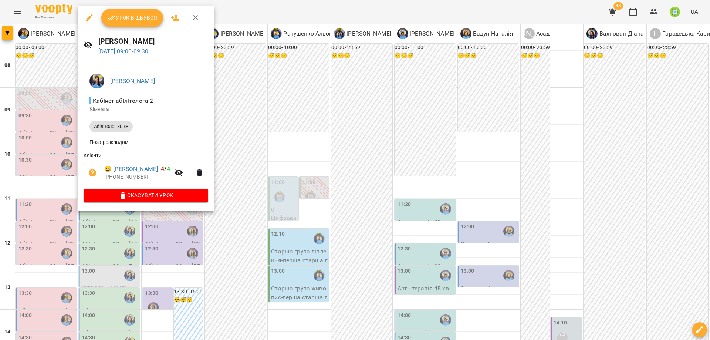
click at [291, 160] on div at bounding box center [355, 170] width 710 height 340
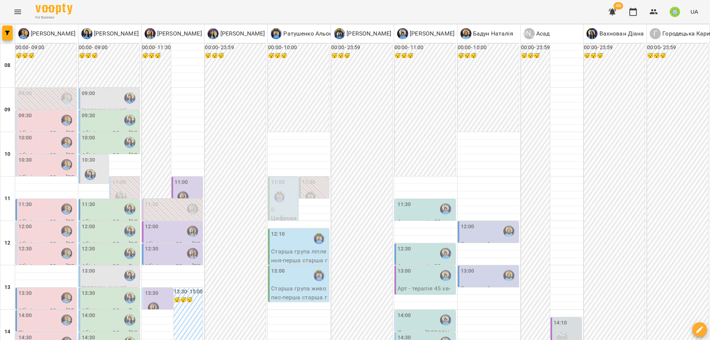
scroll to position [107, 0]
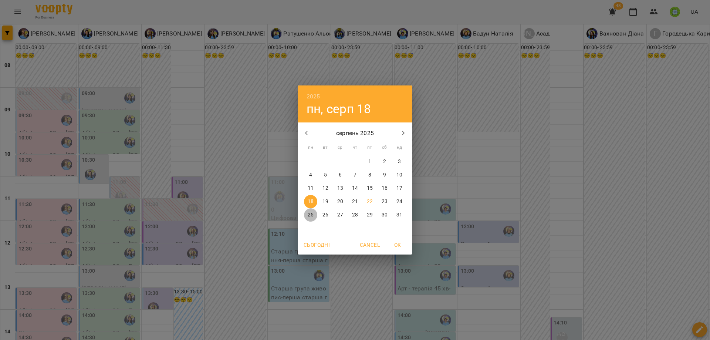
click at [311, 217] on p "25" at bounding box center [311, 214] width 6 height 7
type input "**********"
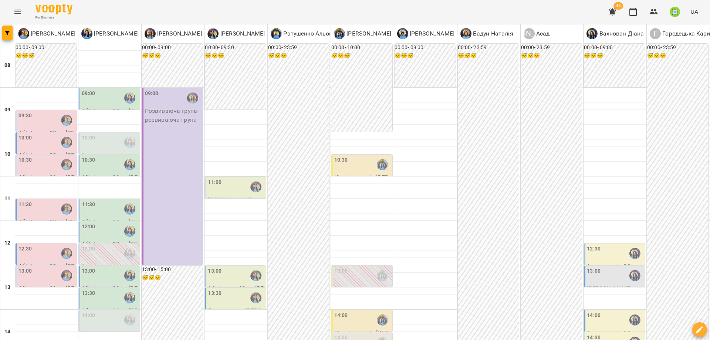
click at [34, 169] on div "10:30" at bounding box center [46, 164] width 57 height 17
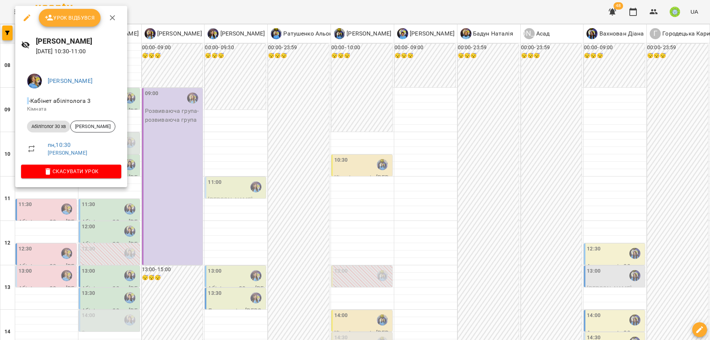
click at [196, 186] on div at bounding box center [355, 170] width 710 height 340
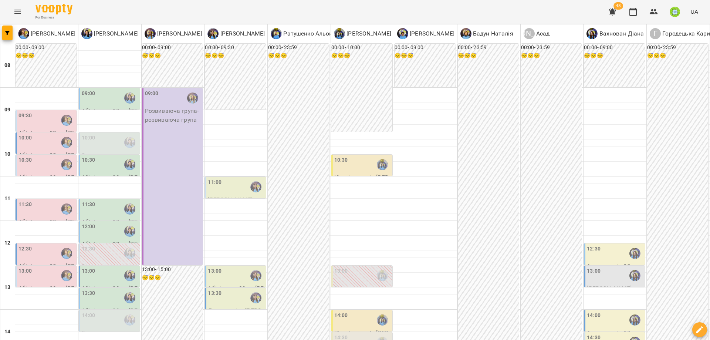
click at [37, 145] on div "10:00" at bounding box center [46, 142] width 57 height 17
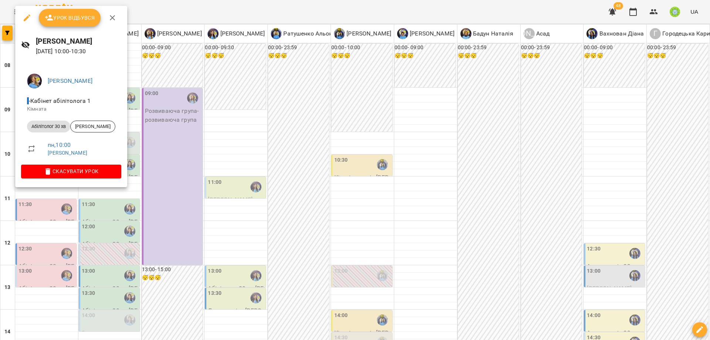
click at [210, 210] on div at bounding box center [355, 170] width 710 height 340
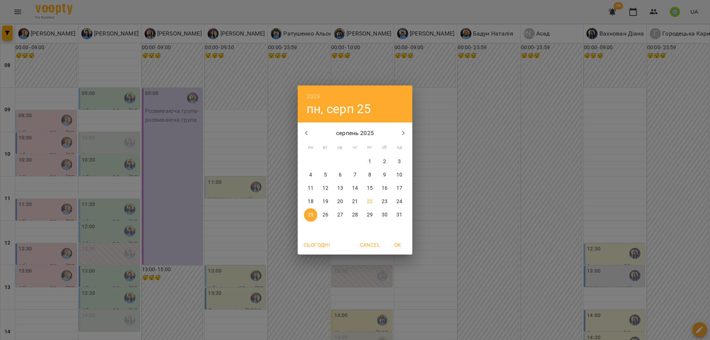
click at [402, 134] on icon "button" at bounding box center [403, 133] width 9 height 9
drag, startPoint x: 326, startPoint y: 159, endPoint x: 335, endPoint y: 159, distance: 9.6
click at [335, 159] on div "1 2 3 4 5 6 7" at bounding box center [355, 161] width 115 height 13
click at [325, 162] on p "2" at bounding box center [325, 161] width 3 height 7
type input "**********"
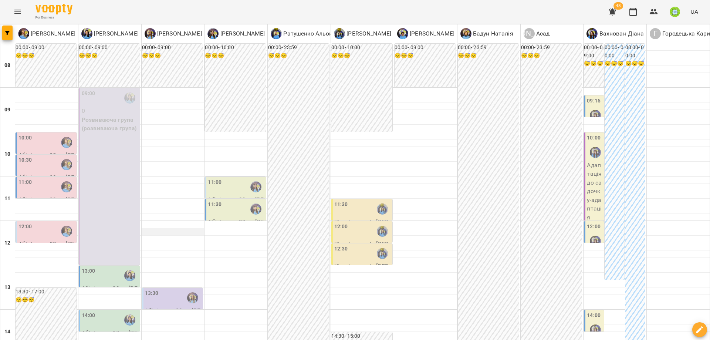
scroll to position [62, 0]
click at [227, 200] on div "11:30" at bounding box center [236, 208] width 57 height 17
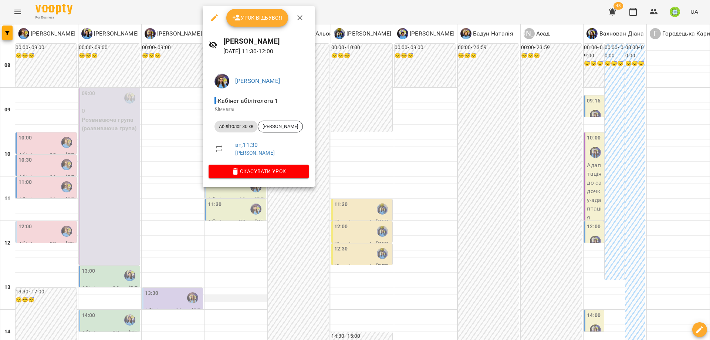
drag, startPoint x: 255, startPoint y: 259, endPoint x: 232, endPoint y: 234, distance: 33.8
click at [254, 258] on div at bounding box center [355, 170] width 710 height 340
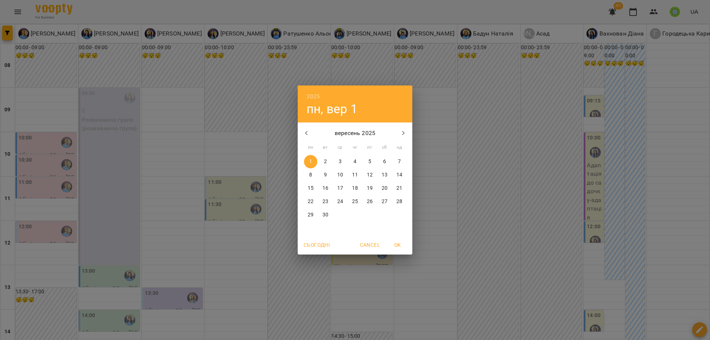
click at [305, 134] on icon "button" at bounding box center [306, 133] width 9 height 9
click at [385, 197] on button "23" at bounding box center [384, 201] width 13 height 13
type input "**********"
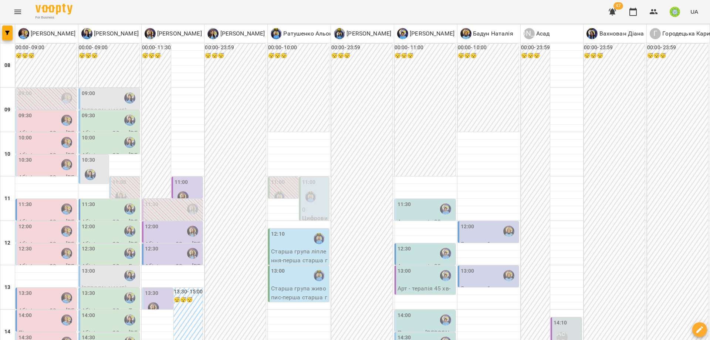
click at [415, 253] on div "12:30" at bounding box center [426, 253] width 57 height 17
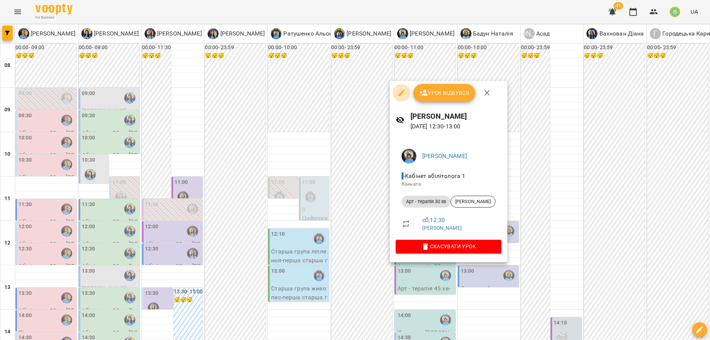
click at [402, 89] on icon "button" at bounding box center [401, 92] width 9 height 9
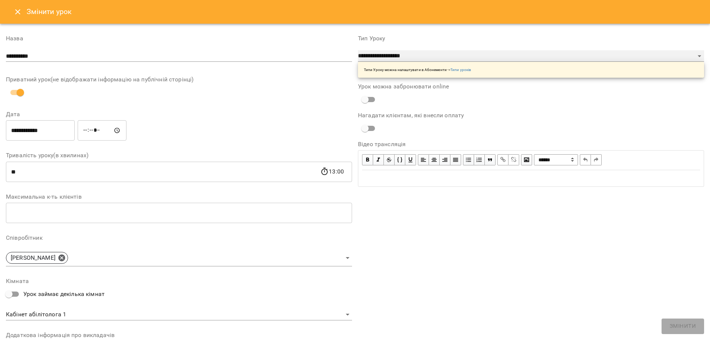
click at [382, 53] on select "**********" at bounding box center [531, 56] width 346 height 12
select select "**********"
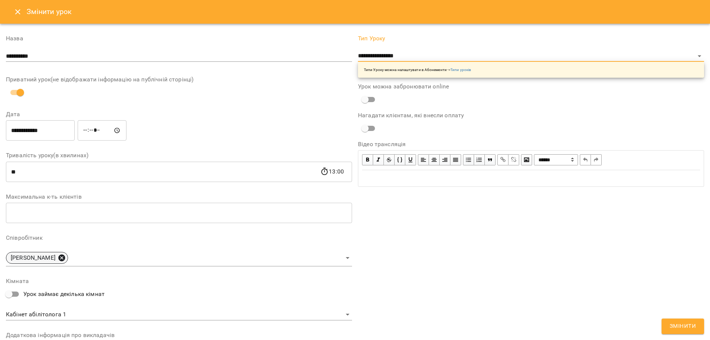
click at [58, 260] on icon at bounding box center [61, 257] width 7 height 7
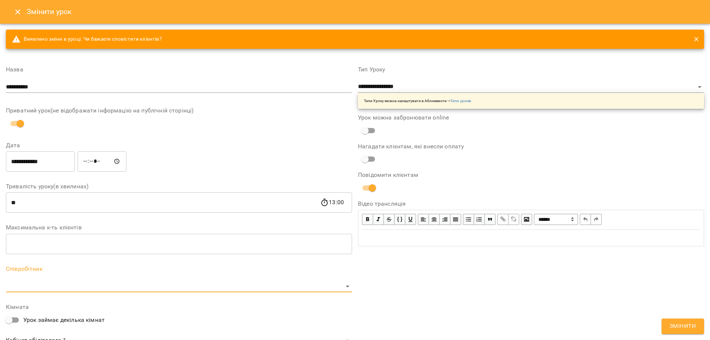
click at [49, 258] on div "**********" at bounding box center [179, 256] width 346 height 390
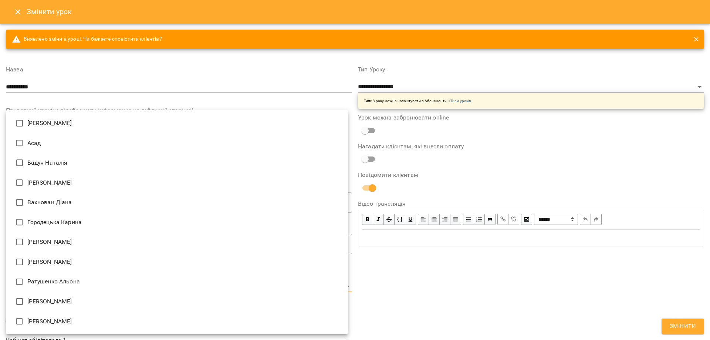
click at [39, 291] on body "For Business 47 UA Журнал відвідувань / Чирва Юлія сб, 23 серп 2025 12:30 / Уро…" at bounding box center [355, 159] width 710 height 318
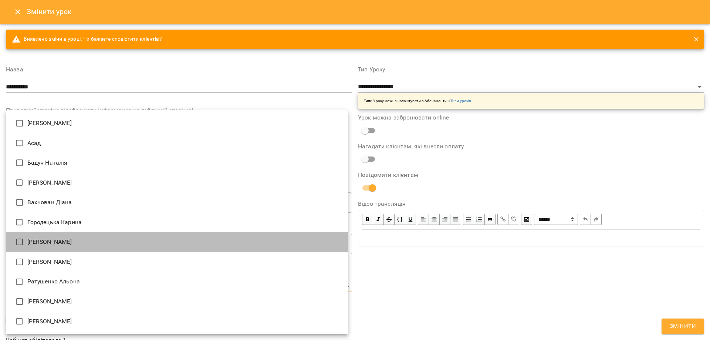
click at [33, 240] on li "[PERSON_NAME]" at bounding box center [177, 242] width 342 height 20
type input "**********"
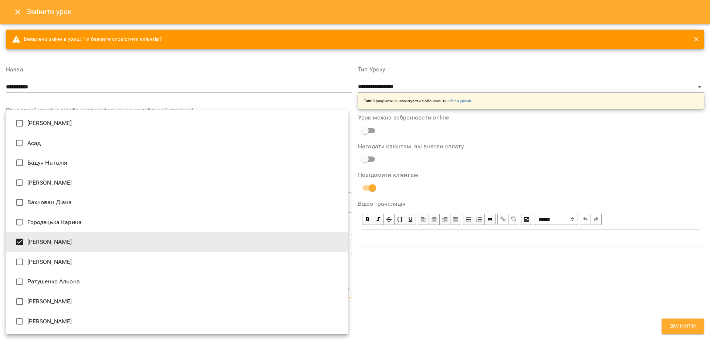
click at [137, 64] on div at bounding box center [355, 170] width 710 height 340
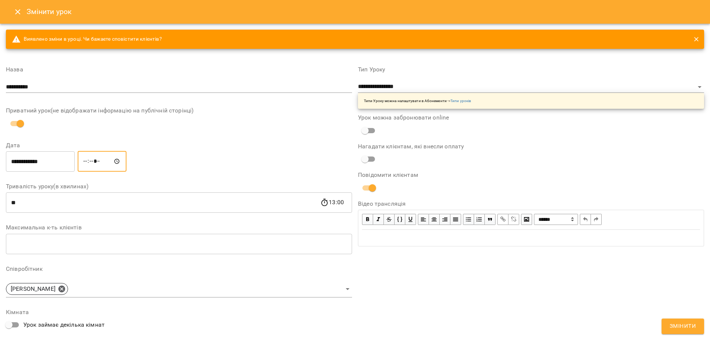
click at [88, 162] on input "*****" at bounding box center [102, 161] width 49 height 21
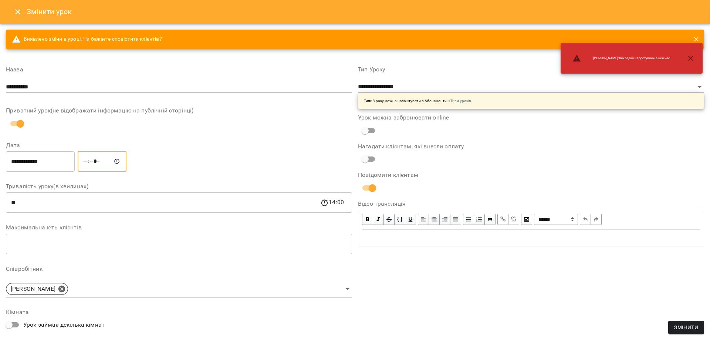
type input "*****"
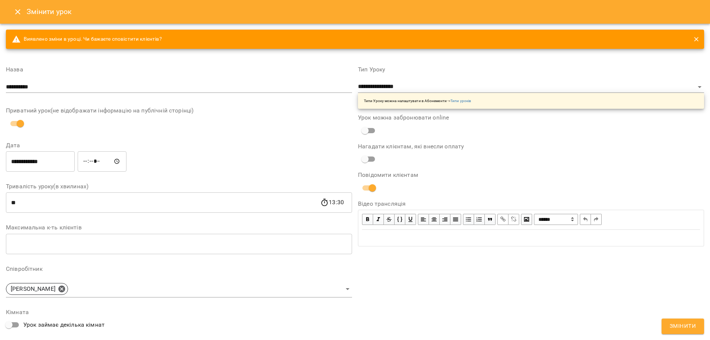
click at [548, 308] on div "**********" at bounding box center [531, 258] width 352 height 401
click at [689, 325] on span "Змінити" at bounding box center [683, 326] width 26 height 10
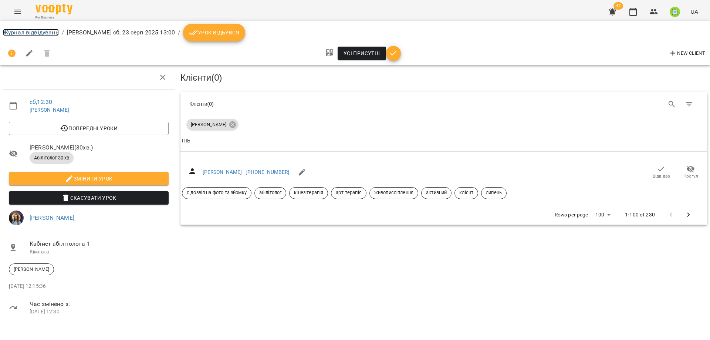
click at [32, 30] on link "Журнал відвідувань" at bounding box center [31, 32] width 56 height 7
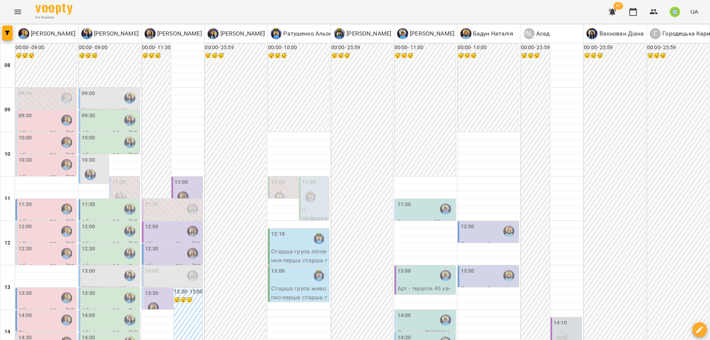
scroll to position [44, 0]
click at [467, 267] on div "13:00" at bounding box center [468, 275] width 14 height 17
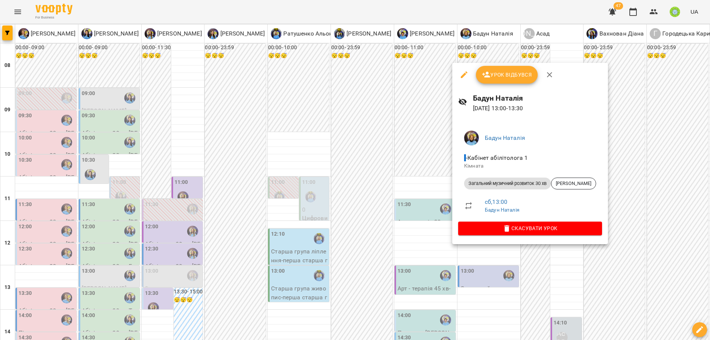
drag, startPoint x: 240, startPoint y: 248, endPoint x: 245, endPoint y: 250, distance: 5.3
click at [241, 248] on div at bounding box center [355, 170] width 710 height 340
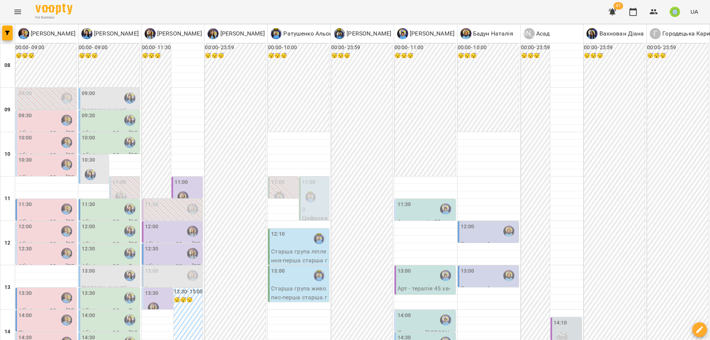
click at [30, 223] on div "12:00" at bounding box center [25, 231] width 14 height 17
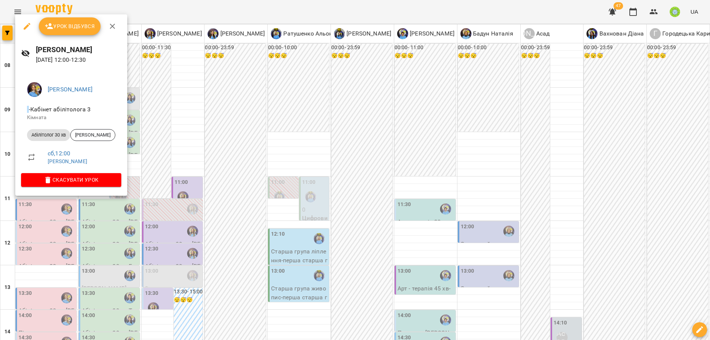
click at [161, 237] on div at bounding box center [355, 170] width 710 height 340
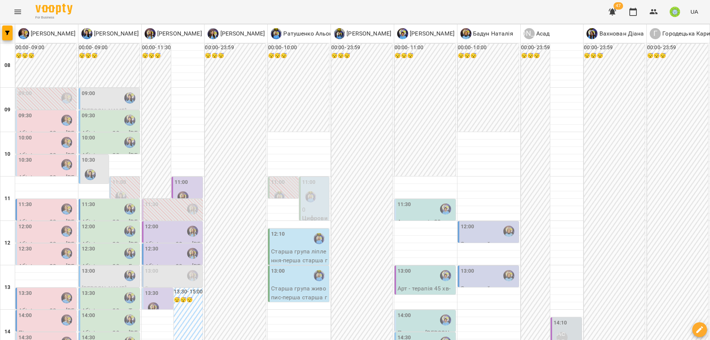
click at [481, 267] on div "13:00" at bounding box center [489, 275] width 57 height 17
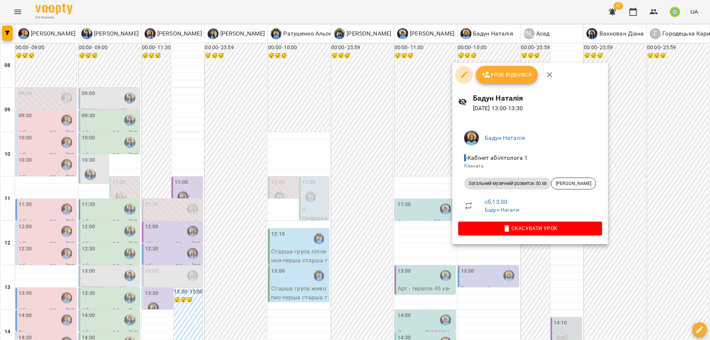
click at [465, 77] on icon "button" at bounding box center [464, 74] width 9 height 9
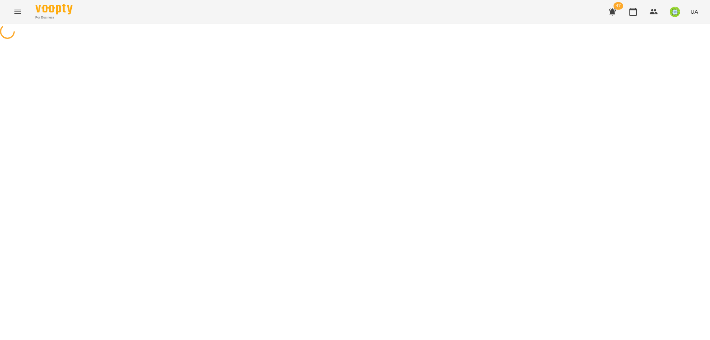
select select "**********"
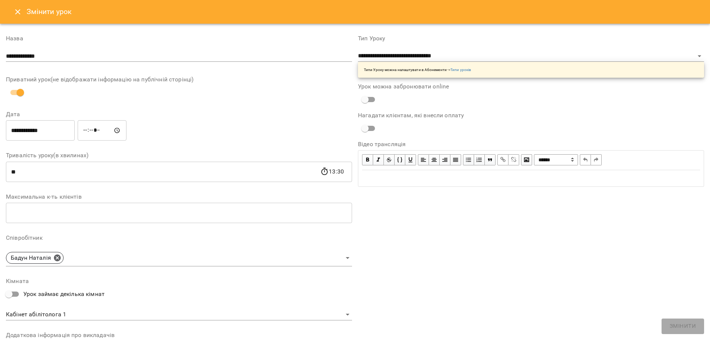
click at [87, 131] on input "*****" at bounding box center [102, 130] width 49 height 21
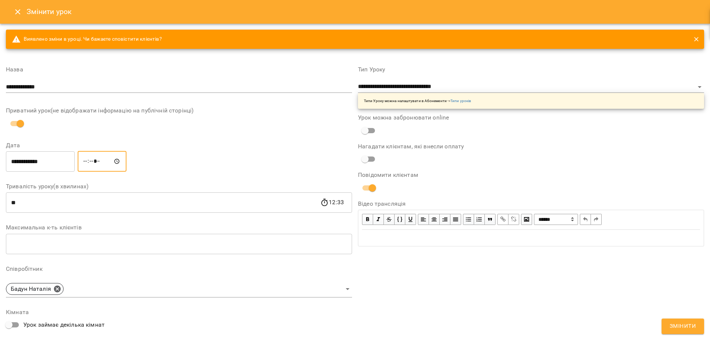
type input "*****"
click at [698, 328] on button "Змінити" at bounding box center [683, 326] width 43 height 16
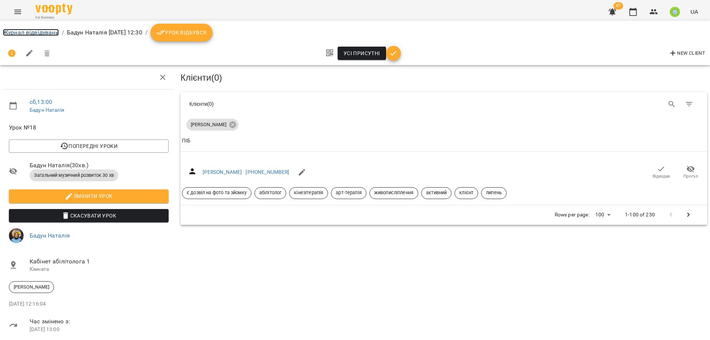
click at [36, 32] on link "Журнал відвідувань" at bounding box center [31, 32] width 56 height 7
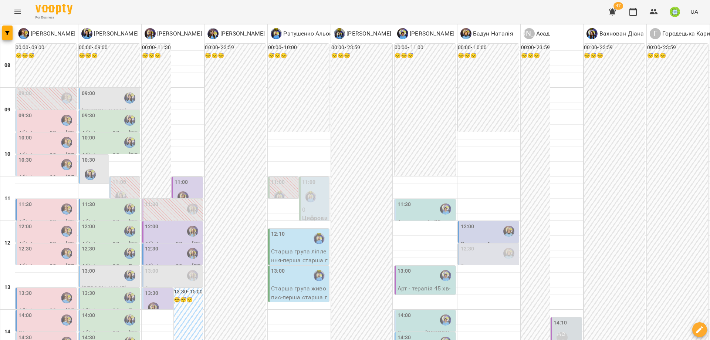
scroll to position [44, 0]
click at [420, 267] on div "13:00" at bounding box center [426, 275] width 57 height 17
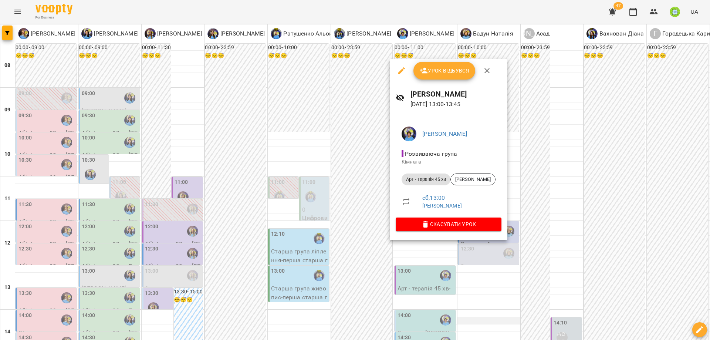
click at [464, 273] on div at bounding box center [355, 170] width 710 height 340
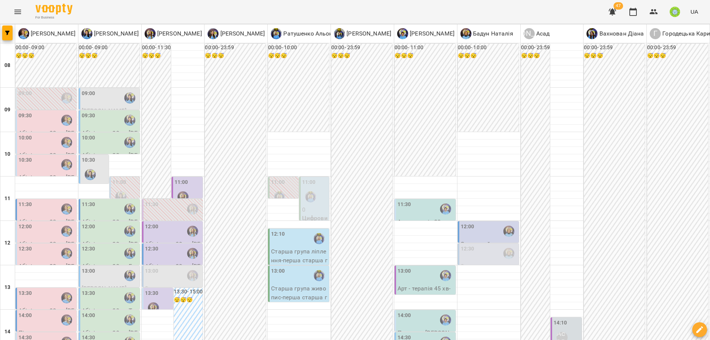
scroll to position [176, 0]
click at [407, 267] on div "13:00" at bounding box center [426, 275] width 57 height 17
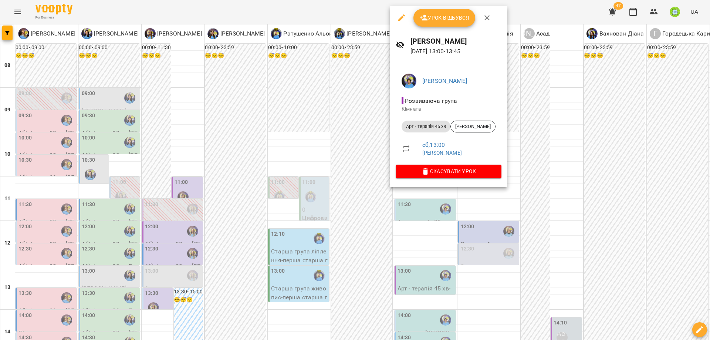
drag, startPoint x: 518, startPoint y: 216, endPoint x: 508, endPoint y: 208, distance: 13.2
click at [518, 216] on div at bounding box center [355, 170] width 710 height 340
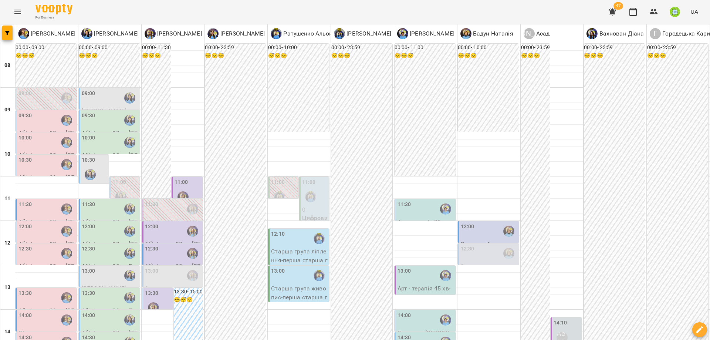
click at [412, 311] on div "14:00" at bounding box center [426, 319] width 57 height 17
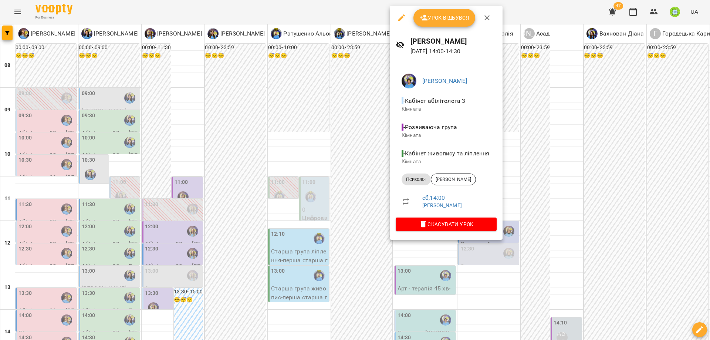
click at [536, 230] on div at bounding box center [355, 170] width 710 height 340
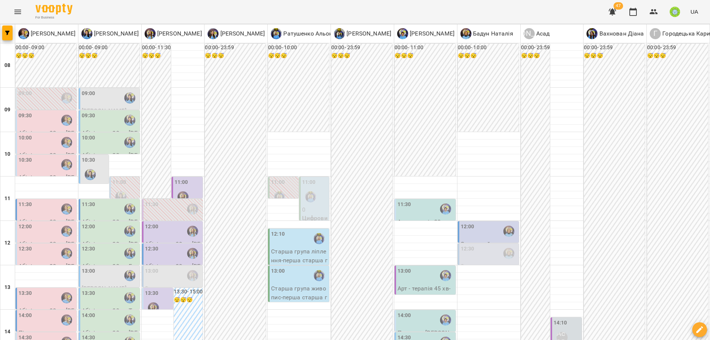
scroll to position [86, 0]
click at [414, 200] on div "11:30" at bounding box center [426, 208] width 57 height 17
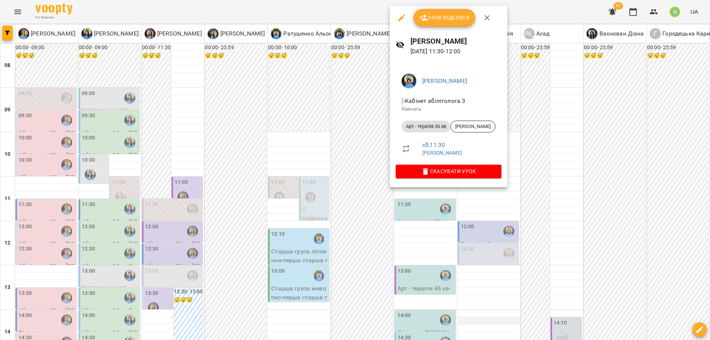
click at [488, 233] on div at bounding box center [355, 170] width 710 height 340
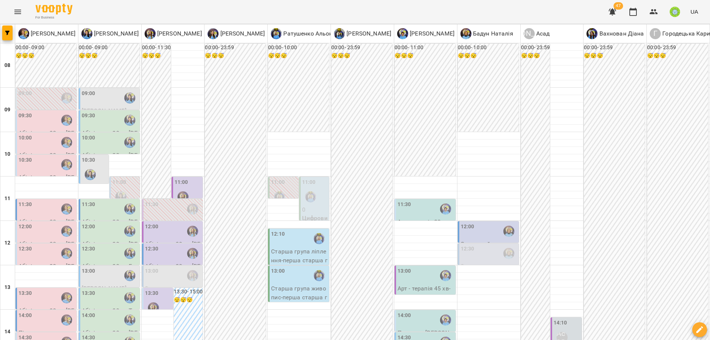
drag, startPoint x: 423, startPoint y: 306, endPoint x: 229, endPoint y: 222, distance: 211.9
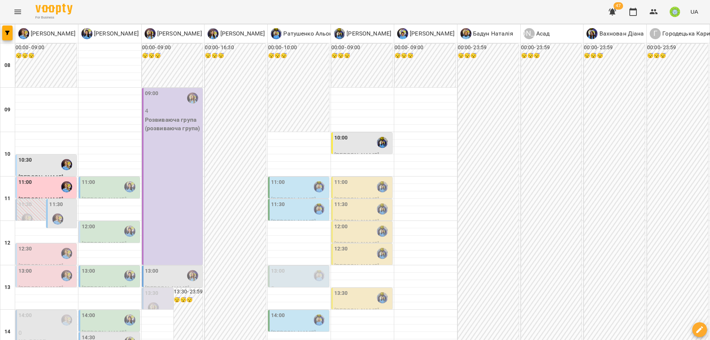
scroll to position [171, 0]
click at [95, 311] on div "14:00" at bounding box center [110, 319] width 57 height 17
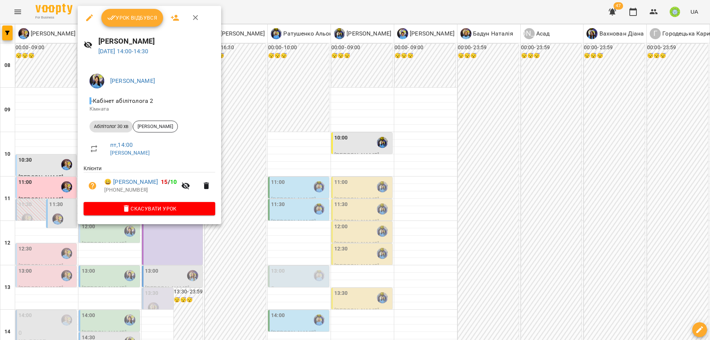
click at [254, 219] on div at bounding box center [355, 170] width 710 height 340
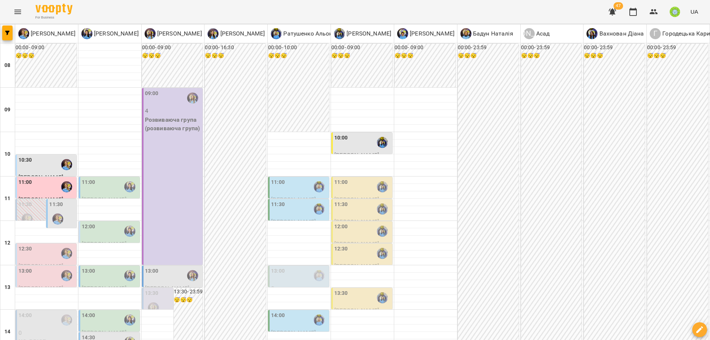
scroll to position [329, 0]
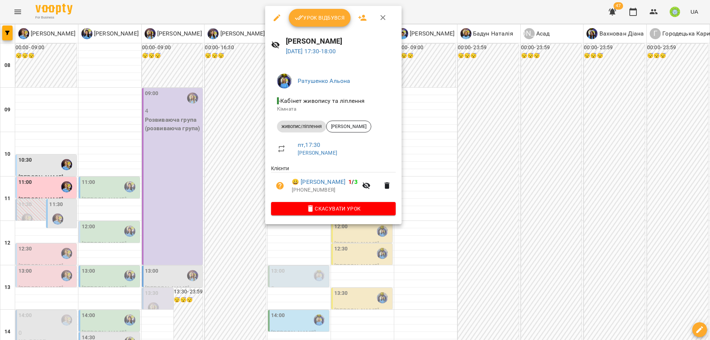
drag, startPoint x: 367, startPoint y: 278, endPoint x: 271, endPoint y: 212, distance: 115.9
click at [363, 273] on div at bounding box center [355, 170] width 710 height 340
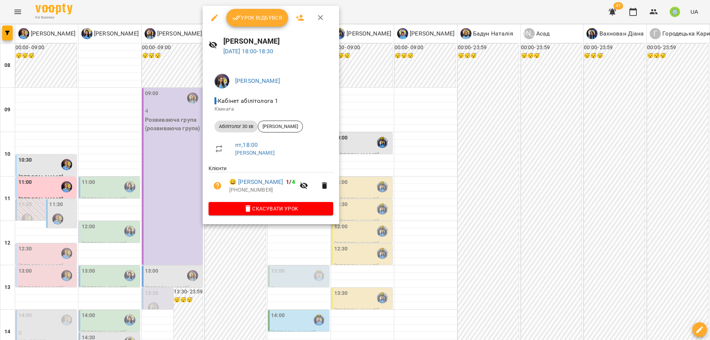
drag, startPoint x: 325, startPoint y: 254, endPoint x: 301, endPoint y: 210, distance: 50.6
click at [325, 254] on div at bounding box center [355, 170] width 710 height 340
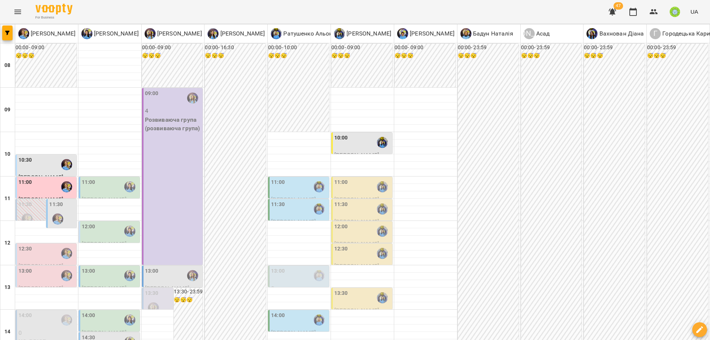
scroll to position [233, 0]
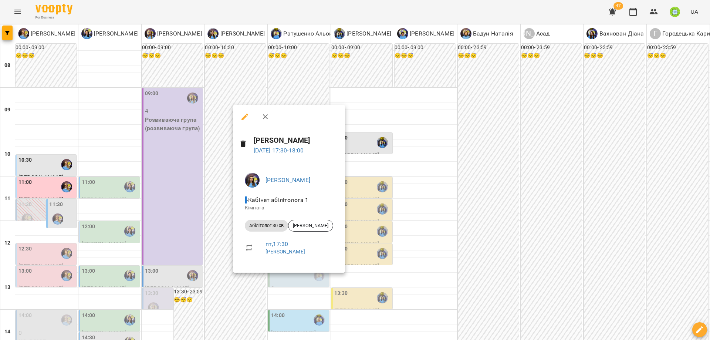
drag, startPoint x: 418, startPoint y: 259, endPoint x: 279, endPoint y: 252, distance: 138.8
click at [415, 259] on div at bounding box center [355, 170] width 710 height 340
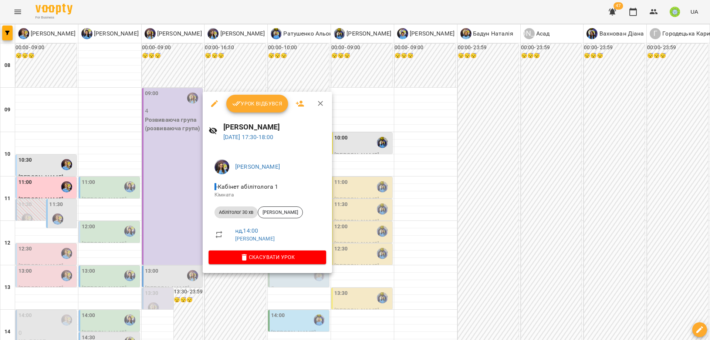
click at [390, 277] on div at bounding box center [355, 170] width 710 height 340
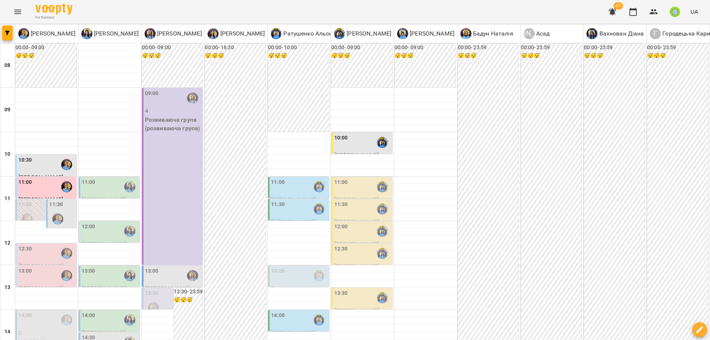
scroll to position [256, 0]
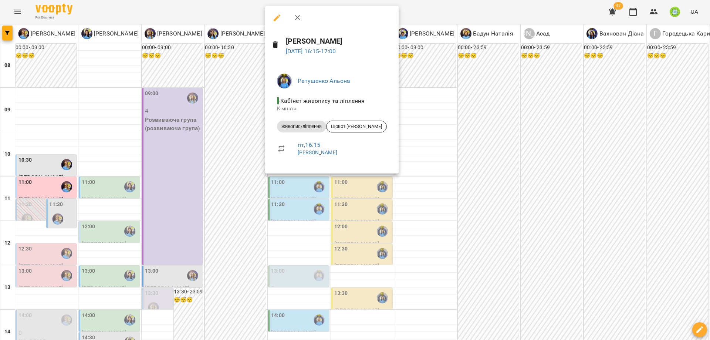
click at [510, 202] on div at bounding box center [355, 170] width 710 height 340
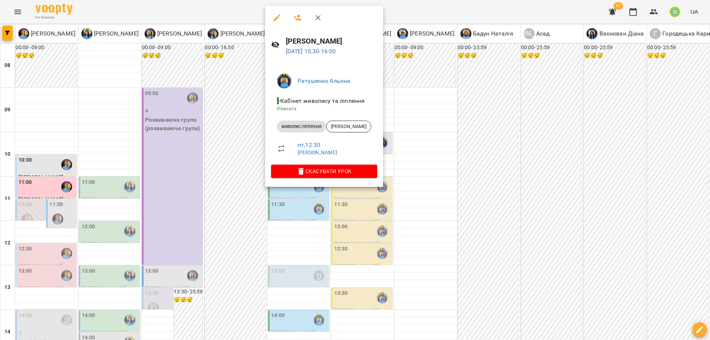
click at [470, 205] on div at bounding box center [355, 170] width 710 height 340
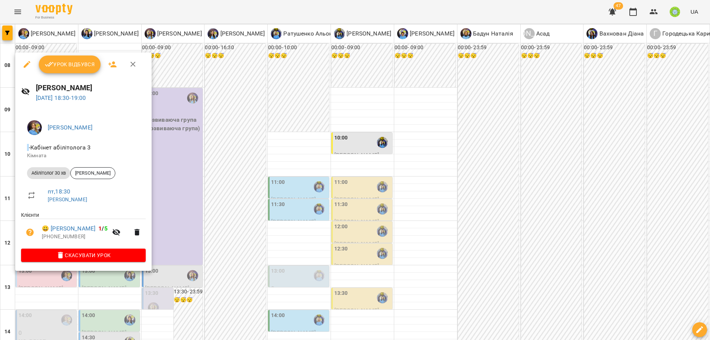
click at [276, 223] on div at bounding box center [355, 170] width 710 height 340
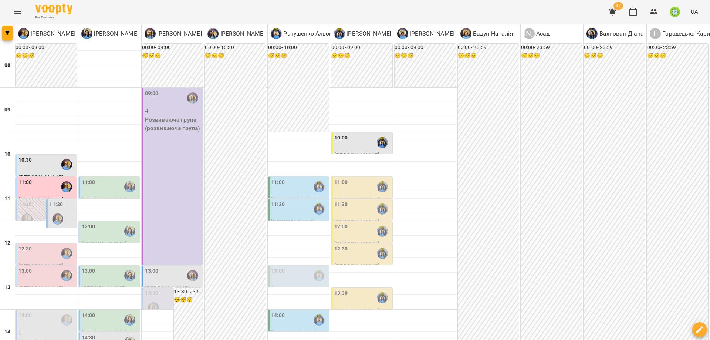
scroll to position [64, 0]
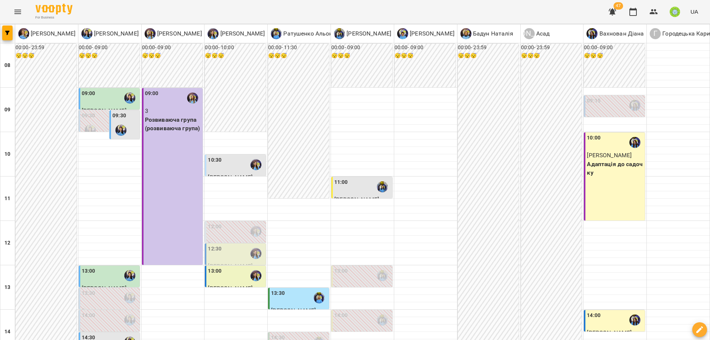
click at [119, 122] on div at bounding box center [120, 130] width 17 height 17
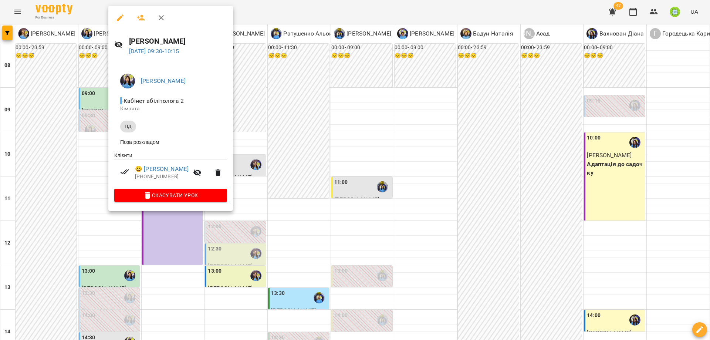
click at [339, 232] on div at bounding box center [355, 170] width 710 height 340
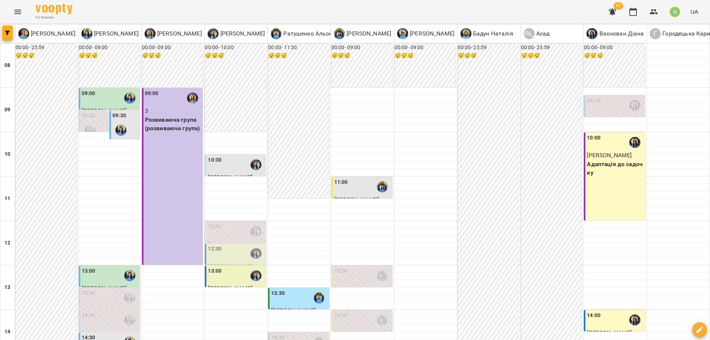
scroll to position [217, 0]
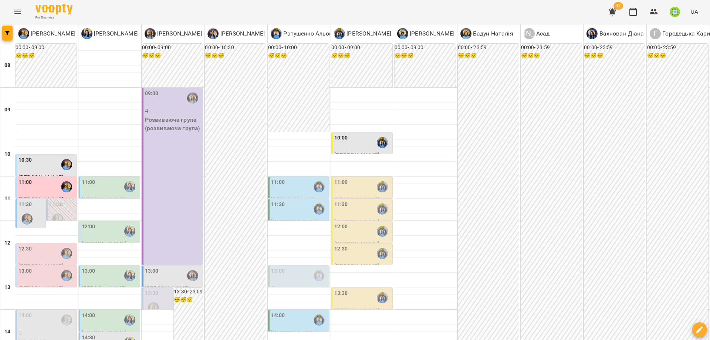
scroll to position [280, 0]
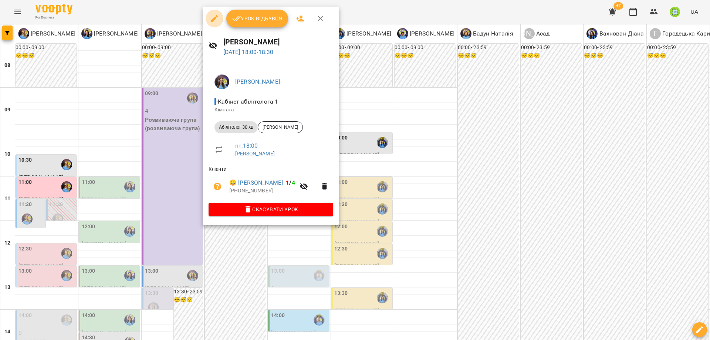
click at [216, 18] on icon "button" at bounding box center [214, 18] width 7 height 7
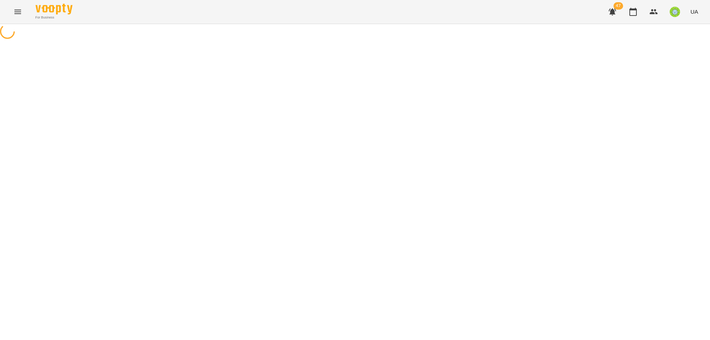
select select "**********"
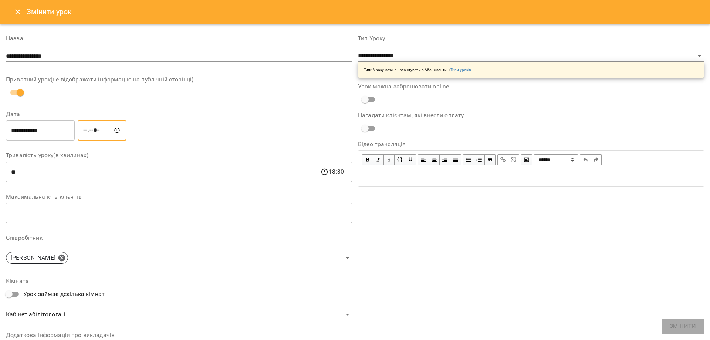
click at [91, 128] on input "*****" at bounding box center [102, 130] width 49 height 21
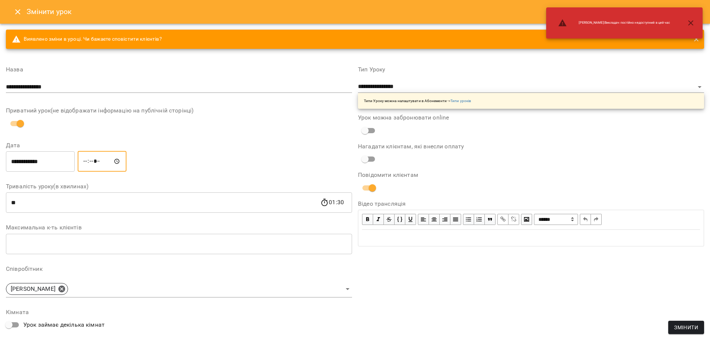
type input "*****"
click at [675, 331] on span "Змінити" at bounding box center [686, 327] width 24 height 9
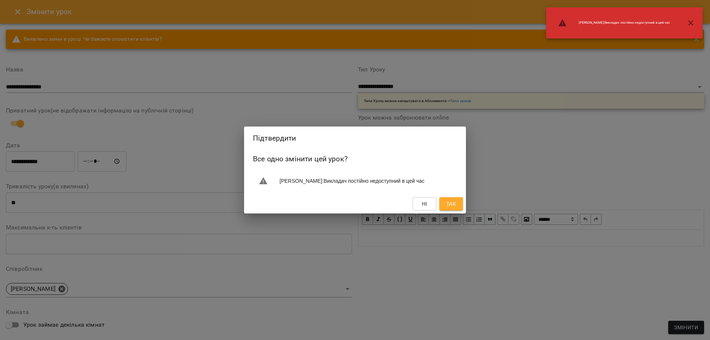
click at [449, 201] on div "Підтвердити Все одно змінити цей урок? Ігнатенко Оксана : Викладач постійно нед…" at bounding box center [355, 169] width 222 height 87
click at [450, 203] on span "Так" at bounding box center [451, 203] width 10 height 9
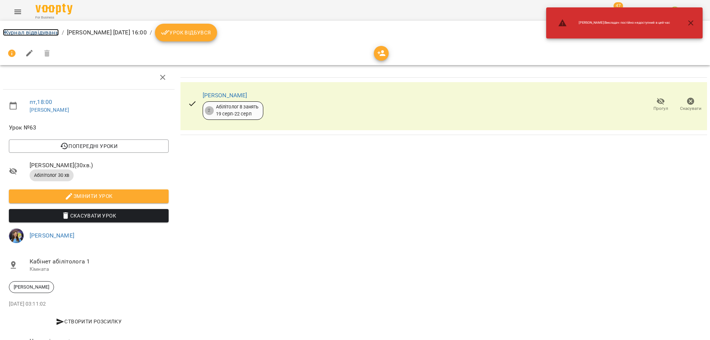
click at [36, 31] on link "Журнал відвідувань" at bounding box center [31, 32] width 56 height 7
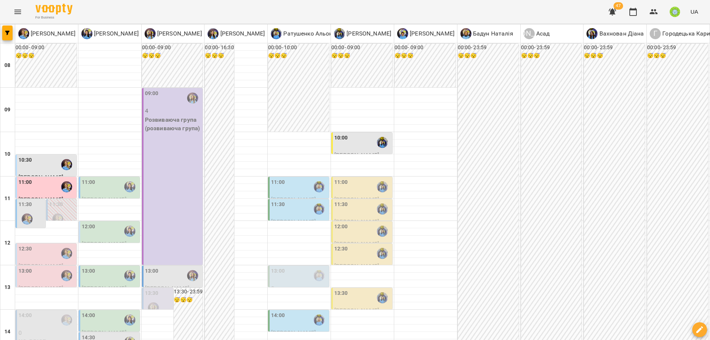
scroll to position [301, 0]
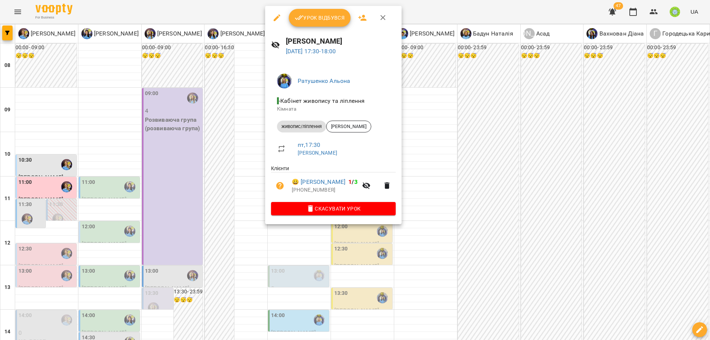
click at [279, 13] on button "button" at bounding box center [277, 18] width 18 height 18
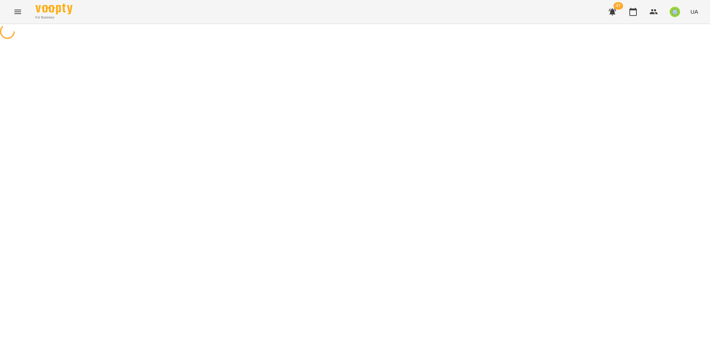
select select "**********"
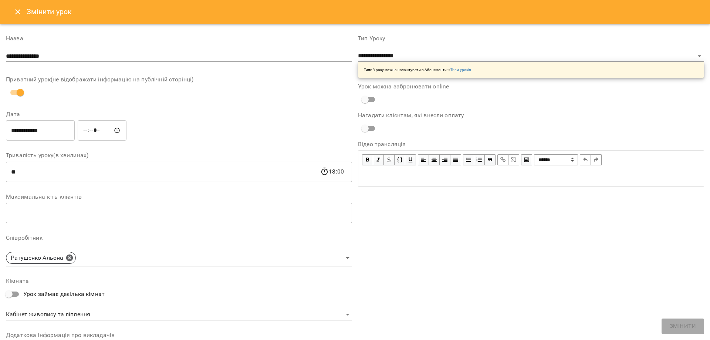
click at [87, 131] on input "*****" at bounding box center [102, 130] width 49 height 21
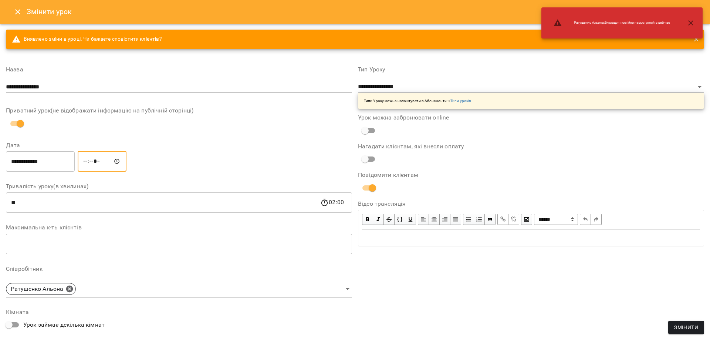
type input "*****"
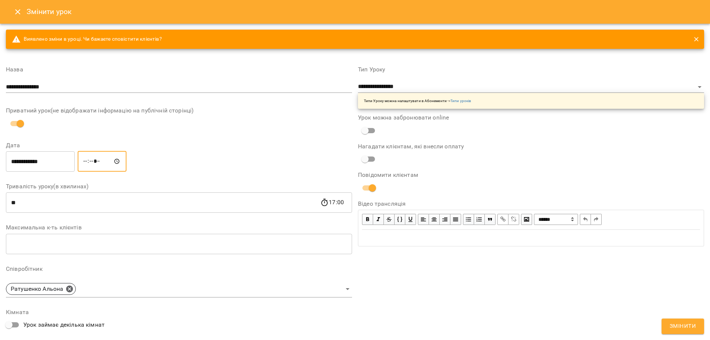
click at [685, 327] on span "Змінити" at bounding box center [683, 326] width 26 height 10
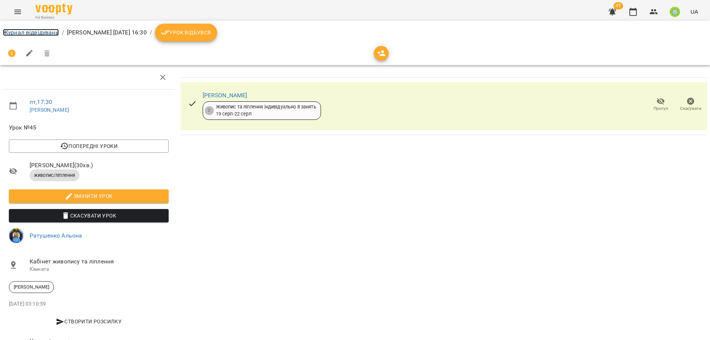
click at [21, 32] on link "Журнал відвідувань" at bounding box center [31, 32] width 56 height 7
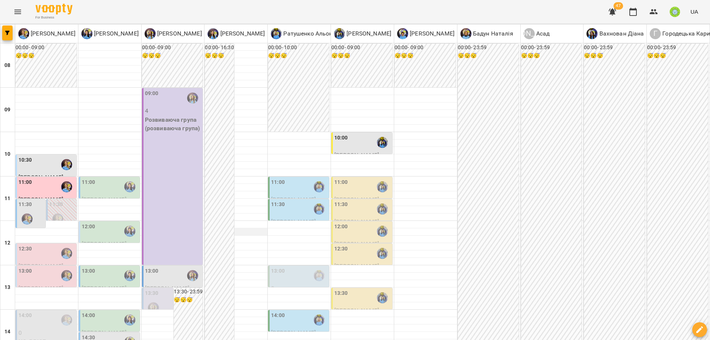
scroll to position [304, 0]
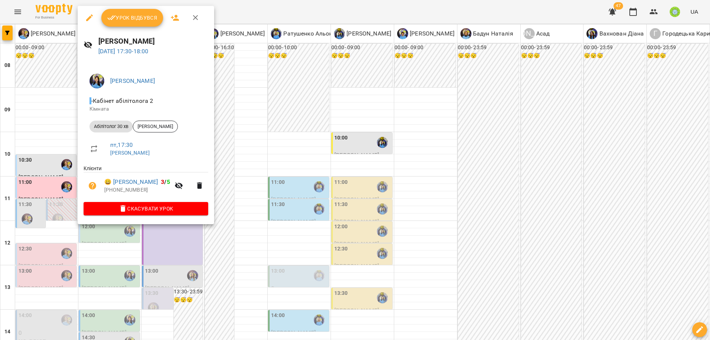
click at [286, 189] on div at bounding box center [355, 170] width 710 height 340
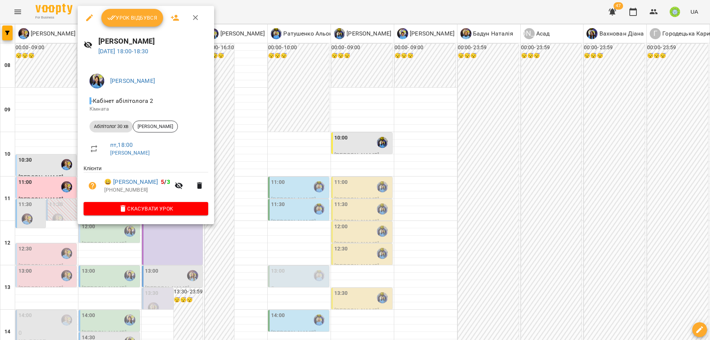
click at [294, 197] on div at bounding box center [355, 170] width 710 height 340
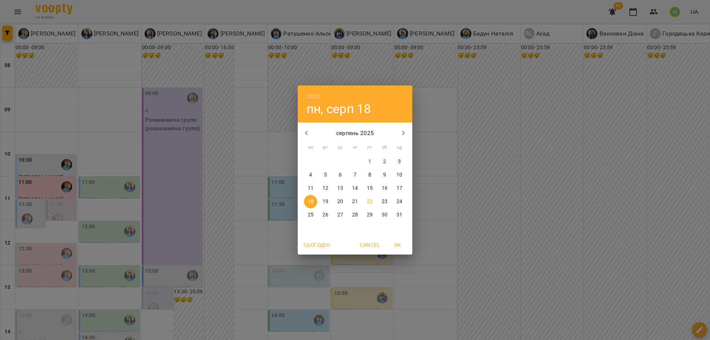
click at [382, 214] on p "30" at bounding box center [385, 214] width 6 height 7
type input "**********"
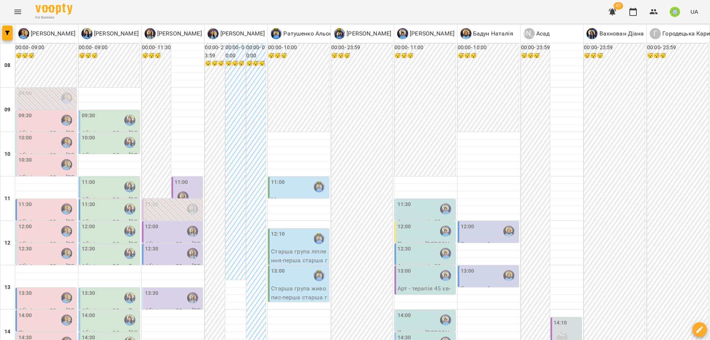
scroll to position [27, 0]
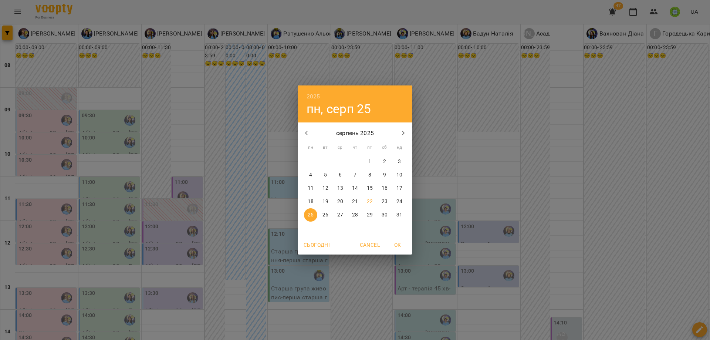
drag, startPoint x: 359, startPoint y: 201, endPoint x: 361, endPoint y: 205, distance: 4.0
click at [359, 202] on span "21" at bounding box center [354, 201] width 13 height 7
type input "**********"
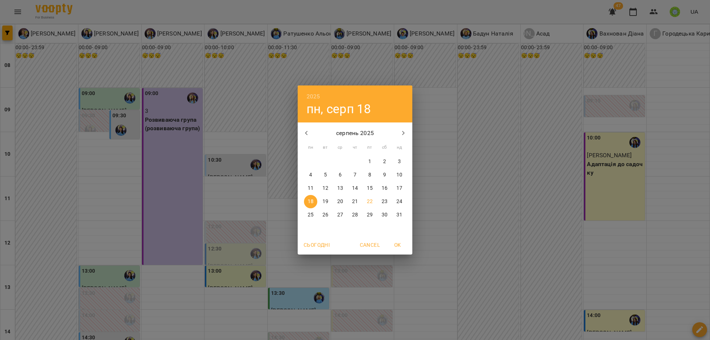
click at [368, 201] on p "22" at bounding box center [370, 201] width 6 height 7
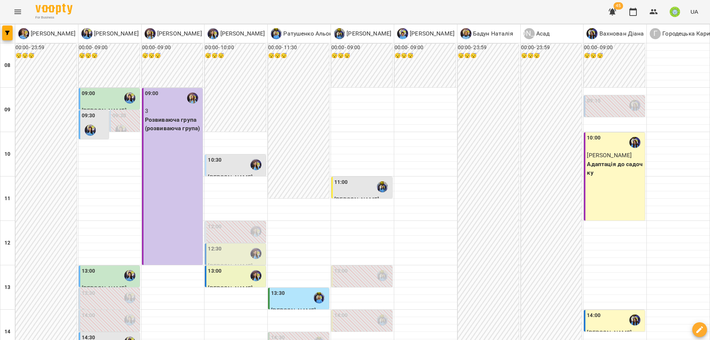
scroll to position [57, 0]
click at [163, 135] on div "09:00 3 Розвиваюча група (розвиваюча група)" at bounding box center [172, 176] width 61 height 177
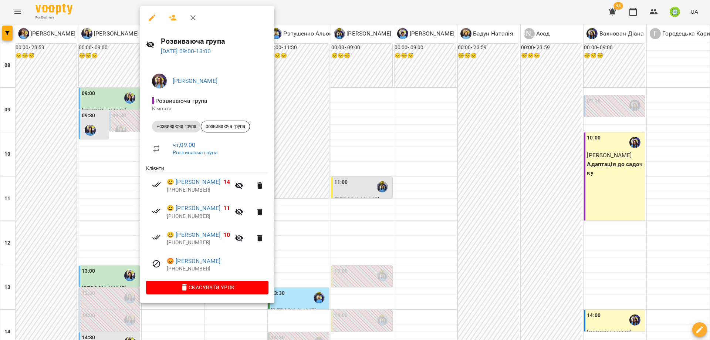
click at [425, 189] on div at bounding box center [355, 170] width 710 height 340
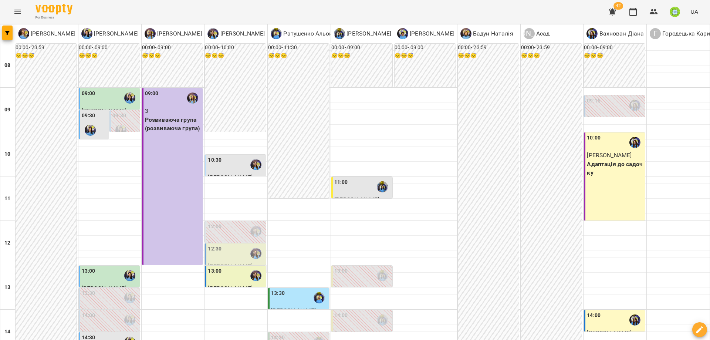
scroll to position [190, 0]
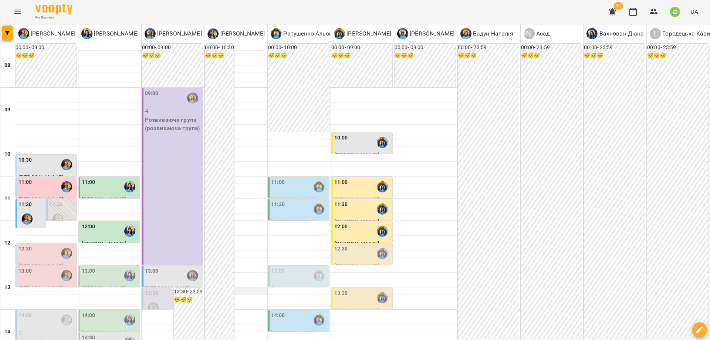
scroll to position [68, 0]
click at [294, 267] on div "13:00" at bounding box center [299, 275] width 57 height 17
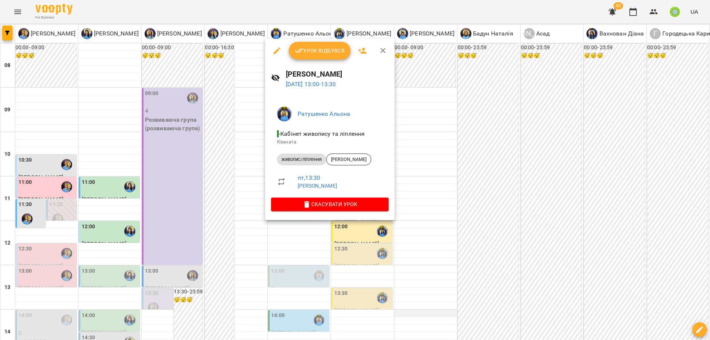
click at [500, 243] on div at bounding box center [355, 170] width 710 height 340
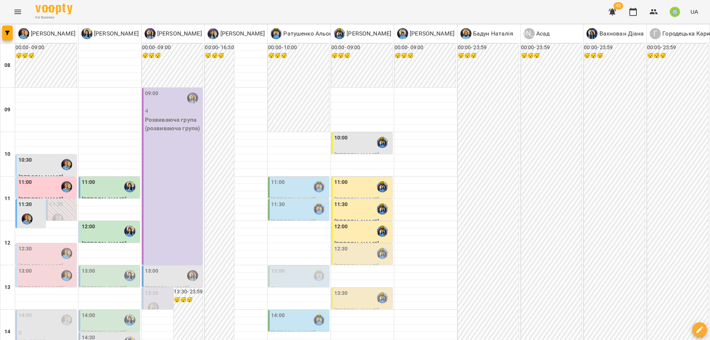
click at [45, 267] on div "13:00" at bounding box center [46, 275] width 57 height 17
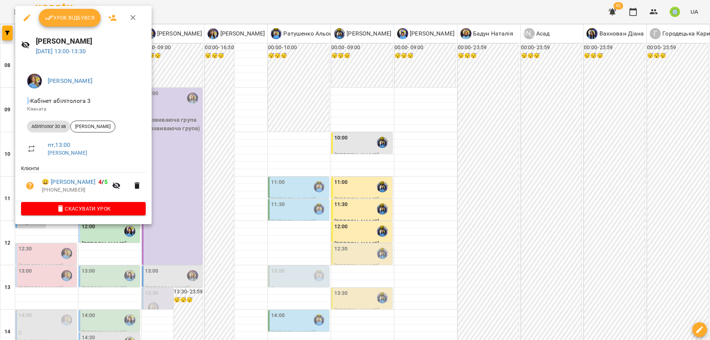
click at [380, 266] on div at bounding box center [355, 170] width 710 height 340
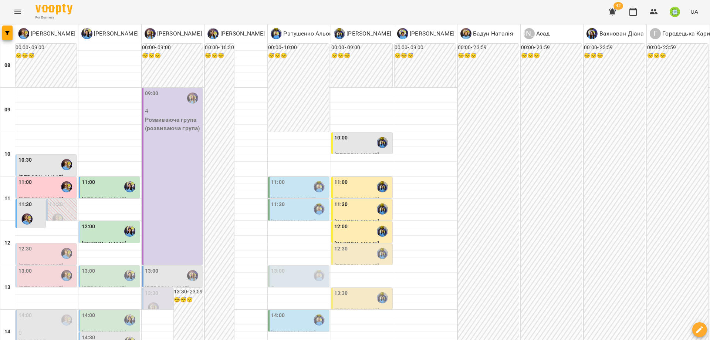
click at [92, 311] on label "14:00" at bounding box center [89, 315] width 14 height 8
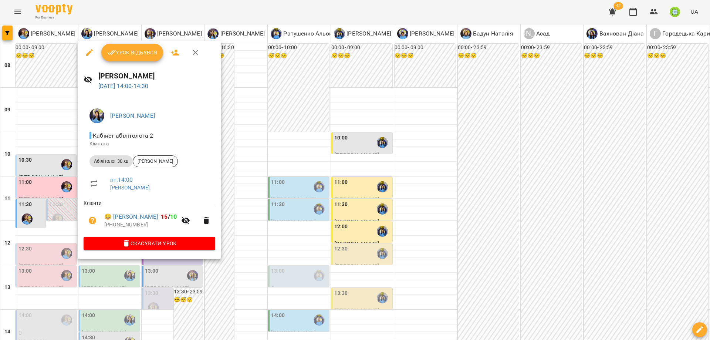
click at [239, 253] on div at bounding box center [355, 170] width 710 height 340
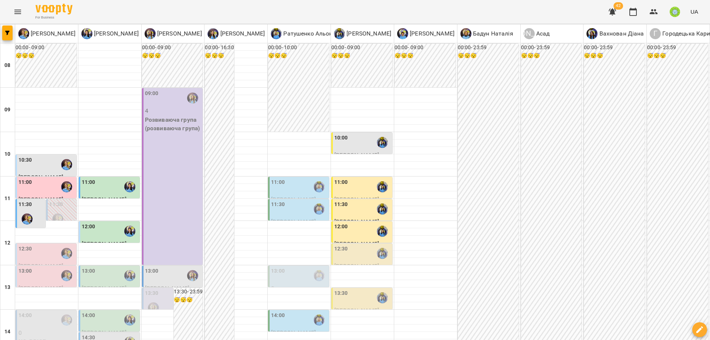
click at [84, 334] on div "14:30" at bounding box center [89, 342] width 14 height 17
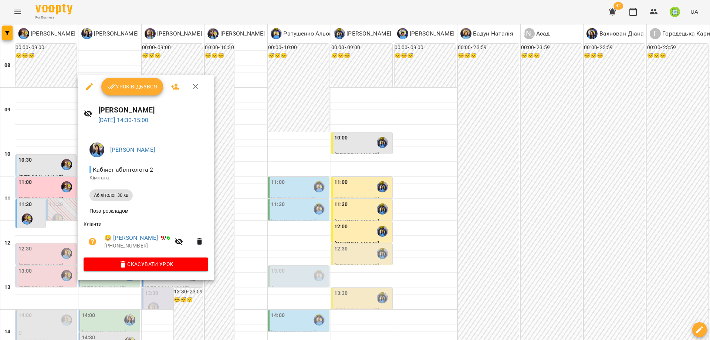
click at [234, 251] on div at bounding box center [355, 170] width 710 height 340
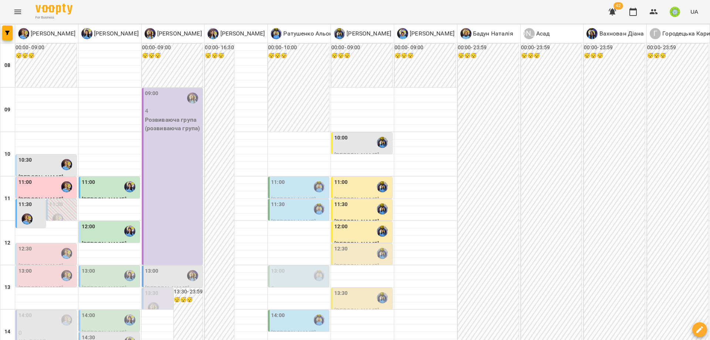
scroll to position [236, 0]
click at [281, 311] on div "14:00" at bounding box center [299, 319] width 57 height 17
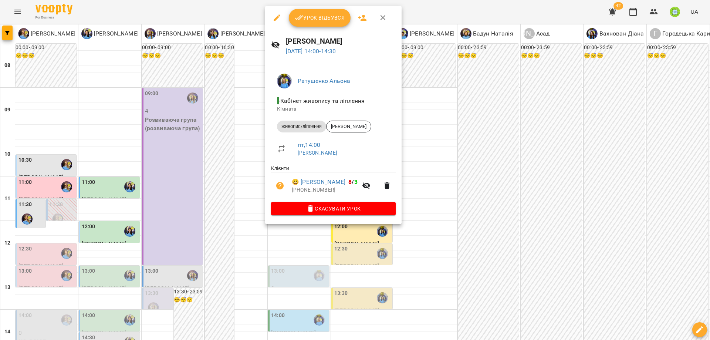
click at [432, 198] on div at bounding box center [355, 170] width 710 height 340
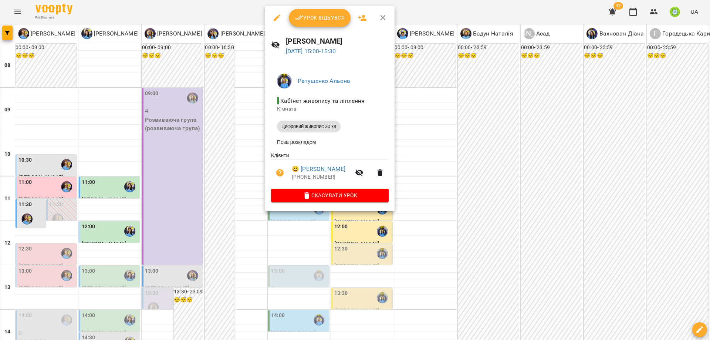
click at [429, 192] on div at bounding box center [355, 170] width 710 height 340
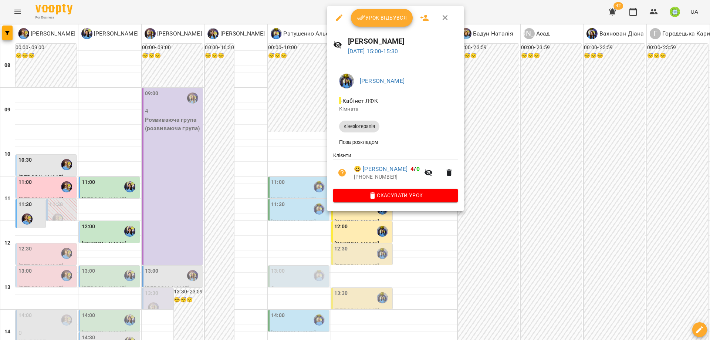
click at [299, 264] on div at bounding box center [355, 170] width 710 height 340
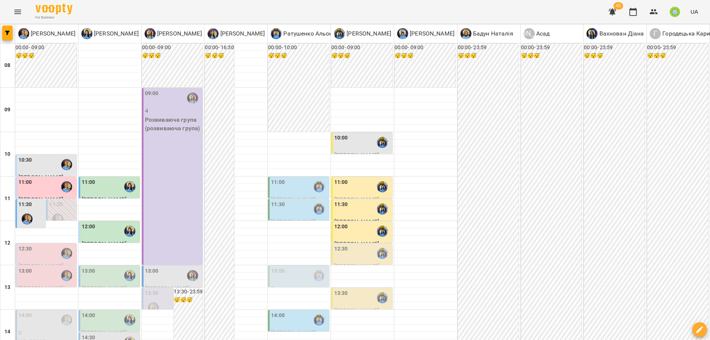
click at [98, 334] on div "14:30" at bounding box center [110, 342] width 57 height 17
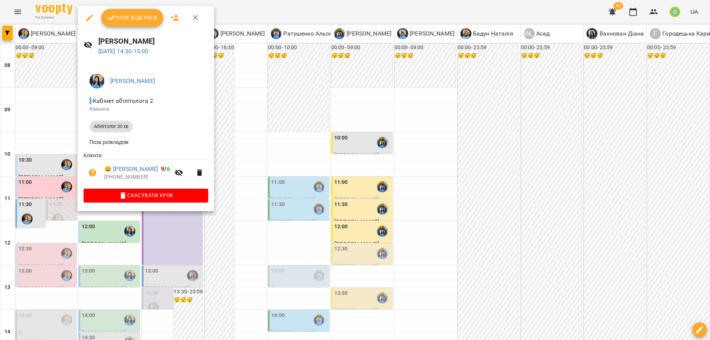
click at [222, 245] on div at bounding box center [355, 170] width 710 height 340
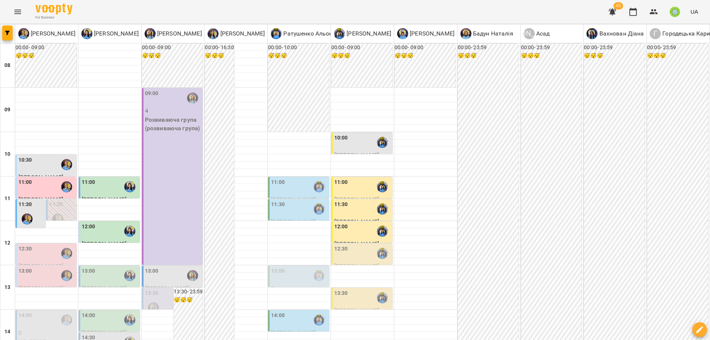
scroll to position [160, 0]
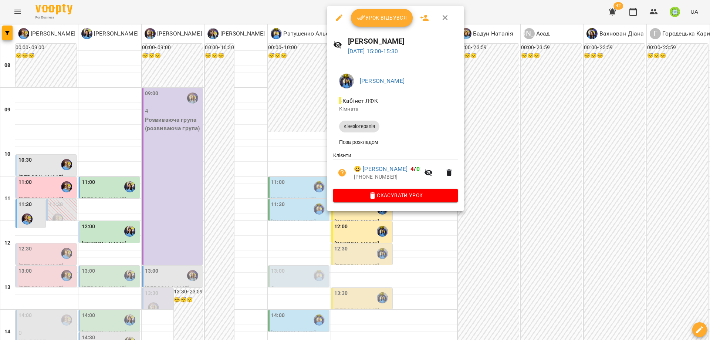
click at [451, 256] on div at bounding box center [355, 170] width 710 height 340
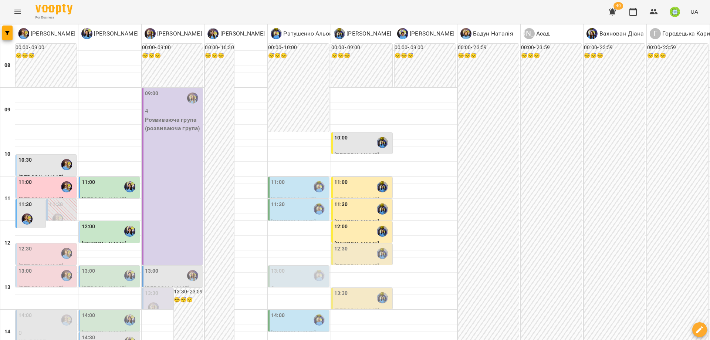
scroll to position [264, 0]
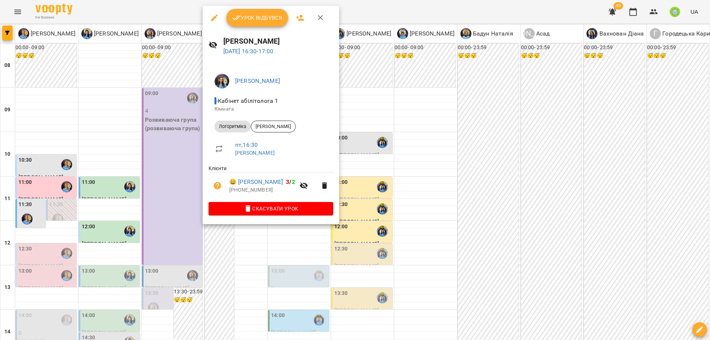
drag, startPoint x: 263, startPoint y: 264, endPoint x: 231, endPoint y: 198, distance: 72.9
click at [263, 263] on div at bounding box center [355, 170] width 710 height 340
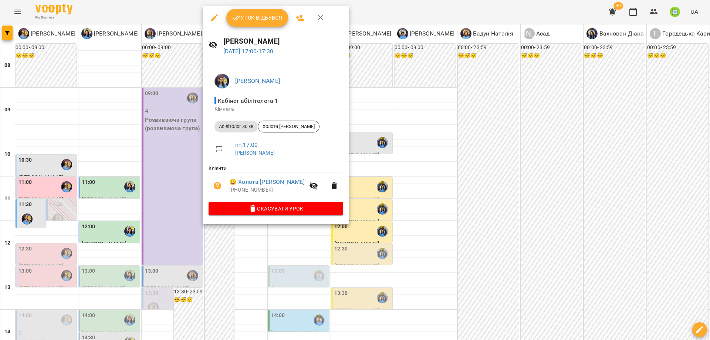
drag, startPoint x: 281, startPoint y: 249, endPoint x: 230, endPoint y: 234, distance: 53.6
click at [281, 248] on div at bounding box center [355, 170] width 710 height 340
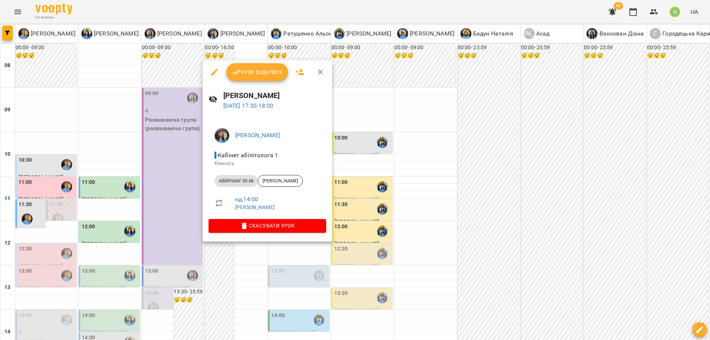
click at [363, 235] on div at bounding box center [355, 170] width 710 height 340
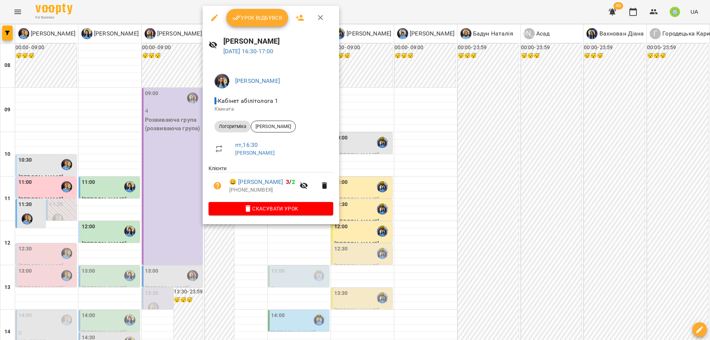
drag, startPoint x: 377, startPoint y: 232, endPoint x: 263, endPoint y: 212, distance: 115.6
click at [373, 231] on div at bounding box center [355, 170] width 710 height 340
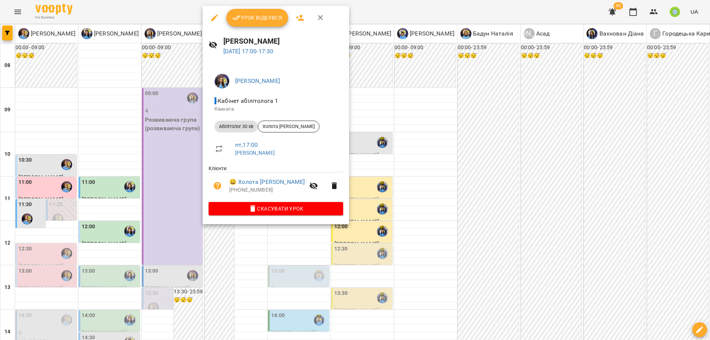
drag, startPoint x: 365, startPoint y: 227, endPoint x: 306, endPoint y: 223, distance: 59.3
click at [364, 226] on div at bounding box center [355, 170] width 710 height 340
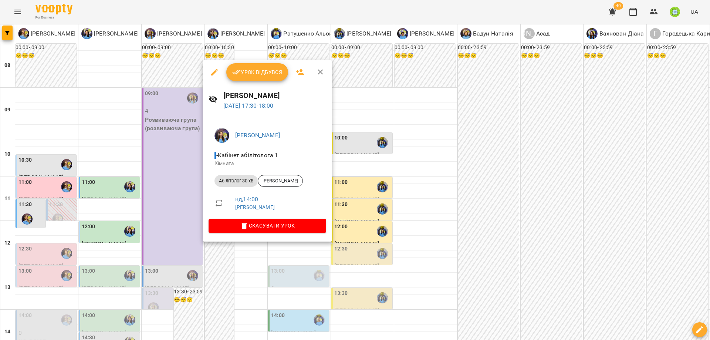
click at [384, 253] on div at bounding box center [355, 170] width 710 height 340
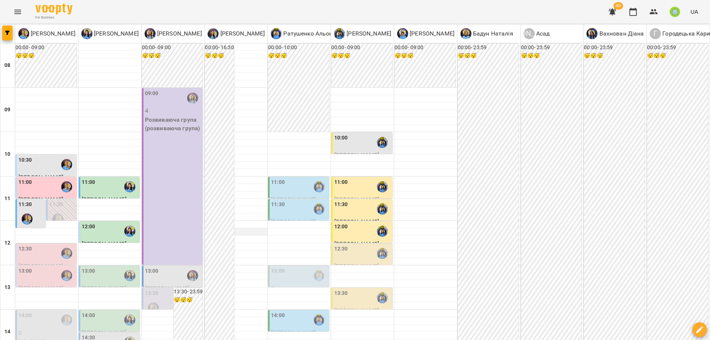
scroll to position [32, 0]
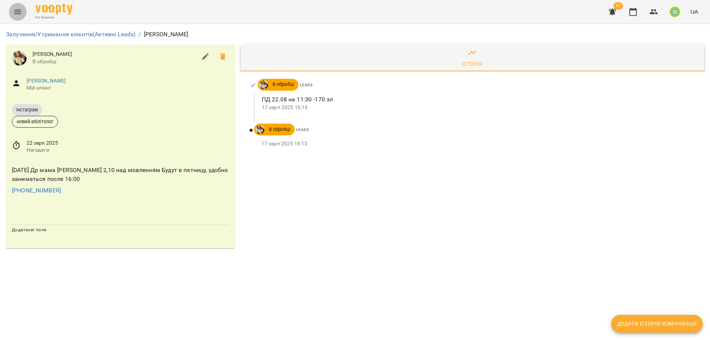
click at [13, 16] on button "Menu" at bounding box center [18, 12] width 18 height 18
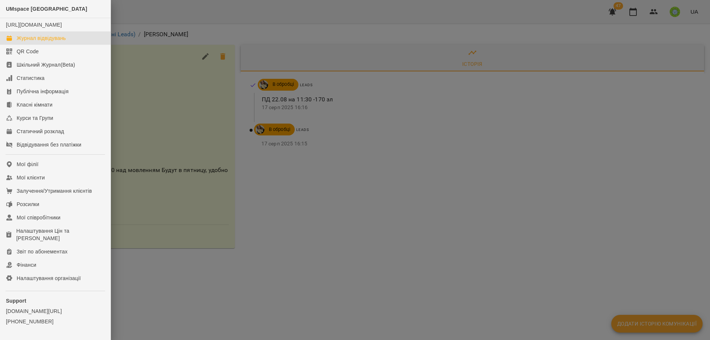
click at [45, 42] on div "Журнал відвідувань" at bounding box center [41, 37] width 49 height 7
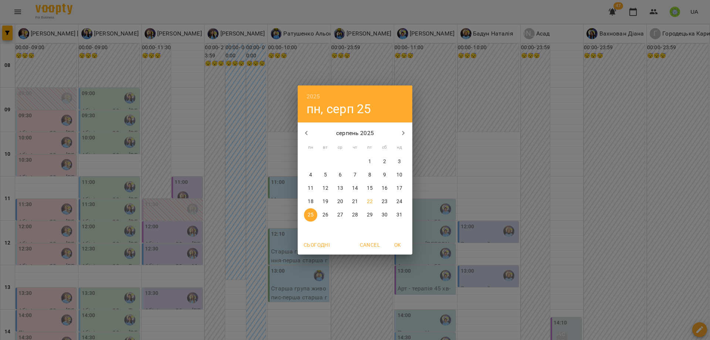
drag, startPoint x: 381, startPoint y: 203, endPoint x: 374, endPoint y: 201, distance: 7.5
click at [382, 203] on p "23" at bounding box center [385, 201] width 6 height 7
type input "**********"
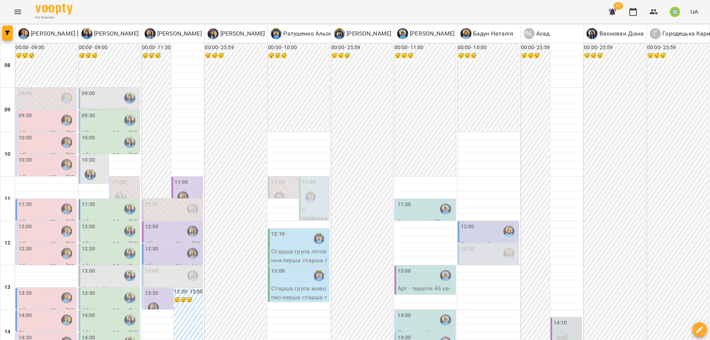
scroll to position [242, 0]
click at [37, 334] on div "14:30" at bounding box center [46, 342] width 57 height 17
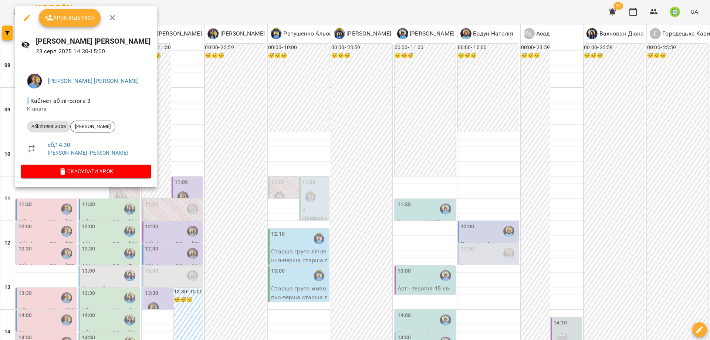
click at [316, 199] on div at bounding box center [355, 170] width 710 height 340
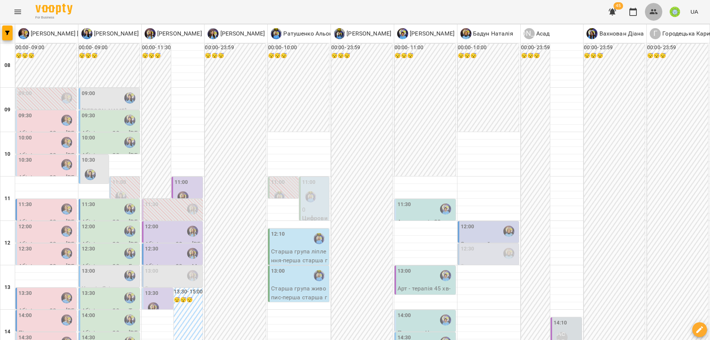
click at [652, 11] on icon "button" at bounding box center [654, 11] width 8 height 5
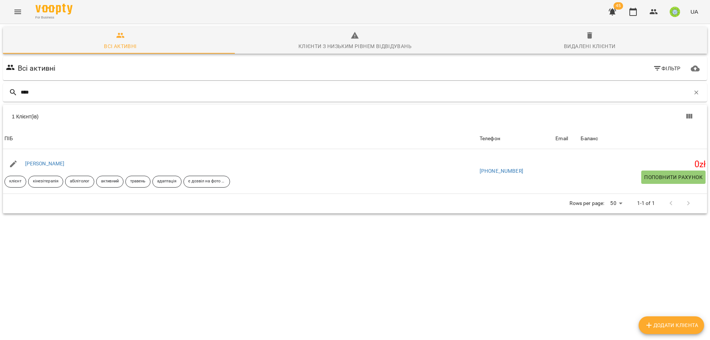
type input "****"
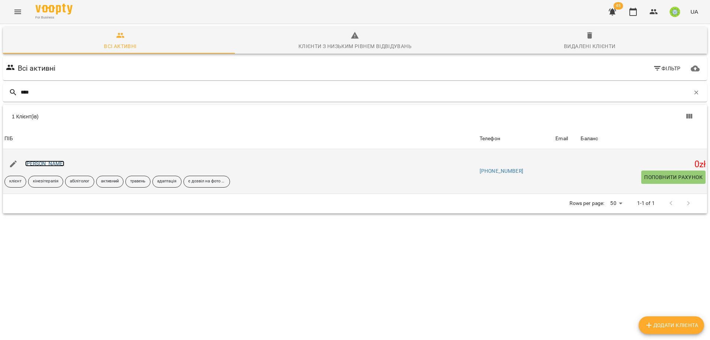
click at [35, 161] on link "[PERSON_NAME]" at bounding box center [45, 163] width 40 height 6
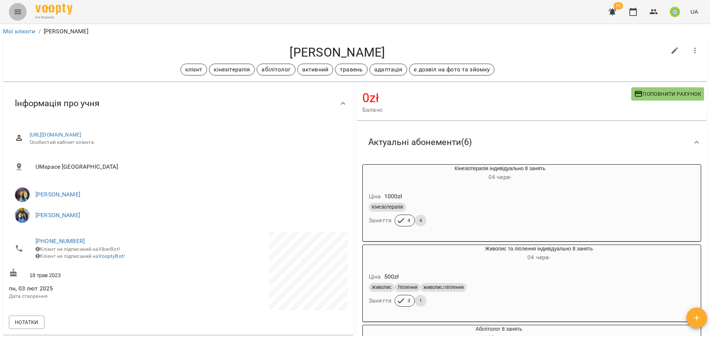
click at [17, 9] on icon "Menu" at bounding box center [17, 11] width 9 height 9
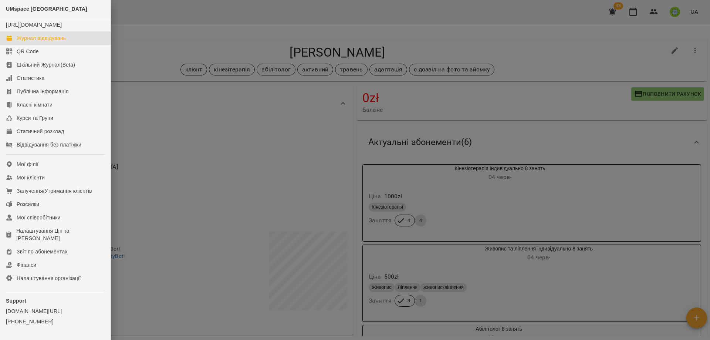
drag, startPoint x: 40, startPoint y: 48, endPoint x: 313, endPoint y: 131, distance: 285.2
click at [40, 42] on div "Журнал відвідувань" at bounding box center [41, 37] width 49 height 7
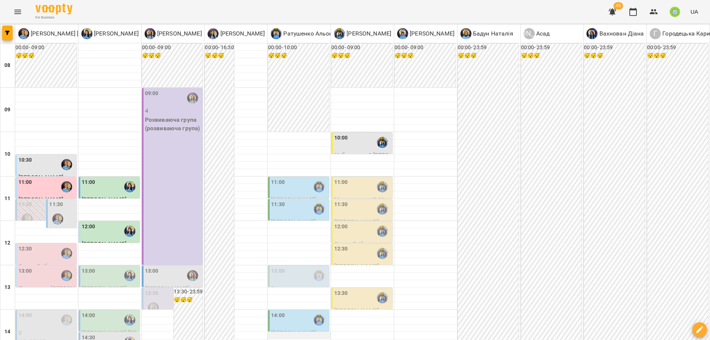
scroll to position [94, 0]
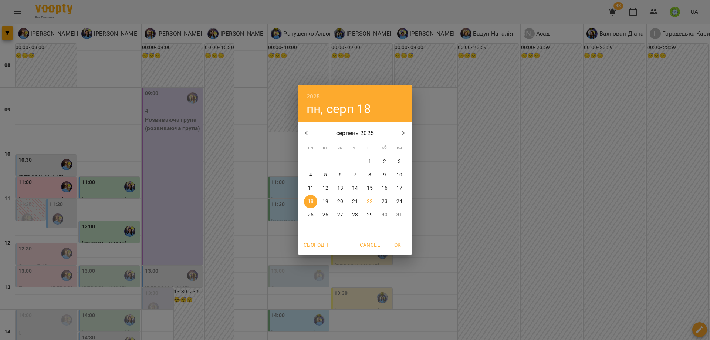
click at [313, 215] on p "25" at bounding box center [311, 214] width 6 height 7
type input "**********"
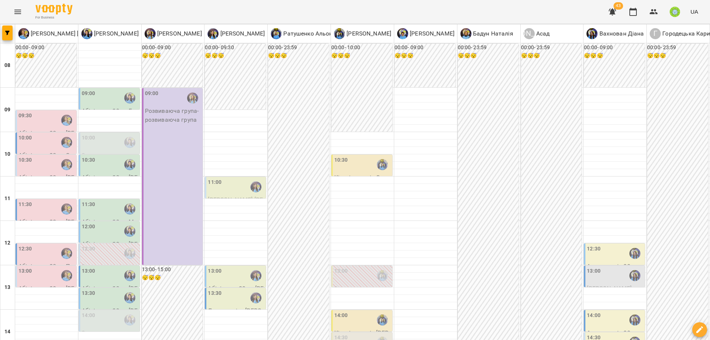
scroll to position [224, 0]
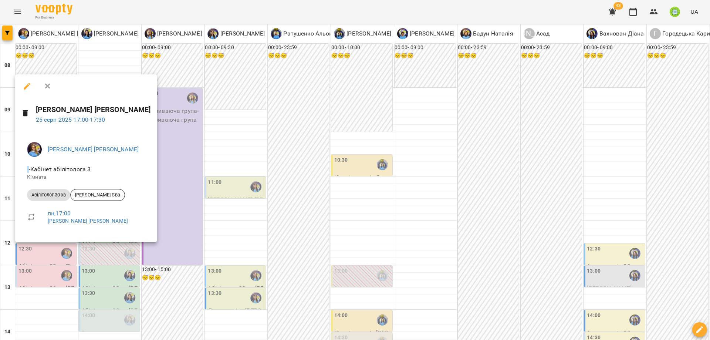
drag, startPoint x: 182, startPoint y: 156, endPoint x: 173, endPoint y: 162, distance: 9.8
click at [180, 157] on div at bounding box center [355, 170] width 710 height 340
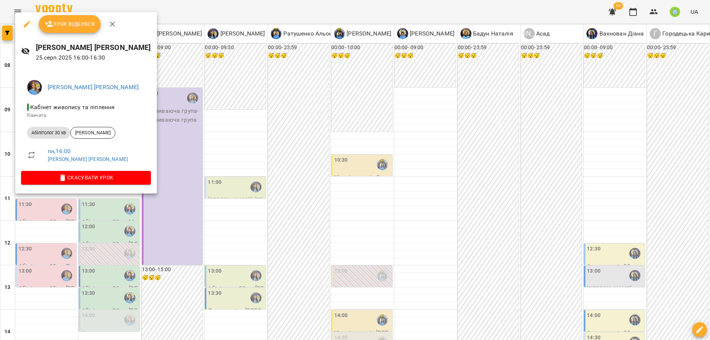
drag, startPoint x: 185, startPoint y: 146, endPoint x: 129, endPoint y: 175, distance: 63.2
click at [184, 148] on div at bounding box center [355, 170] width 710 height 340
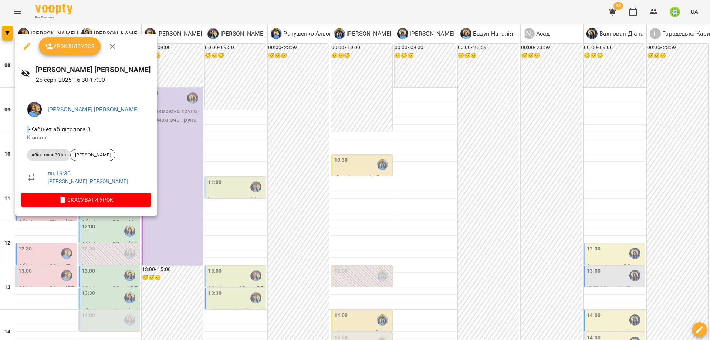
click at [194, 157] on div at bounding box center [355, 170] width 710 height 340
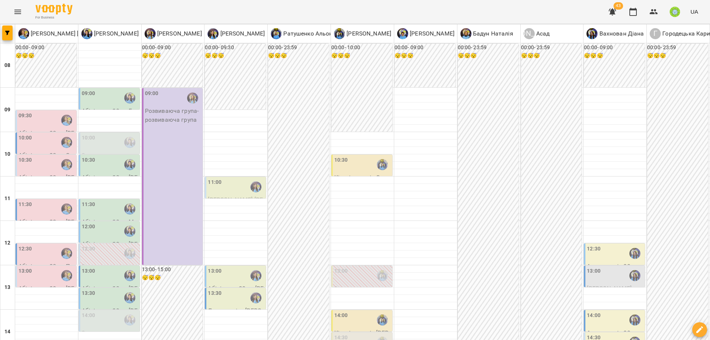
scroll to position [284, 0]
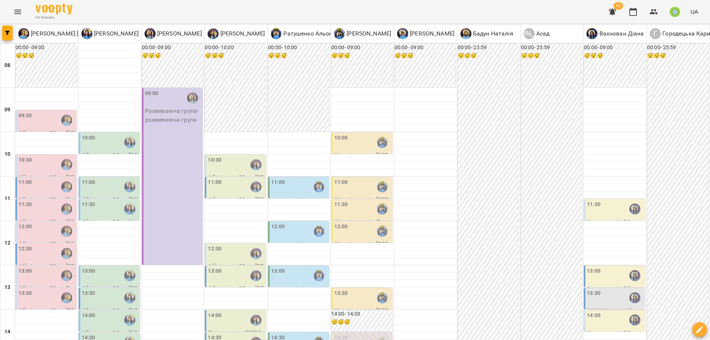
scroll to position [268, 0]
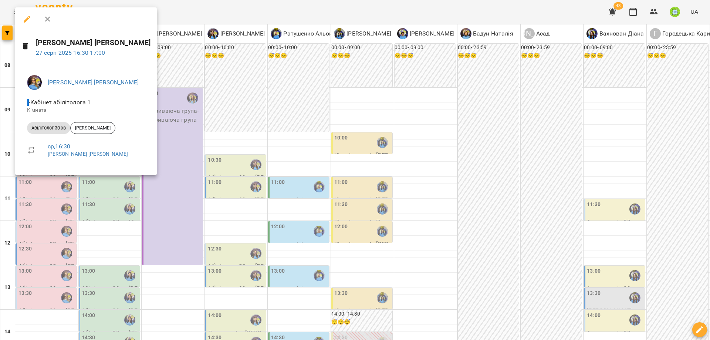
click at [145, 187] on div at bounding box center [355, 170] width 710 height 340
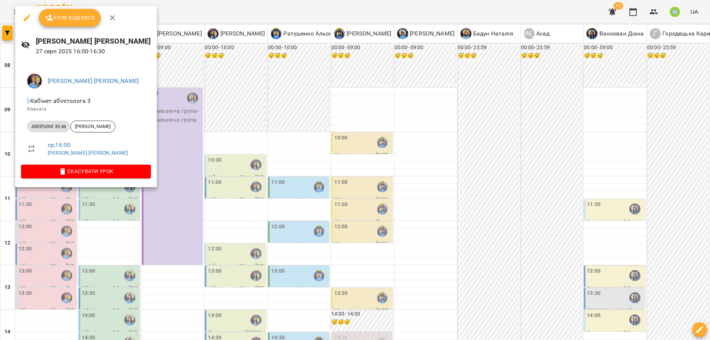
drag, startPoint x: 164, startPoint y: 179, endPoint x: 193, endPoint y: 209, distance: 40.8
click at [164, 179] on div at bounding box center [355, 170] width 710 height 340
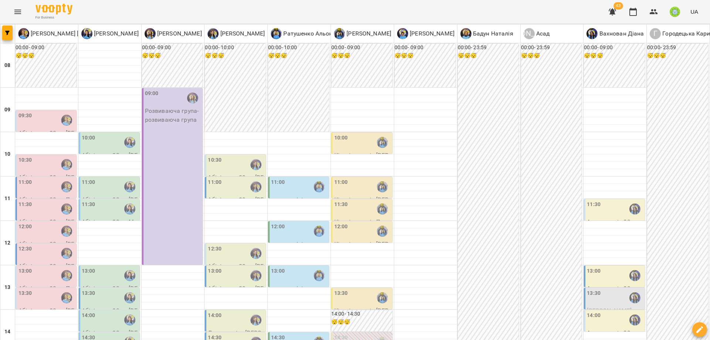
drag, startPoint x: 489, startPoint y: 305, endPoint x: 493, endPoint y: 314, distance: 10.8
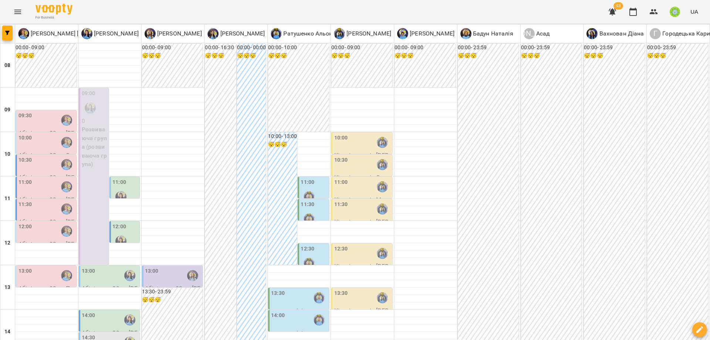
scroll to position [314, 0]
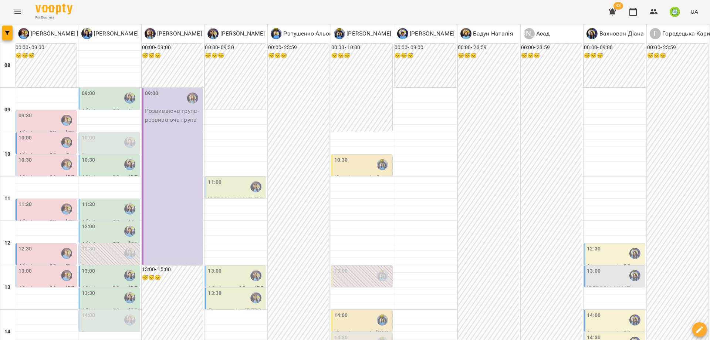
scroll to position [187, 0]
drag, startPoint x: 287, startPoint y: 297, endPoint x: 295, endPoint y: 291, distance: 9.5
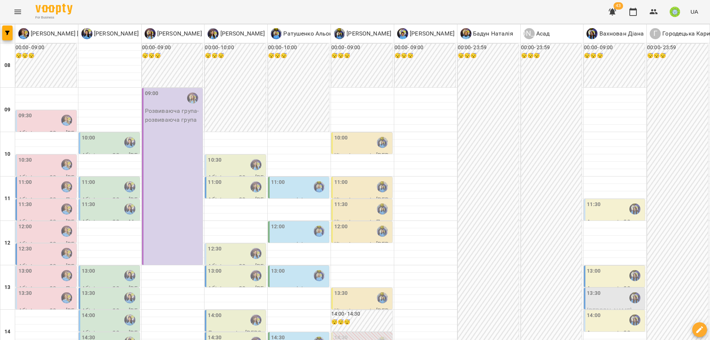
scroll to position [243, 0]
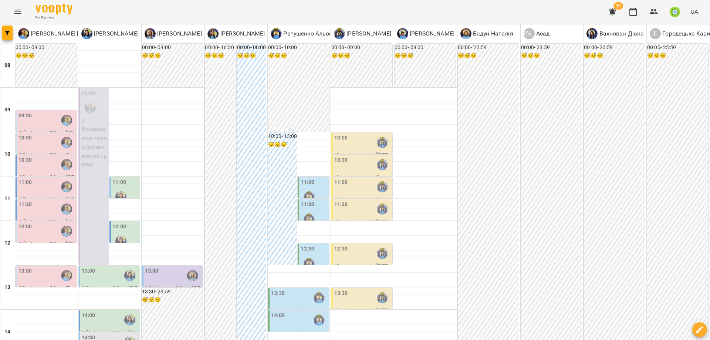
scroll to position [287, 0]
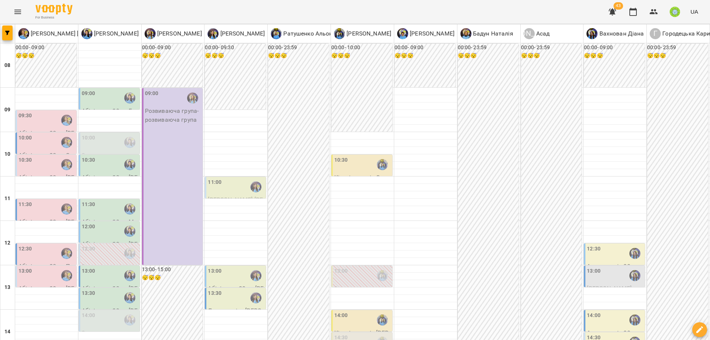
scroll to position [0, 0]
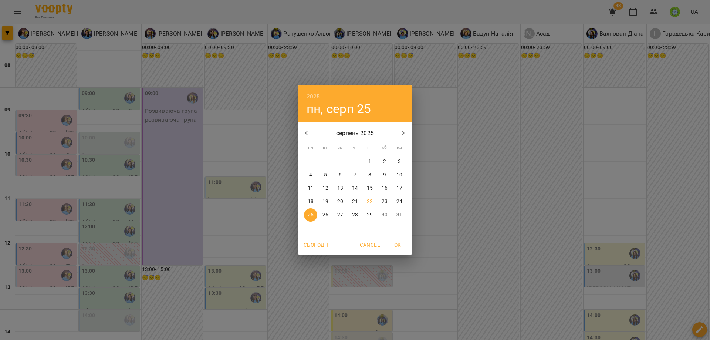
click at [373, 199] on span "22" at bounding box center [369, 201] width 13 height 7
type input "**********"
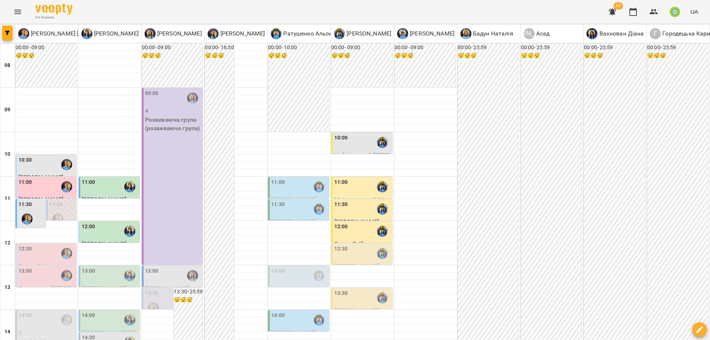
scroll to position [125, 0]
click at [33, 210] on div at bounding box center [26, 218] width 17 height 17
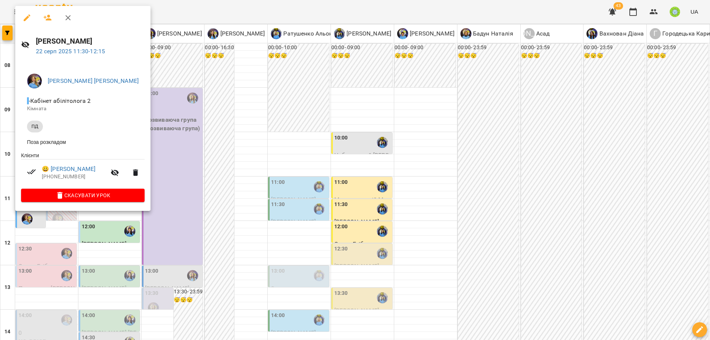
click at [488, 199] on div at bounding box center [355, 170] width 710 height 340
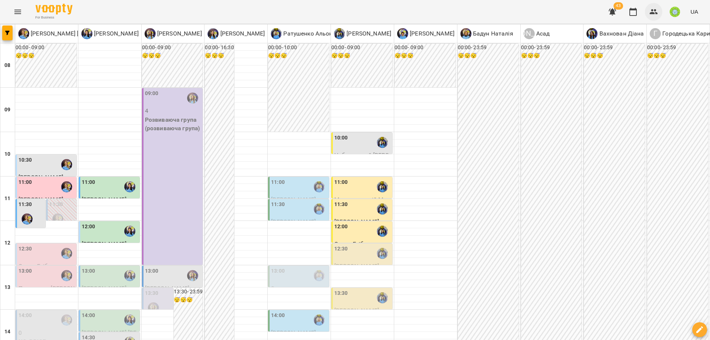
click at [652, 11] on icon "button" at bounding box center [654, 11] width 8 height 5
click at [27, 214] on img "Позднякова Анастасія" at bounding box center [26, 218] width 11 height 11
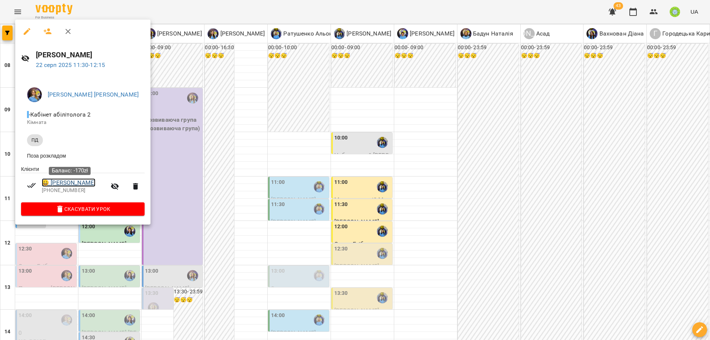
click at [67, 184] on link "😀 Николенко Томас" at bounding box center [69, 182] width 54 height 9
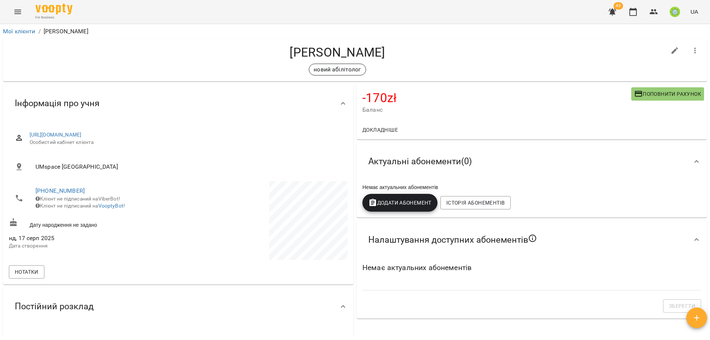
click at [670, 49] on icon "button" at bounding box center [674, 50] width 9 height 9
select select "**"
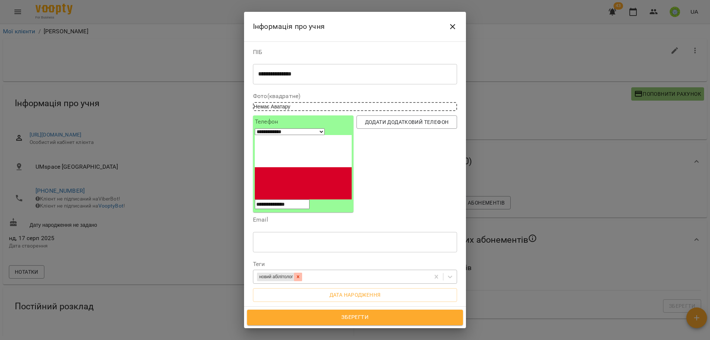
click at [300, 276] on icon at bounding box center [298, 277] width 3 height 3
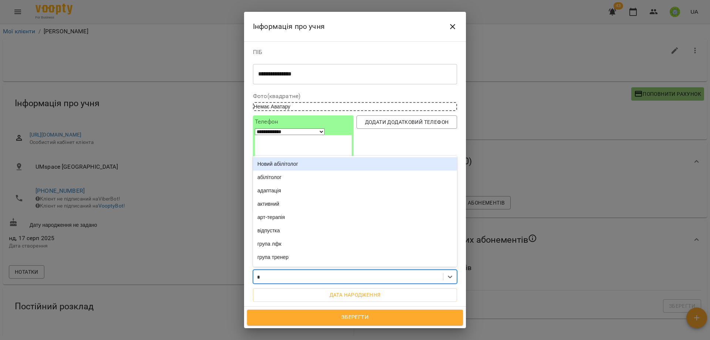
type input "**"
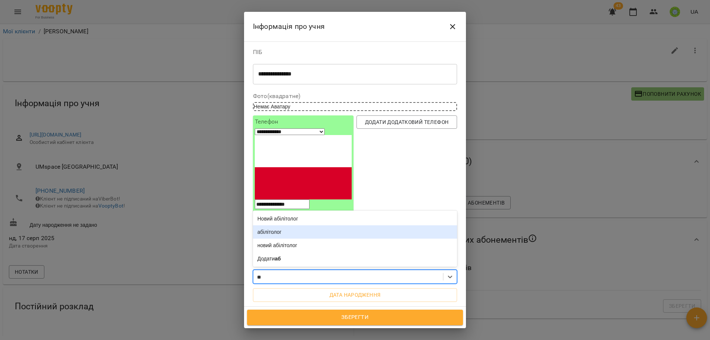
click at [290, 225] on div "абілітолог" at bounding box center [355, 231] width 204 height 13
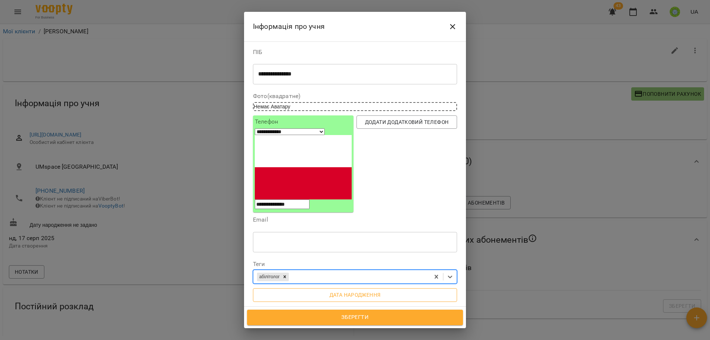
click at [344, 290] on span "Дата народження" at bounding box center [355, 294] width 192 height 9
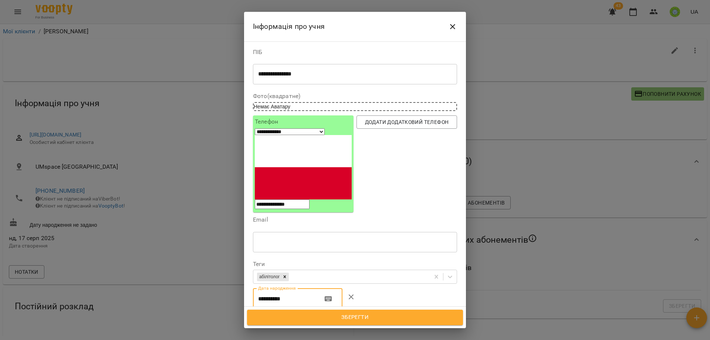
drag, startPoint x: 302, startPoint y: 234, endPoint x: 217, endPoint y: 239, distance: 85.2
click at [217, 239] on div "**********" at bounding box center [355, 170] width 710 height 340
drag, startPoint x: 286, startPoint y: 235, endPoint x: 220, endPoint y: 224, distance: 67.5
click at [220, 224] on div "**********" at bounding box center [355, 170] width 710 height 340
type input "**********"
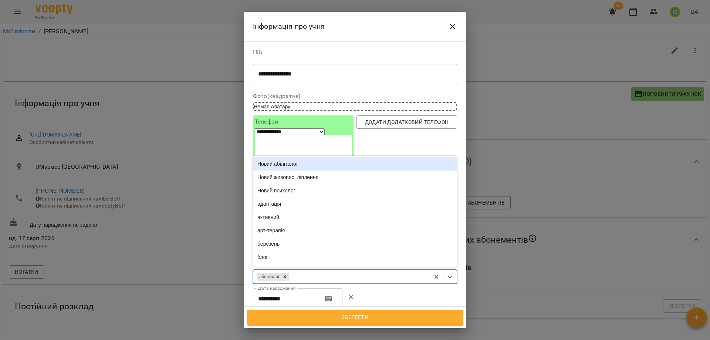
click at [350, 271] on div "абілітолог" at bounding box center [341, 277] width 176 height 12
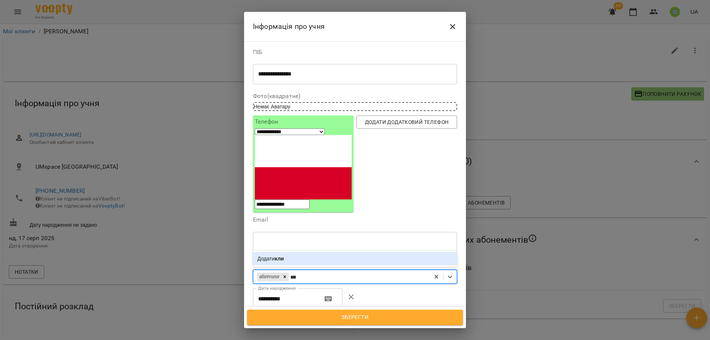
type input "**"
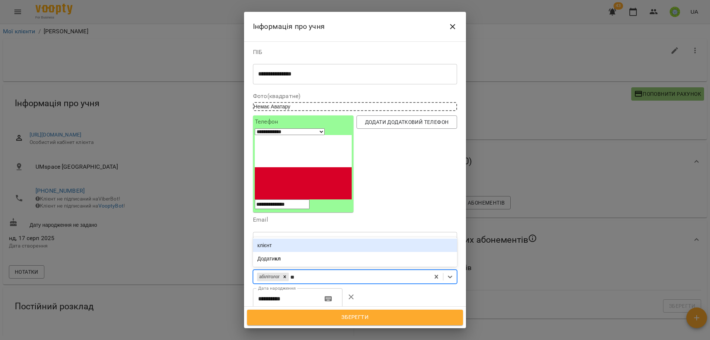
click at [279, 239] on div "клієнт" at bounding box center [355, 245] width 204 height 13
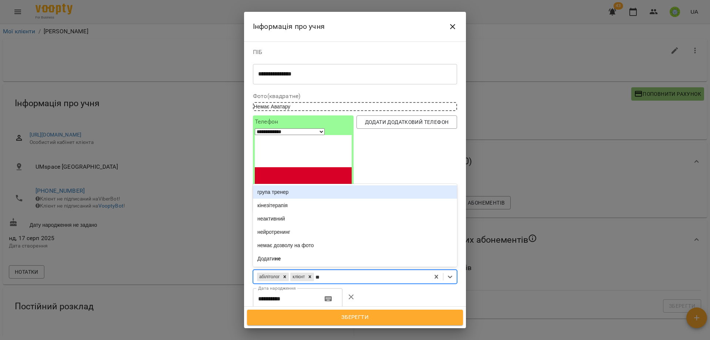
type input "***"
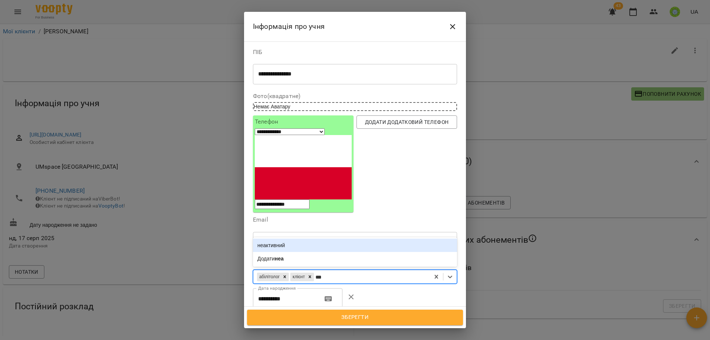
click at [286, 239] on div "неактивний" at bounding box center [355, 245] width 204 height 13
type input "****"
click at [298, 239] on div "вересень" at bounding box center [355, 245] width 204 height 13
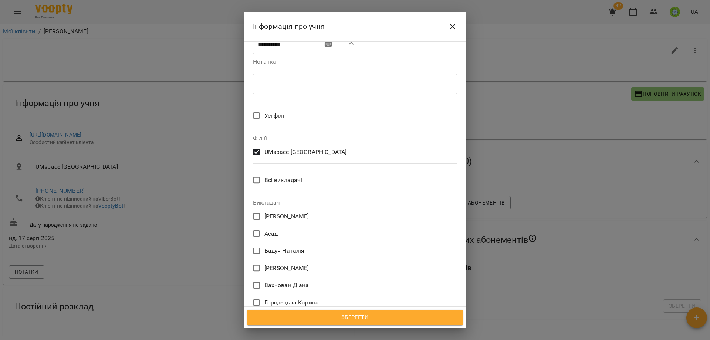
scroll to position [266, 0]
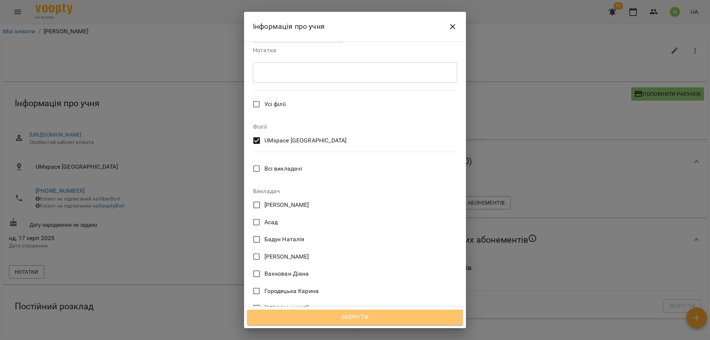
click at [354, 315] on span "Зберегти" at bounding box center [355, 317] width 200 height 10
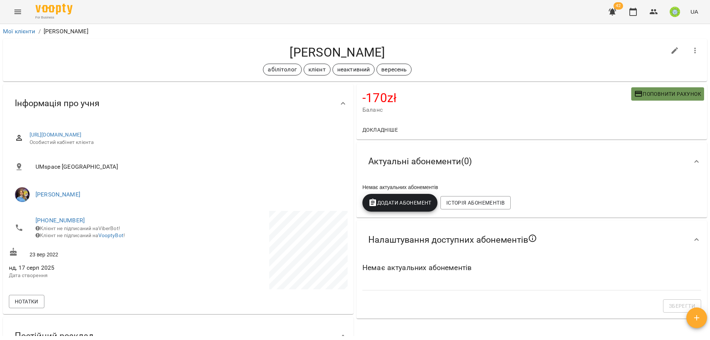
click at [661, 94] on span "Поповнити рахунок" at bounding box center [667, 93] width 67 height 9
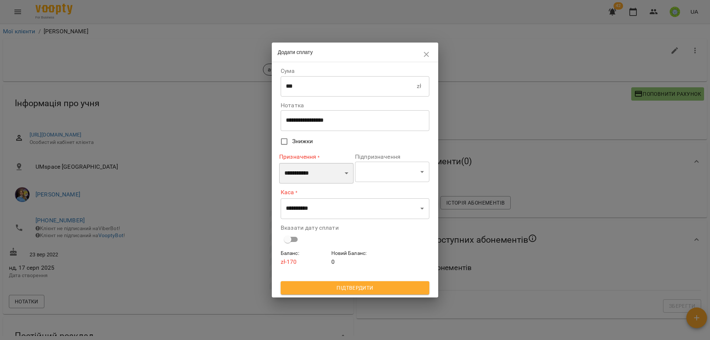
click at [316, 168] on select "**********" at bounding box center [316, 173] width 74 height 21
select select "**********"
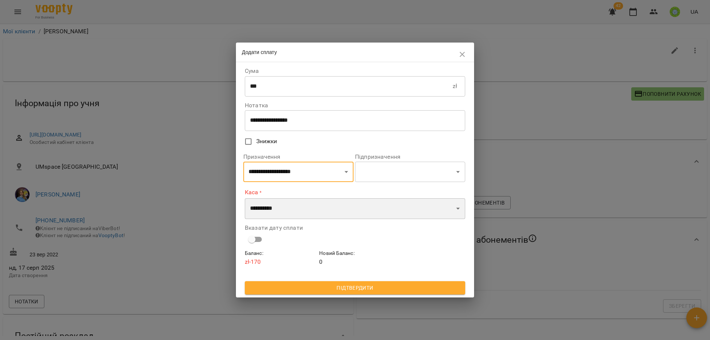
click at [304, 202] on select "**********" at bounding box center [355, 208] width 220 height 21
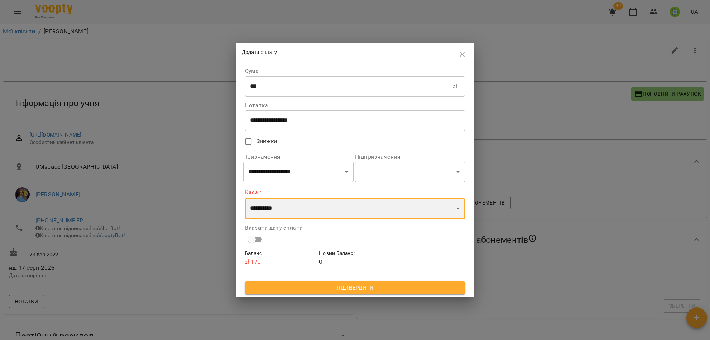
select select "****"
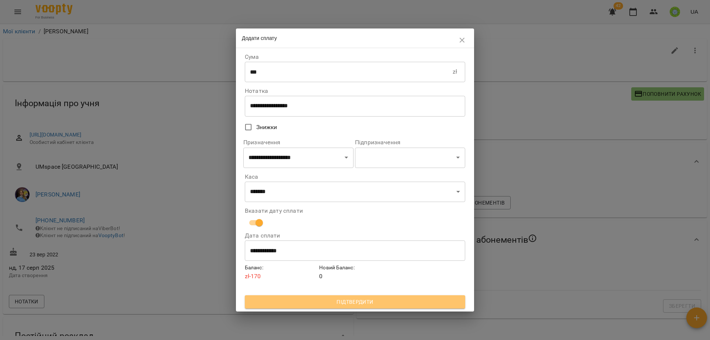
click at [354, 298] on span "Підтвердити" at bounding box center [355, 301] width 209 height 9
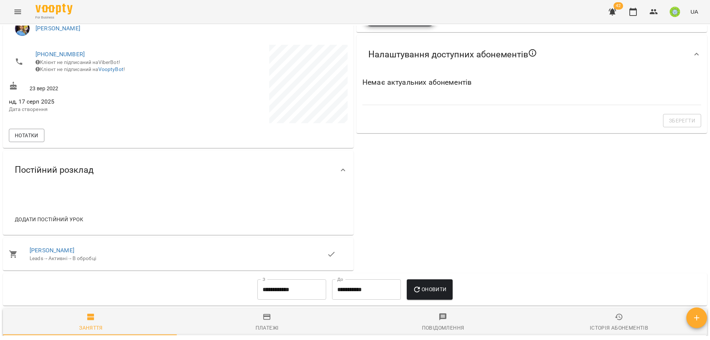
scroll to position [220, 0]
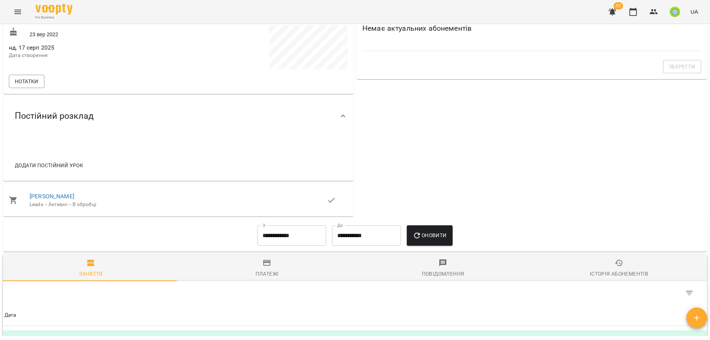
click at [42, 167] on span "Додати постійний урок" at bounding box center [49, 165] width 68 height 9
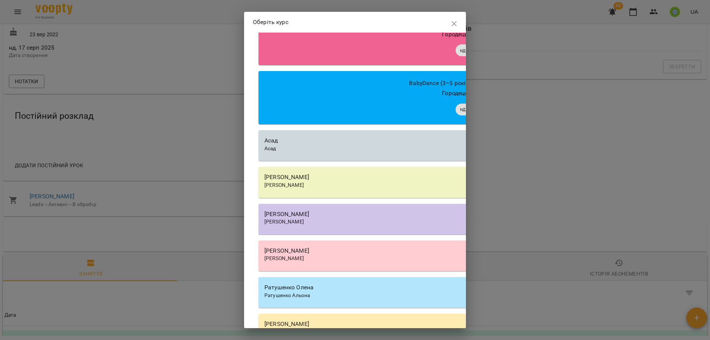
scroll to position [753, 0]
click at [327, 262] on div "[PERSON_NAME]" at bounding box center [469, 257] width 410 height 7
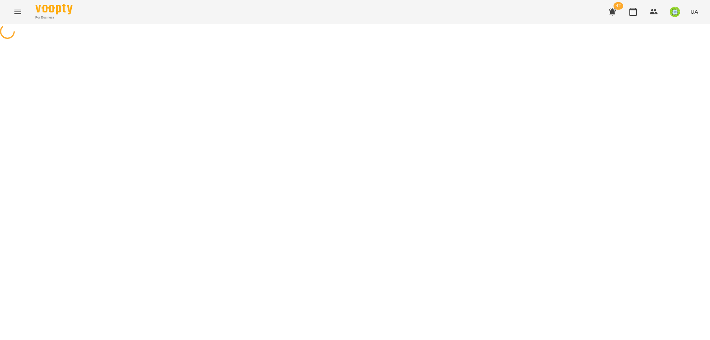
select select "**********"
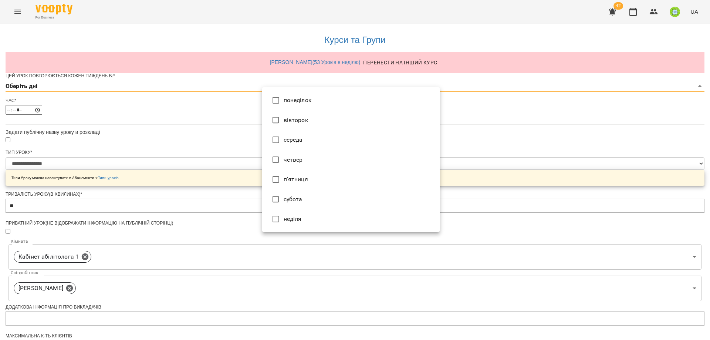
click at [277, 101] on body "**********" at bounding box center [355, 238] width 710 height 477
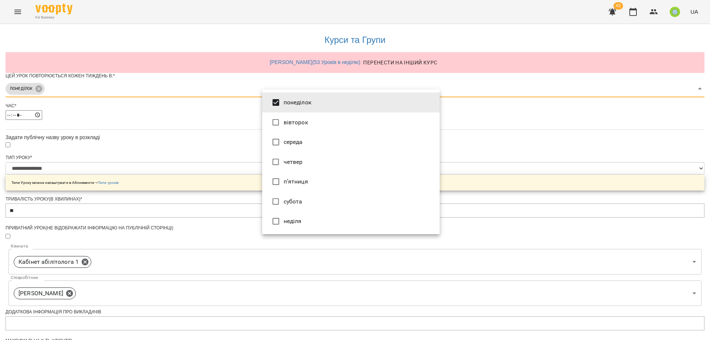
type input "***"
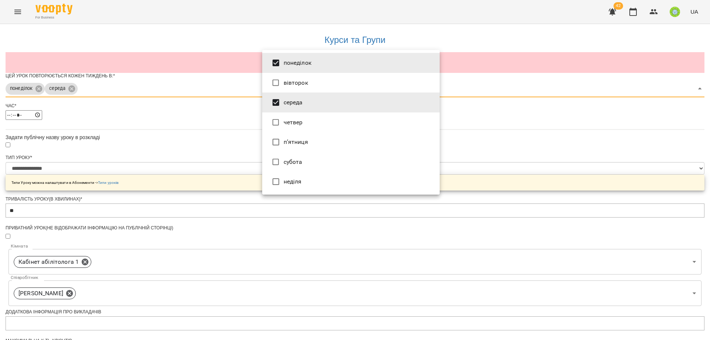
click at [533, 174] on div at bounding box center [355, 170] width 710 height 340
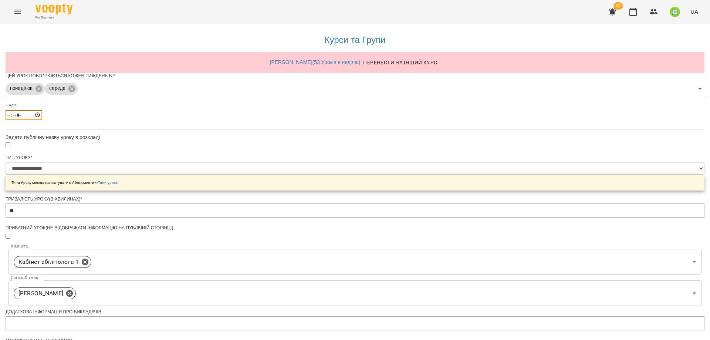
click at [42, 120] on input "*****" at bounding box center [24, 115] width 37 height 10
type input "*****"
click at [578, 198] on div "**********" at bounding box center [355, 253] width 699 height 459
click at [74, 288] on icon at bounding box center [69, 292] width 8 height 8
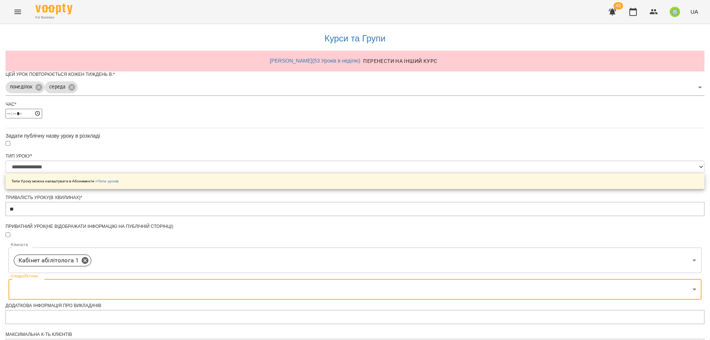
scroll to position [188, 0]
click at [333, 122] on body "**********" at bounding box center [355, 238] width 710 height 477
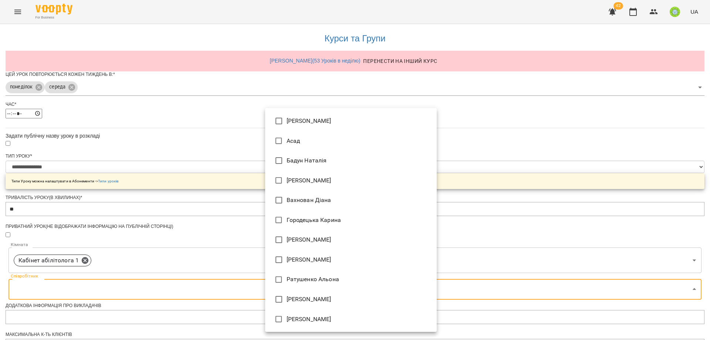
drag, startPoint x: 308, startPoint y: 259, endPoint x: 369, endPoint y: 214, distance: 75.7
click at [312, 257] on li "[PERSON_NAME]" at bounding box center [351, 260] width 172 height 20
type input "**********"
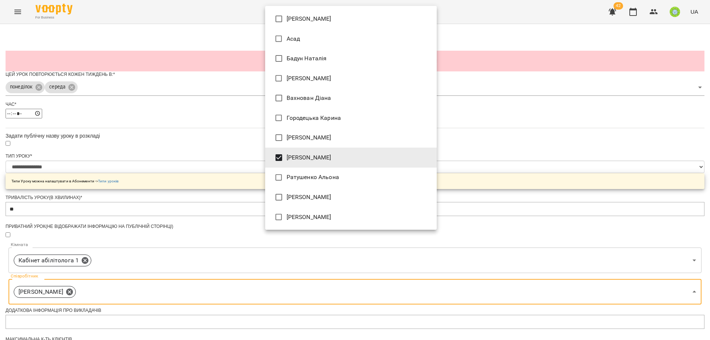
click at [552, 182] on div at bounding box center [355, 170] width 710 height 340
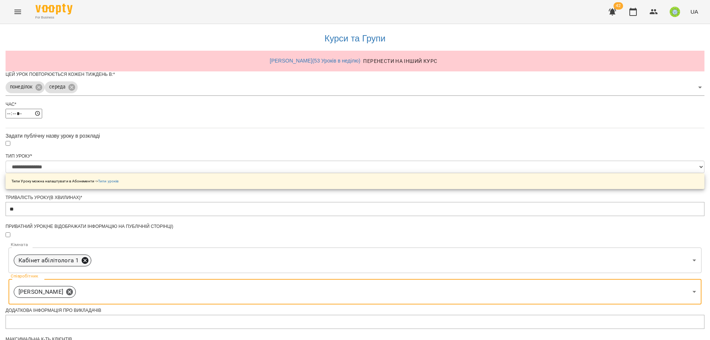
click at [89, 256] on icon at bounding box center [85, 260] width 8 height 8
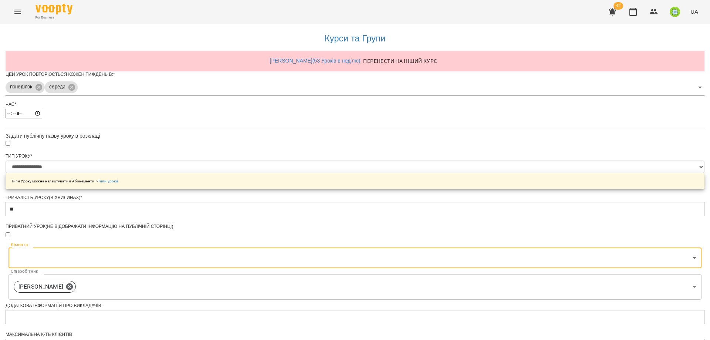
click at [344, 96] on body "**********" at bounding box center [355, 238] width 710 height 477
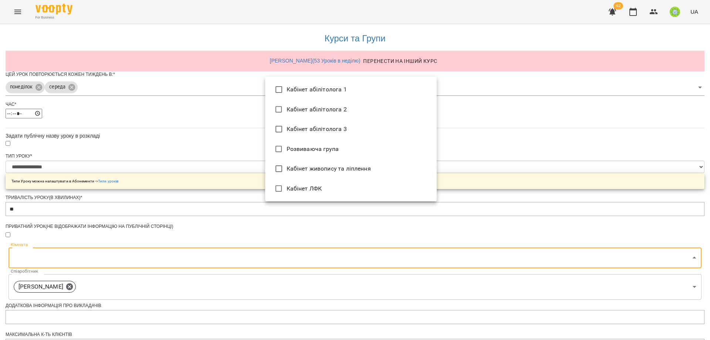
type input "**********"
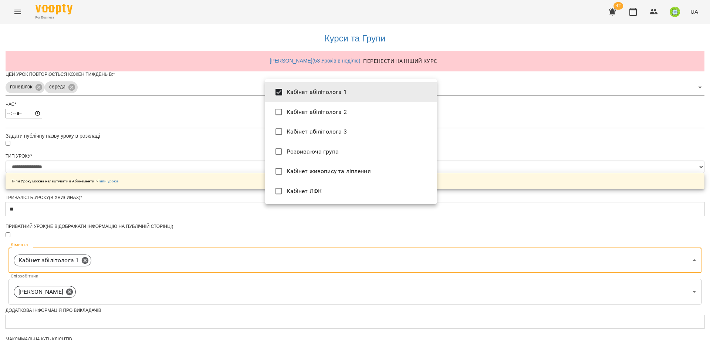
click at [606, 197] on div at bounding box center [355, 170] width 710 height 340
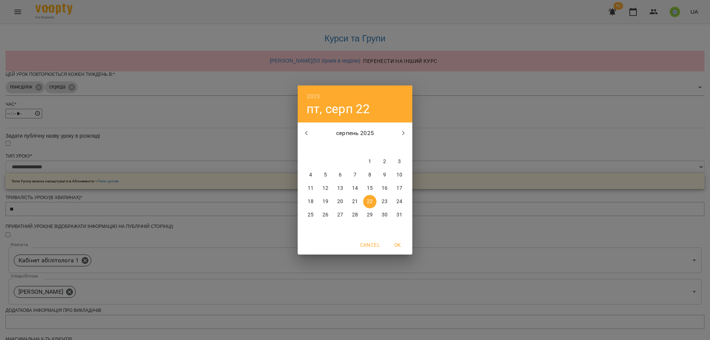
click at [386, 200] on p "23" at bounding box center [385, 201] width 6 height 7
type input "**********"
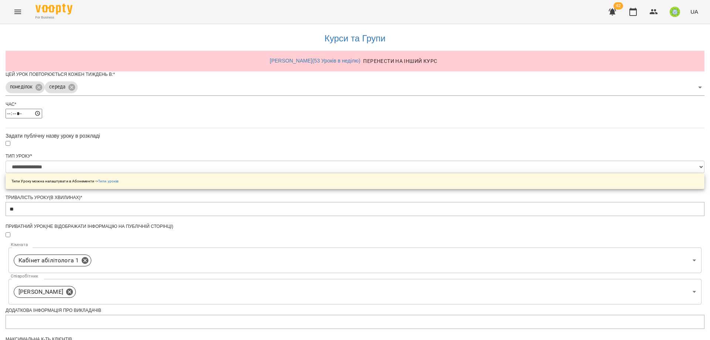
scroll to position [213, 0]
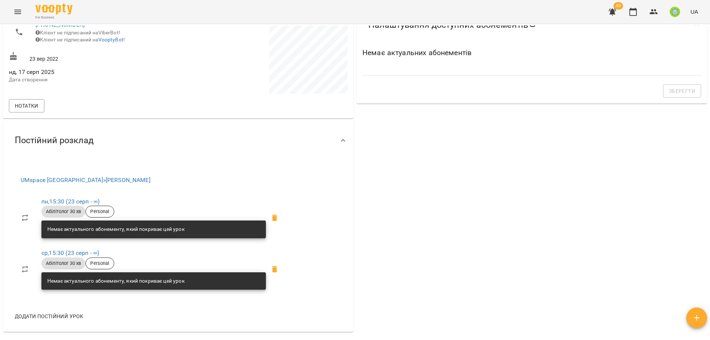
scroll to position [259, 0]
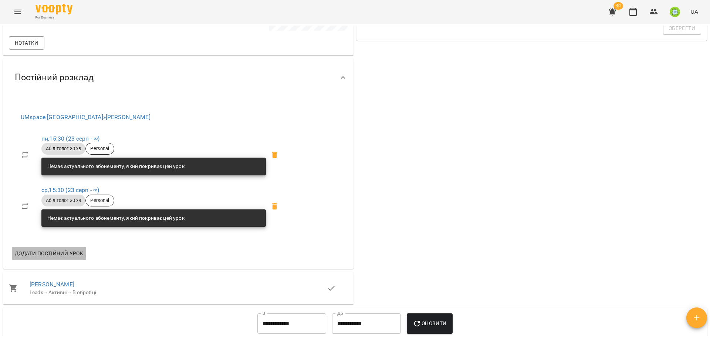
click at [55, 254] on span "Додати постійний урок" at bounding box center [49, 253] width 68 height 9
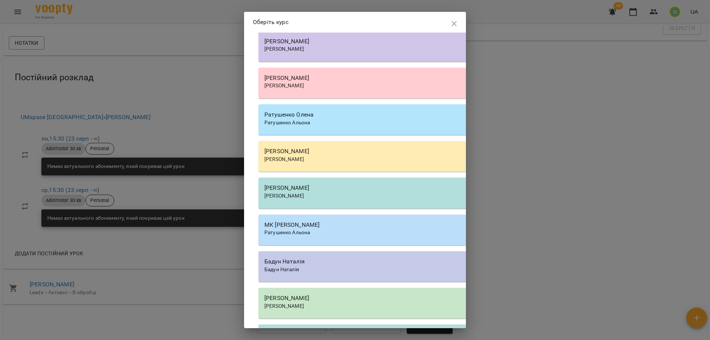
scroll to position [868, 0]
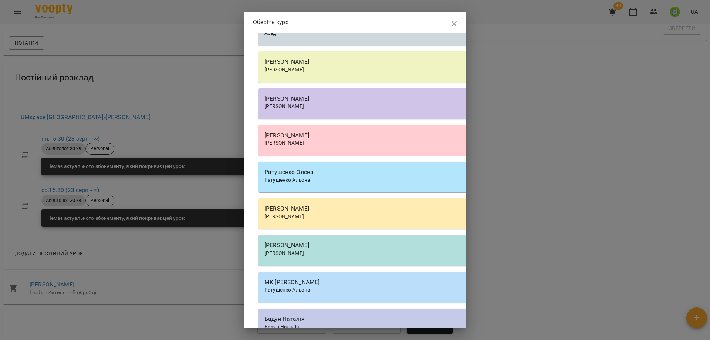
click at [338, 147] on div "[PERSON_NAME]" at bounding box center [469, 142] width 410 height 7
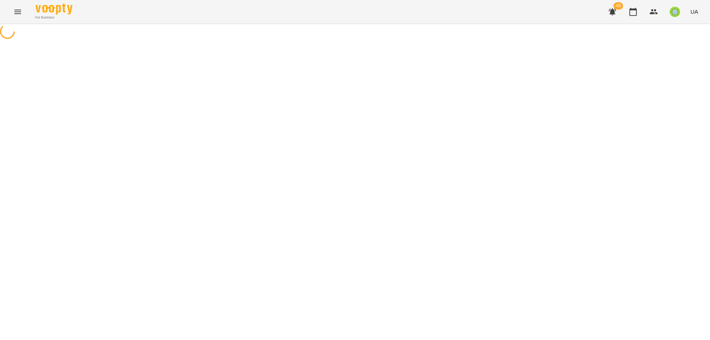
select select "**********"
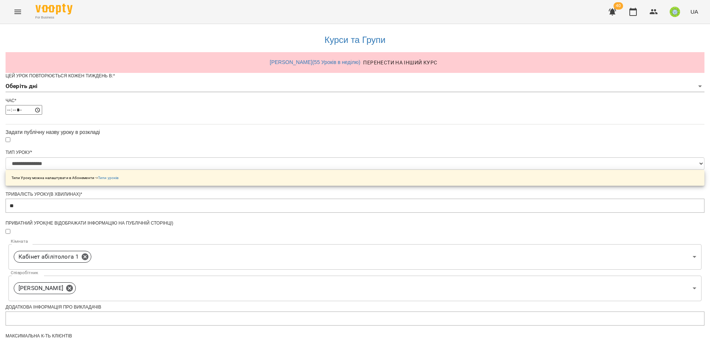
click at [281, 98] on div "Цей урок повторюється кожен тиждень в: * Оберіть дні" at bounding box center [355, 85] width 699 height 25
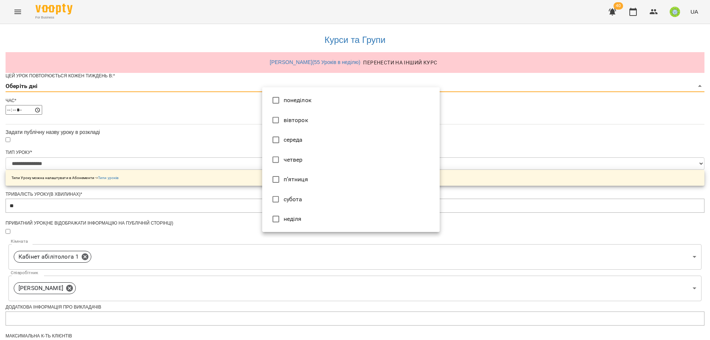
click at [284, 97] on body "**********" at bounding box center [355, 238] width 710 height 477
type input "*"
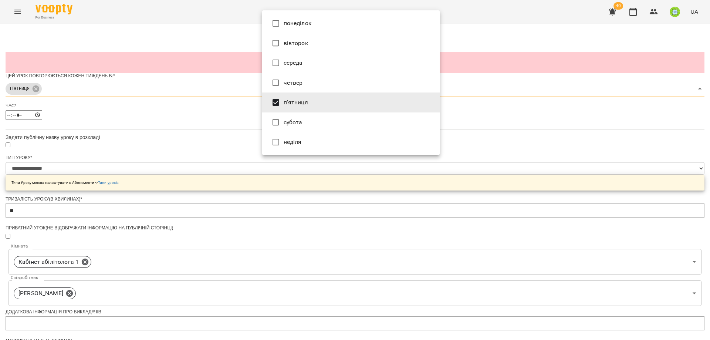
drag, startPoint x: 545, startPoint y: 199, endPoint x: 441, endPoint y: 177, distance: 105.9
click at [544, 199] on div at bounding box center [355, 170] width 710 height 340
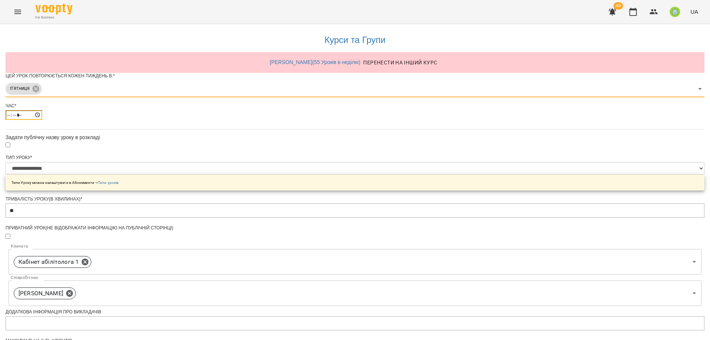
click at [42, 120] on input "*****" at bounding box center [24, 115] width 37 height 10
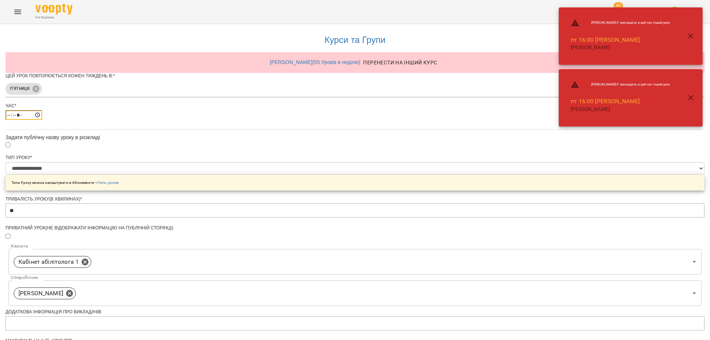
type input "*****"
click at [692, 36] on icon "button" at bounding box center [690, 36] width 9 height 9
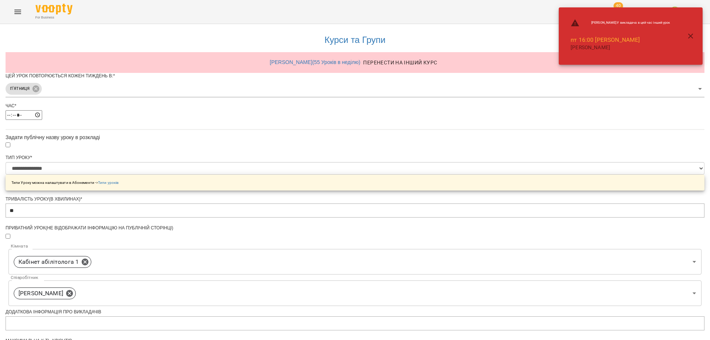
click at [693, 35] on icon "button" at bounding box center [690, 36] width 9 height 9
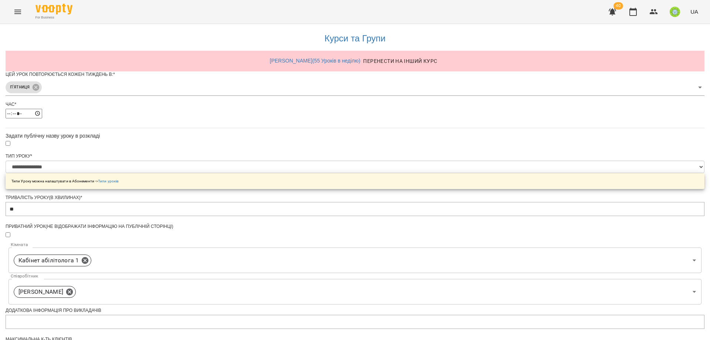
scroll to position [193, 0]
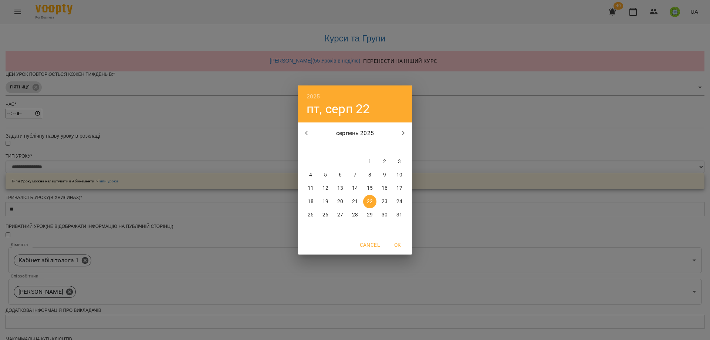
click at [387, 198] on span "23" at bounding box center [384, 201] width 13 height 7
type input "**********"
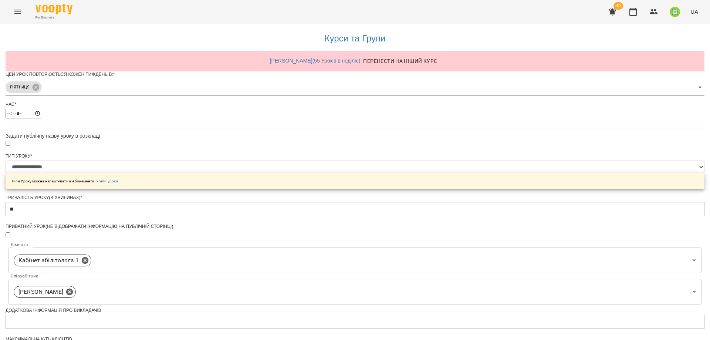
scroll to position [213, 0]
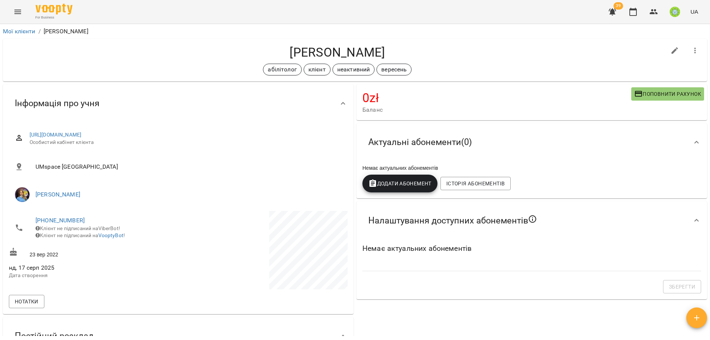
click at [21, 16] on icon "Menu" at bounding box center [17, 11] width 9 height 9
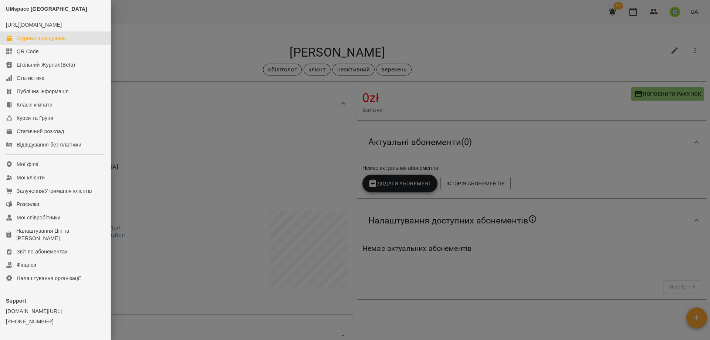
click at [41, 42] on div "Журнал відвідувань" at bounding box center [41, 37] width 49 height 7
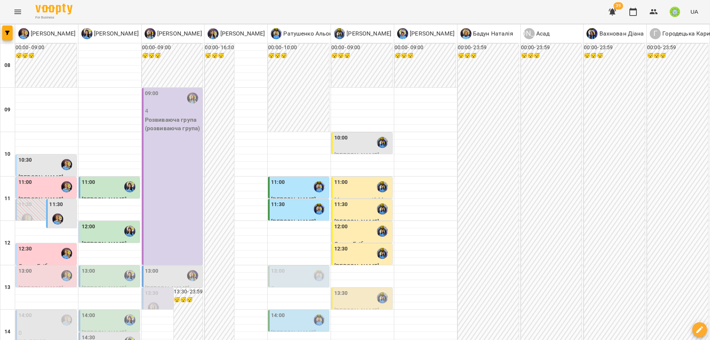
click at [8, 8] on div "For Business 39 UA" at bounding box center [355, 12] width 710 height 24
click at [15, 10] on icon "Menu" at bounding box center [17, 11] width 9 height 9
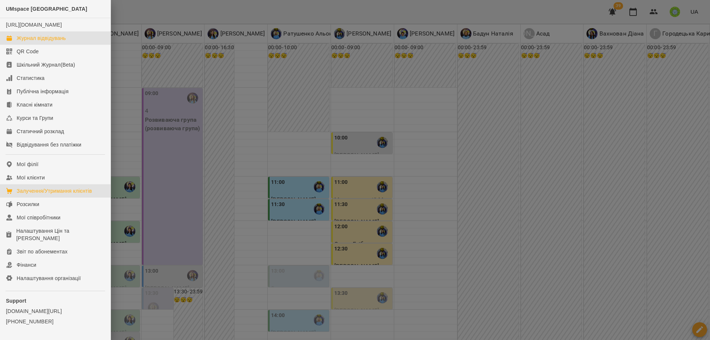
click at [48, 195] on div "Залучення/Утримання клієнтів" at bounding box center [54, 190] width 75 height 7
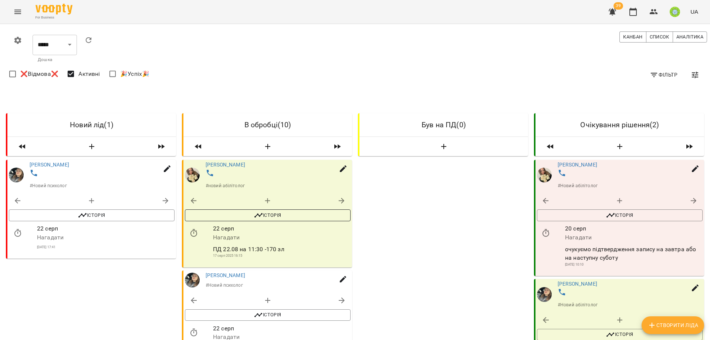
scroll to position [16, 0]
click at [225, 162] on link "[PERSON_NAME]" at bounding box center [226, 165] width 40 height 6
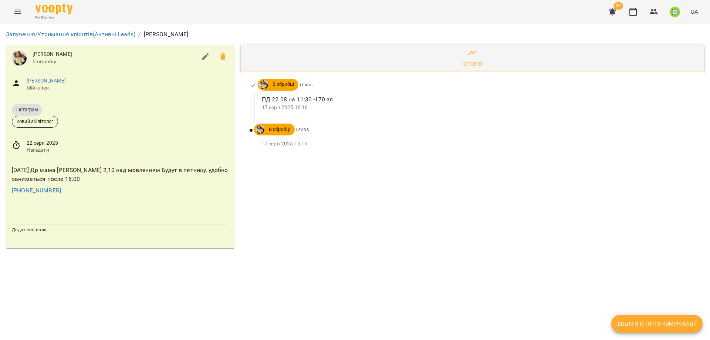
drag, startPoint x: 257, startPoint y: 161, endPoint x: 251, endPoint y: 160, distance: 6.7
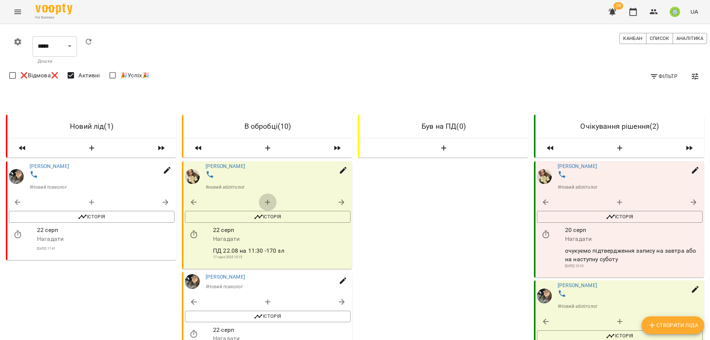
click at [263, 199] on icon "button" at bounding box center [267, 202] width 9 height 9
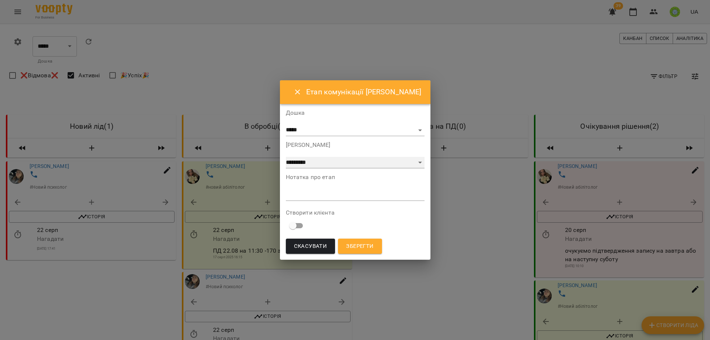
click at [317, 165] on select "**********" at bounding box center [355, 163] width 139 height 12
select select "*"
click at [308, 195] on textarea at bounding box center [355, 194] width 139 height 7
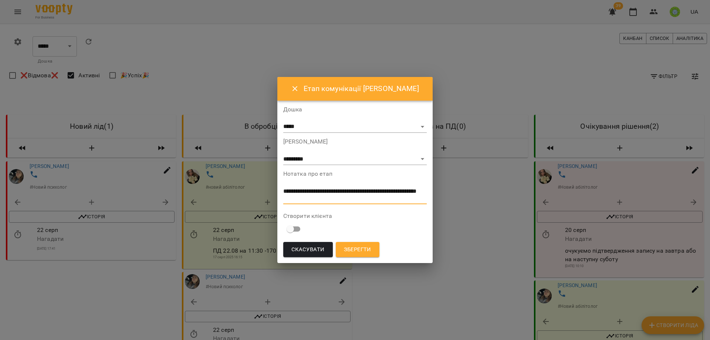
type textarea "**********"
click at [363, 241] on div "Зберегти" at bounding box center [357, 249] width 47 height 18
click at [362, 247] on span "Зберегти" at bounding box center [357, 250] width 27 height 10
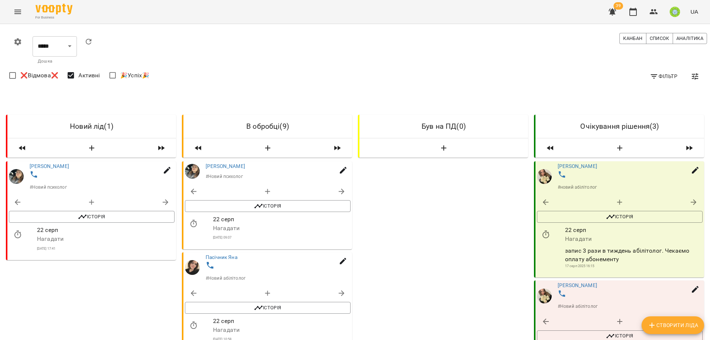
click at [25, 4] on div "For Business 39 UA" at bounding box center [355, 12] width 710 height 24
click at [18, 10] on icon "Menu" at bounding box center [17, 11] width 9 height 9
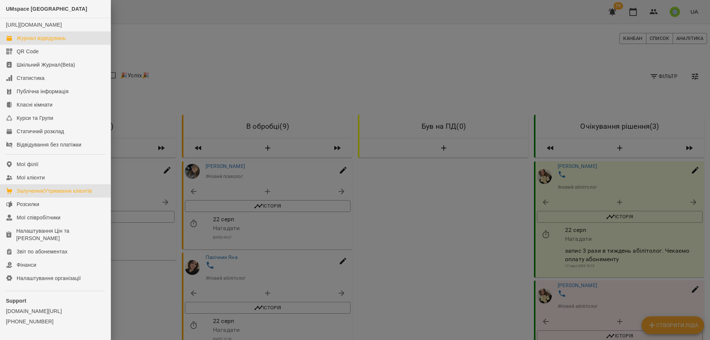
drag, startPoint x: 70, startPoint y: 44, endPoint x: 91, endPoint y: 48, distance: 21.8
click at [69, 44] on link "Журнал відвідувань" at bounding box center [55, 37] width 111 height 13
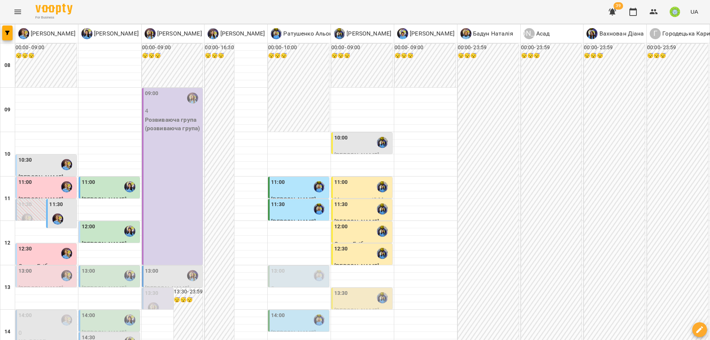
scroll to position [168, 0]
click at [27, 267] on div "13:00" at bounding box center [25, 275] width 14 height 17
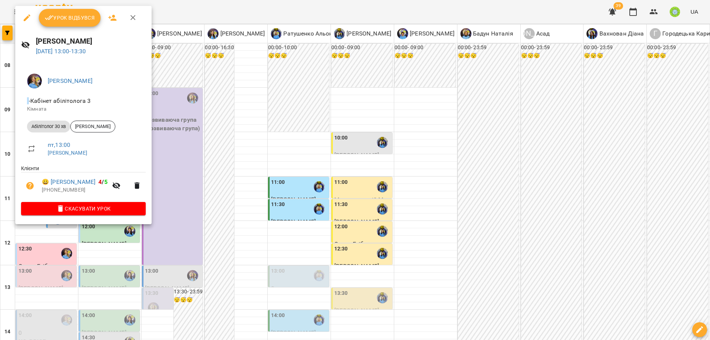
click at [189, 208] on div at bounding box center [355, 170] width 710 height 340
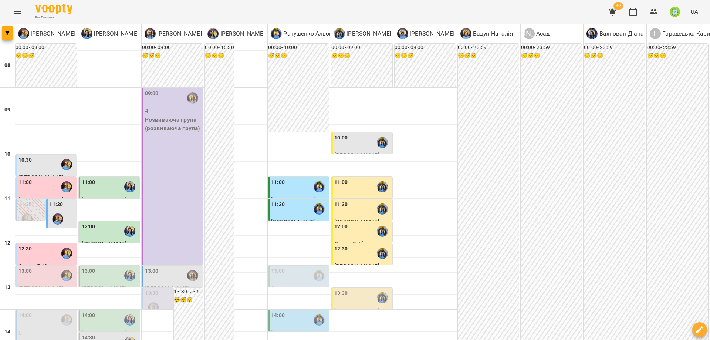
click at [86, 267] on div "13:00" at bounding box center [89, 275] width 14 height 17
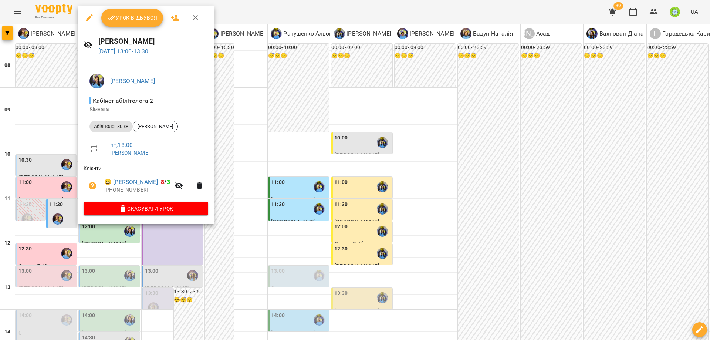
click at [255, 208] on div at bounding box center [355, 170] width 710 height 340
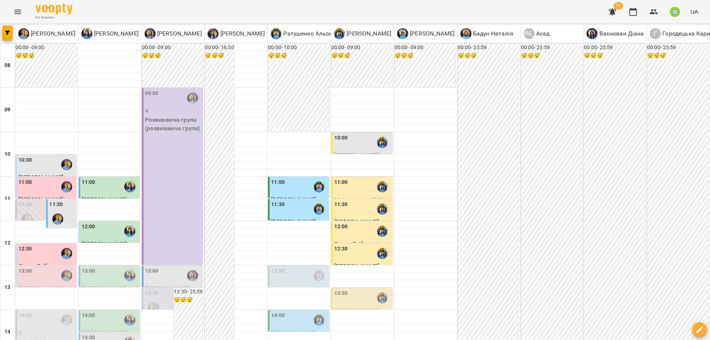
click at [163, 267] on div "13:00" at bounding box center [173, 275] width 57 height 17
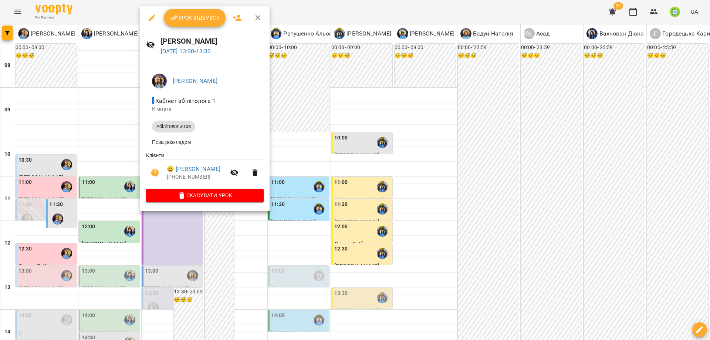
click at [391, 224] on div at bounding box center [355, 170] width 710 height 340
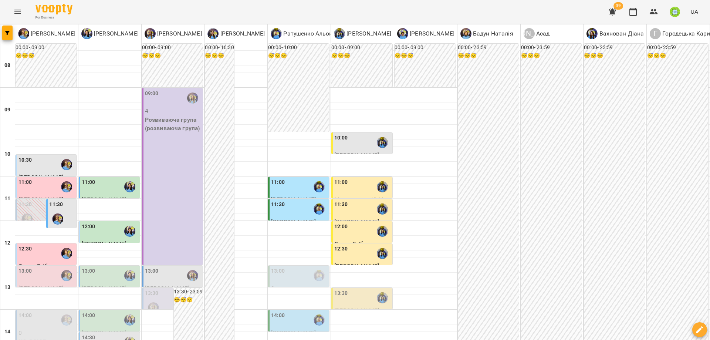
click at [273, 267] on div "13:00" at bounding box center [278, 275] width 14 height 17
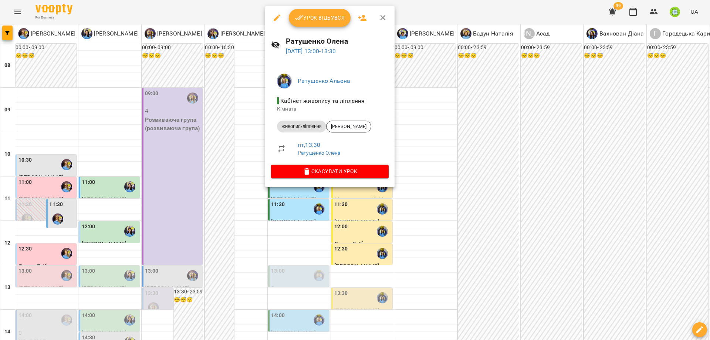
click at [419, 221] on div at bounding box center [355, 170] width 710 height 340
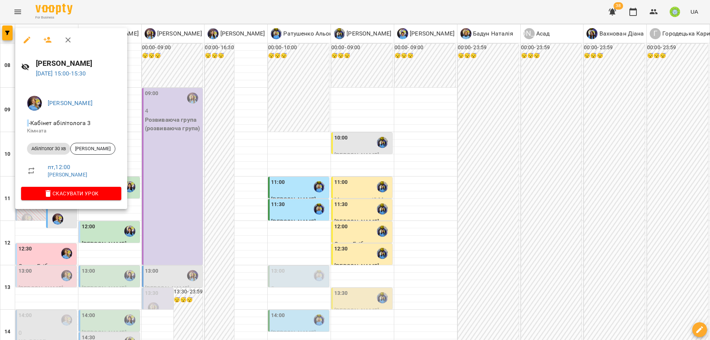
drag, startPoint x: 159, startPoint y: 205, endPoint x: 478, endPoint y: 322, distance: 340.3
click at [161, 206] on div at bounding box center [355, 170] width 710 height 340
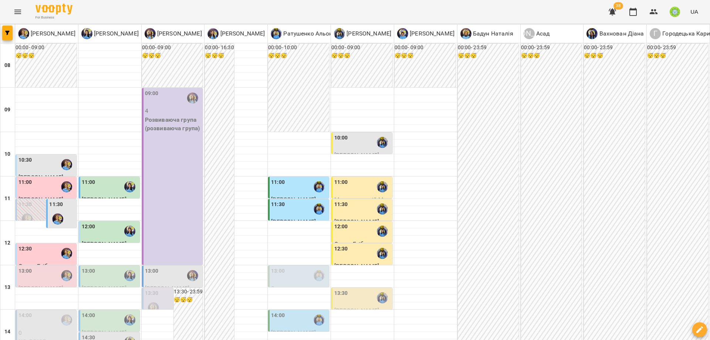
drag, startPoint x: 584, startPoint y: 303, endPoint x: 527, endPoint y: 291, distance: 58.2
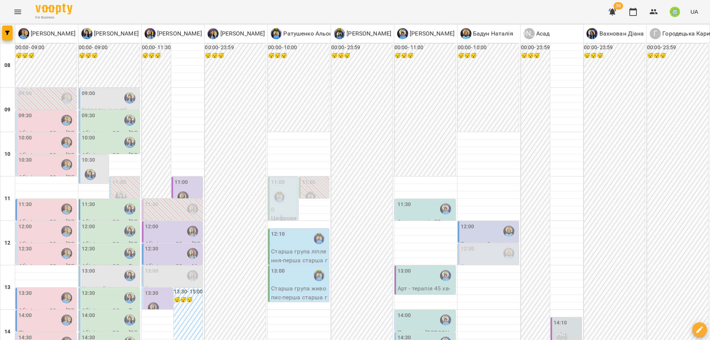
click at [40, 205] on div "11:30" at bounding box center [46, 208] width 57 height 17
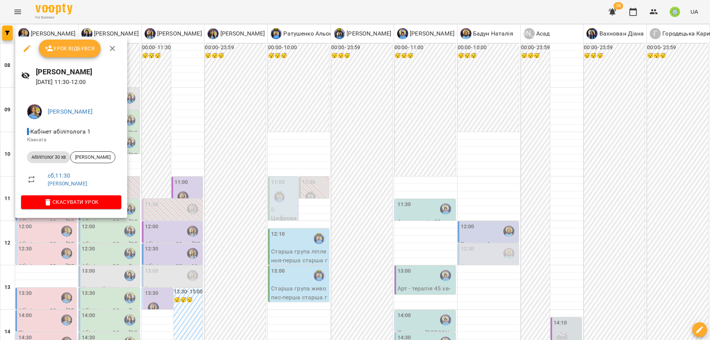
click at [263, 189] on div at bounding box center [355, 170] width 710 height 340
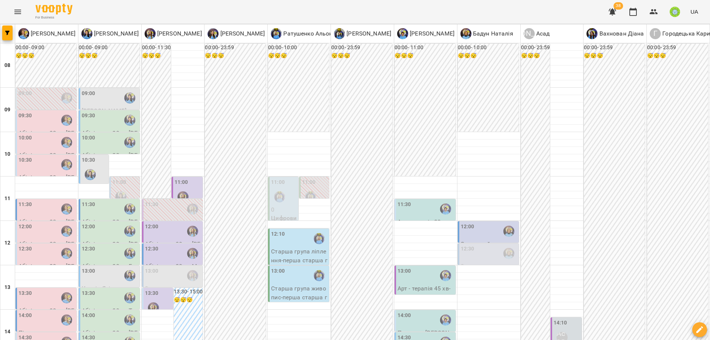
scroll to position [54, 0]
click at [167, 267] on div "13:00" at bounding box center [173, 275] width 57 height 17
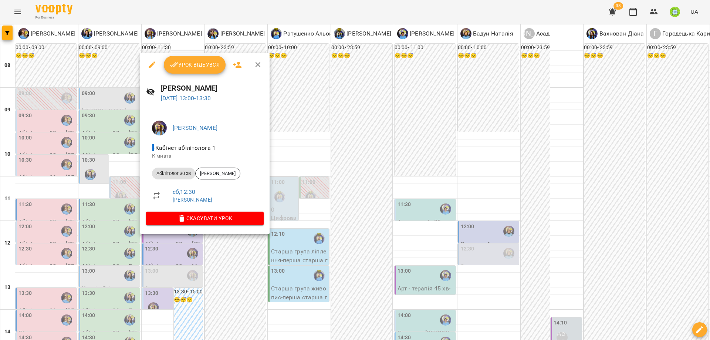
click at [298, 219] on div at bounding box center [355, 170] width 710 height 340
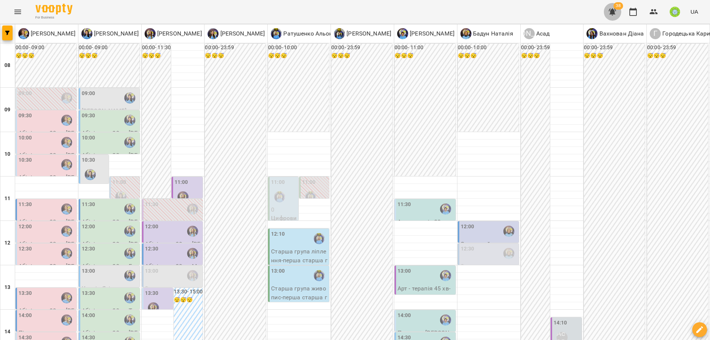
click at [614, 11] on icon "button" at bounding box center [612, 12] width 7 height 7
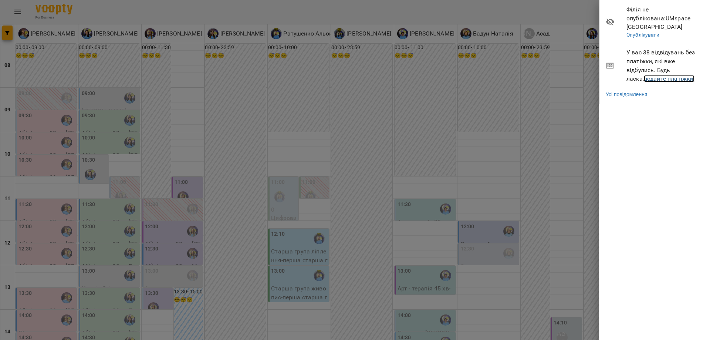
click at [651, 75] on link "додайте платіжки!" at bounding box center [669, 78] width 51 height 7
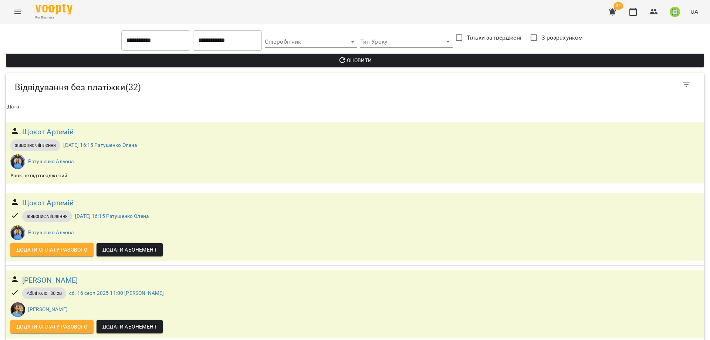
scroll to position [1442, 0]
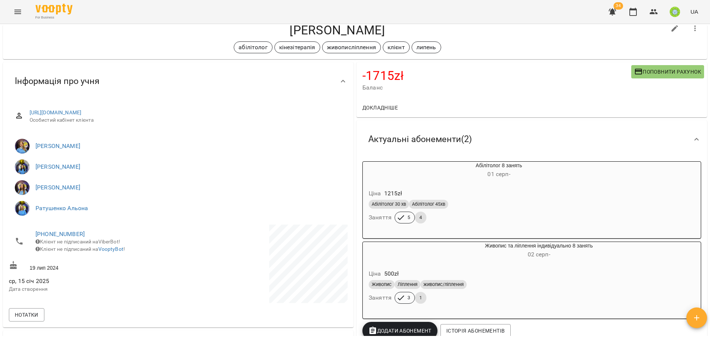
scroll to position [22, 0]
click at [499, 175] on span "01 серп -" at bounding box center [498, 173] width 23 height 7
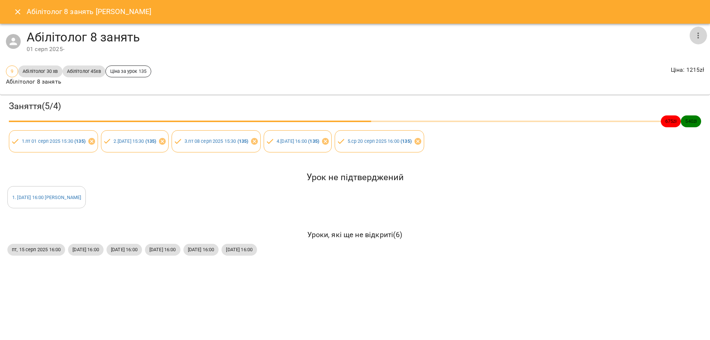
click at [697, 36] on icon "button" at bounding box center [698, 35] width 9 height 9
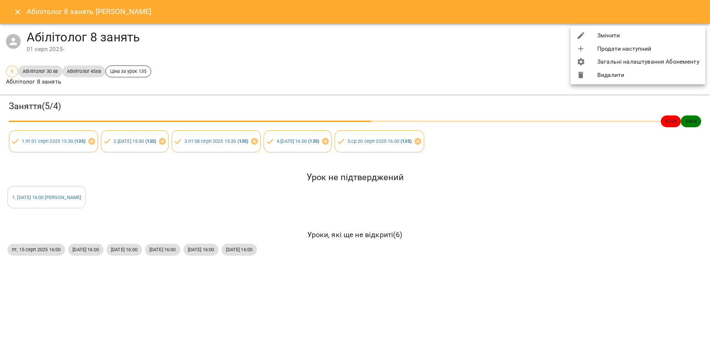
click at [594, 80] on li "Видалити" at bounding box center [638, 74] width 135 height 13
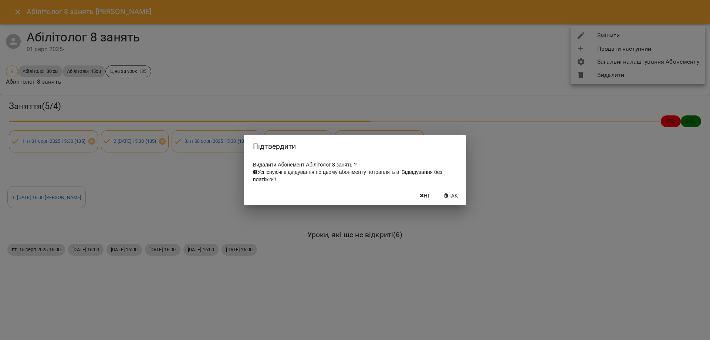
click at [454, 200] on span "Так" at bounding box center [454, 195] width 10 height 9
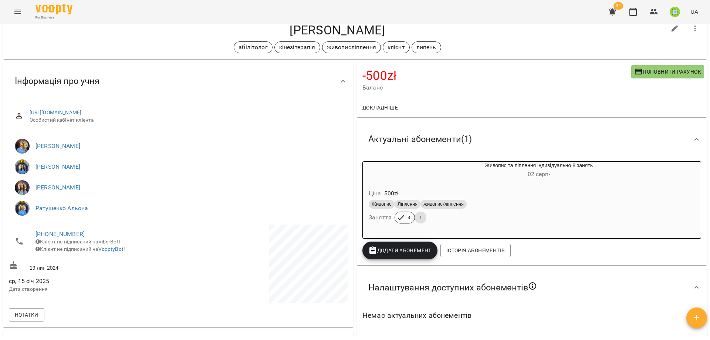
click at [520, 192] on div "Ціна 500 zł" at bounding box center [521, 193] width 308 height 13
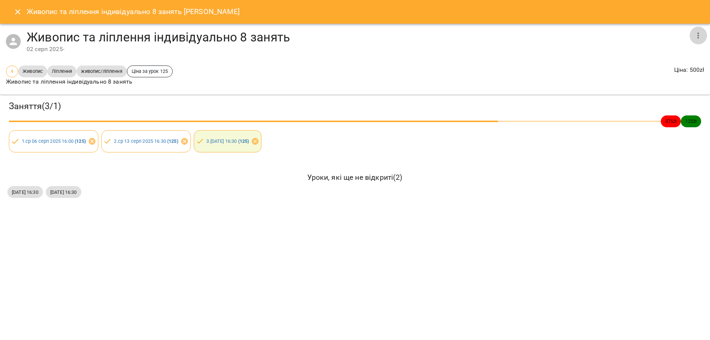
click at [695, 37] on icon "button" at bounding box center [698, 35] width 9 height 9
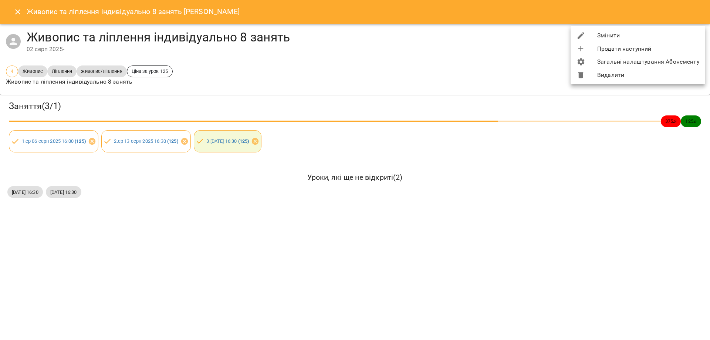
click at [489, 90] on div at bounding box center [355, 170] width 710 height 340
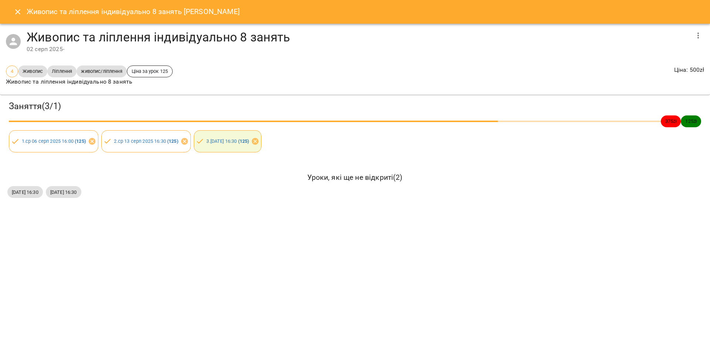
click at [13, 7] on button "Close" at bounding box center [18, 12] width 18 height 18
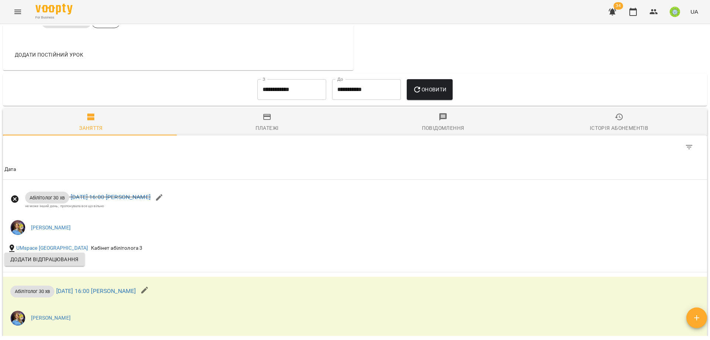
scroll to position [464, 0]
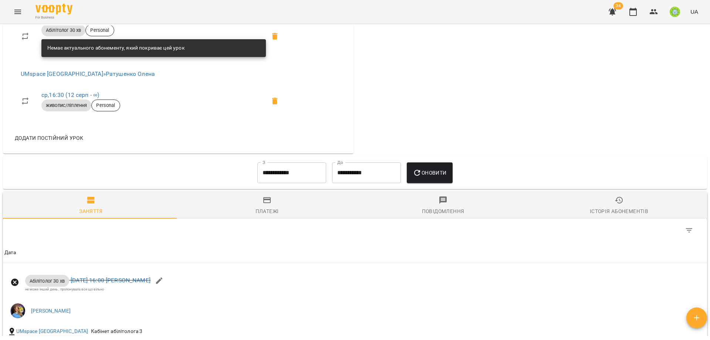
click at [273, 165] on input "**********" at bounding box center [291, 172] width 69 height 21
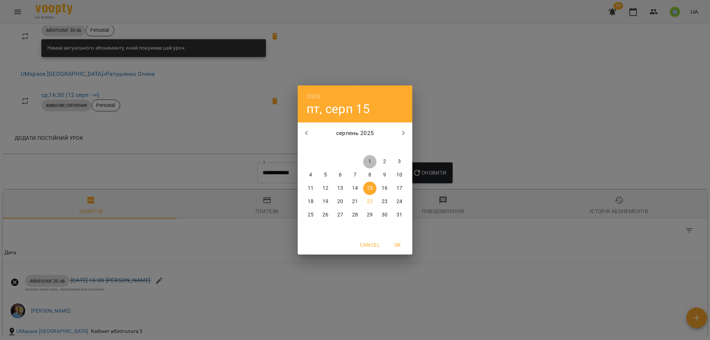
click at [373, 161] on span "1" at bounding box center [369, 161] width 13 height 7
type input "**********"
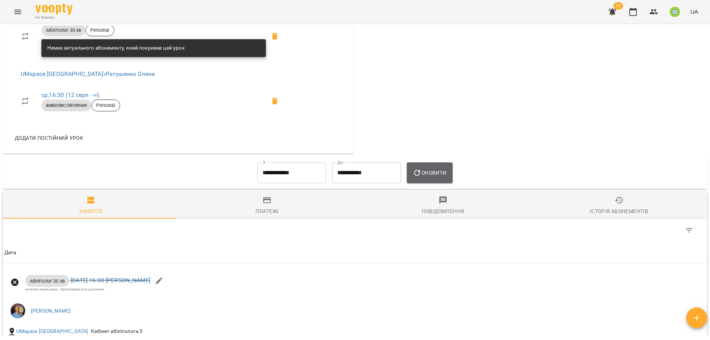
click at [433, 166] on button "Оновити" at bounding box center [429, 172] width 45 height 21
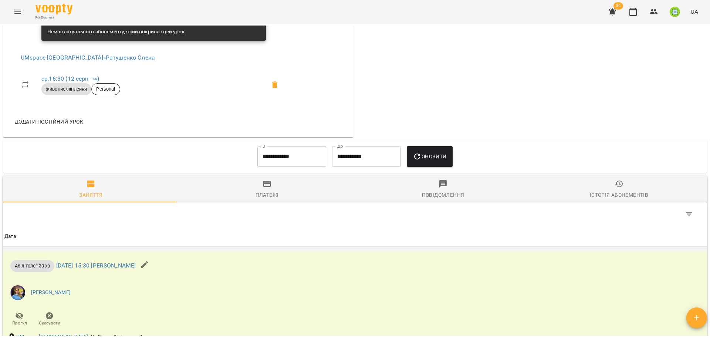
scroll to position [572, 0]
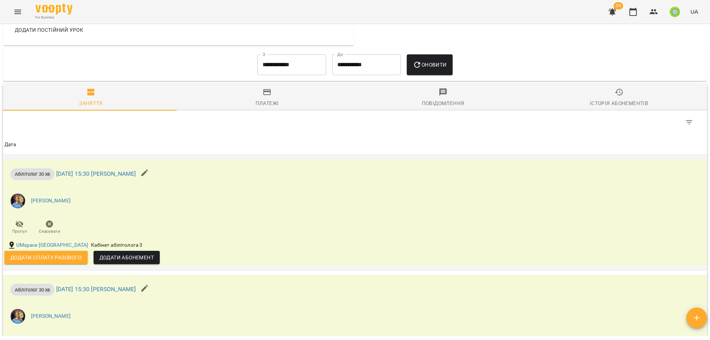
click at [133, 255] on span "Додати Абонемент" at bounding box center [126, 257] width 54 height 9
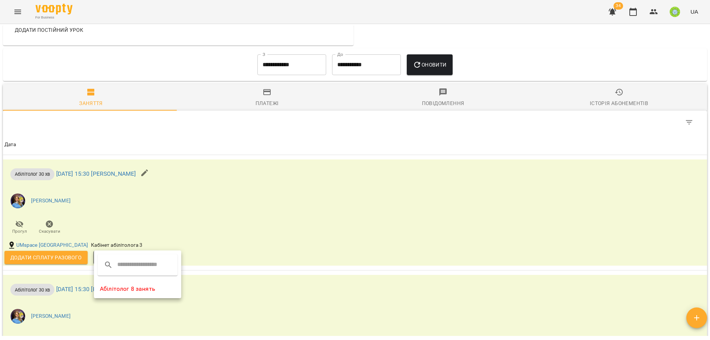
click at [149, 288] on li "Абілітолог 8 занять" at bounding box center [137, 288] width 87 height 13
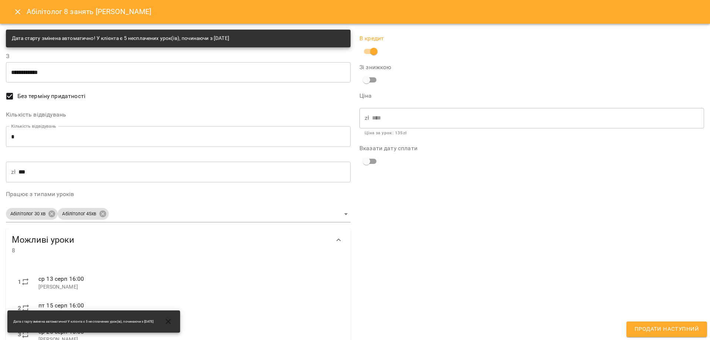
drag, startPoint x: 674, startPoint y: 327, endPoint x: 672, endPoint y: 323, distance: 4.5
click at [673, 326] on span "Продати наступний" at bounding box center [667, 329] width 64 height 10
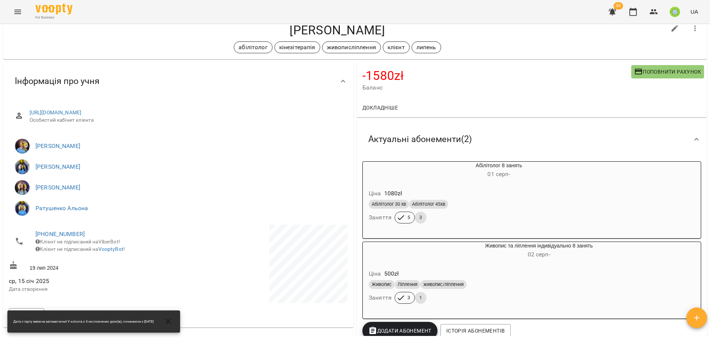
scroll to position [0, 0]
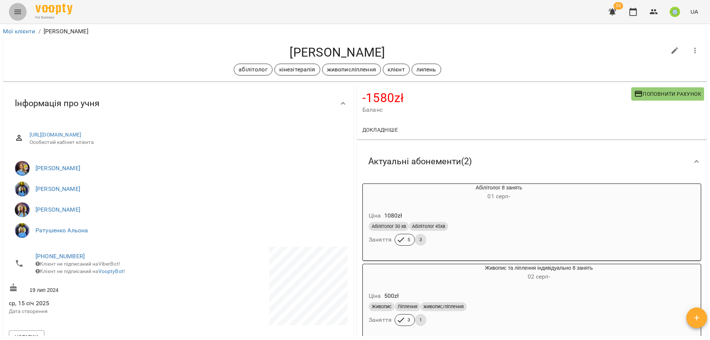
click at [16, 12] on icon "Menu" at bounding box center [17, 11] width 9 height 9
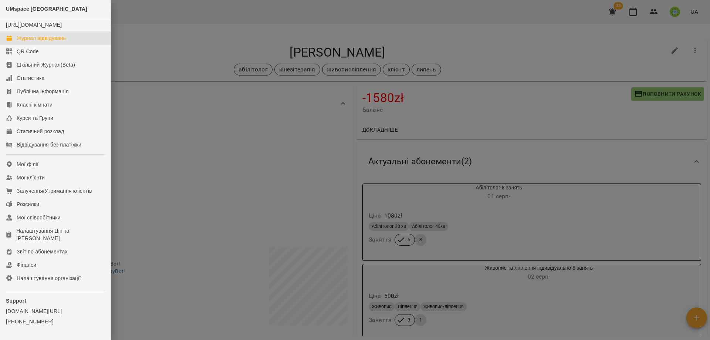
drag, startPoint x: 46, startPoint y: 42, endPoint x: 276, endPoint y: 35, distance: 230.1
click at [46, 41] on div "Журнал відвідувань" at bounding box center [41, 37] width 49 height 7
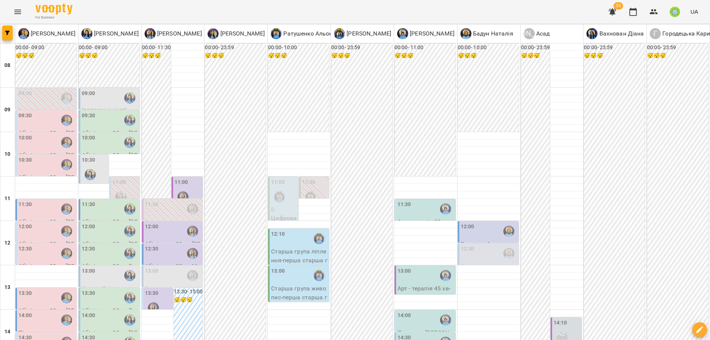
scroll to position [102, 0]
click at [412, 267] on div "13:00" at bounding box center [426, 275] width 57 height 17
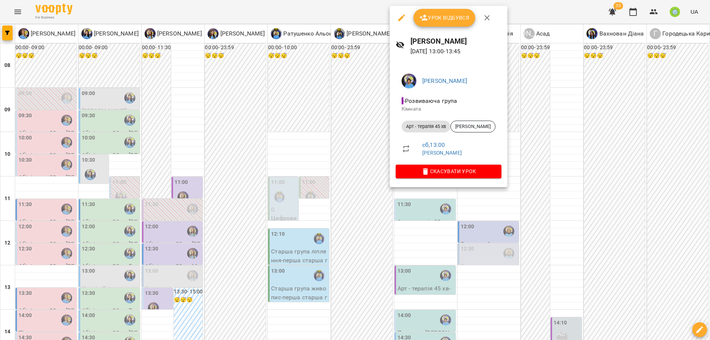
drag, startPoint x: 311, startPoint y: 231, endPoint x: 383, endPoint y: 220, distance: 72.9
click at [314, 232] on div at bounding box center [355, 170] width 710 height 340
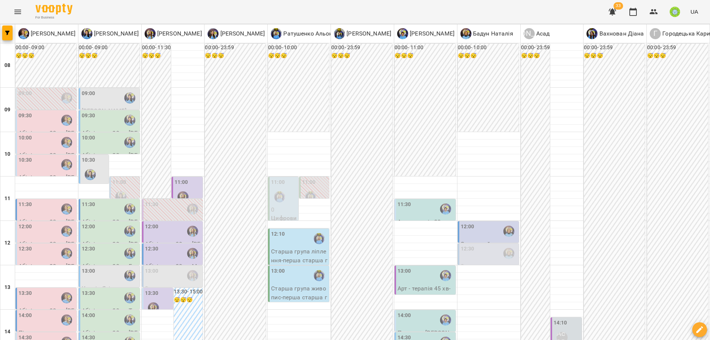
click at [412, 284] on p "Арт - терапія 45 хв - Костіна Марія" at bounding box center [426, 292] width 57 height 17
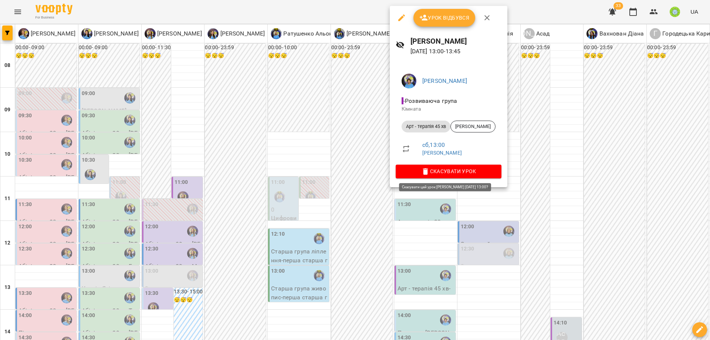
click at [429, 169] on span "Скасувати Урок" at bounding box center [449, 171] width 94 height 9
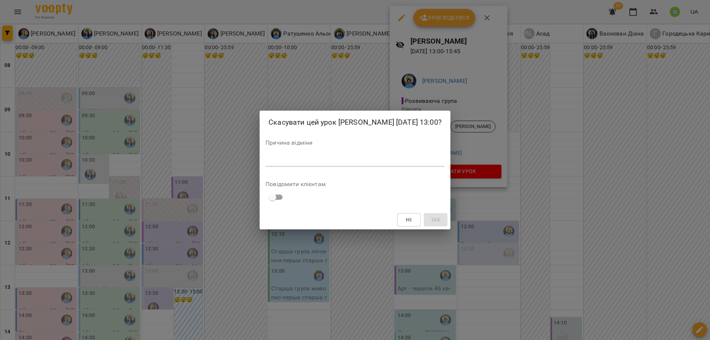
click at [372, 156] on div "*" at bounding box center [355, 161] width 179 height 12
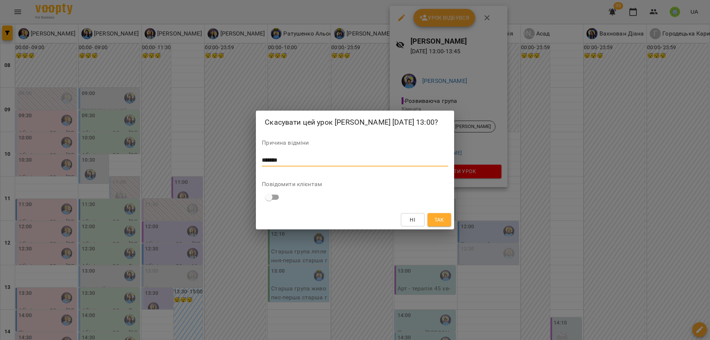
type textarea "*******"
drag, startPoint x: 441, startPoint y: 220, endPoint x: 448, endPoint y: 216, distance: 7.6
click at [441, 219] on span "Так" at bounding box center [440, 219] width 10 height 9
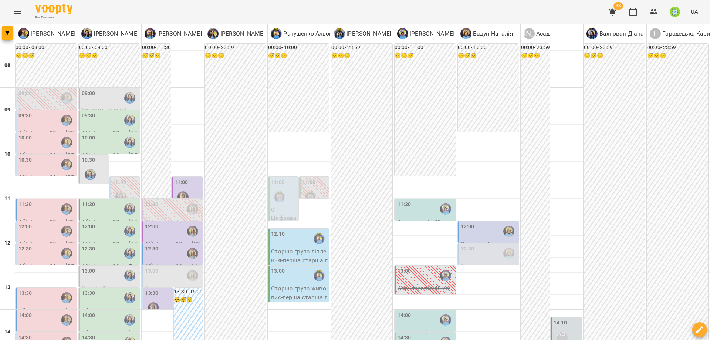
scroll to position [79, 0]
click at [472, 223] on div "12:00" at bounding box center [489, 231] width 57 height 17
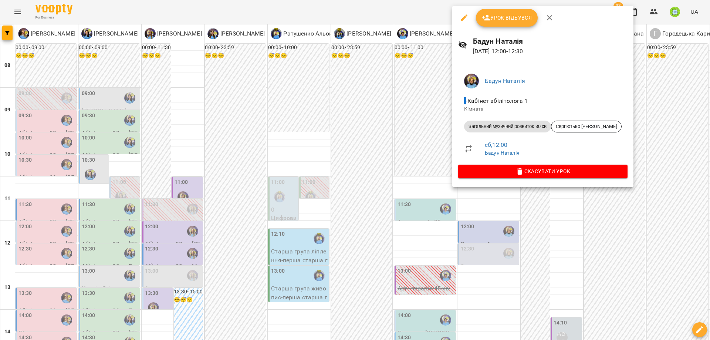
click at [505, 267] on div at bounding box center [355, 170] width 710 height 340
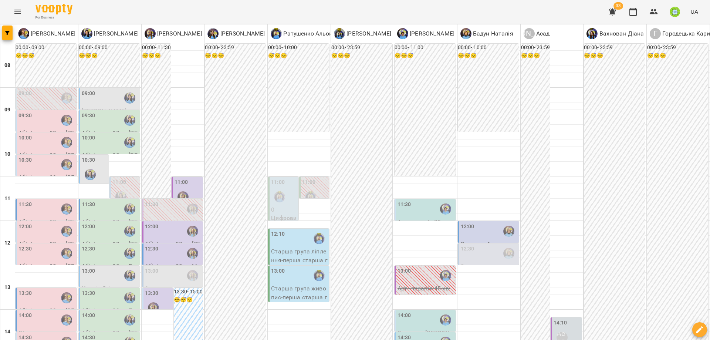
click at [477, 245] on div "12:30" at bounding box center [489, 253] width 57 height 17
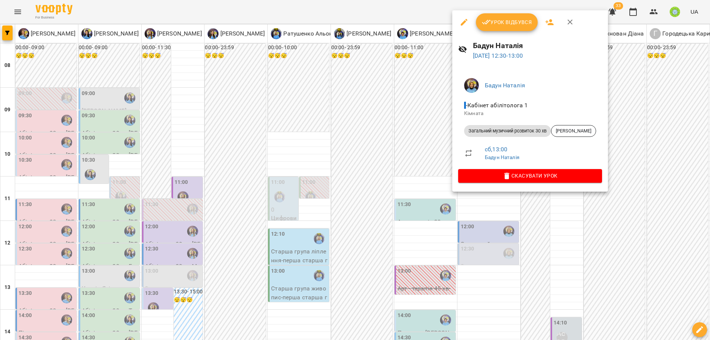
click at [481, 274] on div at bounding box center [355, 170] width 710 height 340
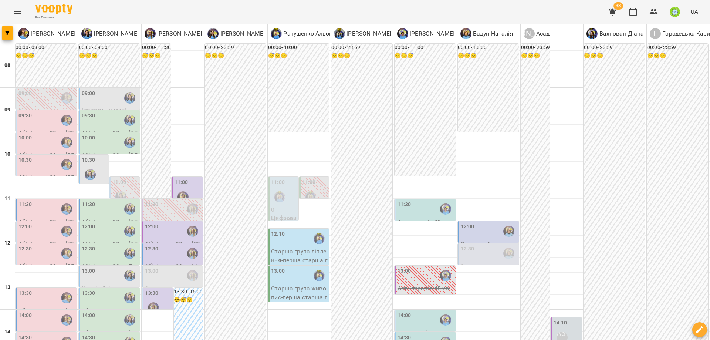
click at [477, 223] on div "12:00" at bounding box center [489, 231] width 57 height 17
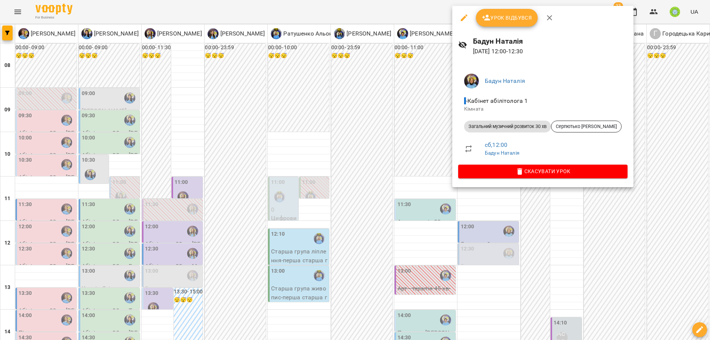
drag, startPoint x: 493, startPoint y: 261, endPoint x: 489, endPoint y: 171, distance: 90.3
click at [492, 256] on div at bounding box center [355, 170] width 710 height 340
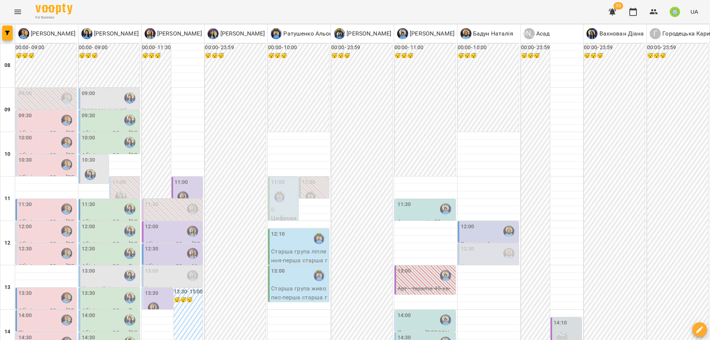
click at [474, 245] on div "12:30" at bounding box center [489, 253] width 57 height 17
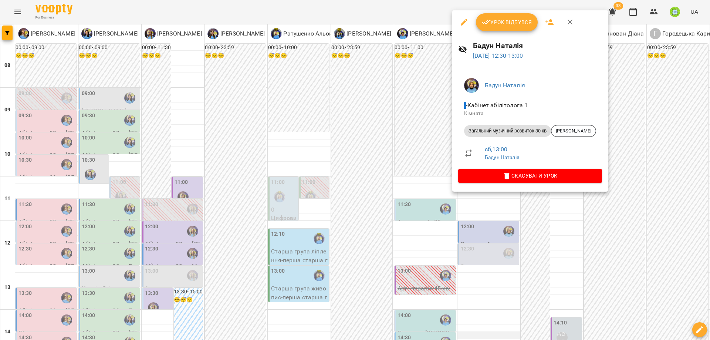
click at [483, 256] on div at bounding box center [355, 170] width 710 height 340
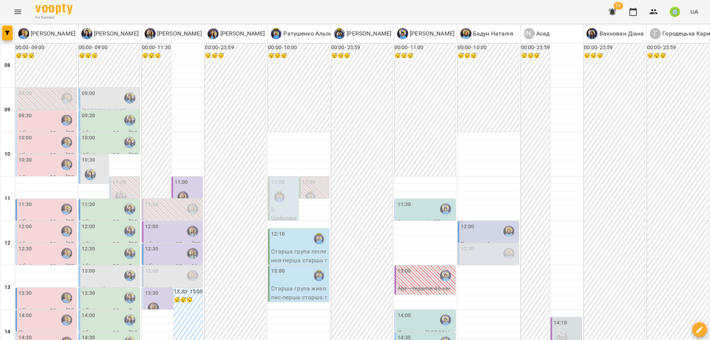
scroll to position [97, 0]
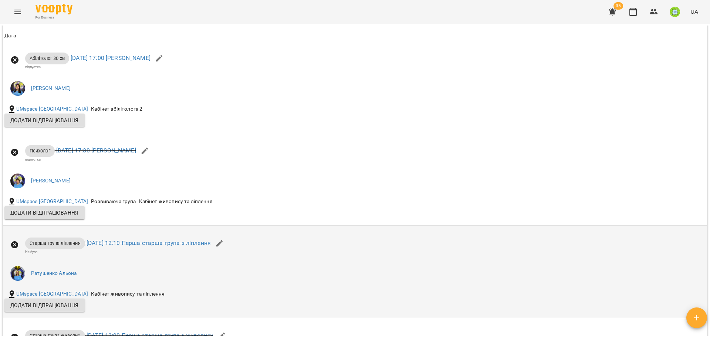
scroll to position [940, 0]
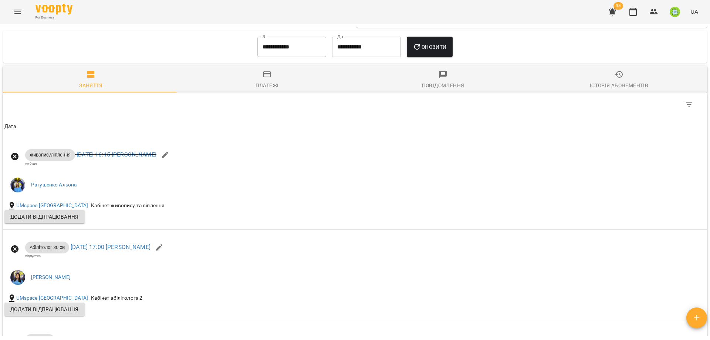
click at [281, 52] on input "**********" at bounding box center [291, 47] width 69 height 21
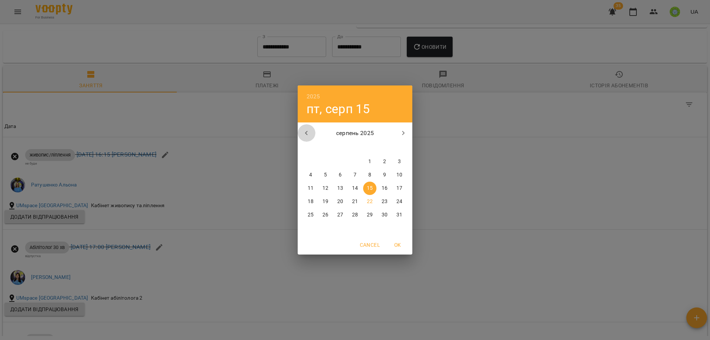
click at [308, 134] on icon "button" at bounding box center [306, 133] width 9 height 9
drag, startPoint x: 401, startPoint y: 160, endPoint x: 415, endPoint y: 129, distance: 33.9
click at [401, 160] on span "1" at bounding box center [399, 161] width 13 height 7
type input "**********"
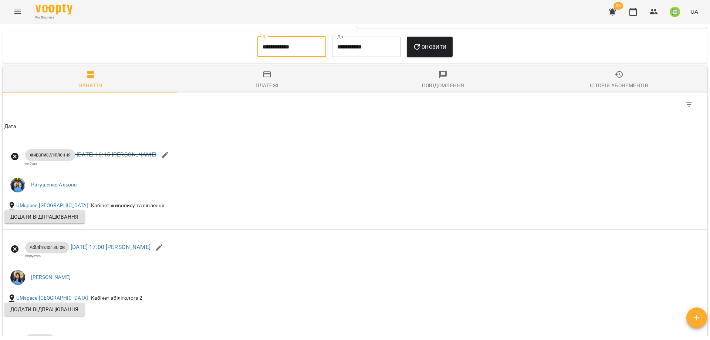
click at [432, 51] on span "Оновити" at bounding box center [430, 47] width 34 height 9
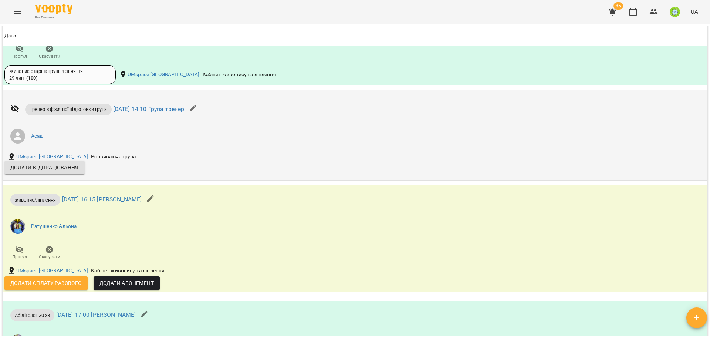
scroll to position [10397, 0]
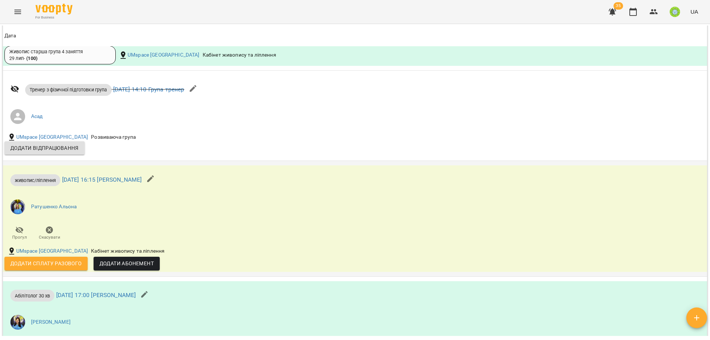
click at [128, 260] on span "Додати Абонемент" at bounding box center [126, 263] width 54 height 9
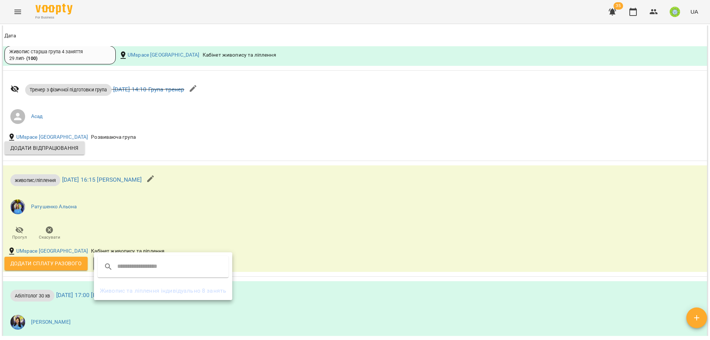
click at [163, 289] on li "Живопис та ліплення індивідуально 8 занять" at bounding box center [163, 290] width 138 height 13
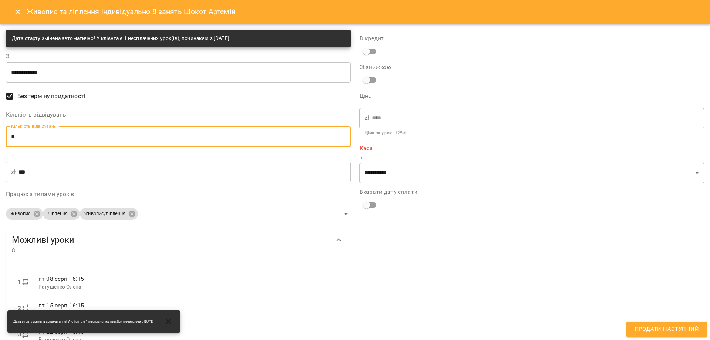
drag, startPoint x: 68, startPoint y: 138, endPoint x: 67, endPoint y: 142, distance: 4.5
click at [68, 138] on input "*" at bounding box center [178, 136] width 345 height 21
click at [67, 142] on input "*" at bounding box center [178, 136] width 345 height 21
click at [72, 140] on input "*" at bounding box center [178, 136] width 345 height 21
click at [69, 141] on input "*" at bounding box center [178, 136] width 345 height 21
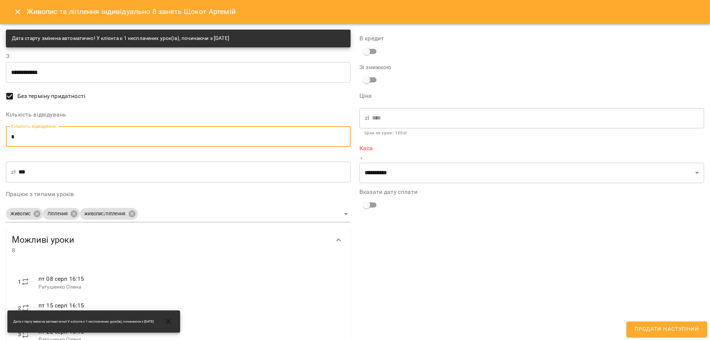
click at [69, 141] on input "*" at bounding box center [178, 136] width 345 height 21
type input "*"
type input "***"
type input "*"
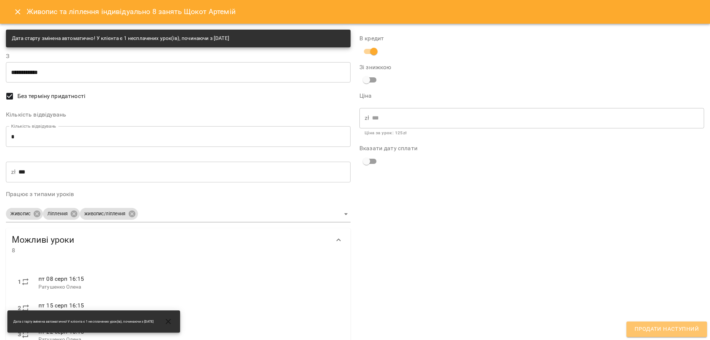
click at [676, 330] on span "Продати наступний" at bounding box center [667, 329] width 64 height 10
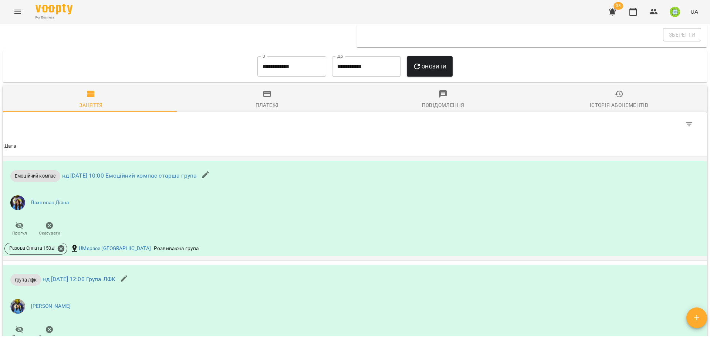
scroll to position [1003, 0]
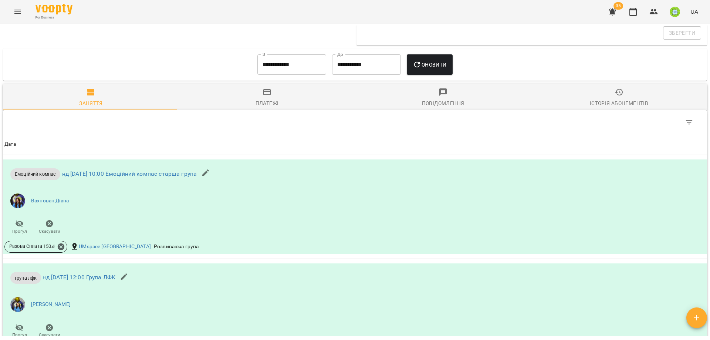
click at [262, 108] on div "Платежі" at bounding box center [267, 103] width 23 height 9
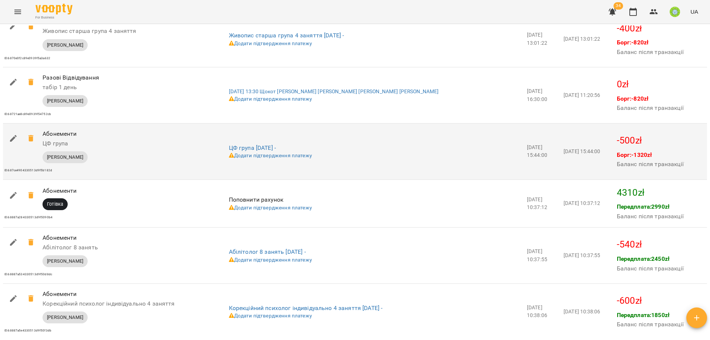
scroll to position [5306, 0]
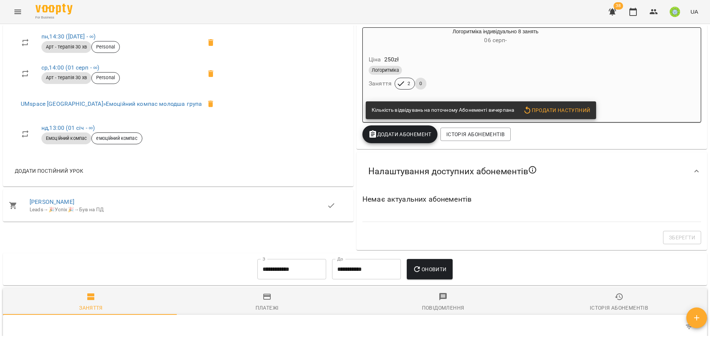
scroll to position [339, 0]
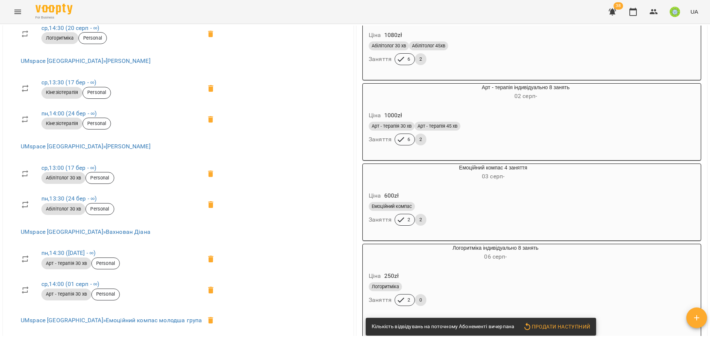
click at [500, 286] on div "Логоритміка" at bounding box center [477, 287] width 221 height 12
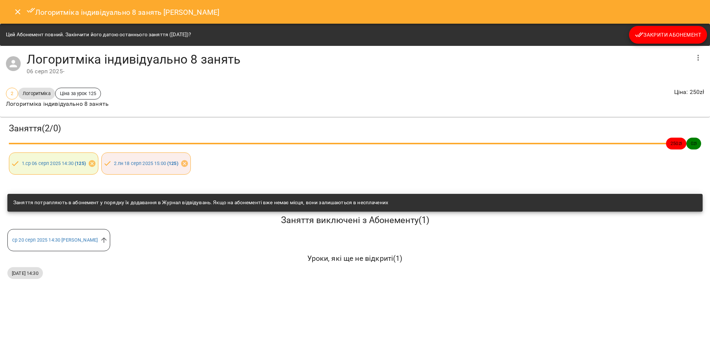
click at [669, 33] on span "Закрити Абонемент" at bounding box center [668, 34] width 66 height 9
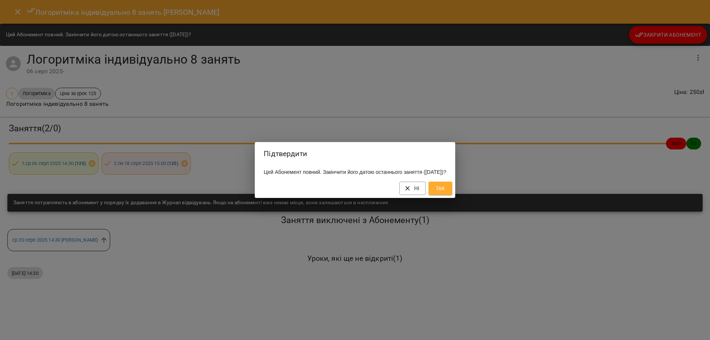
drag, startPoint x: 459, startPoint y: 193, endPoint x: 473, endPoint y: 187, distance: 15.8
click at [452, 193] on button "Так" at bounding box center [441, 188] width 24 height 13
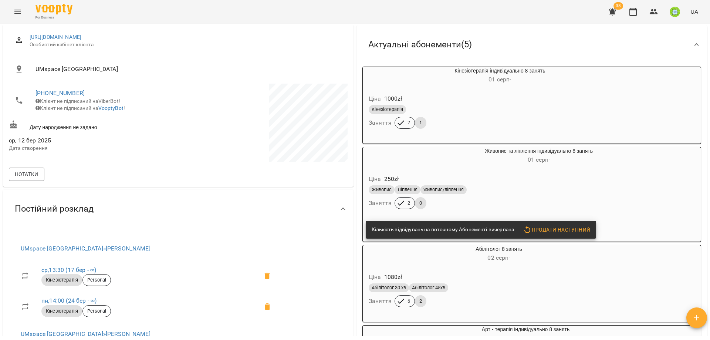
scroll to position [97, 0]
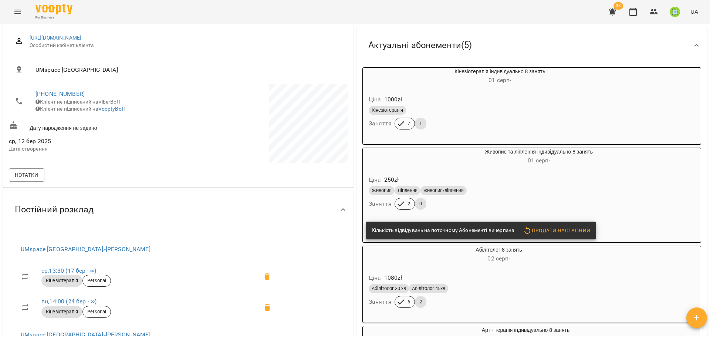
click at [508, 185] on div "Ціна 250 zł" at bounding box center [521, 179] width 308 height 13
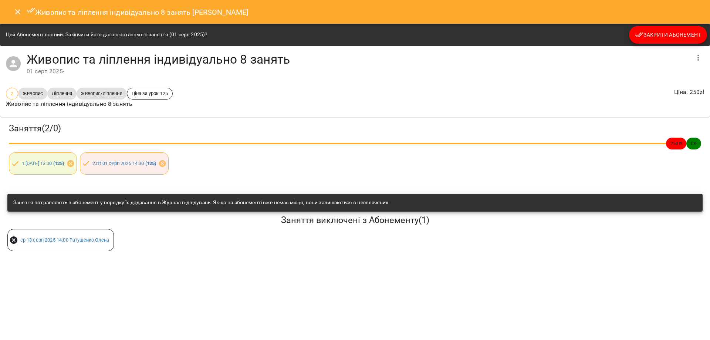
click at [680, 38] on span "Закрити Абонемент" at bounding box center [668, 34] width 66 height 9
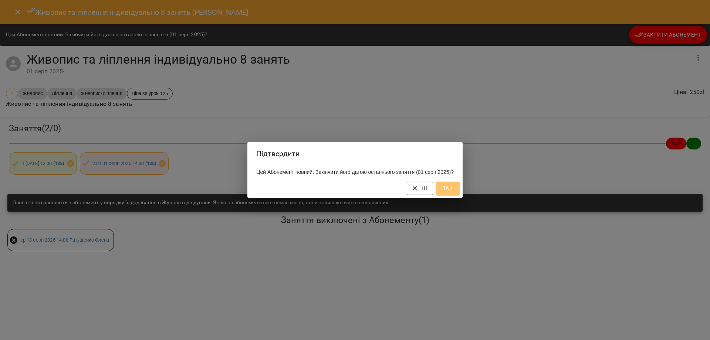
drag, startPoint x: 453, startPoint y: 194, endPoint x: 466, endPoint y: 192, distance: 13.9
click at [453, 193] on span "Так" at bounding box center [448, 188] width 12 height 9
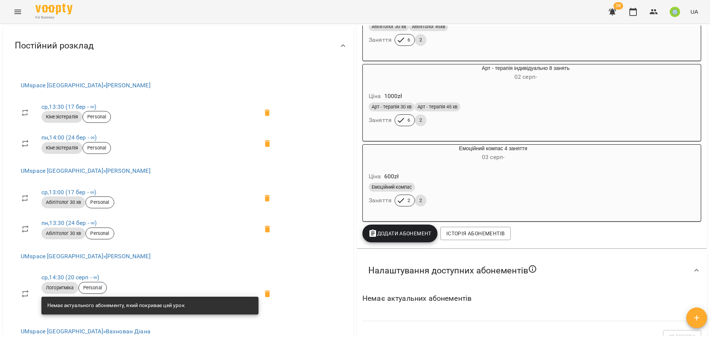
scroll to position [263, 0]
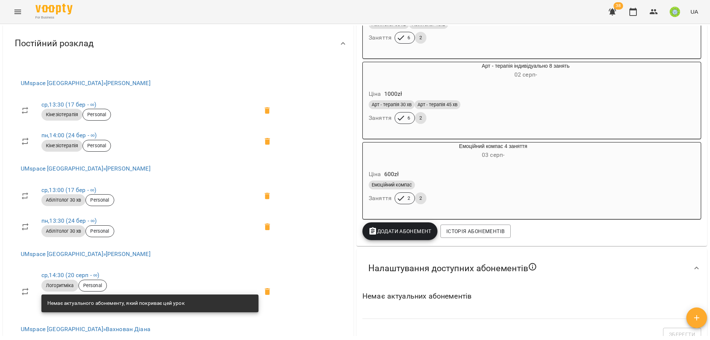
click at [515, 92] on div "Ціна 1000 zł" at bounding box center [507, 93] width 281 height 13
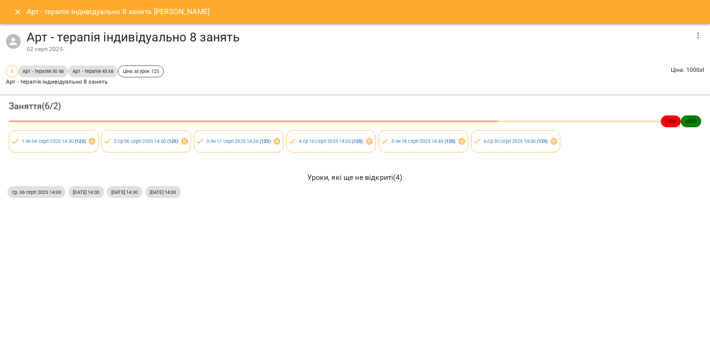
drag, startPoint x: 15, startPoint y: 14, endPoint x: 23, endPoint y: 19, distance: 9.6
click at [15, 14] on icon "Close" at bounding box center [17, 11] width 9 height 9
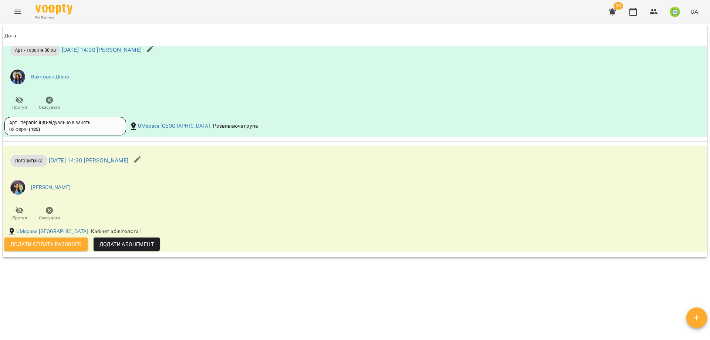
scroll to position [1641, 0]
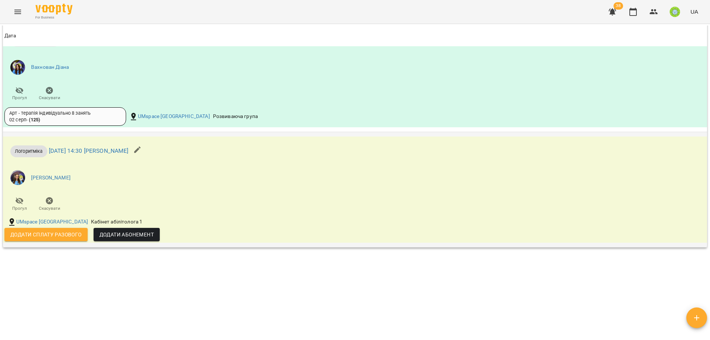
click at [129, 235] on span "Додати Абонемент" at bounding box center [126, 234] width 54 height 9
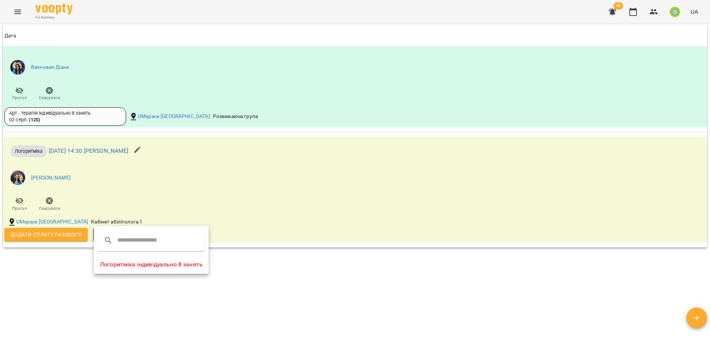
click at [146, 263] on li "Логоритміка індивідуально 8 занять" at bounding box center [151, 264] width 115 height 13
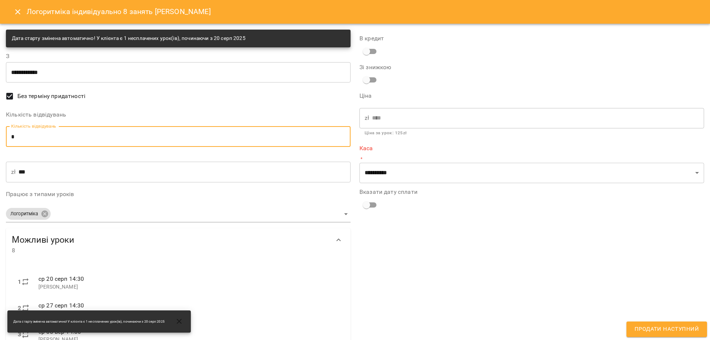
click at [71, 135] on input "*" at bounding box center [178, 136] width 345 height 21
click at [71, 134] on input "*" at bounding box center [178, 136] width 345 height 21
click at [70, 141] on input "*" at bounding box center [178, 136] width 345 height 21
click at [70, 142] on input "*" at bounding box center [178, 136] width 345 height 21
click at [71, 139] on input "*" at bounding box center [178, 136] width 345 height 21
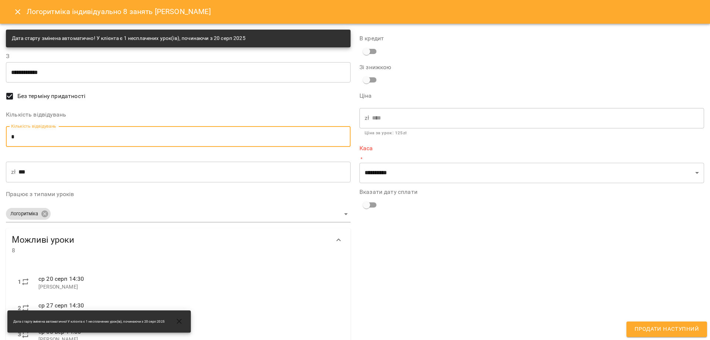
click at [71, 139] on input "*" at bounding box center [178, 136] width 345 height 21
type input "*"
type input "***"
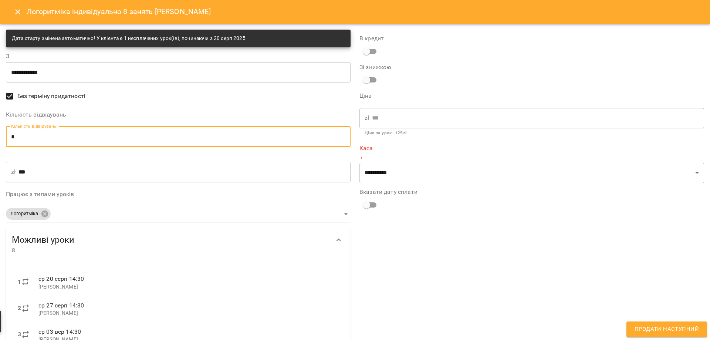
type input "*"
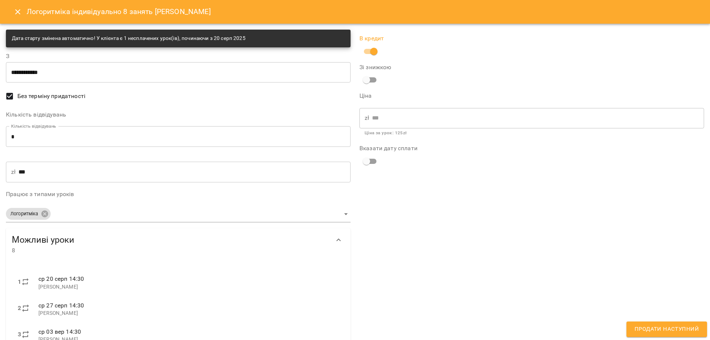
click at [675, 328] on span "Продати наступний" at bounding box center [667, 329] width 64 height 10
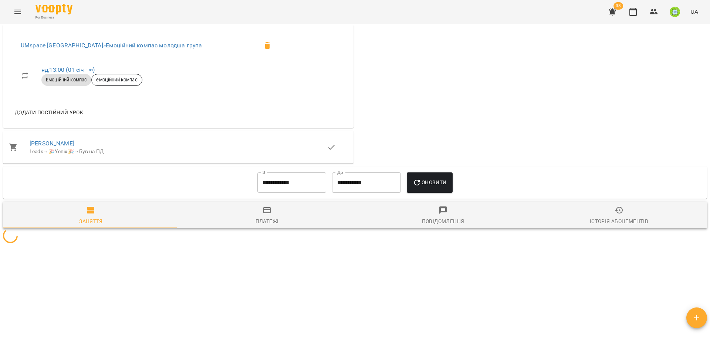
scroll to position [614, 0]
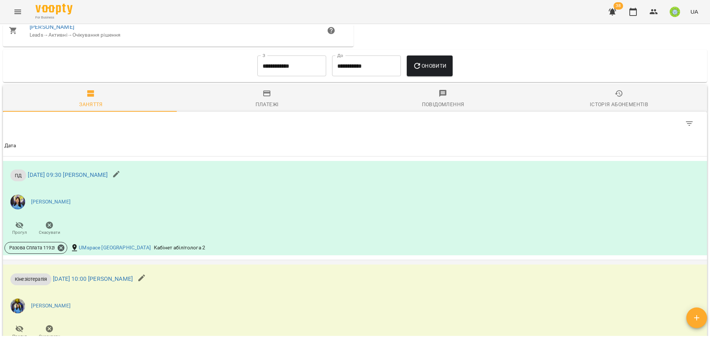
scroll to position [493, 0]
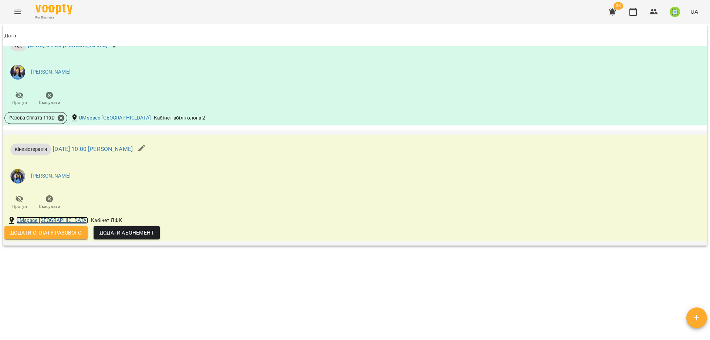
click at [53, 219] on link "UMspace [GEOGRAPHIC_DATA]" at bounding box center [52, 220] width 72 height 7
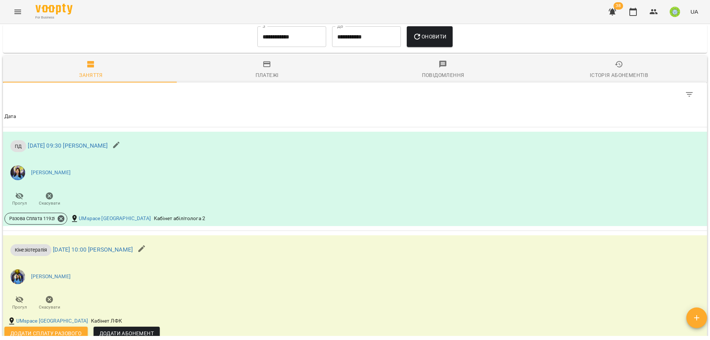
scroll to position [493, 0]
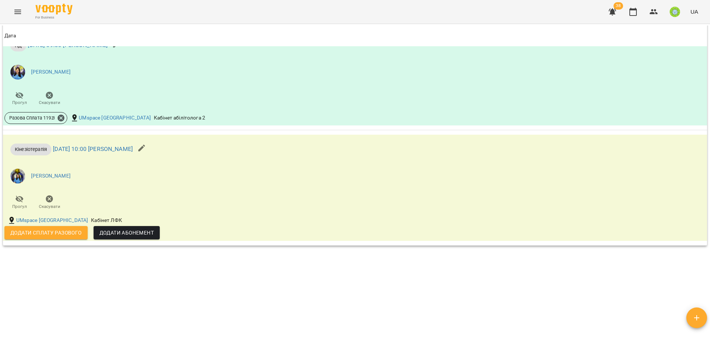
drag, startPoint x: 46, startPoint y: 237, endPoint x: 108, endPoint y: 251, distance: 64.1
click at [47, 237] on span "Додати сплату разового" at bounding box center [45, 232] width 71 height 9
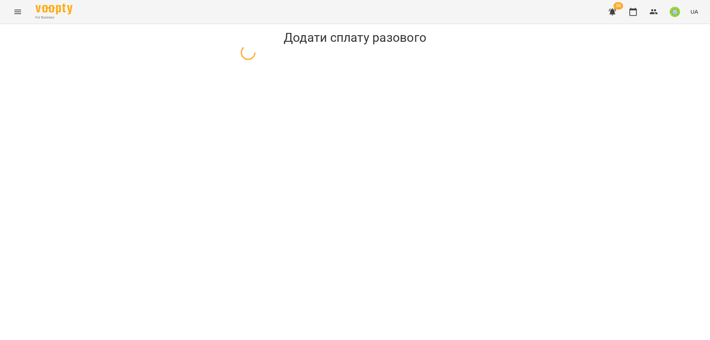
select select "**********"
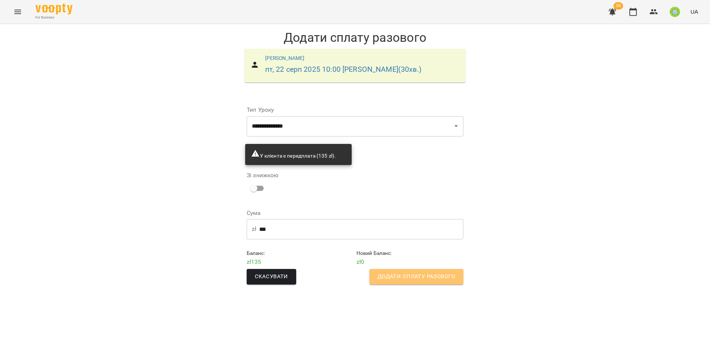
drag, startPoint x: 435, startPoint y: 271, endPoint x: 440, endPoint y: 263, distance: 10.0
click at [436, 269] on button "Додати сплату разового" at bounding box center [416, 277] width 94 height 16
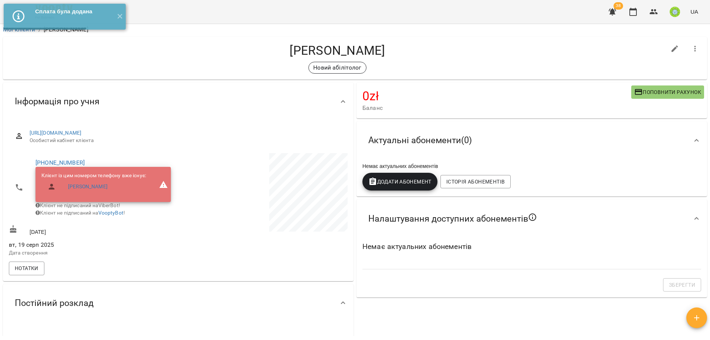
scroll to position [2, 0]
click at [206, 240] on div at bounding box center [263, 205] width 171 height 109
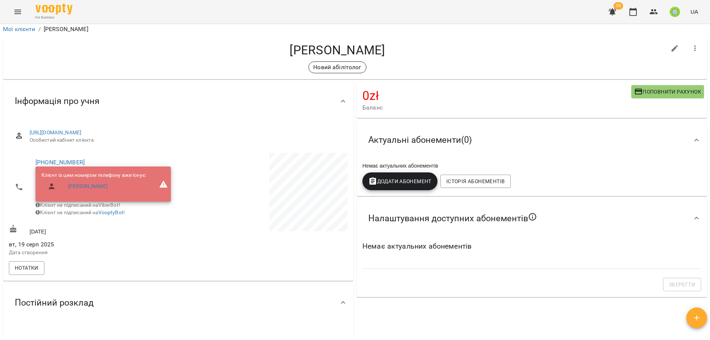
click at [232, 174] on p at bounding box center [264, 193] width 168 height 81
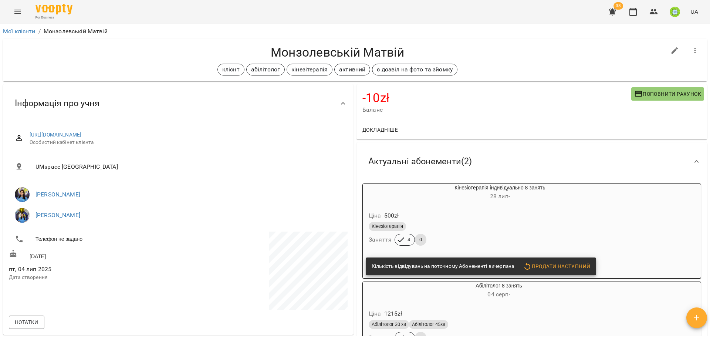
click at [515, 207] on div "Ціна 500 zł Кінезіотерапія Заняття 4 0" at bounding box center [482, 230] width 239 height 50
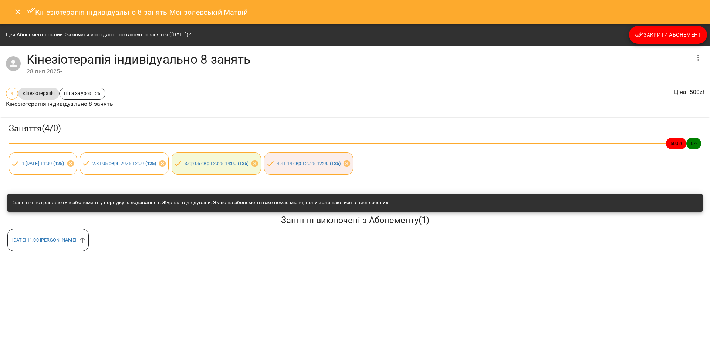
click at [651, 32] on span "Закрити Абонемент" at bounding box center [668, 34] width 66 height 9
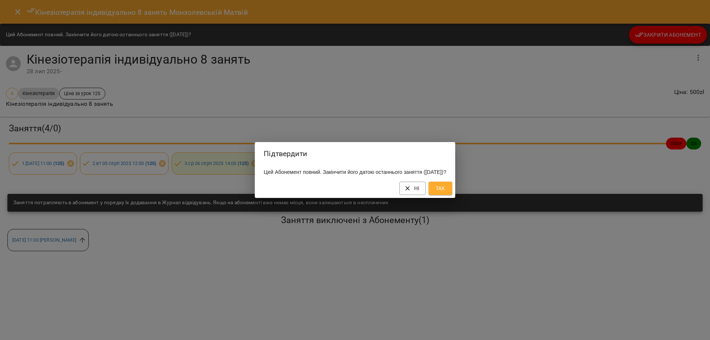
click at [446, 193] on span "Так" at bounding box center [441, 188] width 12 height 9
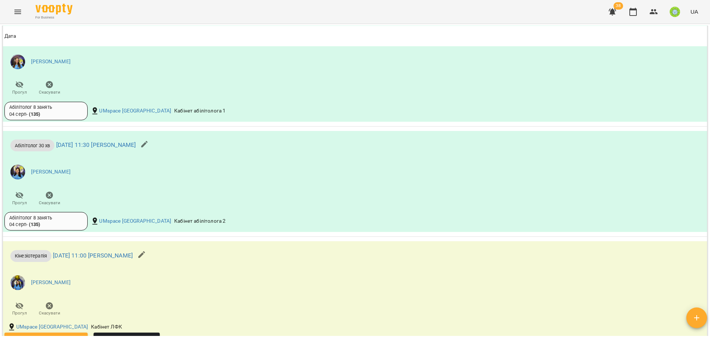
scroll to position [781, 0]
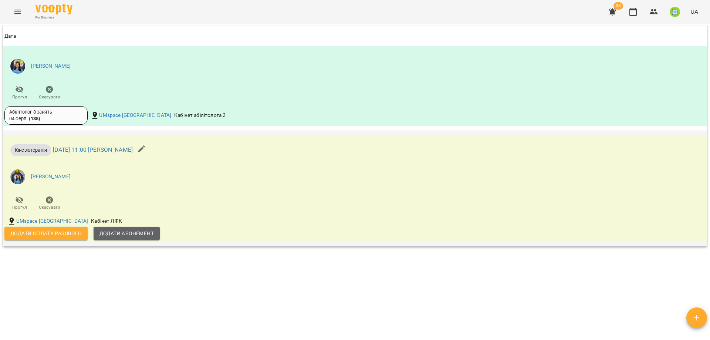
click at [132, 236] on span "Додати Абонемент" at bounding box center [126, 233] width 54 height 9
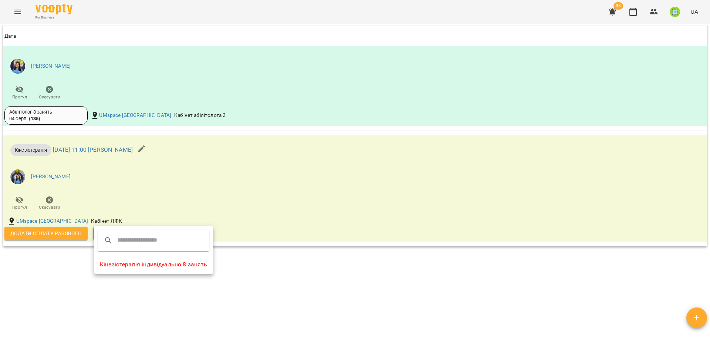
click at [152, 265] on li "Кінезіотерапія індивідуально 8 занять" at bounding box center [153, 264] width 119 height 13
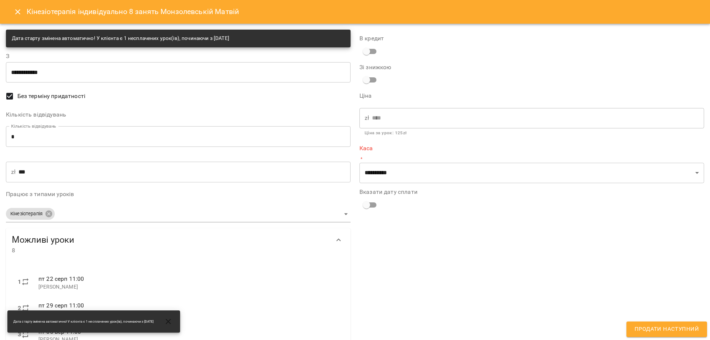
click at [92, 136] on input "*" at bounding box center [178, 136] width 345 height 21
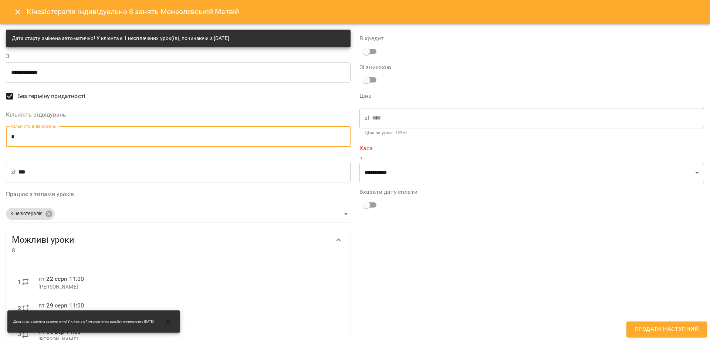
click at [92, 137] on input "*" at bounding box center [178, 136] width 345 height 21
type input "*"
type input "***"
type input "*"
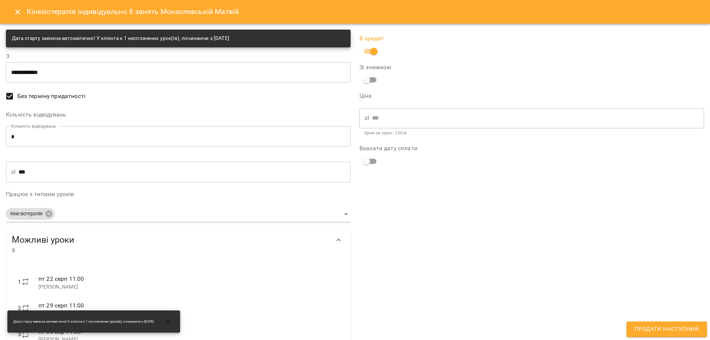
click at [666, 320] on div "В кредит Зі знижкою Ціна zł *** ​ Ціна за урок : 125 zł Вказати дату сплати" at bounding box center [532, 260] width 354 height 471
drag, startPoint x: 666, startPoint y: 324, endPoint x: 550, endPoint y: 97, distance: 254.5
click at [665, 323] on button "Продати наступний" at bounding box center [666, 329] width 81 height 16
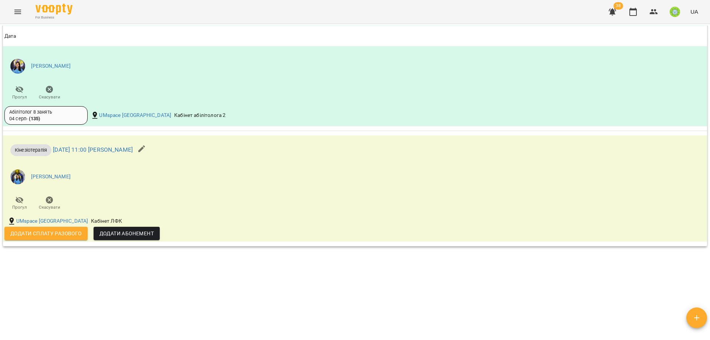
scroll to position [433, 0]
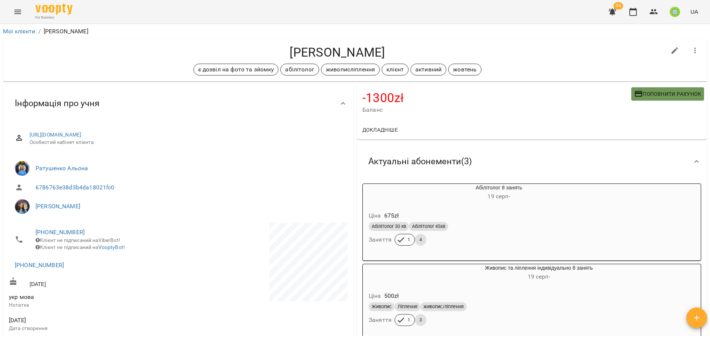
click at [648, 93] on span "Поповнити рахунок" at bounding box center [667, 93] width 67 height 9
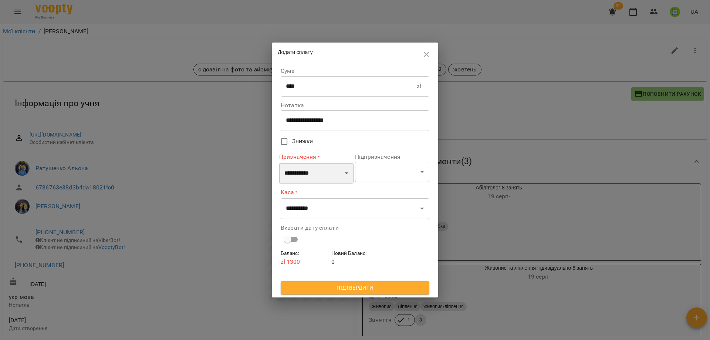
click at [316, 179] on select "**********" at bounding box center [316, 173] width 74 height 21
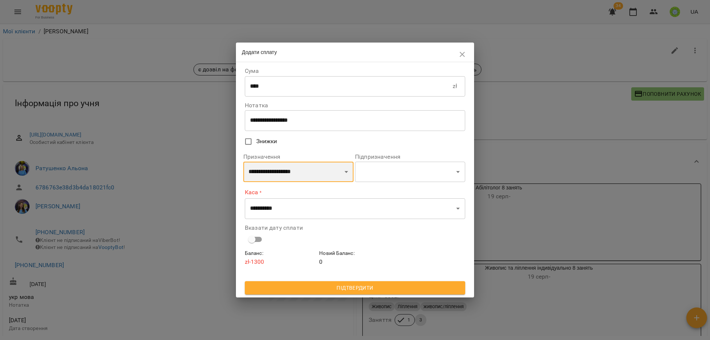
click at [314, 179] on select "**********" at bounding box center [298, 172] width 110 height 21
select select "*********"
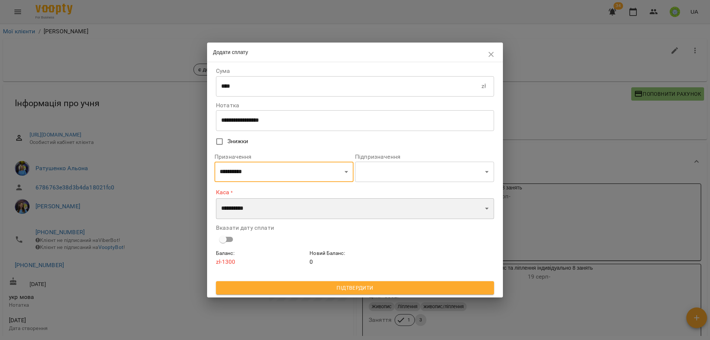
click at [255, 207] on select "**********" at bounding box center [355, 208] width 278 height 21
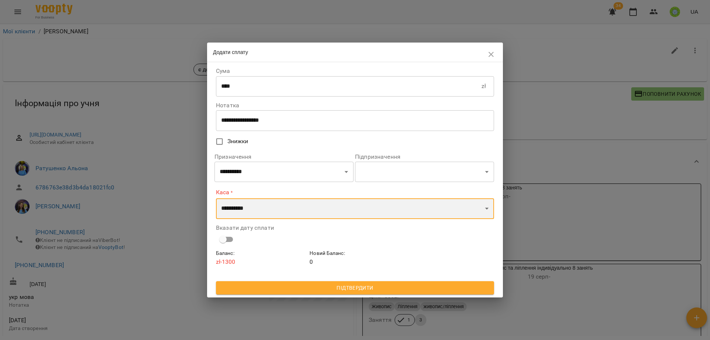
select select "****"
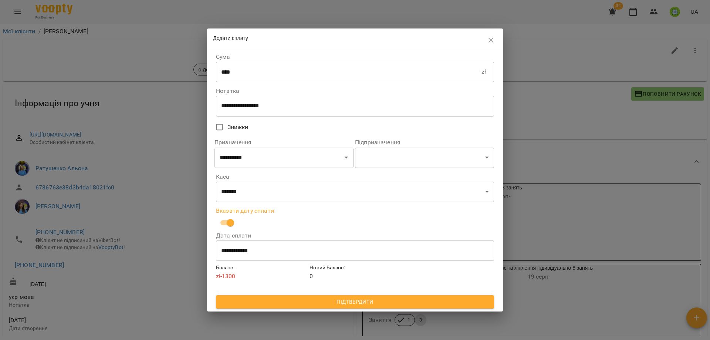
click at [364, 299] on span "Підтвердити" at bounding box center [355, 301] width 266 height 9
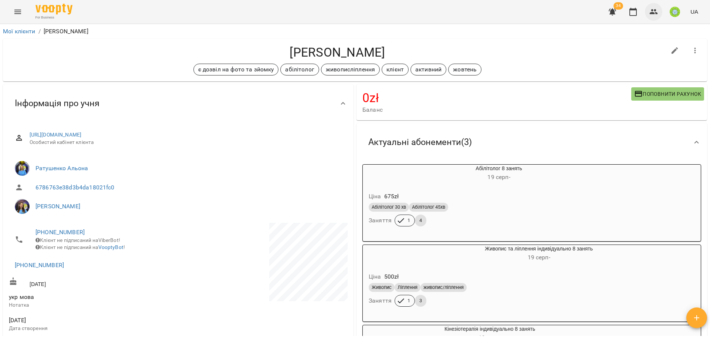
click at [653, 8] on icon "button" at bounding box center [653, 11] width 9 height 9
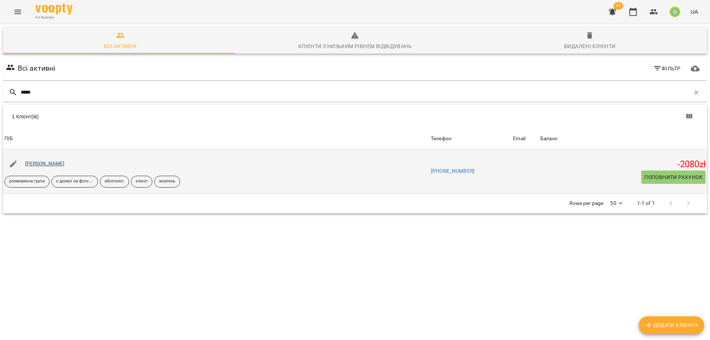
type input "*****"
click at [49, 163] on link "[PERSON_NAME]" at bounding box center [45, 163] width 40 height 6
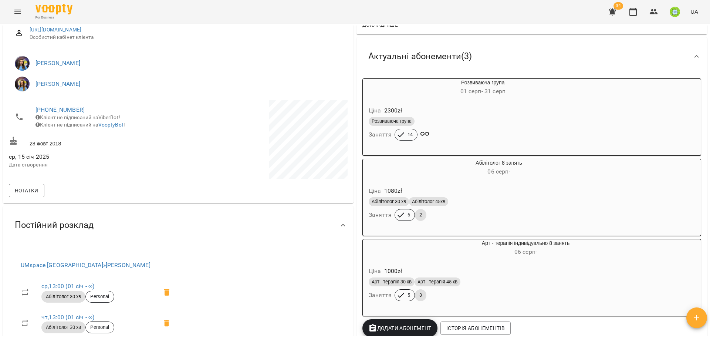
scroll to position [254, 0]
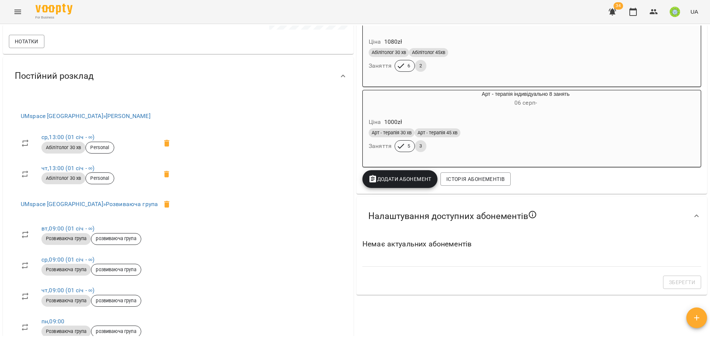
click at [539, 68] on div "Абілітолог 30 хв Абілітолог 45хв Заняття 6 2" at bounding box center [481, 60] width 228 height 27
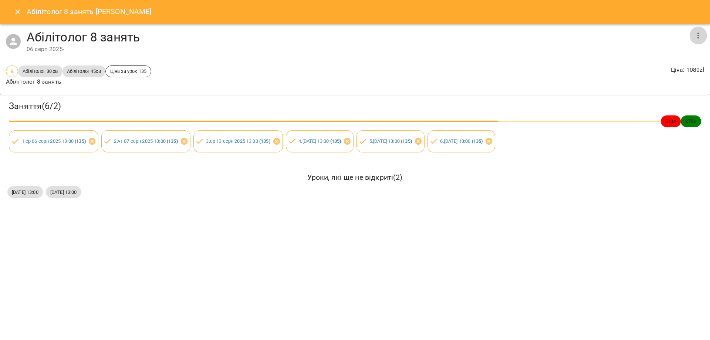
click at [699, 40] on button "button" at bounding box center [698, 36] width 18 height 18
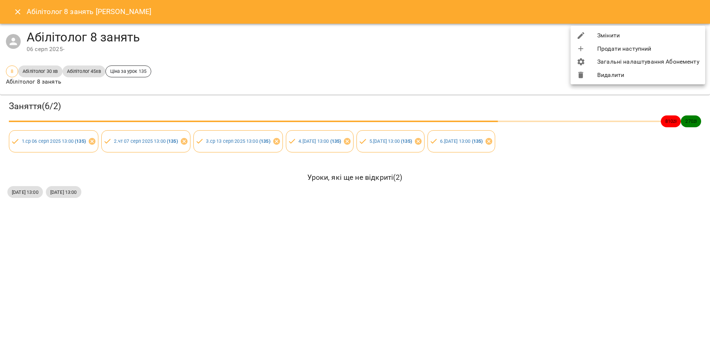
click at [616, 79] on li "Видалити" at bounding box center [638, 74] width 135 height 13
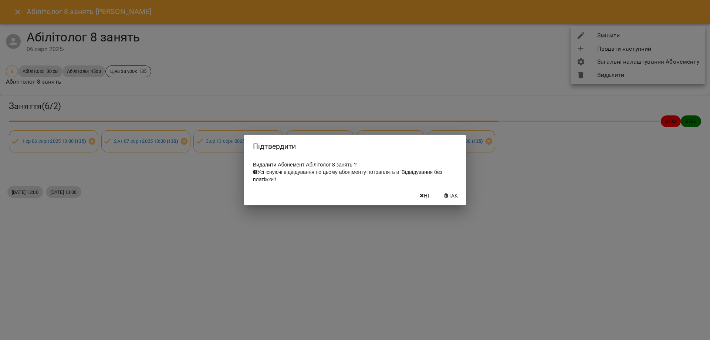
drag, startPoint x: 454, startPoint y: 195, endPoint x: 458, endPoint y: 190, distance: 6.8
click at [454, 195] on span "Так" at bounding box center [454, 195] width 10 height 9
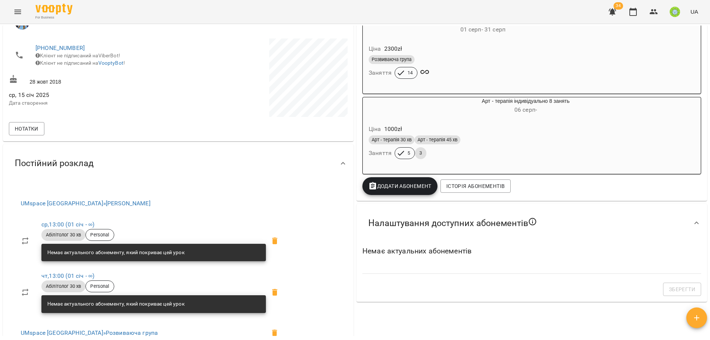
scroll to position [169, 0]
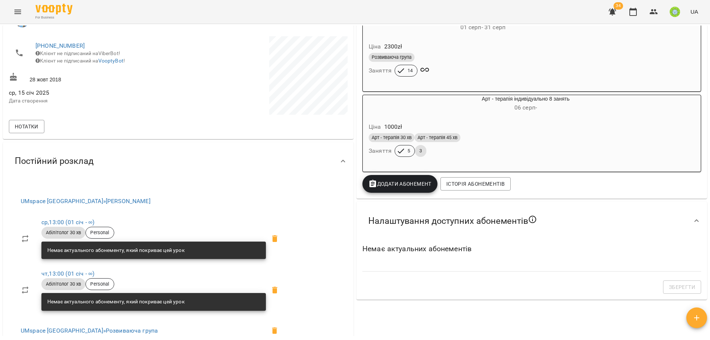
click at [527, 132] on div "Ціна 1000 zł" at bounding box center [507, 126] width 281 height 13
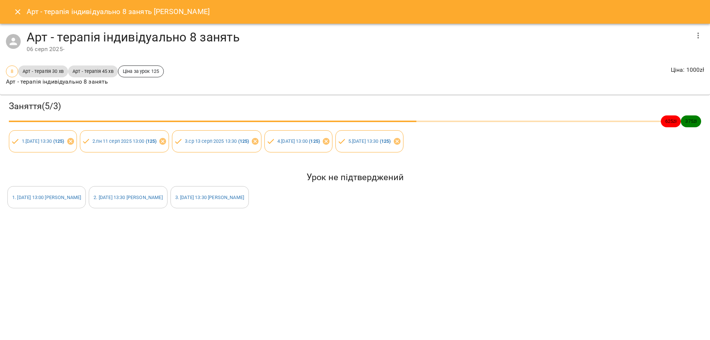
click at [697, 40] on icon "button" at bounding box center [698, 35] width 9 height 9
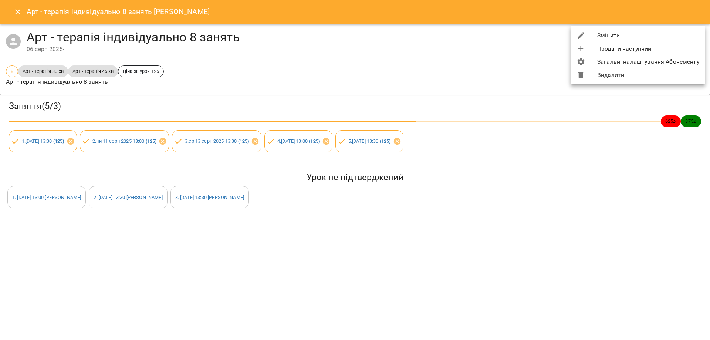
click at [603, 73] on li "Видалити" at bounding box center [638, 74] width 135 height 13
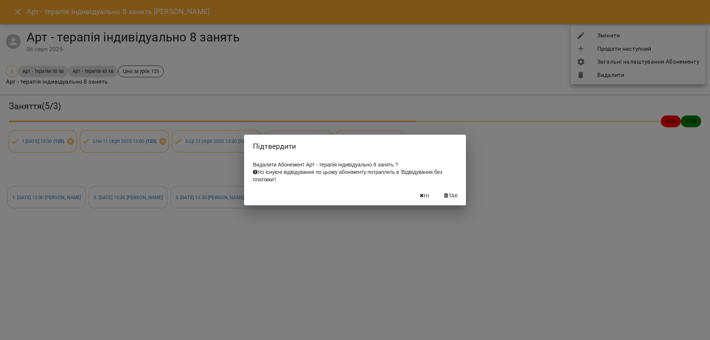
click at [451, 202] on button "Так" at bounding box center [451, 195] width 24 height 13
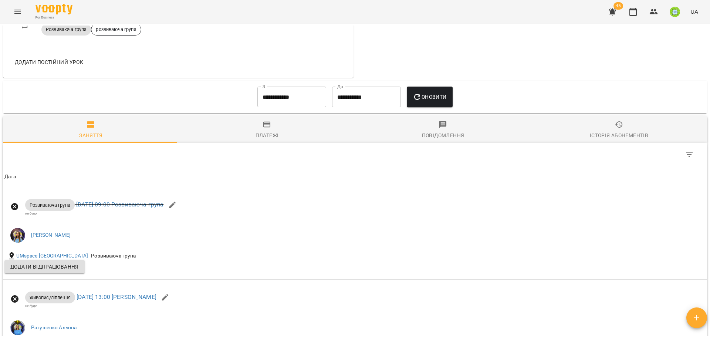
scroll to position [629, 0]
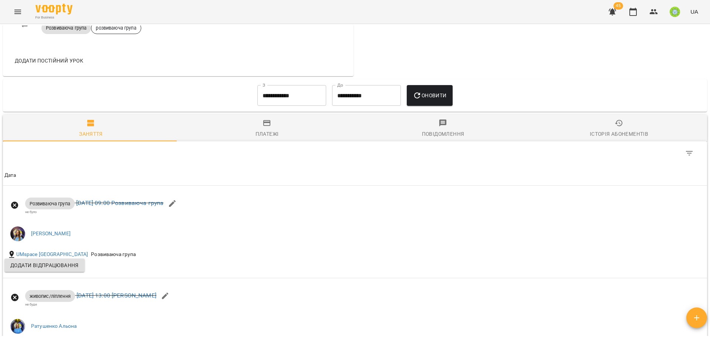
click at [274, 91] on input "**********" at bounding box center [291, 95] width 69 height 21
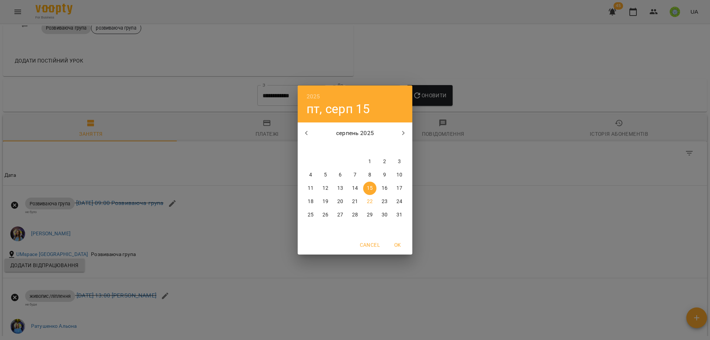
click at [374, 162] on span "1" at bounding box center [369, 161] width 13 height 7
type input "**********"
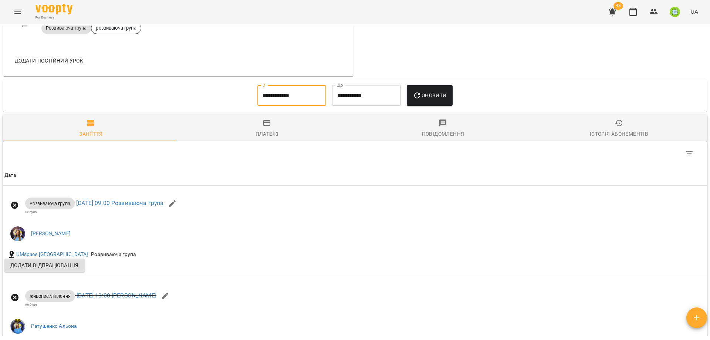
click at [440, 98] on span "Оновити" at bounding box center [430, 95] width 34 height 9
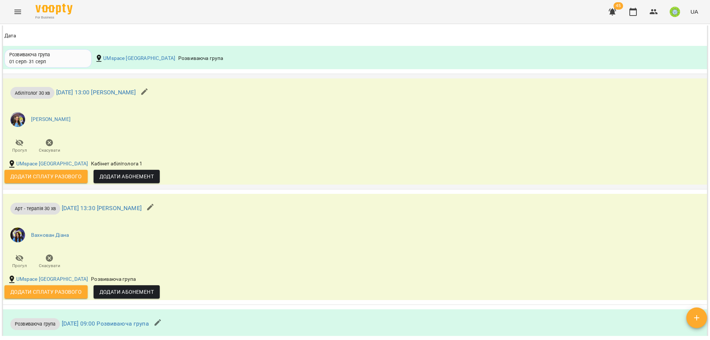
scroll to position [1138, 0]
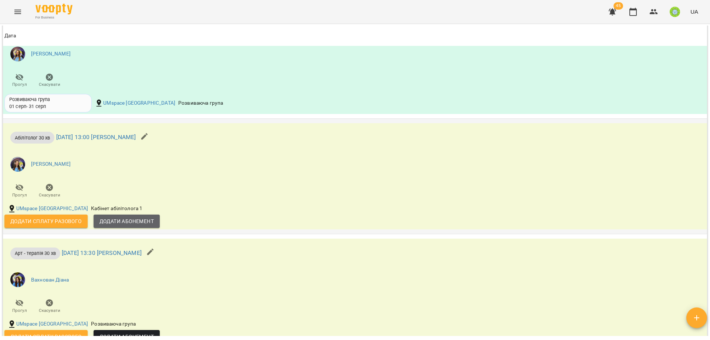
click at [130, 220] on span "Додати Абонемент" at bounding box center [126, 221] width 54 height 9
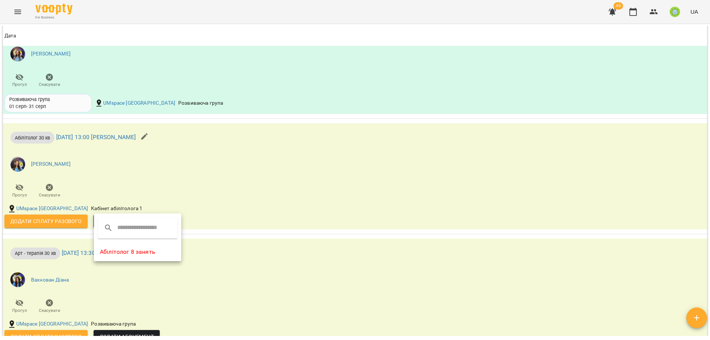
click at [141, 256] on li "Абілітолог 8 занять" at bounding box center [137, 251] width 87 height 13
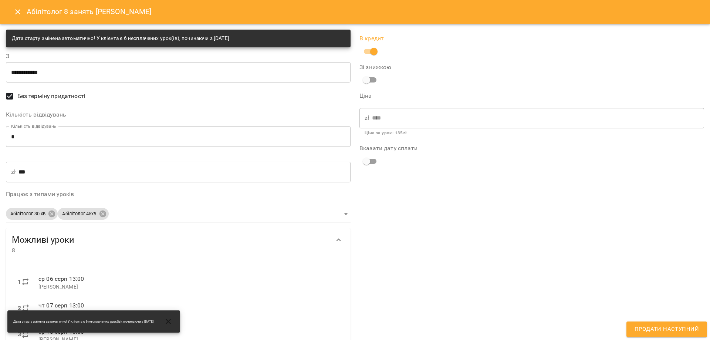
click at [673, 328] on span "Продати наступний" at bounding box center [667, 329] width 64 height 10
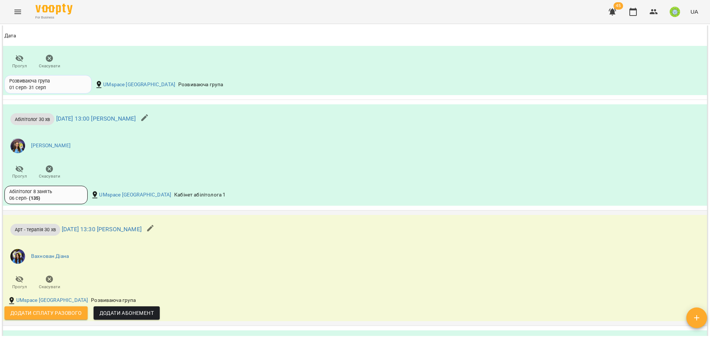
scroll to position [1169, 0]
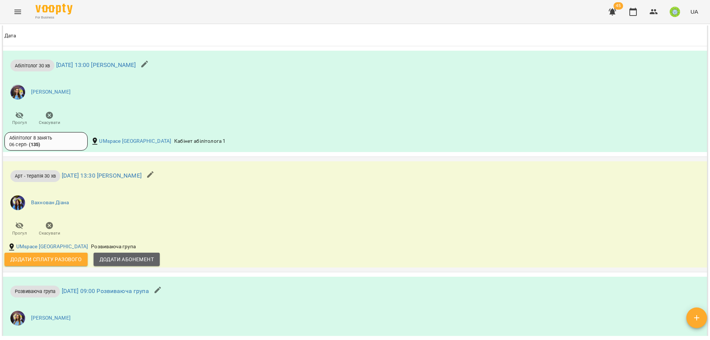
click at [130, 256] on span "Додати Абонемент" at bounding box center [126, 259] width 54 height 9
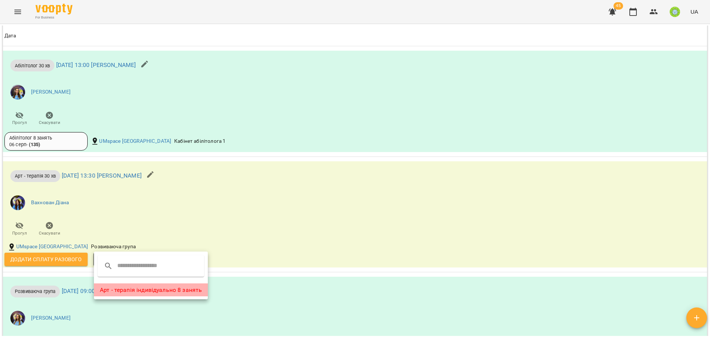
click at [172, 288] on li "Арт - терапія індивідуально 8 занять" at bounding box center [151, 289] width 114 height 13
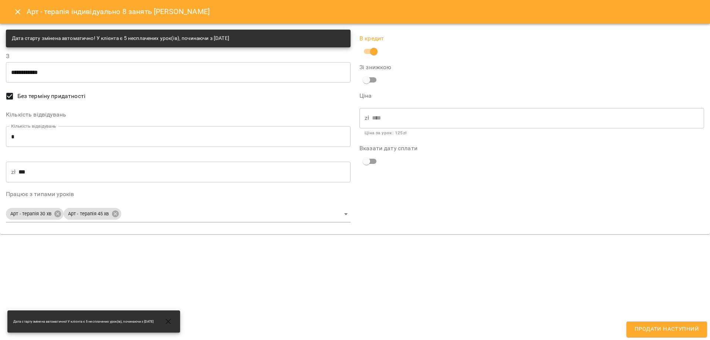
drag, startPoint x: 684, startPoint y: 328, endPoint x: 619, endPoint y: 324, distance: 65.2
click at [683, 328] on span "Продати наступний" at bounding box center [667, 329] width 64 height 10
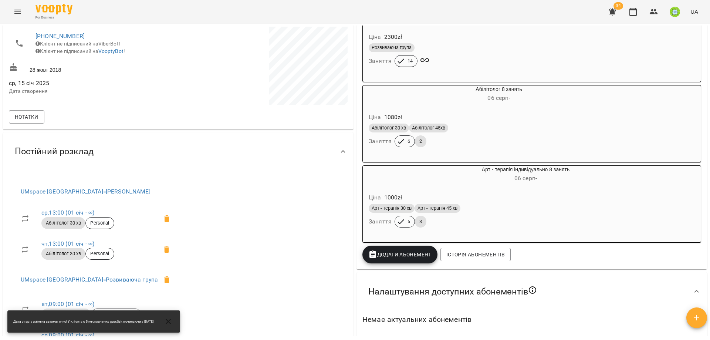
scroll to position [0, 0]
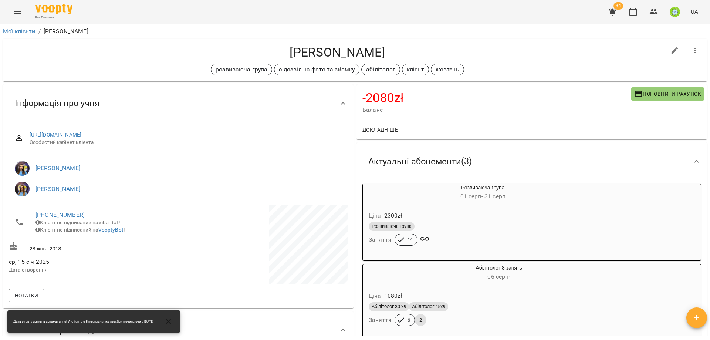
click at [637, 91] on span "Поповнити рахунок" at bounding box center [667, 93] width 67 height 9
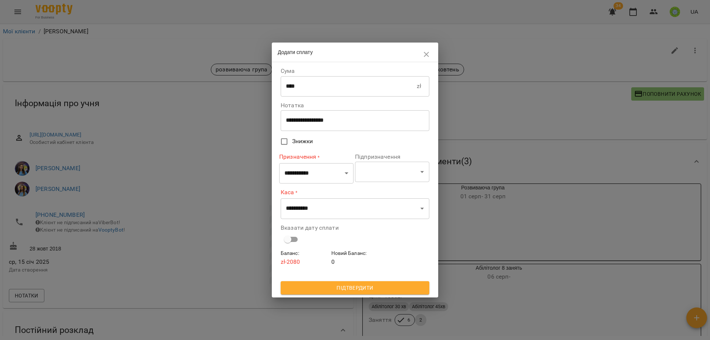
click at [325, 87] on input "****" at bounding box center [349, 86] width 136 height 21
click at [324, 88] on input "****" at bounding box center [349, 86] width 136 height 21
type input "****"
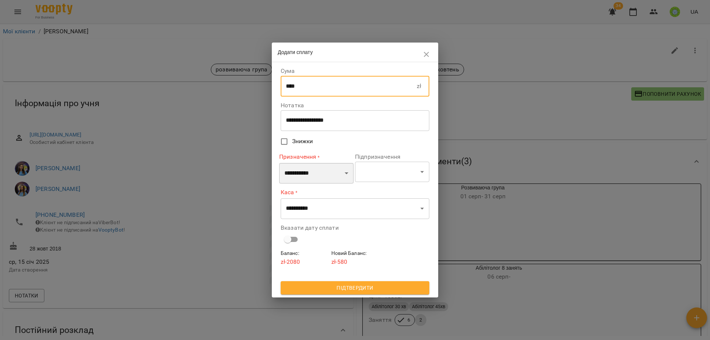
click at [303, 175] on select "**********" at bounding box center [316, 173] width 74 height 21
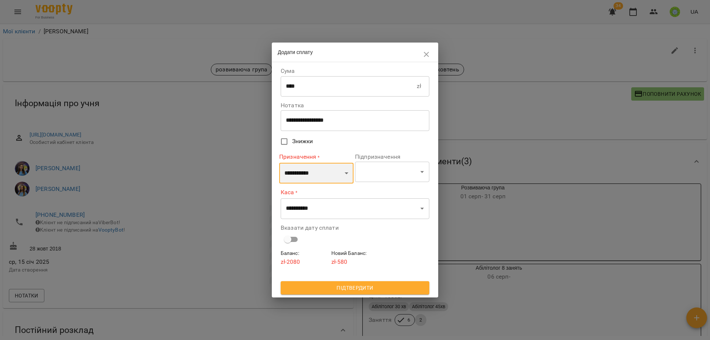
select select "*********"
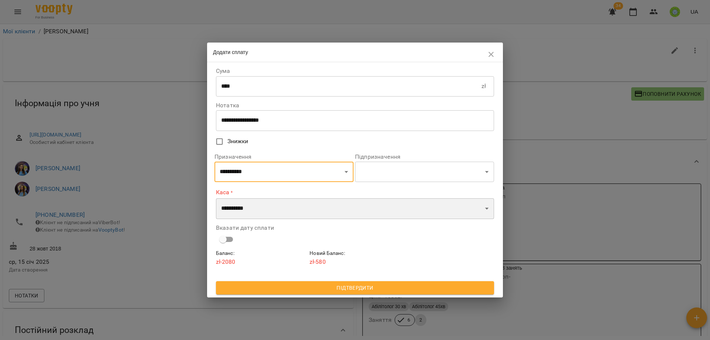
click at [300, 207] on select "**********" at bounding box center [355, 208] width 278 height 21
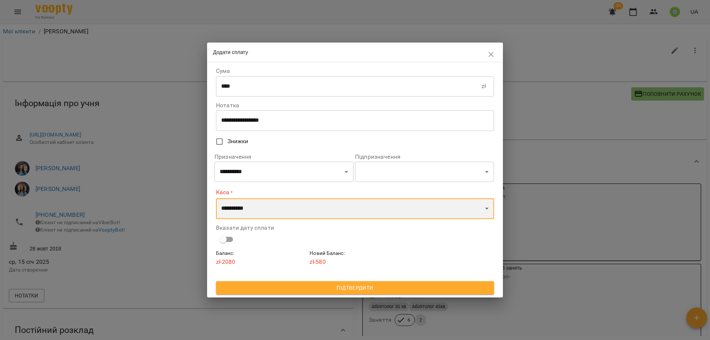
select select "****"
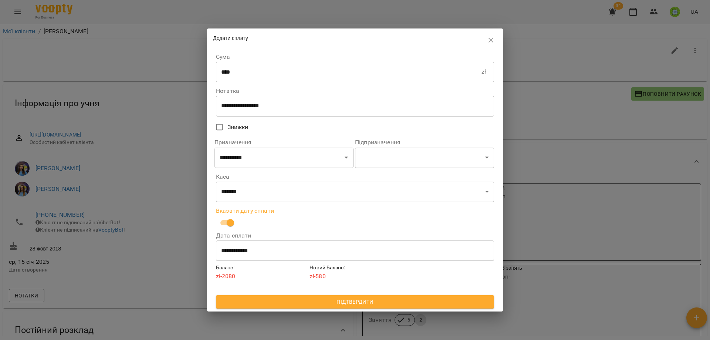
click at [361, 306] on span "Підтвердити" at bounding box center [355, 301] width 266 height 9
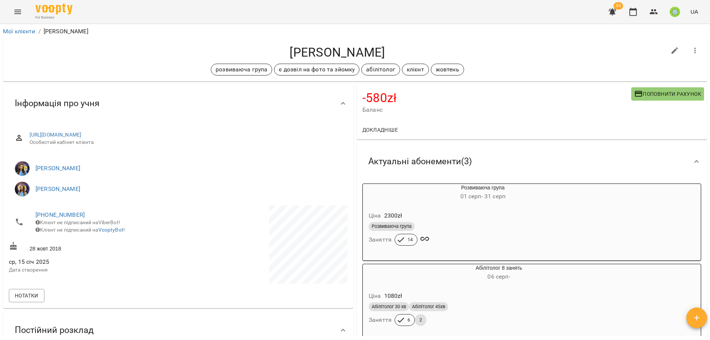
click at [11, 10] on button "Menu" at bounding box center [18, 12] width 18 height 18
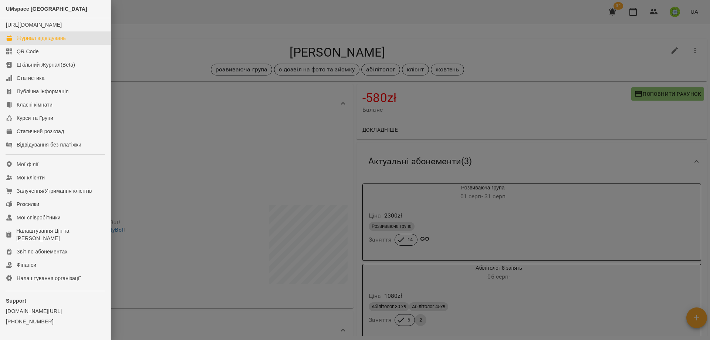
click at [48, 42] on div "Журнал відвідувань" at bounding box center [41, 37] width 49 height 7
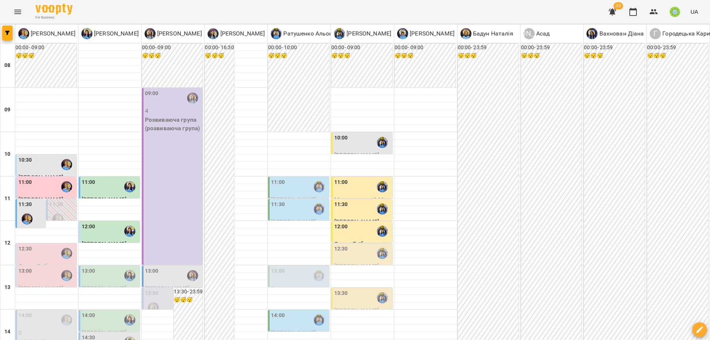
scroll to position [32, 0]
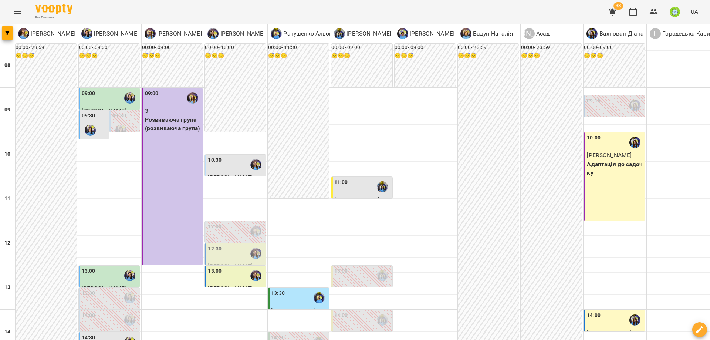
scroll to position [317, 0]
drag, startPoint x: 476, startPoint y: 320, endPoint x: 496, endPoint y: 304, distance: 26.3
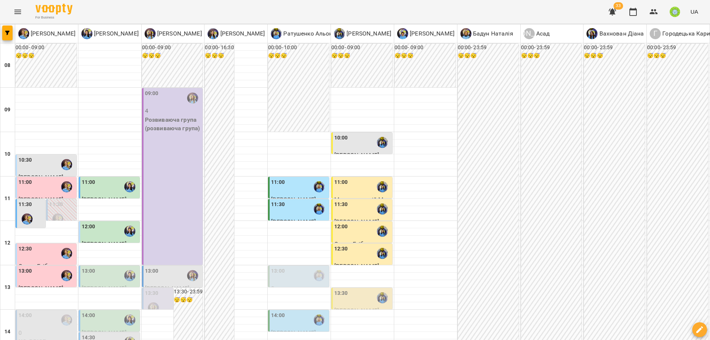
scroll to position [227, 0]
click at [95, 334] on div "14:30" at bounding box center [110, 342] width 57 height 17
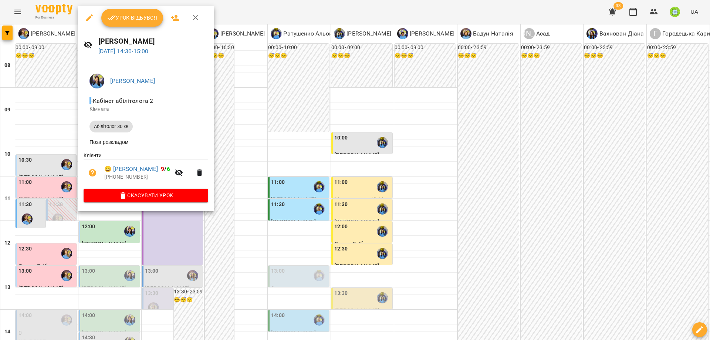
click at [217, 110] on div at bounding box center [355, 170] width 710 height 340
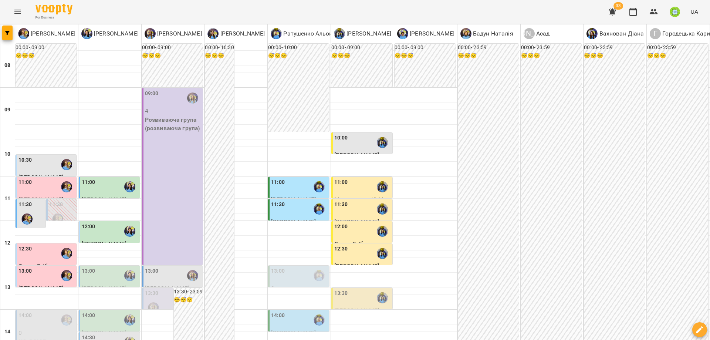
click at [109, 334] on div "14:30" at bounding box center [110, 342] width 57 height 17
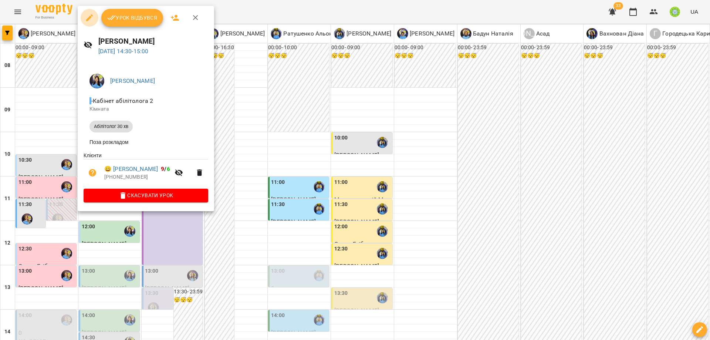
click at [90, 17] on icon "button" at bounding box center [89, 17] width 7 height 7
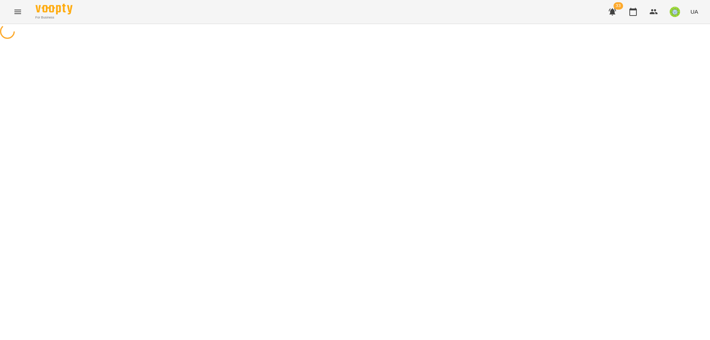
select select "**********"
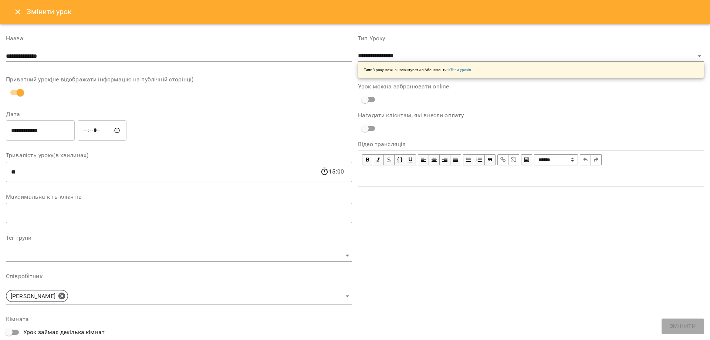
click at [90, 132] on input "*****" at bounding box center [102, 130] width 49 height 21
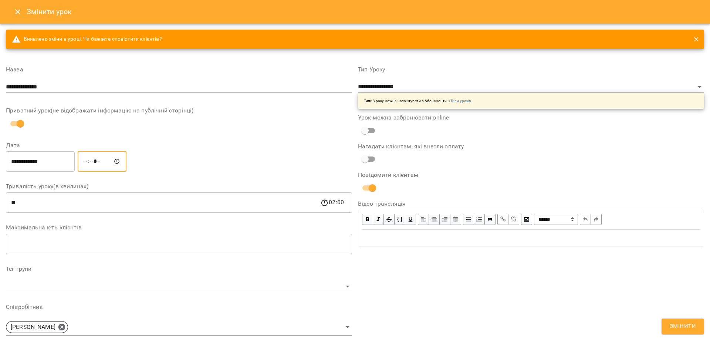
type input "*****"
click at [685, 327] on span "Змінити" at bounding box center [683, 326] width 26 height 10
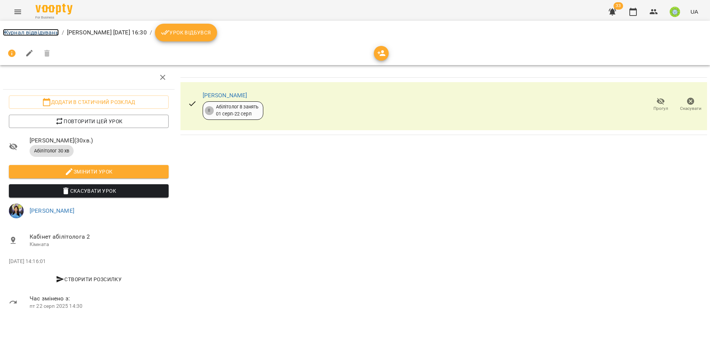
drag, startPoint x: 53, startPoint y: 29, endPoint x: 64, endPoint y: 31, distance: 11.0
click at [53, 29] on link "Журнал відвідувань" at bounding box center [31, 32] width 56 height 7
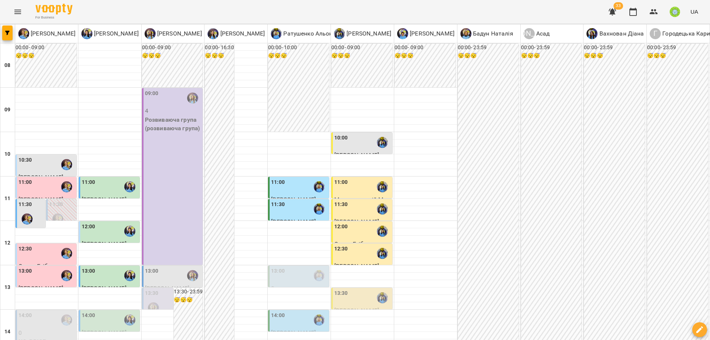
scroll to position [232, 0]
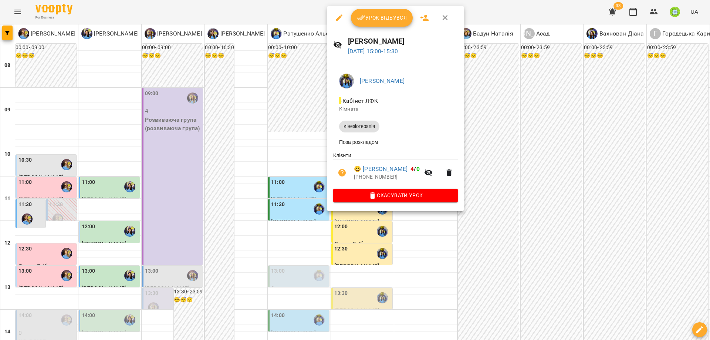
click at [332, 20] on button "button" at bounding box center [339, 18] width 18 height 18
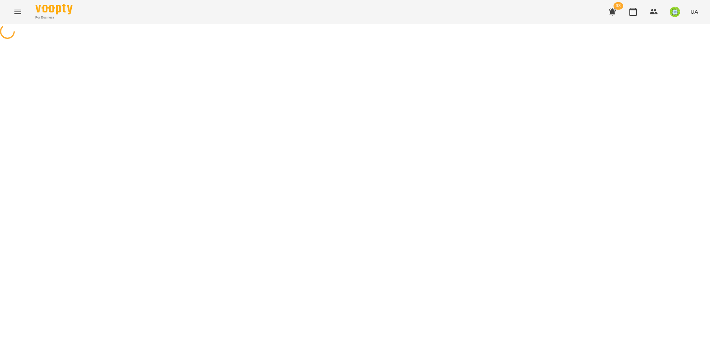
select select "**********"
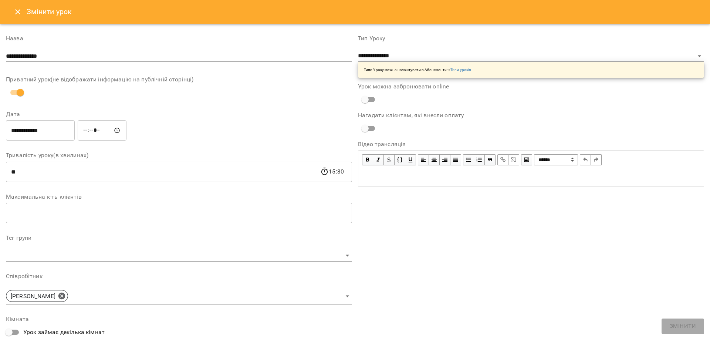
click at [329, 176] on div "** 15:30 ​" at bounding box center [179, 171] width 346 height 21
click at [90, 128] on input "*****" at bounding box center [102, 130] width 49 height 21
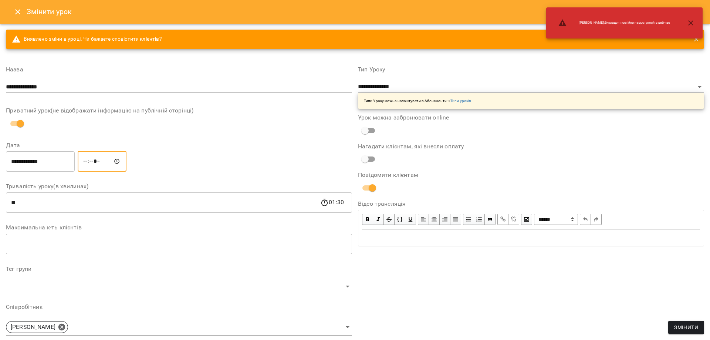
type input "*****"
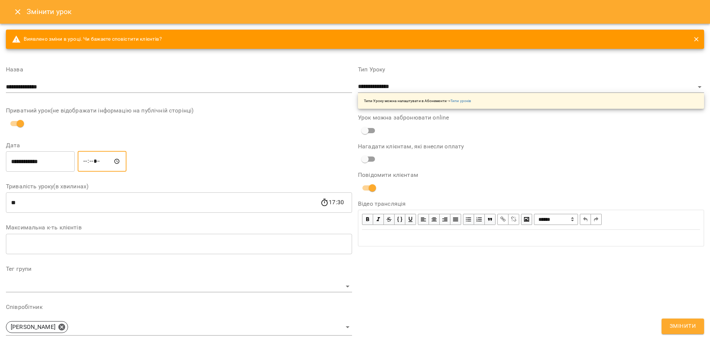
drag, startPoint x: 685, startPoint y: 326, endPoint x: 614, endPoint y: 299, distance: 75.8
click at [685, 326] on span "Змінити" at bounding box center [683, 326] width 26 height 10
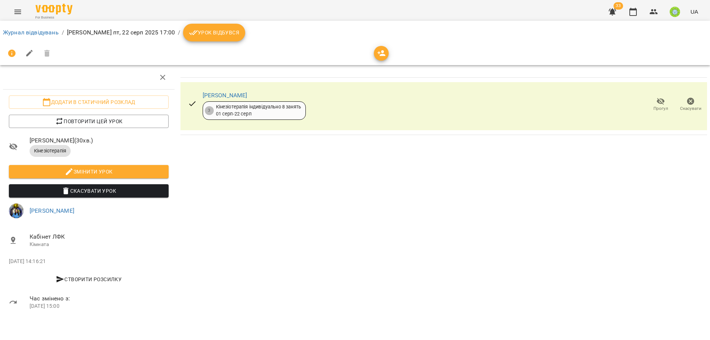
click at [28, 36] on li "Журнал відвідувань" at bounding box center [31, 32] width 56 height 9
drag, startPoint x: 30, startPoint y: 31, endPoint x: 40, endPoint y: 35, distance: 10.3
click at [30, 32] on link "Журнал відвідувань" at bounding box center [31, 32] width 56 height 7
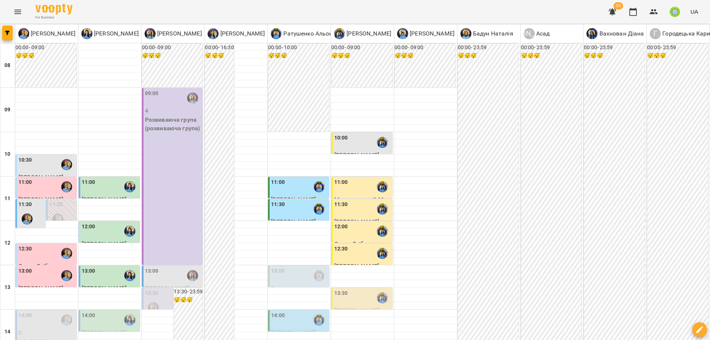
scroll to position [230, 0]
